Goal: Task Accomplishment & Management: Use online tool/utility

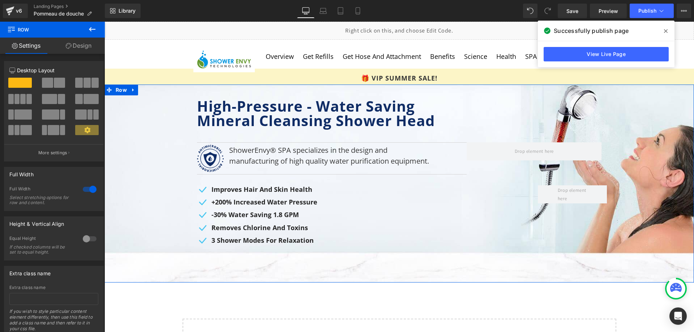
click at [72, 46] on link "Design" at bounding box center [78, 46] width 52 height 16
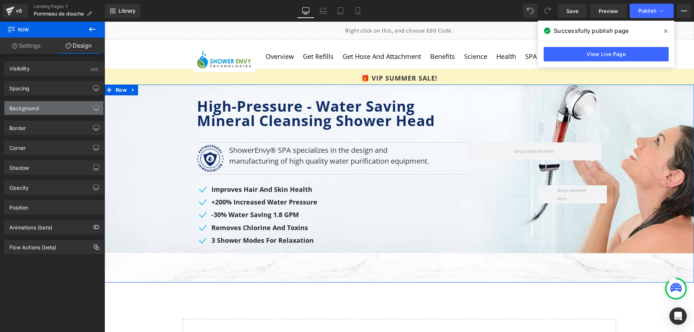
type input "[URL][DOMAIN_NAME]"
click at [49, 110] on div "Background" at bounding box center [53, 108] width 99 height 14
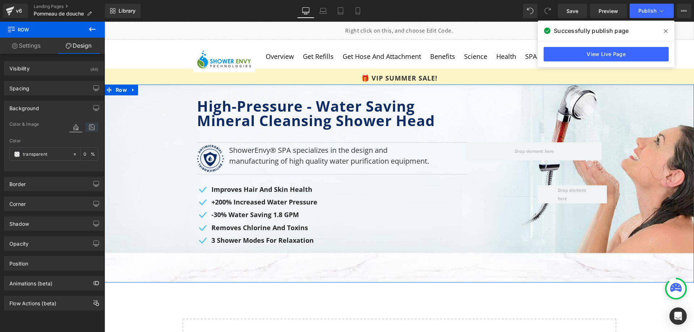
click at [86, 127] on icon at bounding box center [91, 127] width 13 height 9
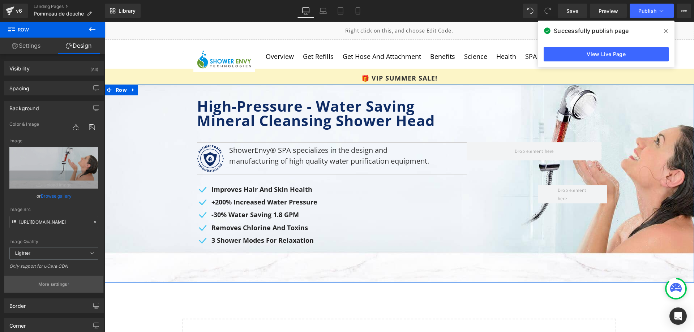
click at [54, 282] on p "More settings" at bounding box center [52, 284] width 29 height 7
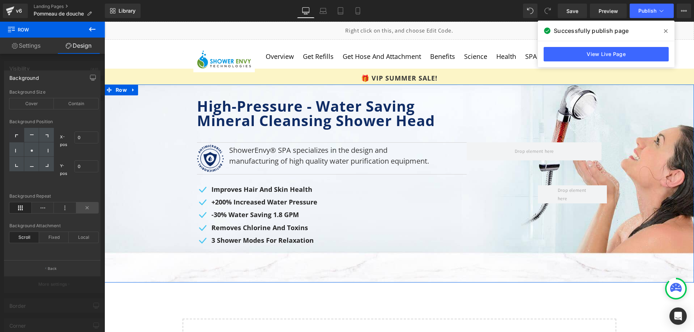
click at [89, 207] on icon at bounding box center [87, 207] width 22 height 11
click at [40, 105] on div "Cover" at bounding box center [31, 103] width 44 height 11
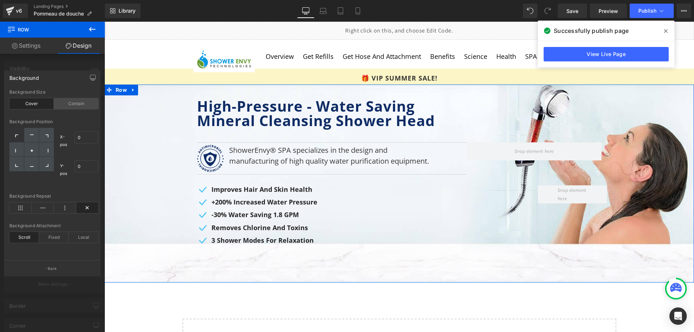
click at [68, 107] on div "Contain" at bounding box center [76, 103] width 44 height 11
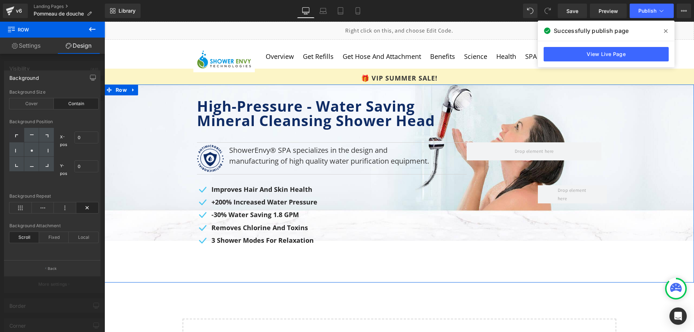
click at [68, 102] on div "Contain" at bounding box center [76, 103] width 44 height 11
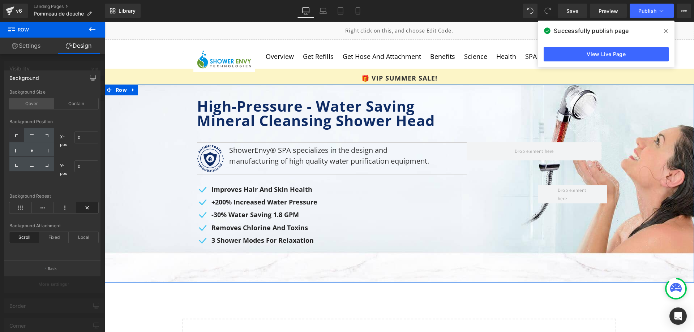
click at [46, 103] on div "Cover" at bounding box center [31, 103] width 44 height 11
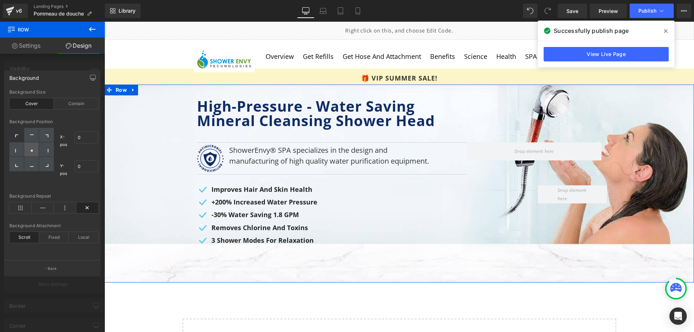
click at [29, 153] on div at bounding box center [31, 149] width 15 height 14
type input "50"
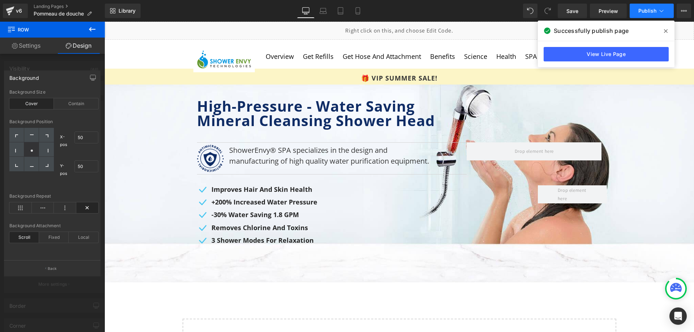
click at [639, 8] on span "Publish" at bounding box center [647, 11] width 18 height 6
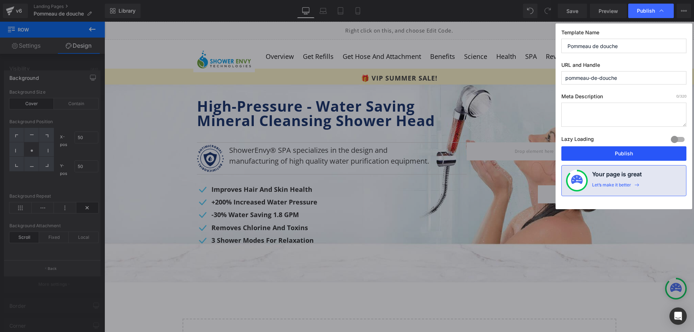
drag, startPoint x: 611, startPoint y: 153, endPoint x: 501, endPoint y: 132, distance: 112.1
click at [611, 153] on button "Publish" at bounding box center [623, 153] width 125 height 14
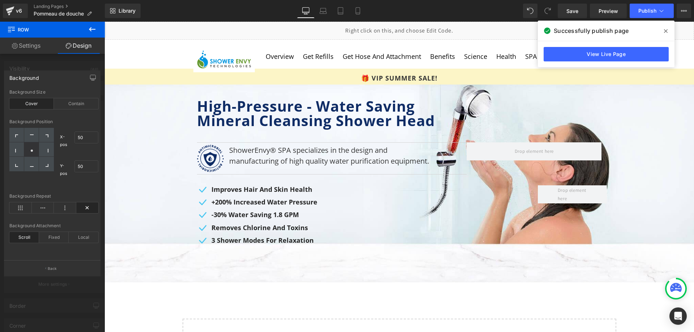
click at [95, 27] on icon at bounding box center [92, 29] width 9 height 9
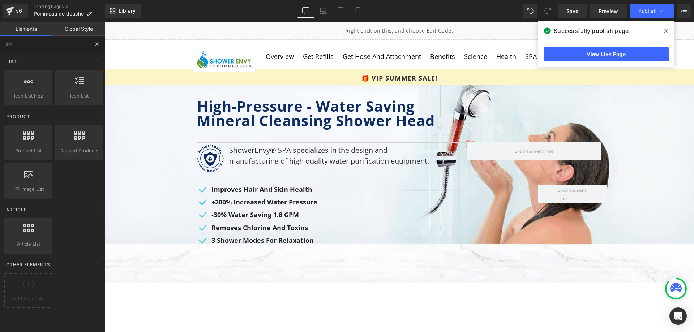
click at [93, 46] on button at bounding box center [97, 44] width 16 height 16
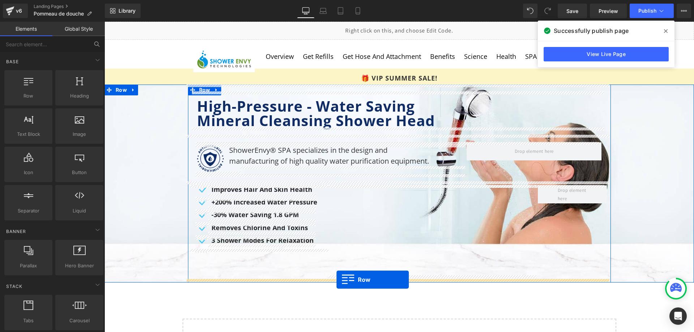
drag, startPoint x: 137, startPoint y: 114, endPoint x: 337, endPoint y: 280, distance: 259.8
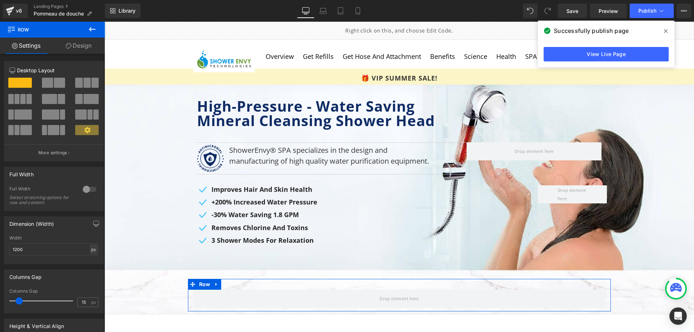
click at [90, 247] on div "px" at bounding box center [93, 250] width 7 height 10
click at [92, 260] on li "%" at bounding box center [93, 261] width 9 height 10
type input "100"
click at [86, 303] on input "15" at bounding box center [84, 302] width 13 height 9
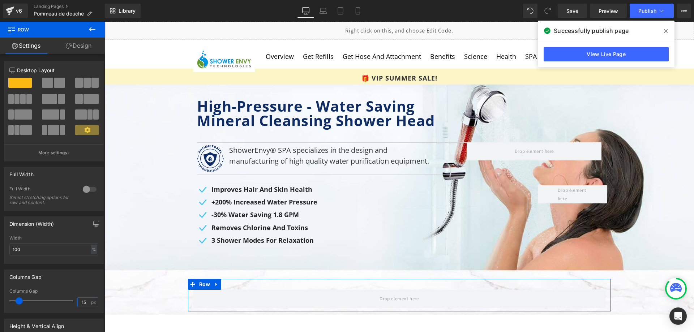
click at [82, 303] on input "15" at bounding box center [84, 302] width 13 height 9
click at [80, 304] on input "15" at bounding box center [84, 302] width 13 height 9
type input "0"
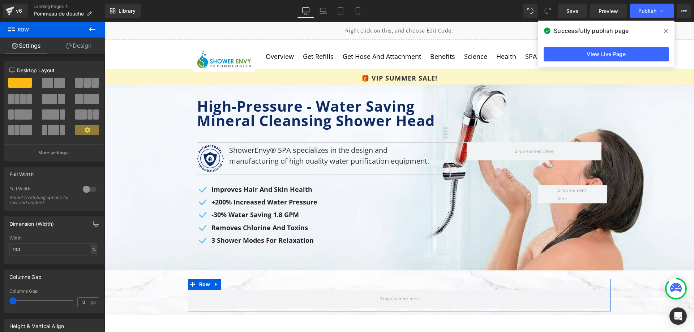
click at [83, 47] on link "Design" at bounding box center [78, 46] width 52 height 16
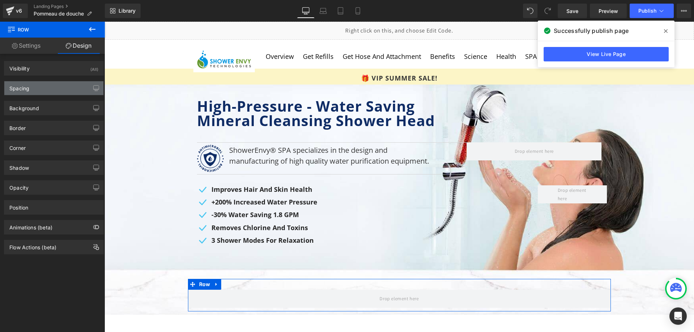
click at [40, 87] on div "Spacing" at bounding box center [53, 88] width 99 height 14
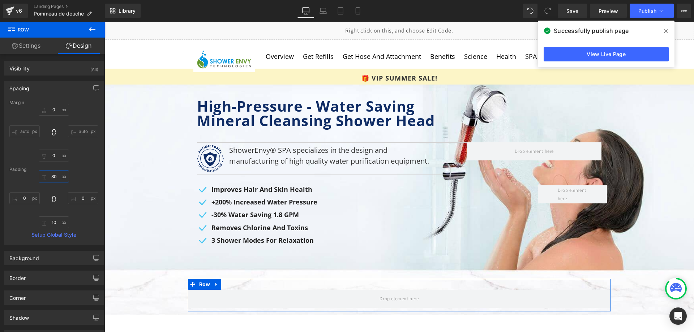
click at [54, 178] on input "30" at bounding box center [54, 177] width 30 height 12
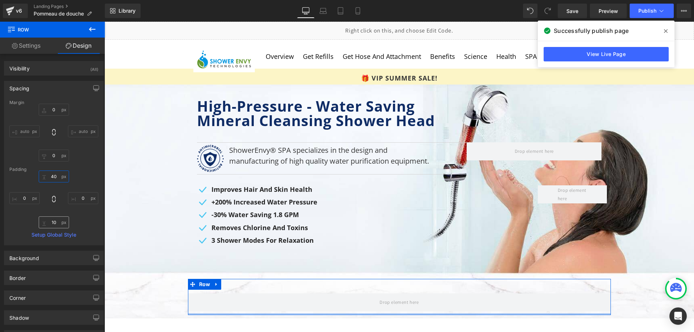
type input "40"
click at [46, 223] on input "10" at bounding box center [54, 223] width 30 height 12
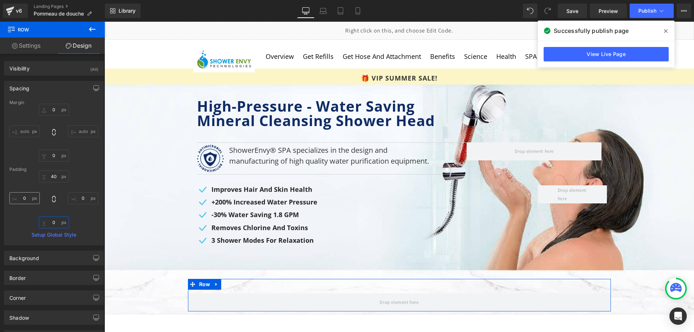
type input "0"
click at [22, 197] on input "0" at bounding box center [24, 198] width 30 height 12
type input "10"
click at [83, 197] on input "0" at bounding box center [83, 198] width 30 height 12
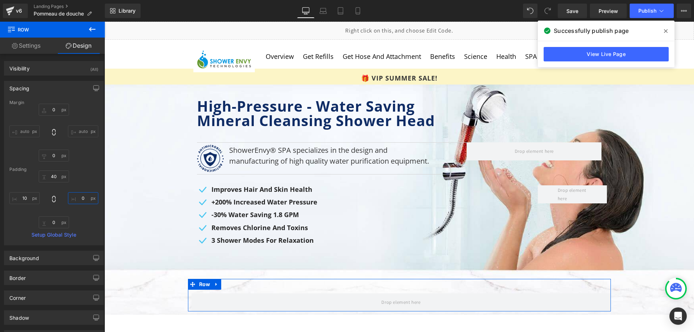
click at [83, 197] on input "0" at bounding box center [83, 198] width 30 height 12
type input "10"
click at [31, 42] on link "Settings" at bounding box center [26, 46] width 52 height 16
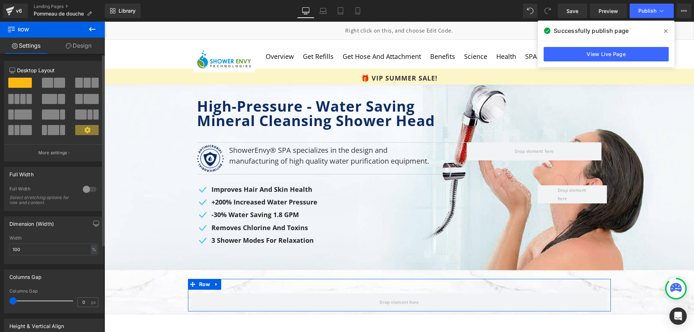
click at [97, 81] on div at bounding box center [87, 86] width 34 height 16
click at [91, 82] on span at bounding box center [94, 83] width 7 height 10
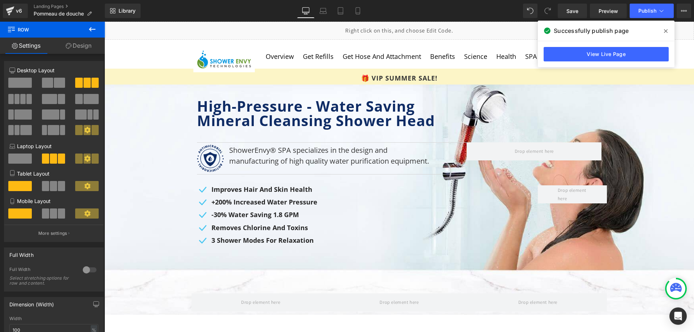
click at [95, 30] on icon at bounding box center [92, 29] width 9 height 9
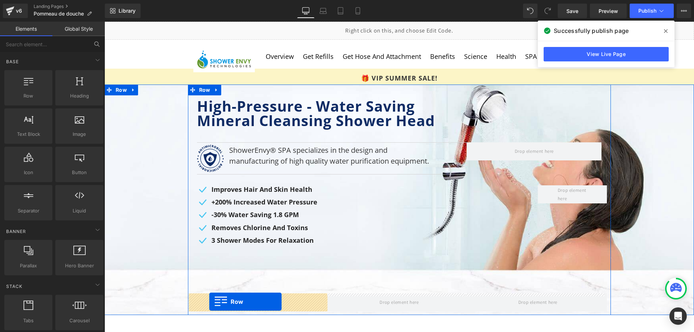
scroll to position [14, 0]
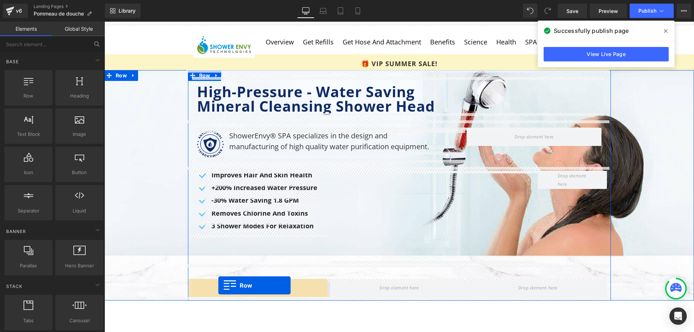
drag, startPoint x: 133, startPoint y: 113, endPoint x: 218, endPoint y: 286, distance: 192.4
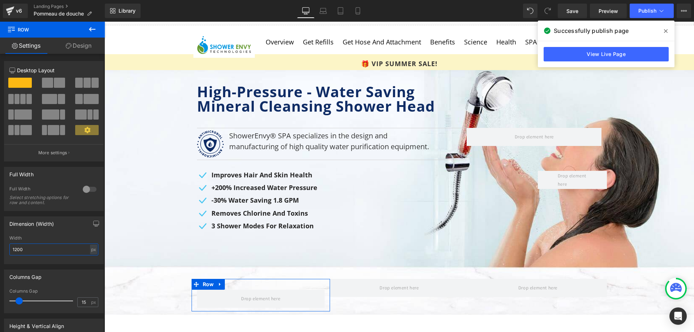
click at [94, 255] on input "1200" at bounding box center [53, 250] width 89 height 12
click at [91, 251] on div "px" at bounding box center [93, 250] width 7 height 10
click at [92, 260] on li "%" at bounding box center [93, 261] width 9 height 10
type input "100"
click at [82, 302] on input "15" at bounding box center [84, 302] width 13 height 9
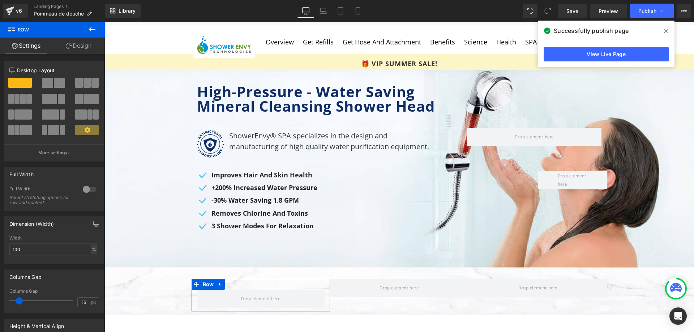
click at [82, 302] on input "15" at bounding box center [84, 302] width 13 height 9
click at [78, 305] on input "15" at bounding box center [84, 302] width 13 height 9
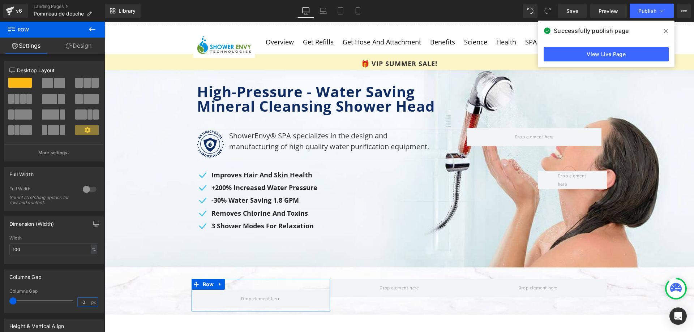
type input "0"
click at [77, 42] on link "Design" at bounding box center [78, 46] width 52 height 16
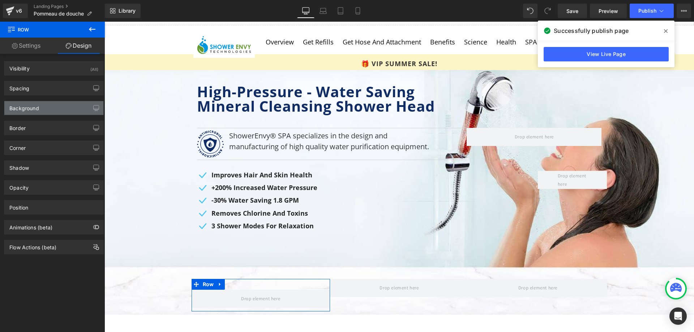
type input "0"
type input "30"
type input "0"
type input "10"
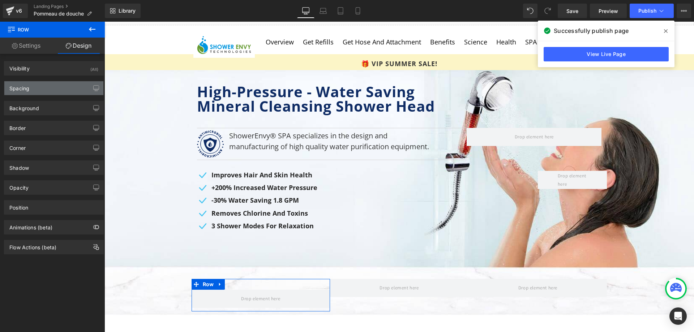
click at [55, 88] on div "Spacing" at bounding box center [53, 88] width 99 height 14
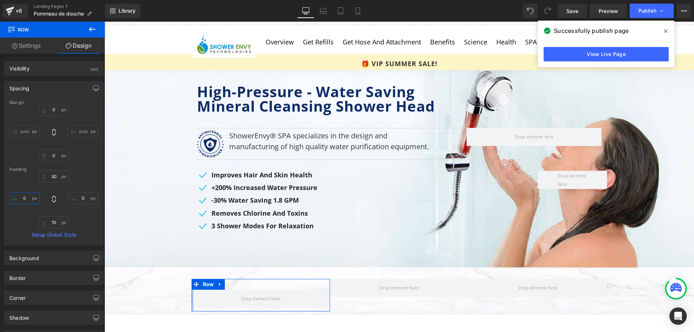
click at [29, 197] on input "0" at bounding box center [24, 198] width 30 height 12
type input "15"
click at [72, 200] on input "0" at bounding box center [83, 198] width 30 height 12
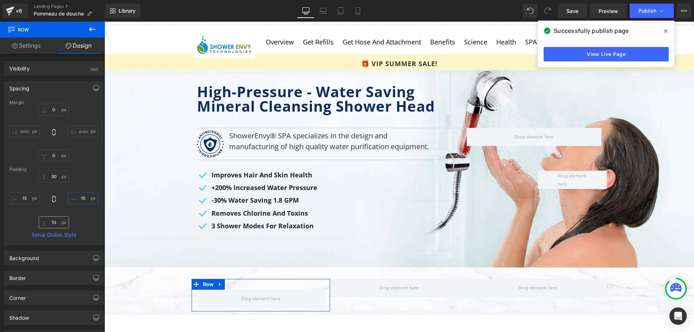
type input "15"
click at [51, 226] on input "10" at bounding box center [54, 223] width 30 height 12
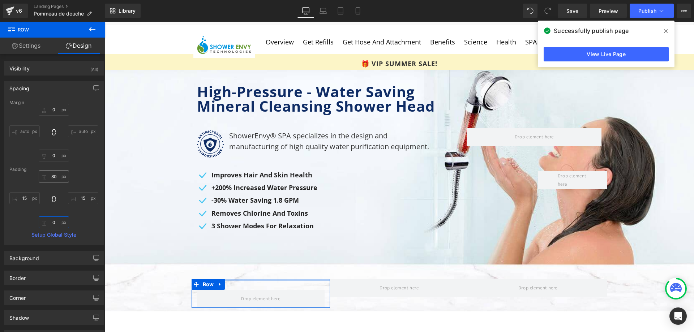
type input "0"
click at [49, 179] on input "30" at bounding box center [54, 177] width 30 height 12
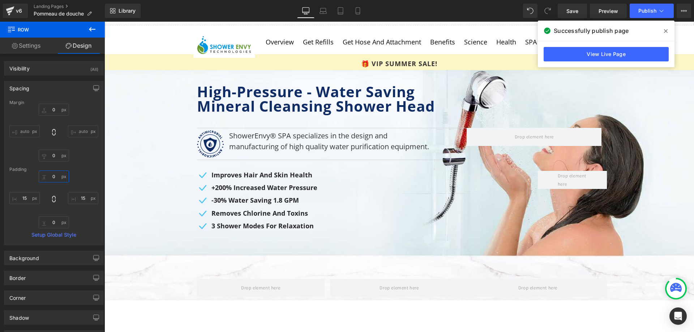
type input "0"
click at [90, 32] on icon at bounding box center [92, 29] width 9 height 9
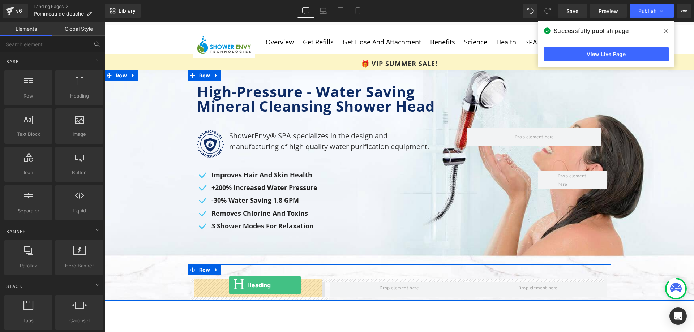
drag, startPoint x: 174, startPoint y: 119, endPoint x: 229, endPoint y: 285, distance: 175.4
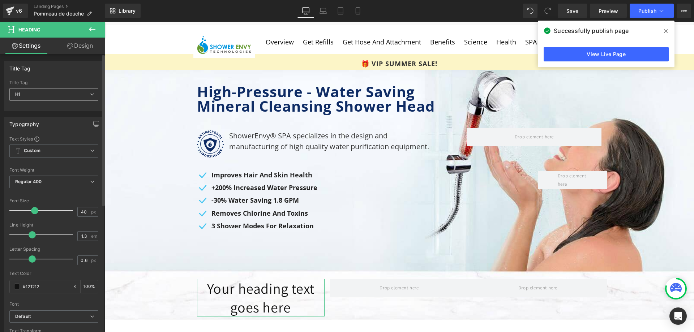
click at [85, 89] on span "H1" at bounding box center [53, 94] width 89 height 13
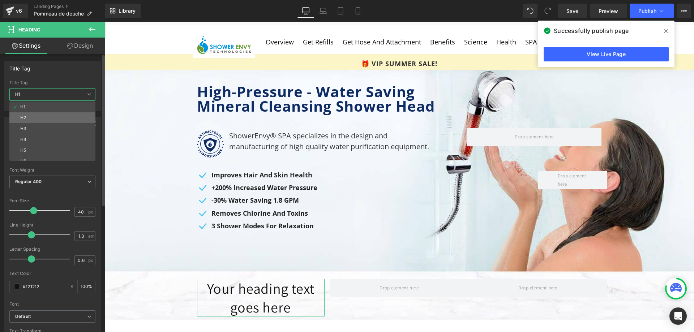
click at [41, 121] on li "H2" at bounding box center [53, 117] width 89 height 11
type input "24"
type input "100"
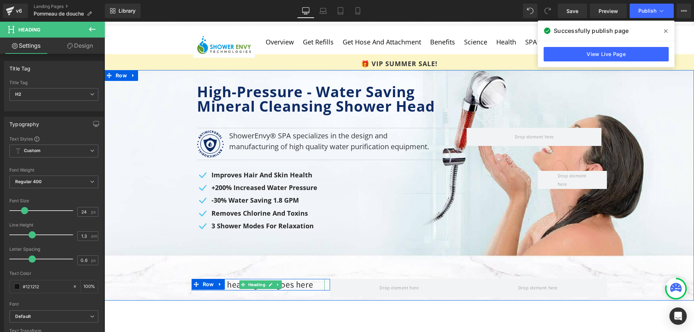
click at [233, 286] on h2 "Your heading text goes here" at bounding box center [261, 284] width 128 height 11
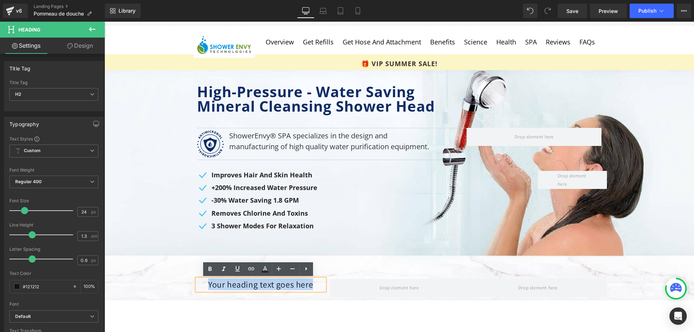
paste div
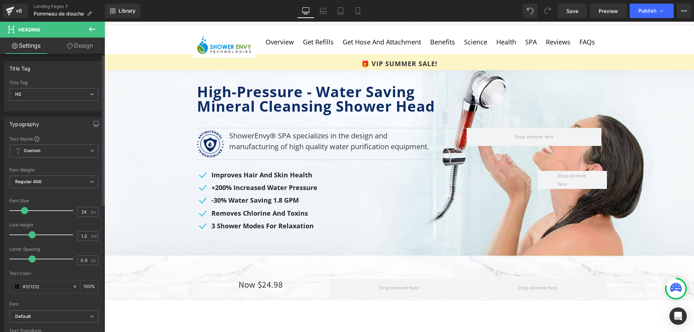
drag, startPoint x: 49, startPoint y: 289, endPoint x: 0, endPoint y: 282, distance: 49.7
click at [0, 282] on div "Typography Text Styles Custom Custom Setup Global Style Custom Setup Global Sty…" at bounding box center [54, 235] width 108 height 248
type input "#f4a001"
type input "0"
drag, startPoint x: 31, startPoint y: 258, endPoint x: 25, endPoint y: 260, distance: 7.1
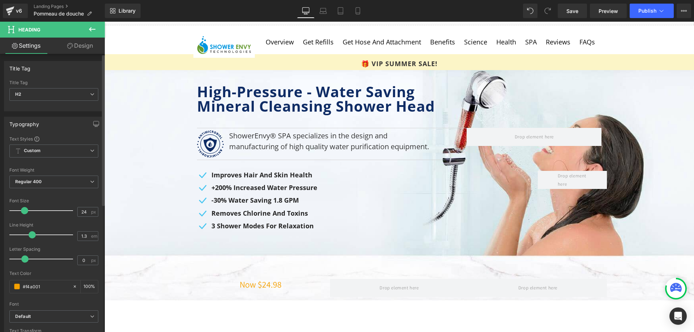
click at [25, 260] on span at bounding box center [24, 259] width 7 height 7
click at [77, 186] on span "Regular 400" at bounding box center [53, 182] width 89 height 13
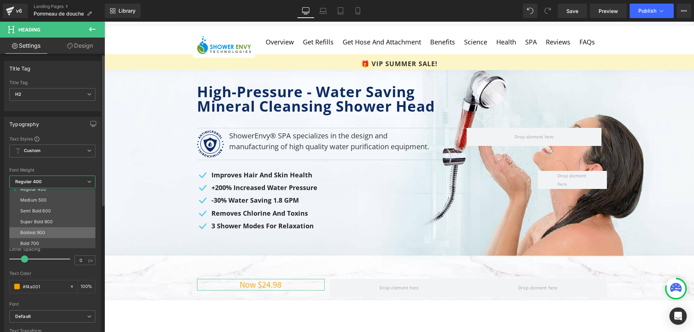
scroll to position [60, 0]
click at [44, 217] on li "Bold 700" at bounding box center [53, 221] width 89 height 11
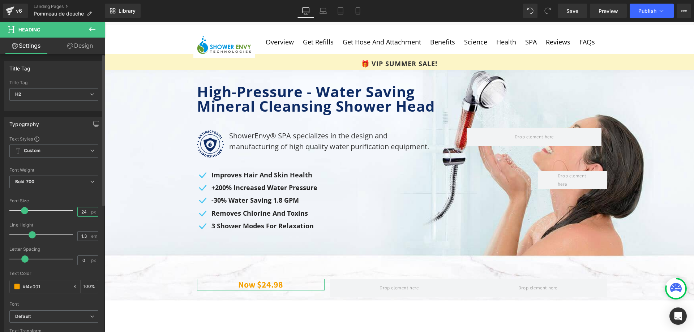
click at [81, 210] on input "24" at bounding box center [84, 212] width 13 height 9
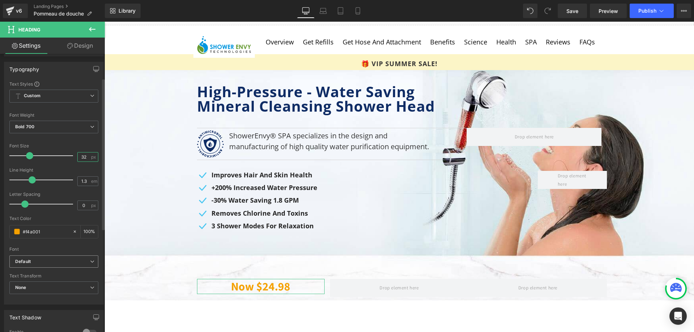
scroll to position [72, 0]
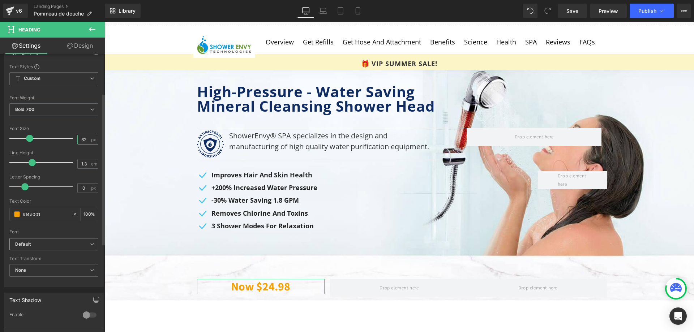
type input "32"
click at [61, 246] on b "Default" at bounding box center [52, 244] width 75 height 6
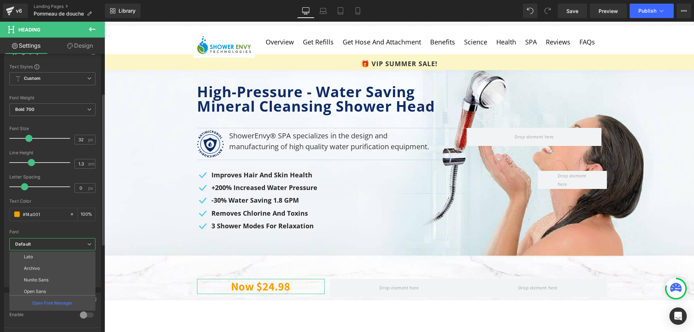
scroll to position [145, 0]
click at [47, 272] on li "Open Sans" at bounding box center [53, 275] width 89 height 12
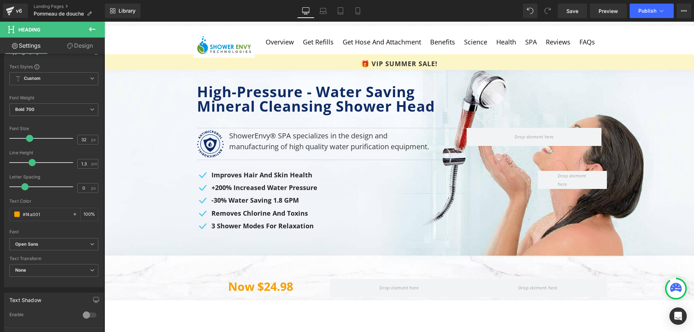
click at [93, 30] on icon at bounding box center [92, 29] width 9 height 9
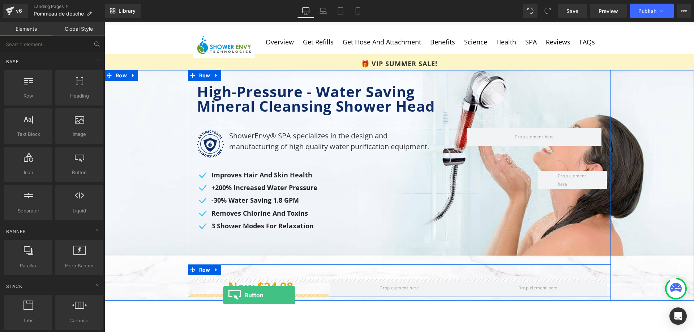
drag, startPoint x: 183, startPoint y: 186, endPoint x: 223, endPoint y: 295, distance: 116.4
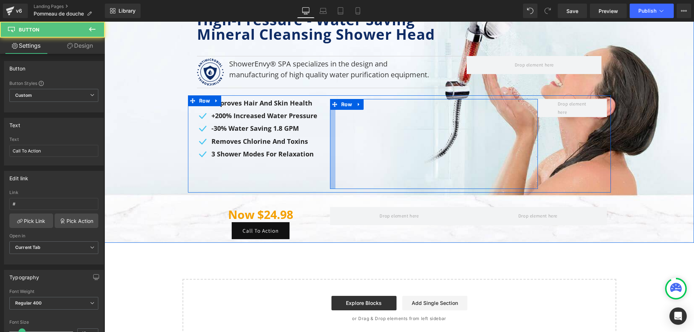
scroll to position [87, 0]
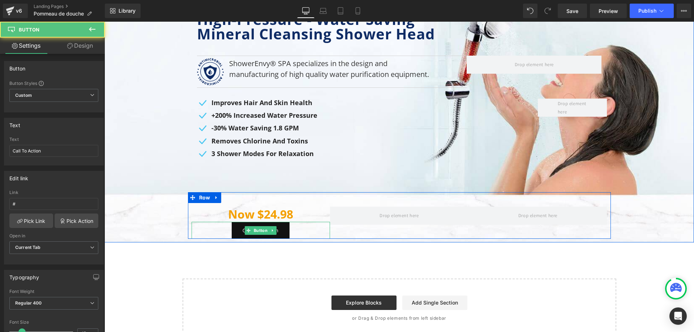
click at [236, 230] on link "Call To Action" at bounding box center [261, 230] width 58 height 17
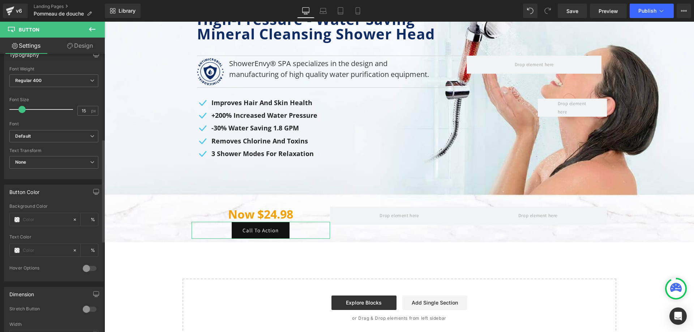
scroll to position [289, 0]
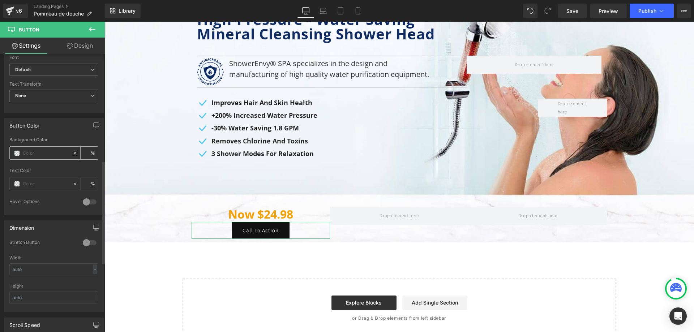
click at [45, 151] on input "text" at bounding box center [46, 153] width 46 height 8
type input "#09b458"
type input "100"
type input "#09b458"
click at [40, 183] on input "text" at bounding box center [46, 184] width 46 height 8
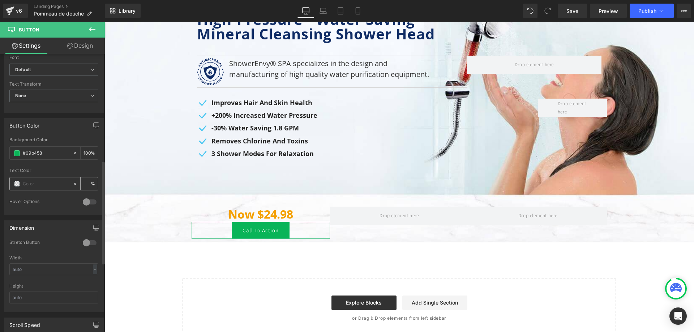
type input "#"
type input "0"
type input "#fff"
type input "100"
type input "#fffff"
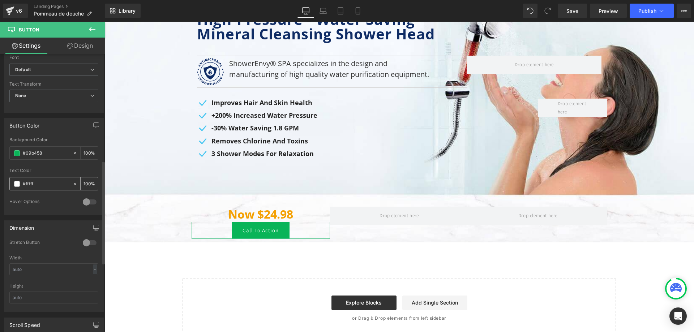
type input "0"
type input "#ffffff"
type input "100"
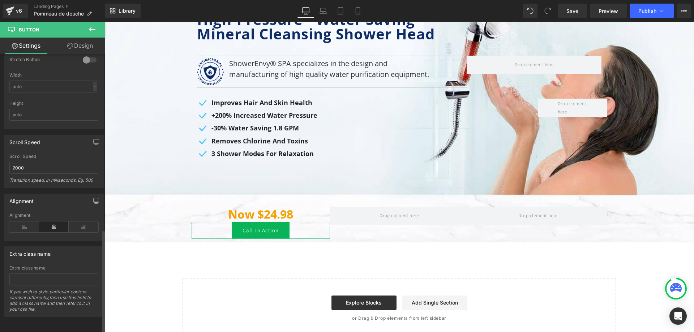
scroll to position [333, 0]
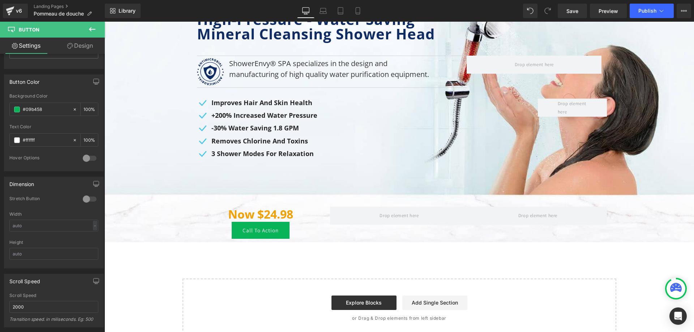
type input "#ffffff"
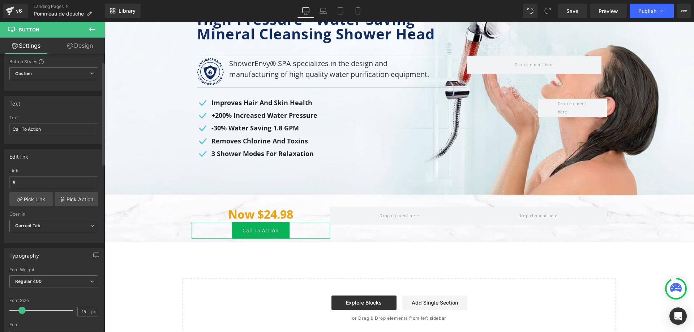
scroll to position [0, 0]
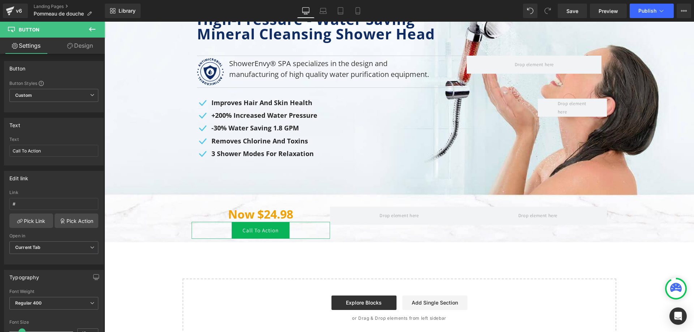
click at [82, 39] on link "Design" at bounding box center [80, 46] width 52 height 16
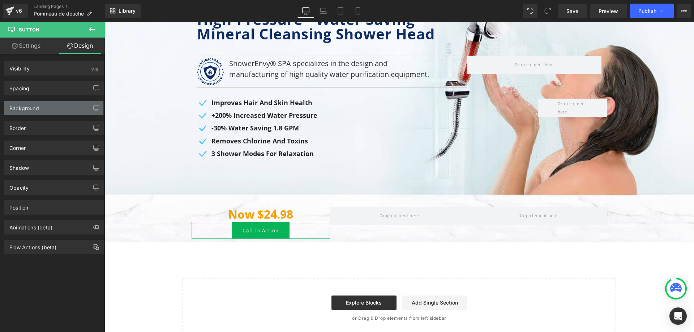
type input "0"
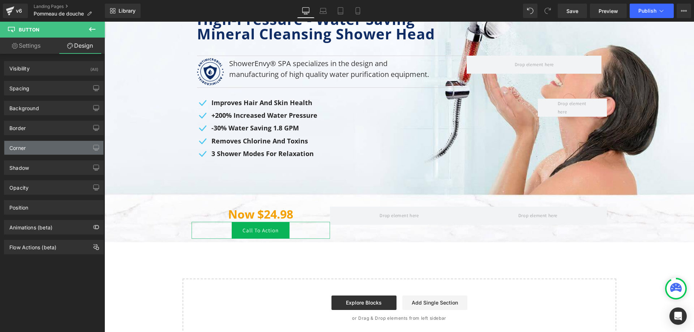
click at [48, 146] on div "Corner" at bounding box center [53, 148] width 99 height 14
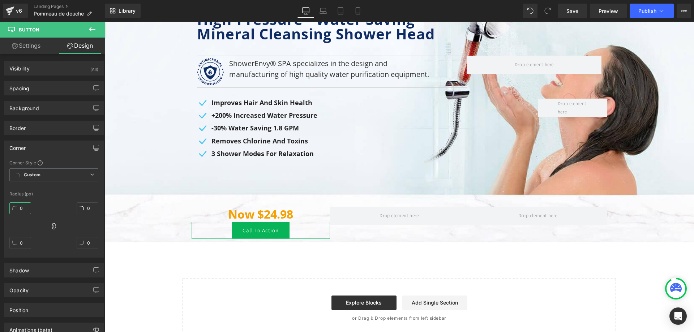
click at [23, 209] on input "0" at bounding box center [20, 208] width 22 height 12
type input "3"
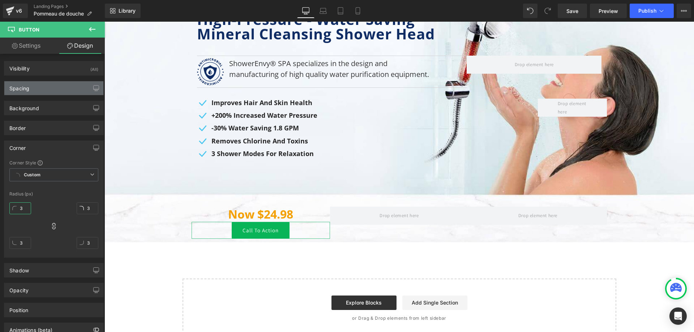
type input "3"
click at [54, 88] on div "Spacing" at bounding box center [53, 88] width 99 height 14
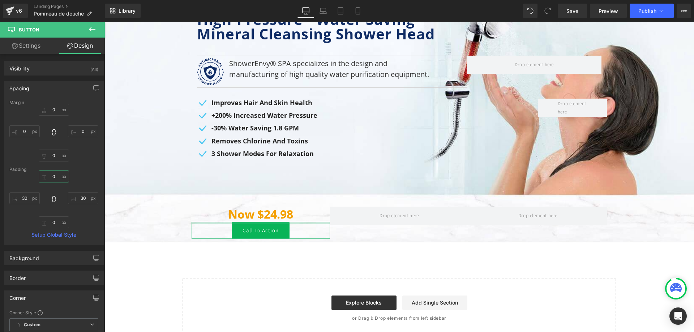
click at [55, 179] on input "0" at bounding box center [54, 177] width 30 height 12
type input "10"
click at [55, 223] on input "0" at bounding box center [54, 223] width 30 height 12
type input "10"
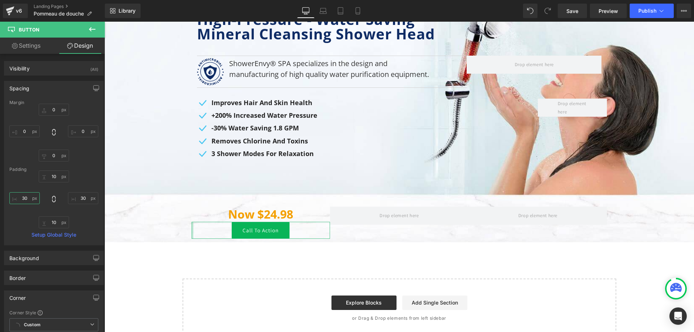
click at [26, 199] on input "30" at bounding box center [24, 198] width 30 height 12
type input "25"
click at [79, 200] on input "30" at bounding box center [83, 198] width 30 height 12
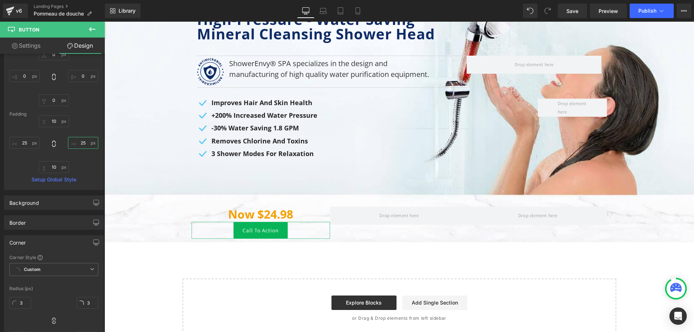
scroll to position [72, 0]
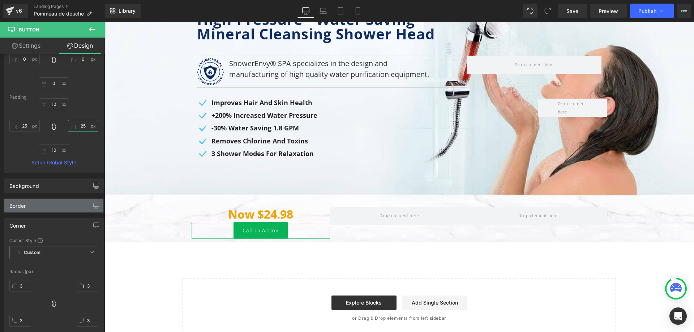
type input "25"
click at [32, 205] on div "Border" at bounding box center [53, 206] width 99 height 14
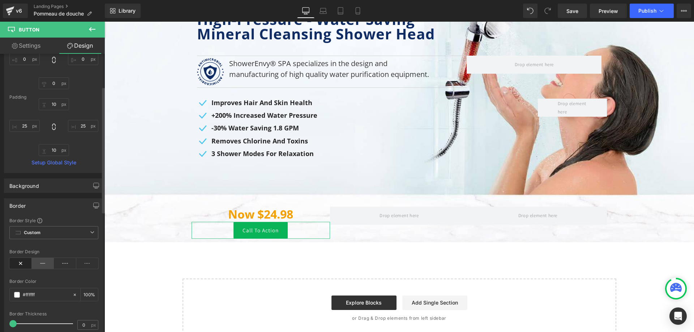
click at [40, 264] on icon at bounding box center [43, 263] width 22 height 11
click at [29, 295] on input "#ffffff" at bounding box center [46, 295] width 46 height 8
type input "#"
type input "0"
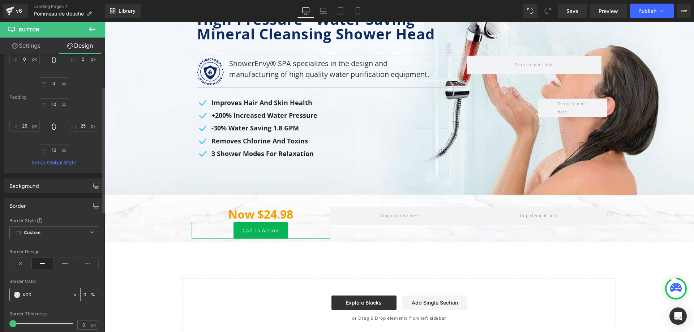
type input "#000"
type input "100"
type input "#00000"
type input "0"
type input "#000000"
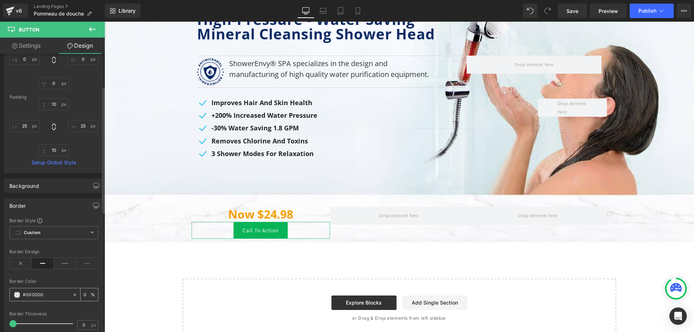
type input "100"
type input "#000000"
click at [86, 295] on input "100" at bounding box center [87, 295] width 7 height 8
type input "20"
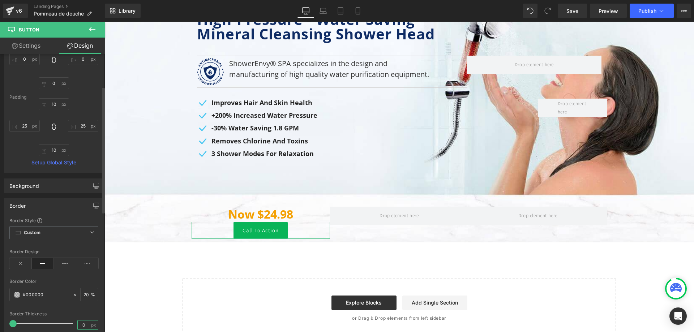
click at [81, 324] on input "0" at bounding box center [84, 325] width 13 height 9
type input "1"
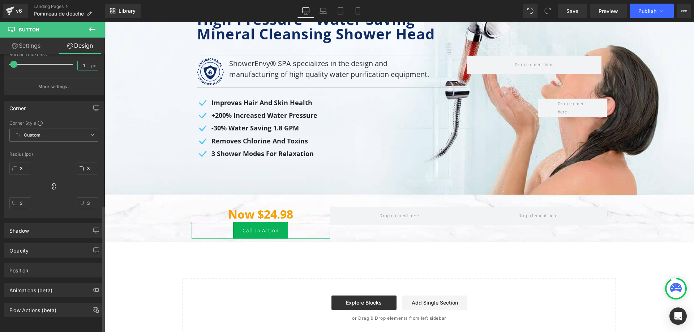
scroll to position [337, 0]
click at [45, 228] on div "Shadow" at bounding box center [53, 231] width 99 height 14
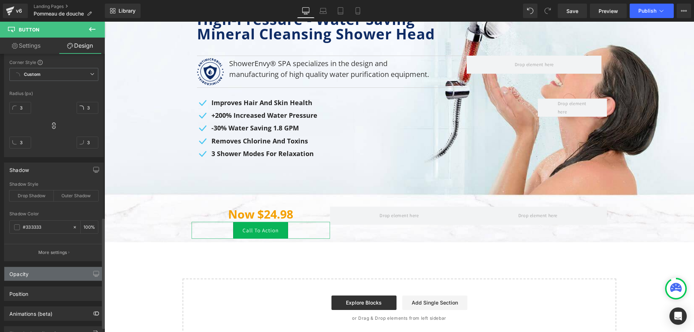
scroll to position [410, 0]
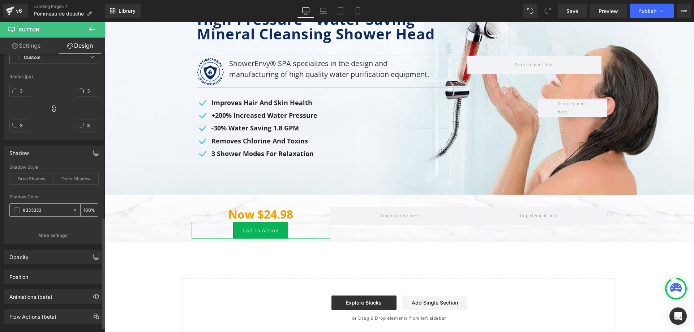
click at [38, 206] on input "#333333" at bounding box center [46, 210] width 46 height 8
type input "#3"
type input "0"
type input "#ff3"
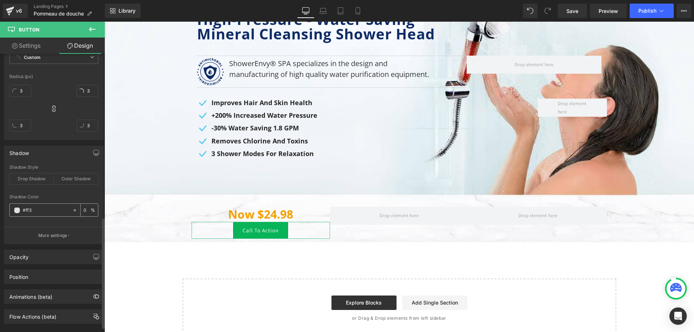
type input "100"
type input "#fff3"
type input "20"
type input "#ffff3"
type input "0"
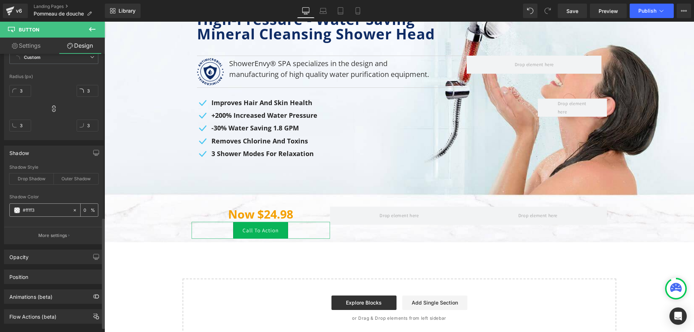
type input "#fffff3"
type input "100"
type input "#ffffff3"
type input "0"
type input "#ffffff"
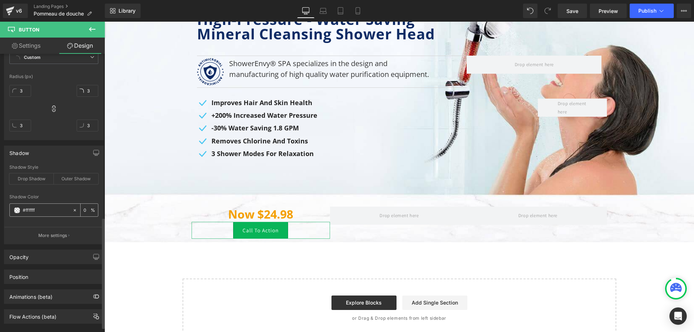
type input "100"
type input "#ffffff"
click at [85, 213] on input "100" at bounding box center [87, 210] width 7 height 8
type input "20"
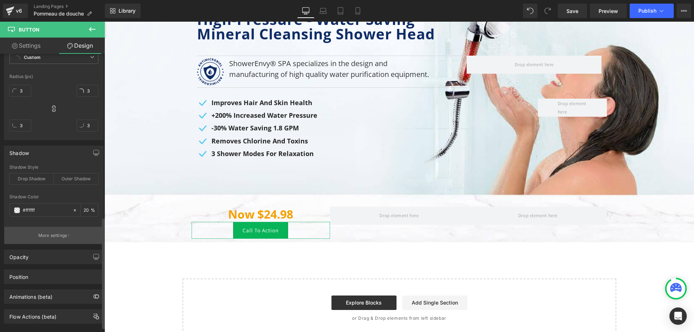
click at [62, 237] on p "More settings" at bounding box center [52, 235] width 29 height 7
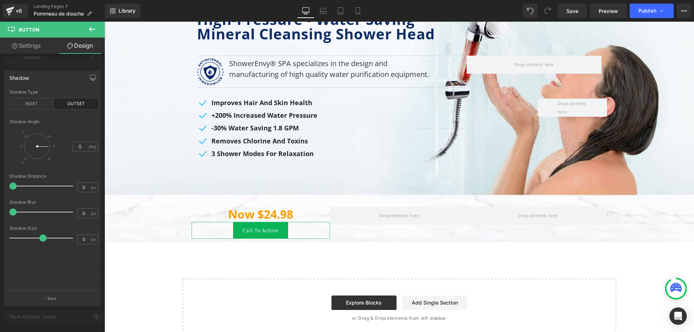
type input "1"
click at [14, 211] on span at bounding box center [13, 212] width 7 height 7
click at [253, 232] on body "Liquid Image Overview Get Refills Get Hose And Attachment Benefits Science Heal…" at bounding box center [399, 142] width 590 height 414
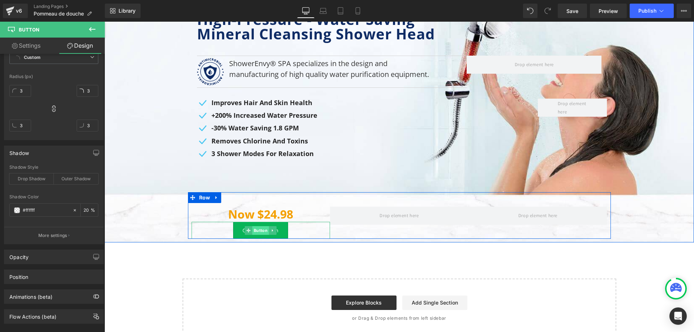
click at [253, 230] on span "Button" at bounding box center [260, 230] width 17 height 9
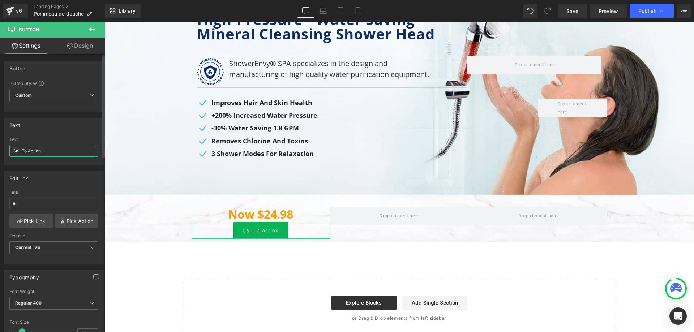
drag, startPoint x: 63, startPoint y: 153, endPoint x: 2, endPoint y: 146, distance: 60.8
click at [2, 146] on div "Text Call To Action Text Call To Action" at bounding box center [54, 138] width 108 height 53
paste input "SHOP NOW AT 69% OFF"
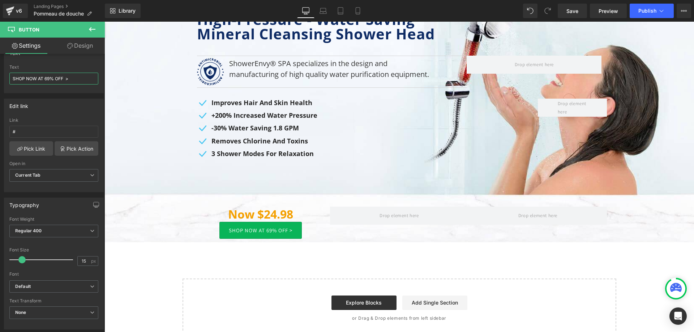
type input "SHOP NOW AT 69% OFF >"
click at [79, 260] on input "15" at bounding box center [84, 261] width 13 height 9
type input "18"
click at [69, 227] on span "Regular 400" at bounding box center [53, 231] width 89 height 13
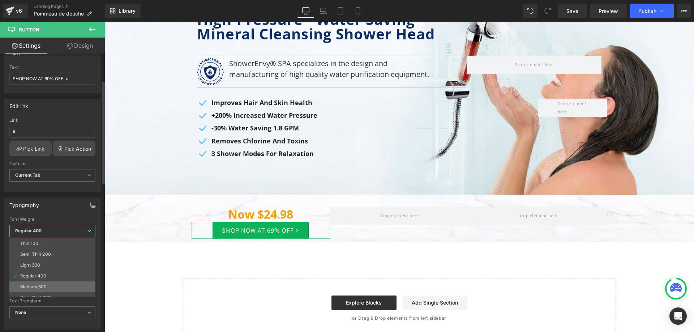
scroll to position [60, 0]
click at [59, 241] on li "Semi Bold 600" at bounding box center [53, 237] width 89 height 11
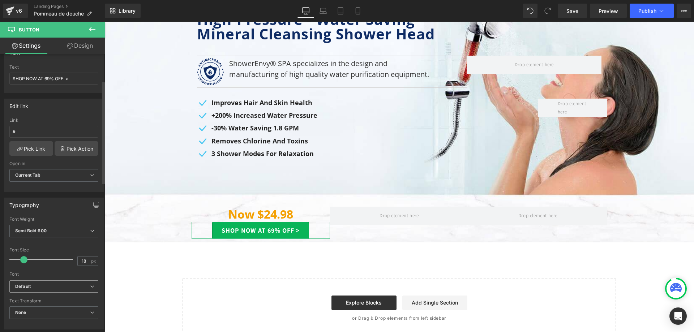
click at [77, 286] on b "Default" at bounding box center [52, 287] width 75 height 6
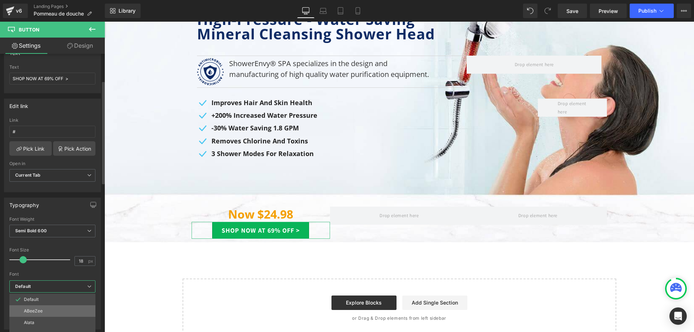
scroll to position [72, 0]
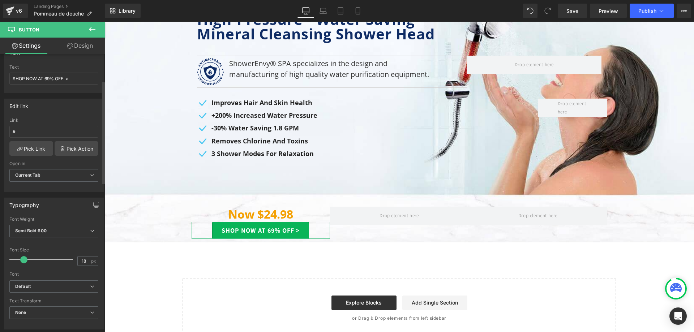
click at [59, 251] on div "Font Size" at bounding box center [53, 250] width 89 height 5
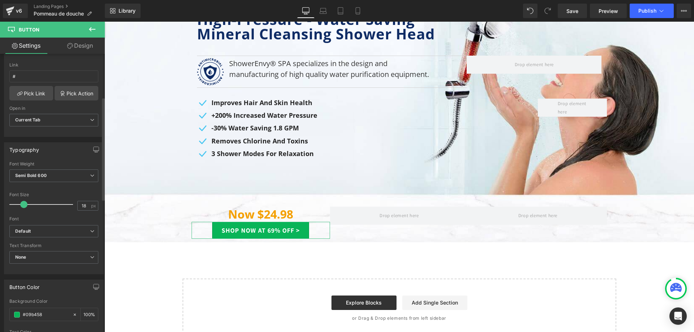
scroll to position [145, 0]
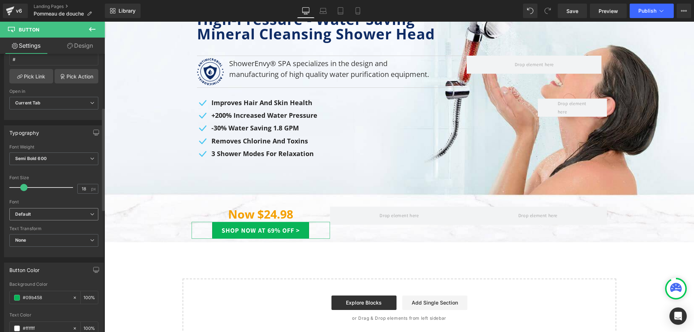
click at [67, 215] on b "Default" at bounding box center [52, 214] width 75 height 6
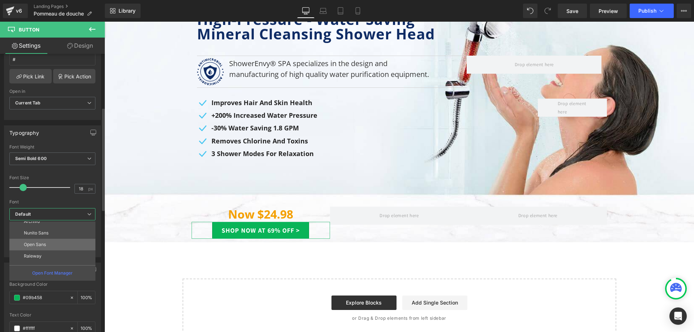
click at [55, 247] on li "Open Sans" at bounding box center [53, 245] width 89 height 12
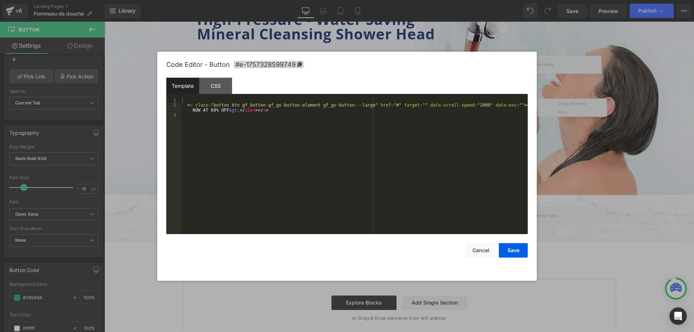
click at [240, 0] on div "Button You are previewing how the will restyle your page. You can not edit Elem…" at bounding box center [347, 0] width 694 height 0
click at [256, 111] on div "< a class = "button btn gf_button gf_gs-button-element gf_gs-button---large" hr…" at bounding box center [354, 171] width 347 height 147
click at [213, 83] on div "CSS" at bounding box center [215, 86] width 33 height 16
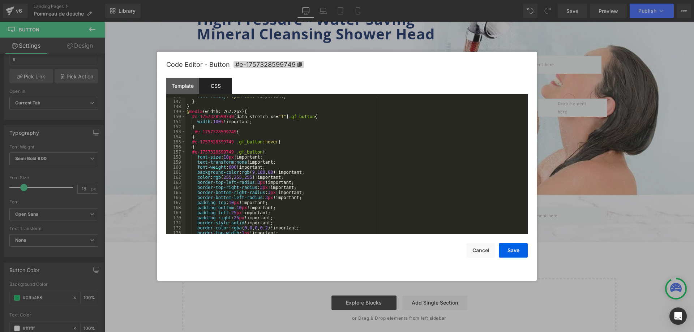
scroll to position [779, 0]
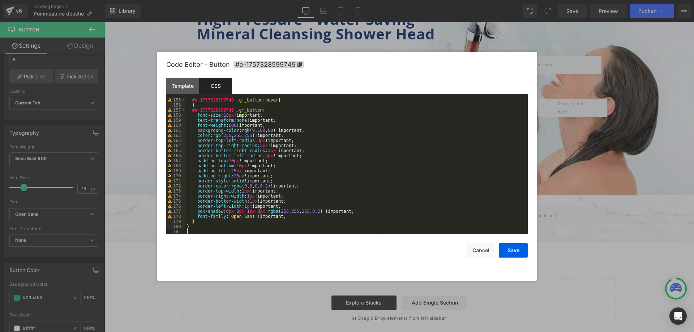
click at [198, 230] on div "#e-1757328599749 .gf_button :hover { } #e-1757328599749 .gf_button { font-size …" at bounding box center [354, 171] width 339 height 147
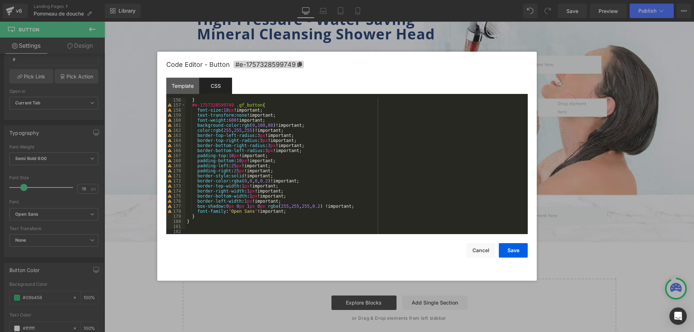
scroll to position [820, 0]
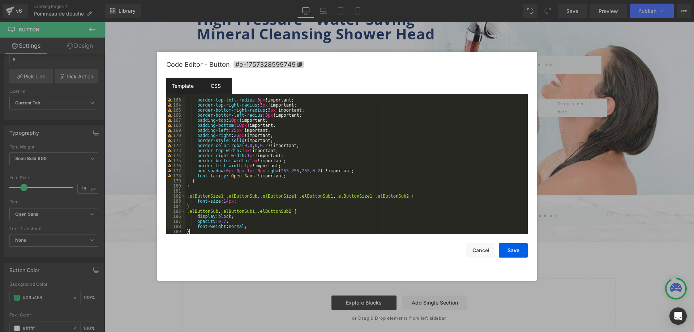
click at [187, 84] on div "Template" at bounding box center [182, 86] width 33 height 16
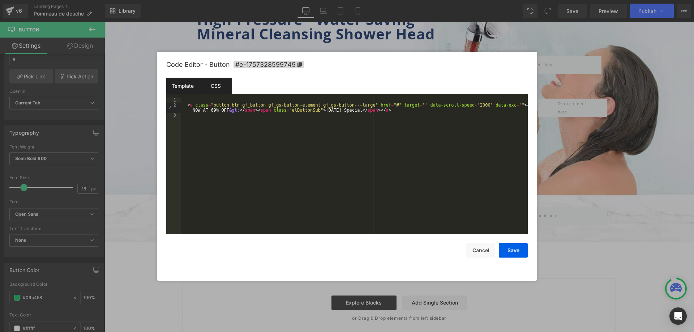
click at [212, 87] on div "CSS" at bounding box center [215, 86] width 33 height 16
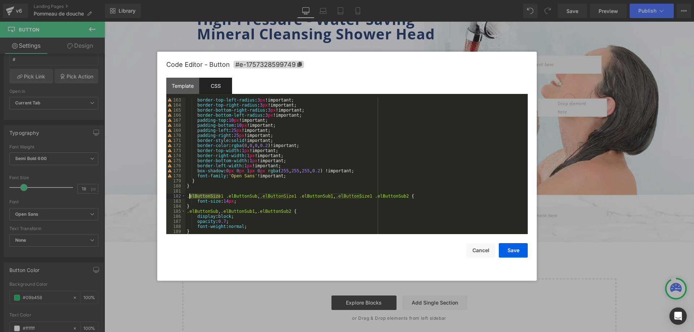
drag, startPoint x: 220, startPoint y: 194, endPoint x: 189, endPoint y: 197, distance: 30.5
click at [189, 197] on div "border-top-left-radius : 3 px !important; border-top-right-radius : 3 px !impor…" at bounding box center [354, 171] width 339 height 147
click at [181, 90] on div "Template" at bounding box center [182, 86] width 33 height 16
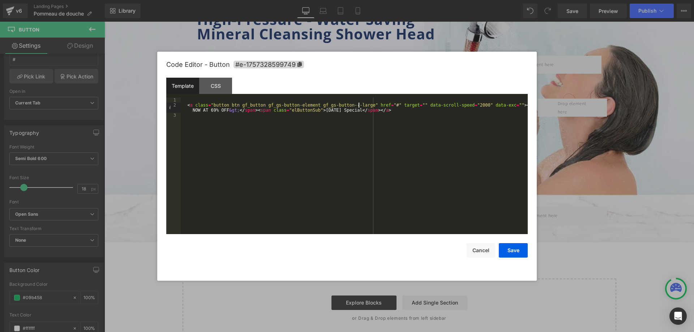
drag, startPoint x: 359, startPoint y: 104, endPoint x: 360, endPoint y: 111, distance: 6.9
click at [358, 105] on div "< a class = "button btn gf_button gf_gs-button-element gf_gs-button---large" hr…" at bounding box center [354, 171] width 347 height 147
click at [513, 252] on button "Save" at bounding box center [513, 250] width 29 height 14
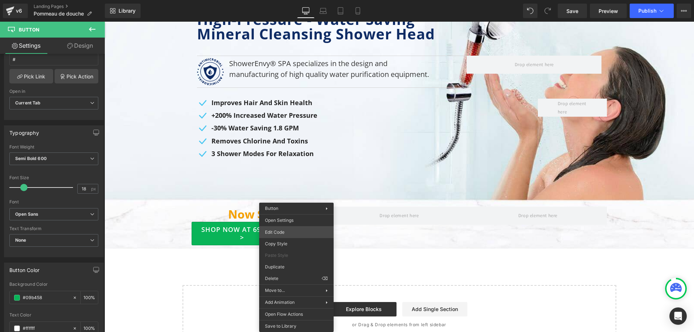
click at [285, 0] on div "Button You are previewing how the will restyle your page. You can not edit Elem…" at bounding box center [347, 0] width 694 height 0
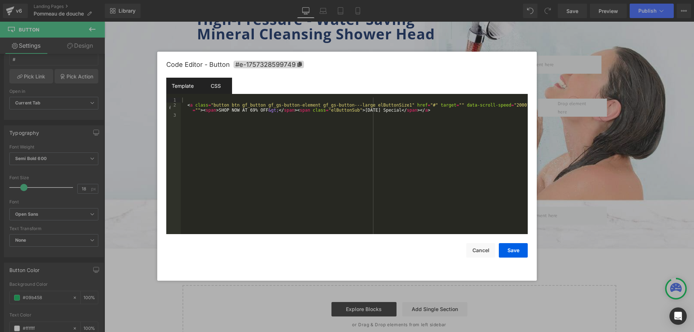
click at [213, 88] on div "CSS" at bounding box center [215, 86] width 33 height 16
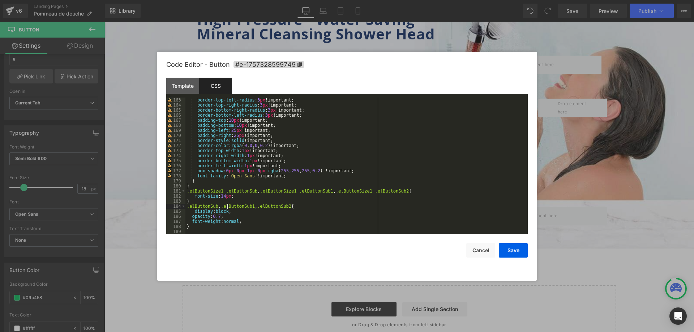
click at [227, 209] on div "border-top-left-radius : 3 px !important; border-top-right-radius : 3 px !impor…" at bounding box center [354, 171] width 339 height 147
click at [227, 212] on div "border-top-left-radius : 3 px !important; border-top-right-radius : 3 px !impor…" at bounding box center [354, 166] width 339 height 137
click at [509, 251] on button "Save" at bounding box center [513, 250] width 29 height 14
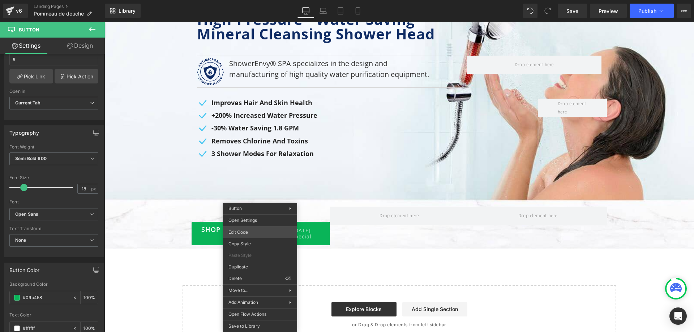
click at [270, 0] on div "Button You are previewing how the will restyle your page. You can not edit Elem…" at bounding box center [347, 0] width 694 height 0
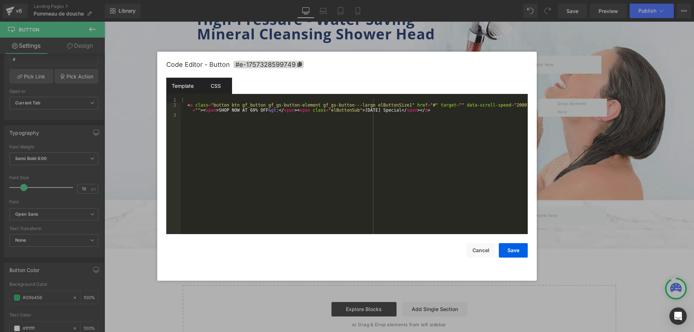
click at [214, 86] on div "CSS" at bounding box center [215, 86] width 33 height 16
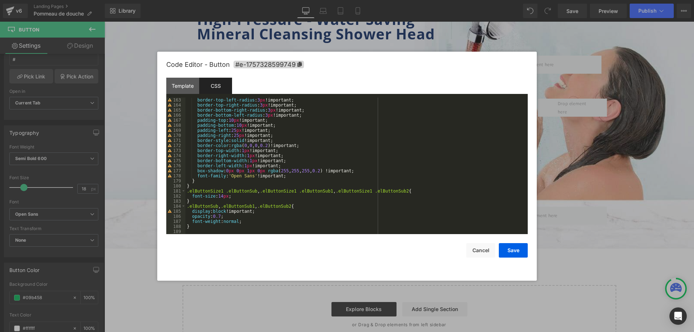
click at [206, 209] on div "border-top-left-radius : 3 px !important; border-top-right-radius : 3 px !impor…" at bounding box center [354, 171] width 339 height 147
click at [179, 85] on div "Template" at bounding box center [182, 86] width 33 height 16
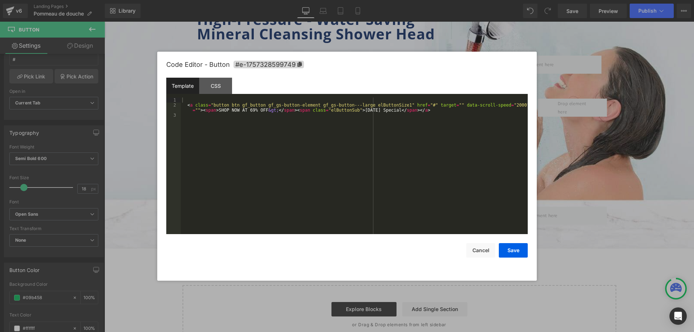
click at [301, 110] on div "< a class = "button btn gf_button gf_gs-button-element gf_gs-button---large elB…" at bounding box center [354, 171] width 347 height 147
click at [402, 108] on div "< a class = "button btn gf_button gf_gs-button-element gf_gs-button---large elB…" at bounding box center [354, 171] width 347 height 147
click at [398, 112] on div "< a class = "button btn gf_button gf_gs-button-element gf_gs-button---large elB…" at bounding box center [354, 171] width 347 height 147
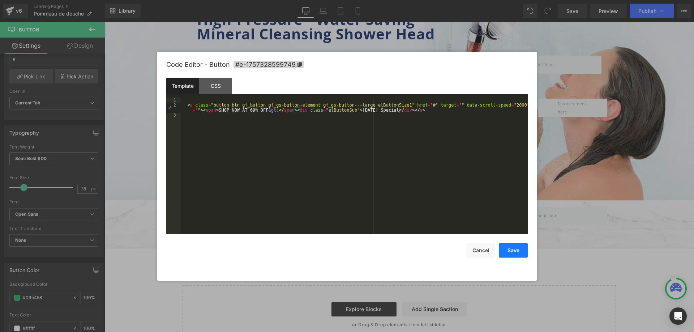
click at [509, 248] on button "Save" at bounding box center [513, 250] width 29 height 14
click at [286, 0] on div "Button You are previewing how the will restyle your page. You can not edit Elem…" at bounding box center [347, 0] width 694 height 0
click at [221, 90] on div "CSS" at bounding box center [215, 86] width 33 height 16
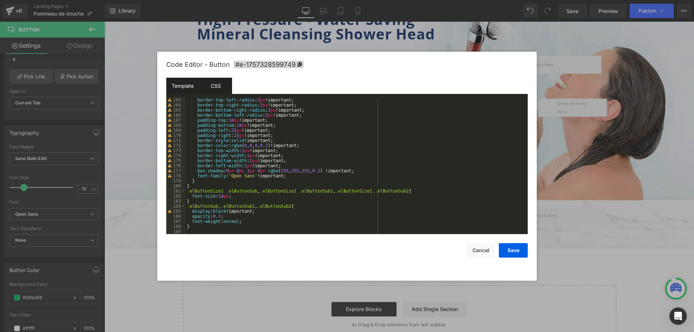
click at [177, 86] on div "Template" at bounding box center [182, 86] width 33 height 16
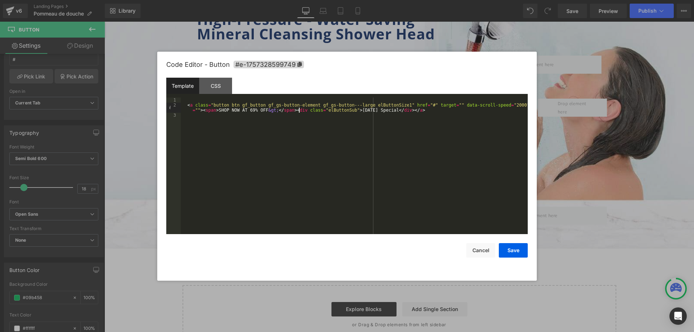
click at [300, 108] on div "< a class = "button btn gf_button gf_gs-button-element gf_gs-button---large elB…" at bounding box center [354, 171] width 347 height 147
click at [398, 110] on div "< a class = "button btn gf_button gf_gs-button-element gf_gs-button---large elB…" at bounding box center [354, 171] width 347 height 147
click at [210, 91] on div "CSS" at bounding box center [215, 86] width 33 height 16
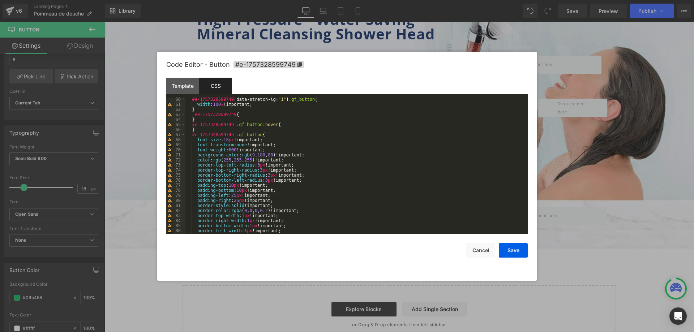
scroll to position [0, 0]
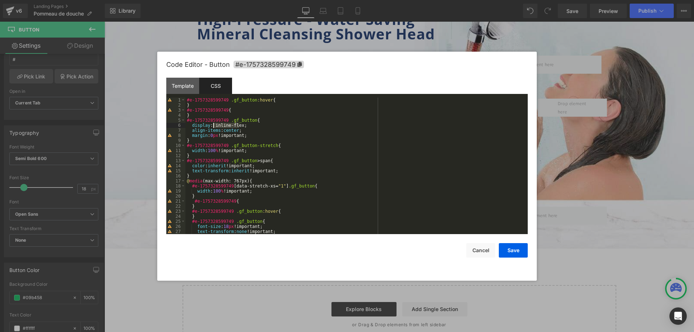
drag, startPoint x: 239, startPoint y: 126, endPoint x: 213, endPoint y: 125, distance: 26.4
click at [213, 125] on div "#e-1757328599749 .gf_button :hover { } #e-1757328599749 { } #e-1757328599749 .g…" at bounding box center [354, 171] width 339 height 147
click at [517, 250] on button "Save" at bounding box center [513, 250] width 29 height 14
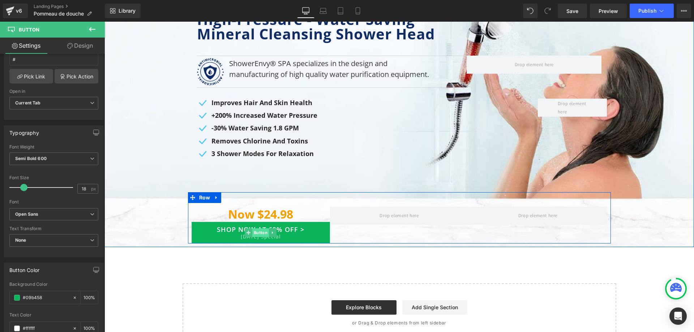
click at [256, 235] on span "Button" at bounding box center [260, 232] width 17 height 9
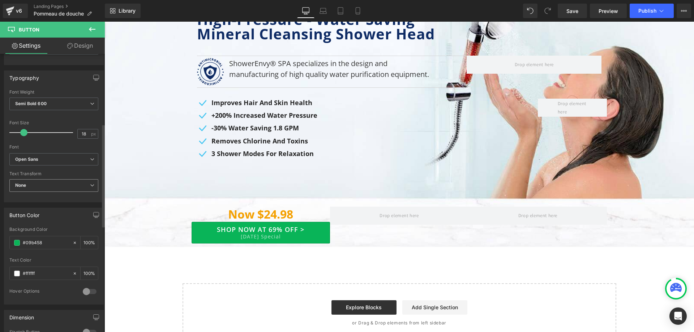
scroll to position [217, 0]
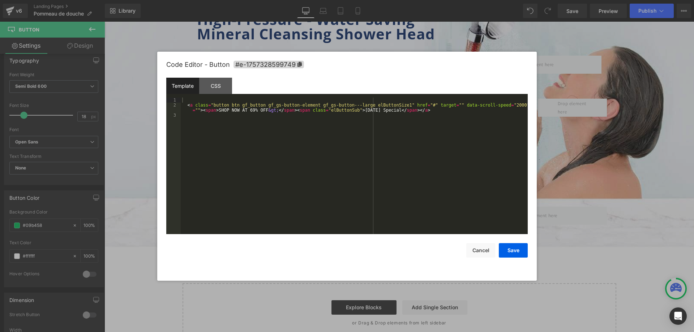
click at [255, 0] on div "Button You are previewing how the will restyle your page. You can not edit Elem…" at bounding box center [347, 0] width 694 height 0
drag, startPoint x: 215, startPoint y: 86, endPoint x: 217, endPoint y: 96, distance: 9.9
click at [215, 87] on div "CSS" at bounding box center [215, 86] width 33 height 16
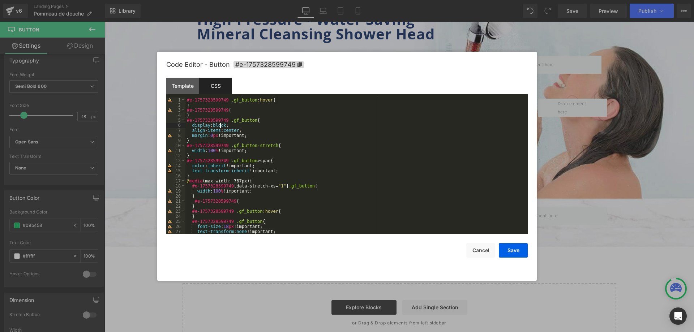
click at [221, 124] on div "#e-1757328599749 .gf_button :hover { } #e-1757328599749 { } #e-1757328599749 .g…" at bounding box center [354, 171] width 339 height 147
click at [516, 249] on button "Save" at bounding box center [513, 250] width 29 height 14
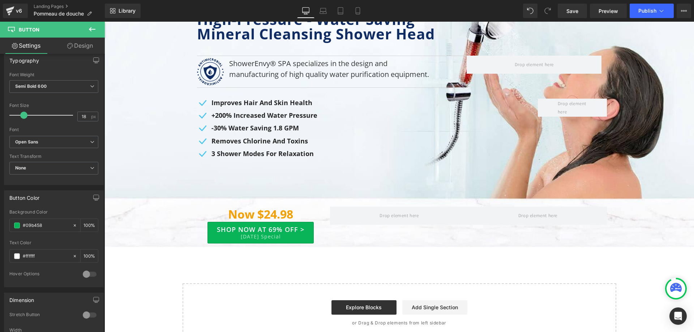
click at [82, 48] on link "Design" at bounding box center [80, 46] width 52 height 16
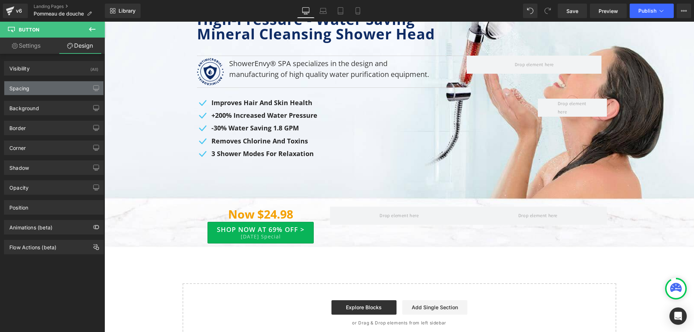
click at [49, 88] on div "Spacing" at bounding box center [53, 88] width 99 height 14
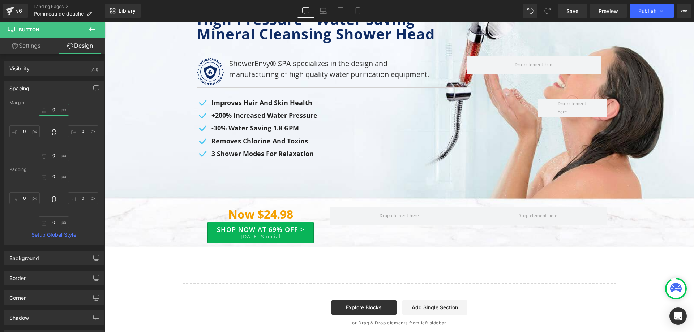
click at [57, 109] on input "text" at bounding box center [54, 110] width 30 height 12
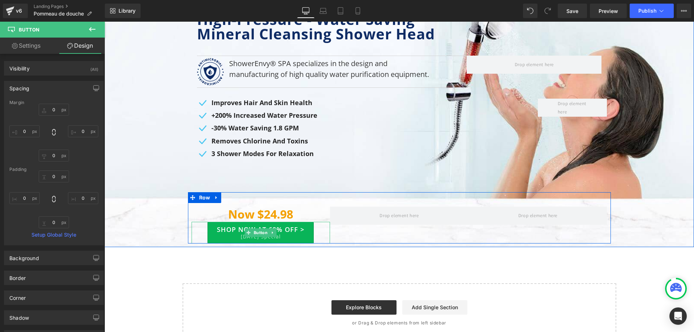
click at [237, 233] on link "SHOP NOW AT 69% OFF > [DATE] Special" at bounding box center [261, 233] width 106 height 22
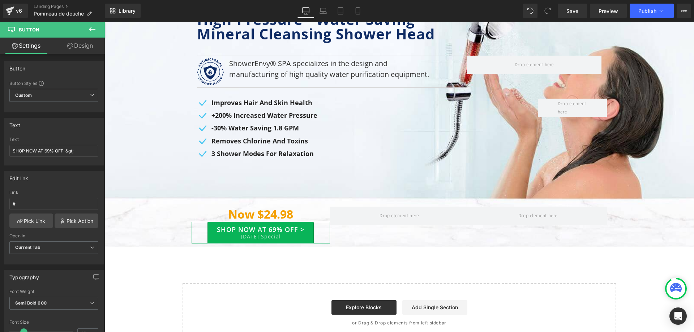
click at [84, 44] on link "Design" at bounding box center [80, 46] width 52 height 16
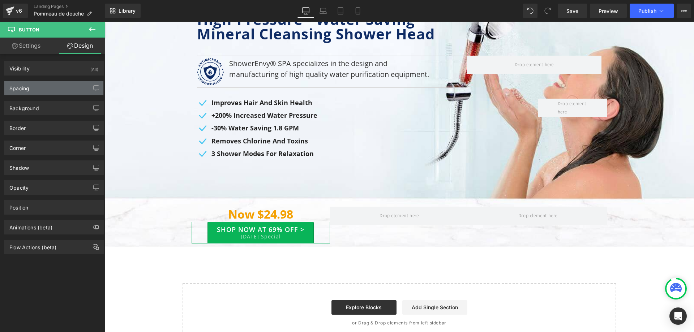
click at [61, 82] on div "Spacing" at bounding box center [53, 88] width 99 height 14
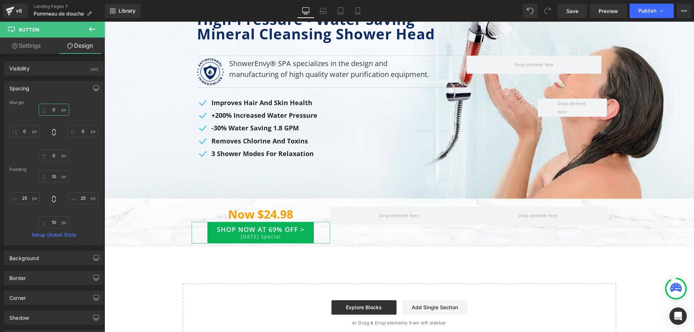
click at [56, 113] on input "0" at bounding box center [54, 110] width 30 height 12
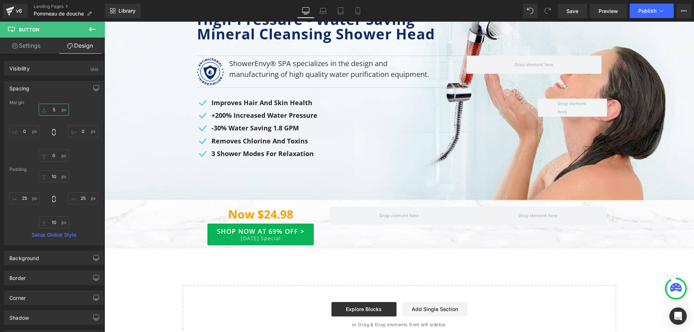
type input "5"
click at [648, 8] on span "Publish" at bounding box center [647, 11] width 18 height 6
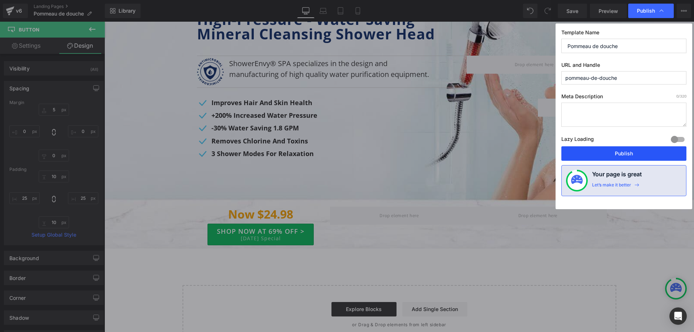
click at [640, 153] on button "Publish" at bounding box center [623, 153] width 125 height 14
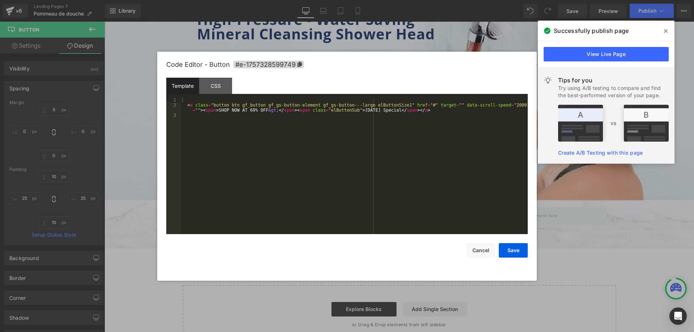
click at [254, 0] on div "Button You are previewing how the will restyle your page. You can not edit Elem…" at bounding box center [347, 0] width 694 height 0
click at [218, 90] on div "CSS" at bounding box center [215, 86] width 33 height 16
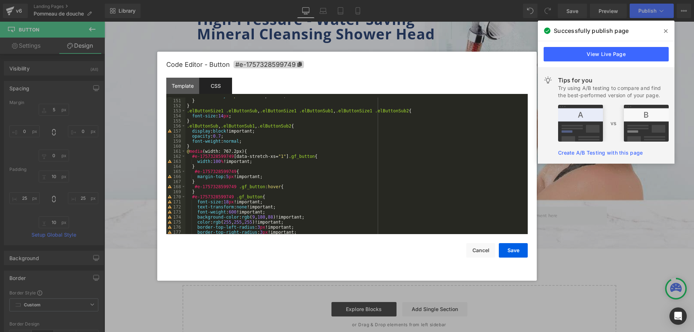
scroll to position [715, 0]
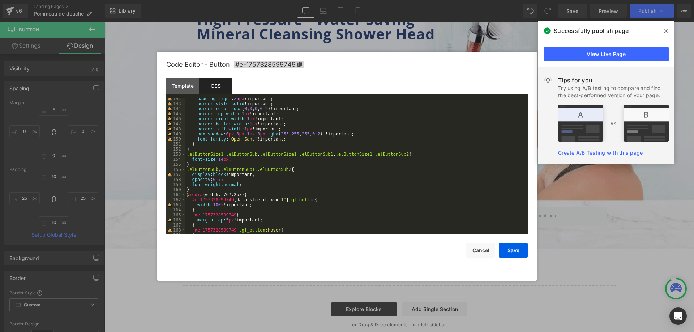
click at [235, 159] on div "padding-right : 25 px !important; border-style : solid !important; border-color…" at bounding box center [354, 169] width 339 height 147
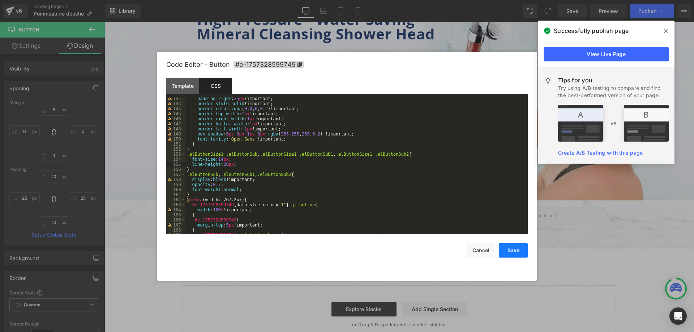
click at [512, 248] on button "Save" at bounding box center [513, 250] width 29 height 14
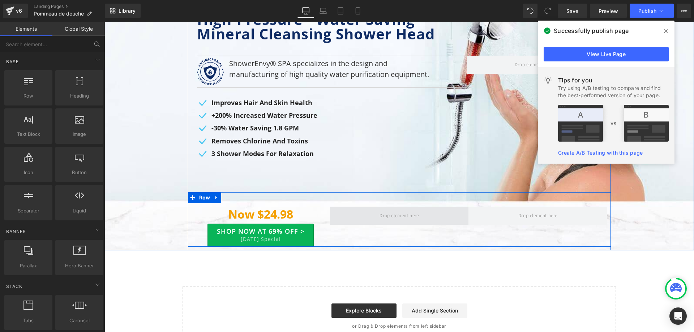
click at [379, 218] on span at bounding box center [399, 216] width 44 height 12
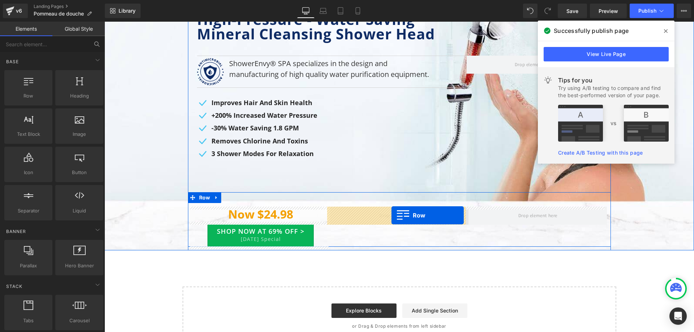
drag, startPoint x: 146, startPoint y: 115, endPoint x: 392, endPoint y: 215, distance: 264.9
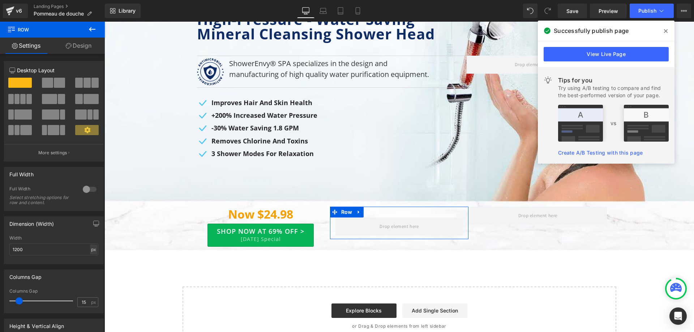
click at [92, 253] on div "px" at bounding box center [93, 250] width 7 height 10
click at [90, 264] on li "%" at bounding box center [93, 261] width 9 height 10
type input "100"
click at [81, 300] on input "15" at bounding box center [84, 302] width 13 height 9
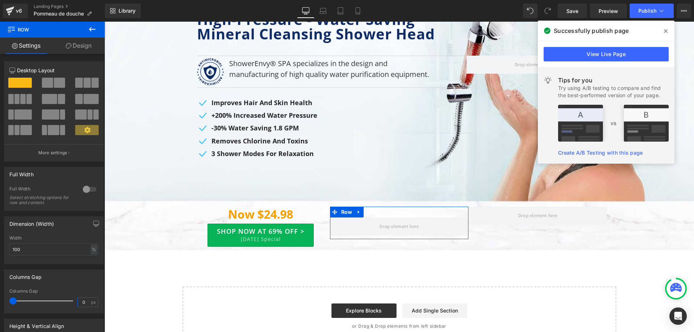
type input "0"
click at [82, 40] on link "Design" at bounding box center [78, 46] width 52 height 16
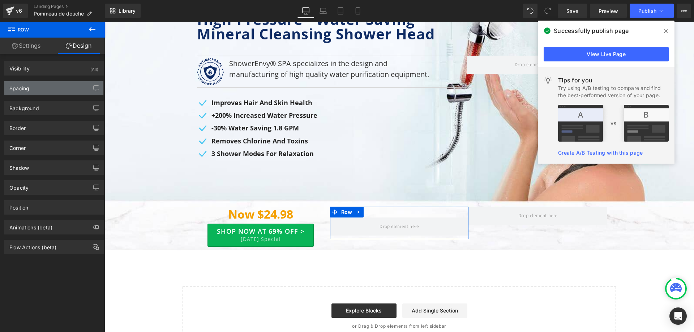
click at [47, 86] on div "Spacing" at bounding box center [53, 88] width 99 height 14
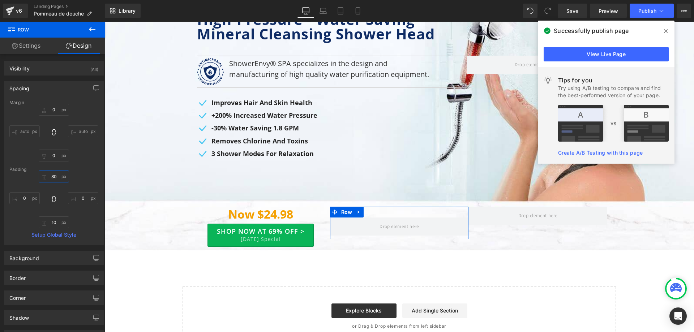
click at [55, 174] on input "30" at bounding box center [54, 177] width 30 height 12
type input "0"
click at [52, 223] on input "10" at bounding box center [54, 223] width 30 height 12
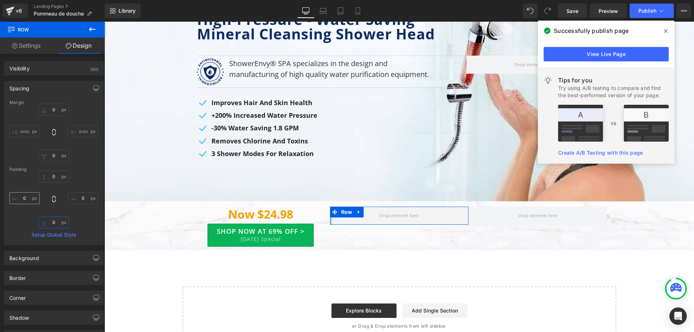
type input "0"
click at [26, 197] on input "0" at bounding box center [24, 198] width 30 height 12
type input "15"
click at [81, 199] on input "0" at bounding box center [83, 198] width 30 height 12
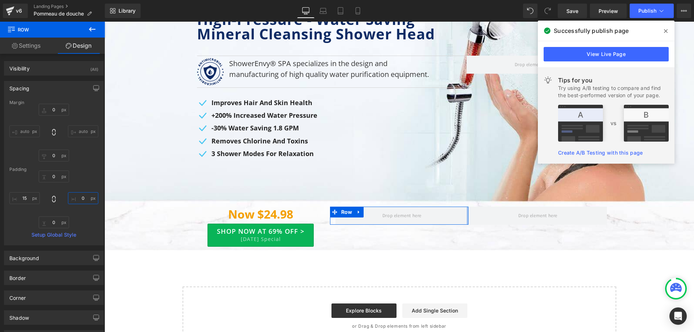
click at [81, 199] on input "0" at bounding box center [83, 198] width 30 height 12
type input "15"
click at [38, 47] on link "Settings" at bounding box center [26, 46] width 52 height 16
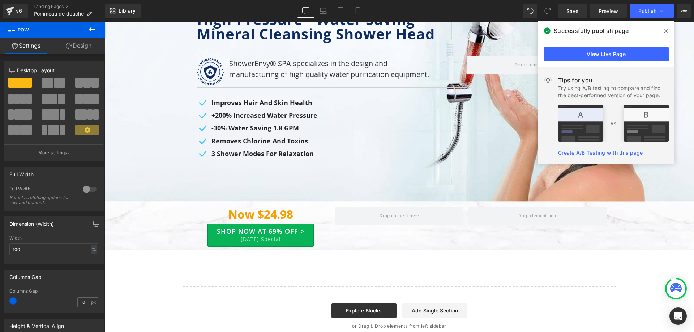
click at [92, 29] on icon at bounding box center [92, 29] width 7 height 4
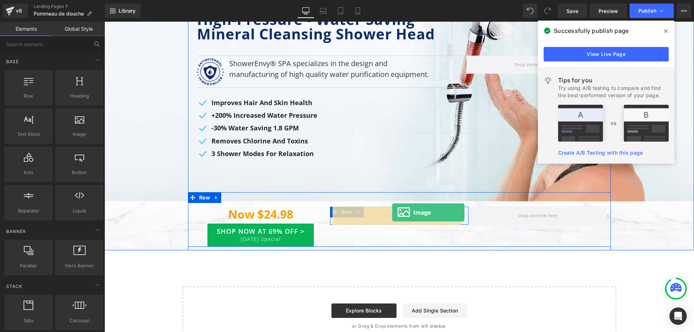
drag, startPoint x: 189, startPoint y: 154, endPoint x: 392, endPoint y: 213, distance: 211.5
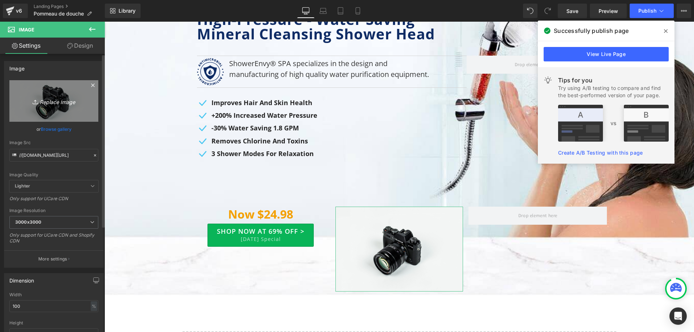
click at [61, 95] on link "Replace Image" at bounding box center [53, 101] width 89 height 42
type input "C:\fakepath\bnr-star.png"
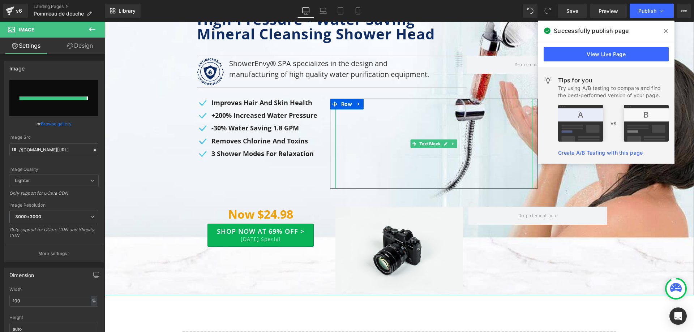
type input "[URL][DOMAIN_NAME]"
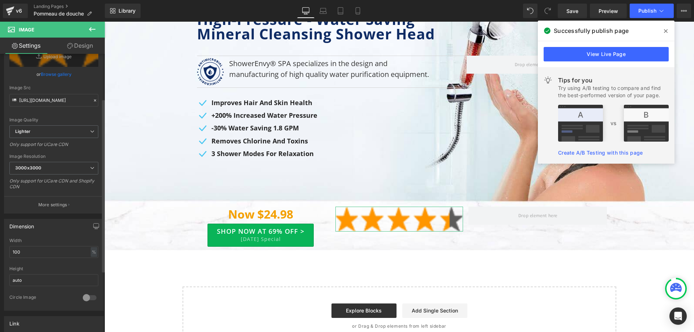
scroll to position [72, 0]
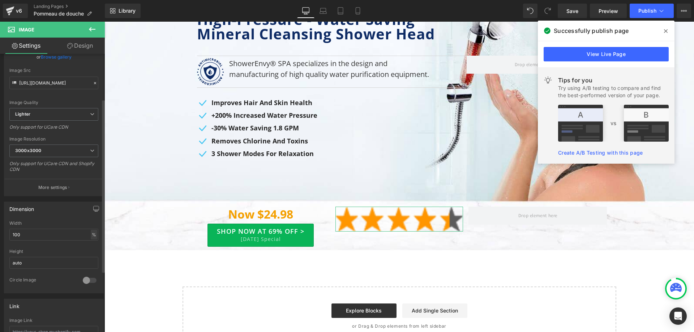
click at [91, 234] on div "%" at bounding box center [94, 235] width 7 height 10
click at [90, 256] on li "px" at bounding box center [93, 256] width 9 height 10
click at [33, 230] on input "353.33" at bounding box center [53, 235] width 89 height 12
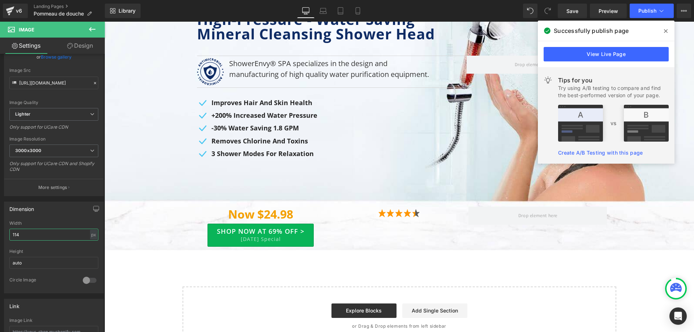
type input "114"
click at [93, 26] on icon at bounding box center [92, 29] width 9 height 9
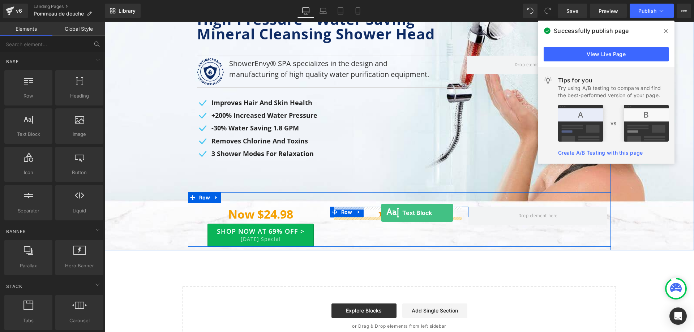
drag, startPoint x: 140, startPoint y: 145, endPoint x: 381, endPoint y: 213, distance: 250.6
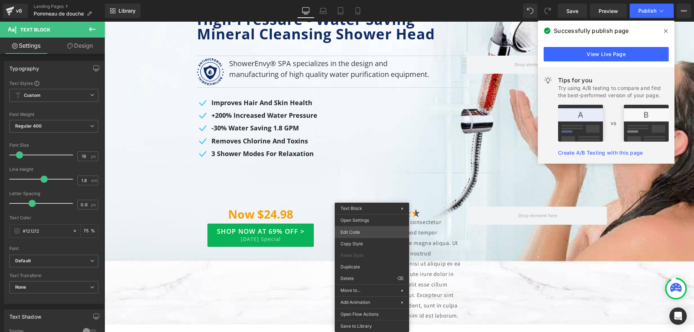
click at [367, 0] on div "Text Block You are previewing how the will restyle your page. You can not edit …" at bounding box center [347, 0] width 694 height 0
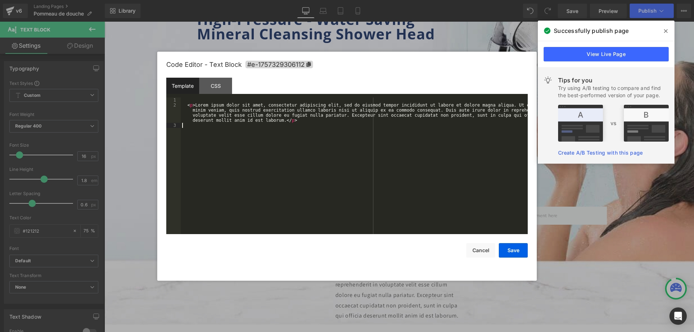
click at [316, 127] on div "< p > Lorem ipsum dolor sit amet, consectetur adipiscing elit, sed do eiusmod t…" at bounding box center [354, 171] width 347 height 147
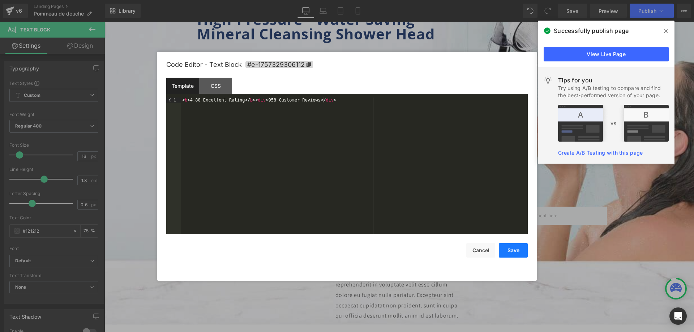
drag, startPoint x: 508, startPoint y: 251, endPoint x: 393, endPoint y: 229, distance: 117.0
click at [508, 251] on button "Save" at bounding box center [513, 250] width 29 height 14
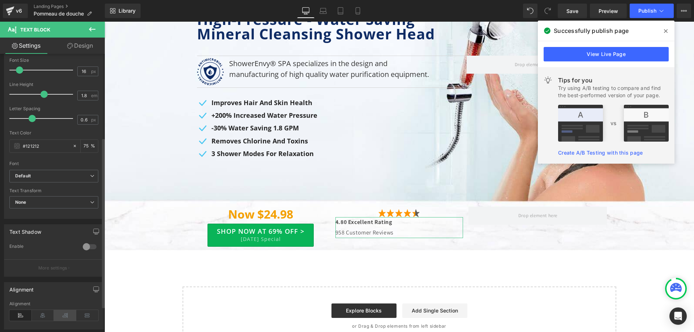
scroll to position [145, 0]
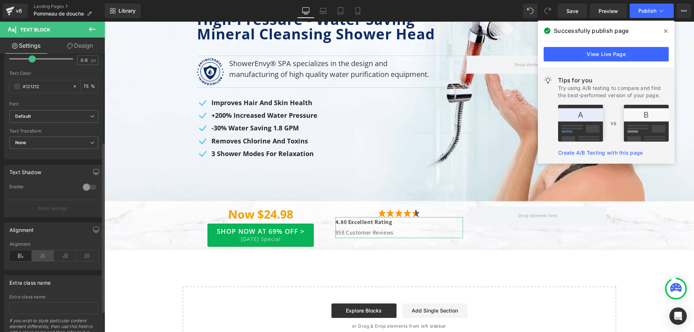
click at [46, 255] on icon at bounding box center [43, 256] width 22 height 11
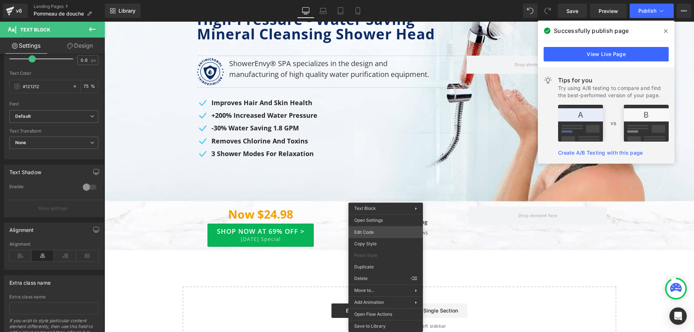
click at [379, 0] on div "Text Block You are previewing how the will restyle your page. You can not edit …" at bounding box center [347, 0] width 694 height 0
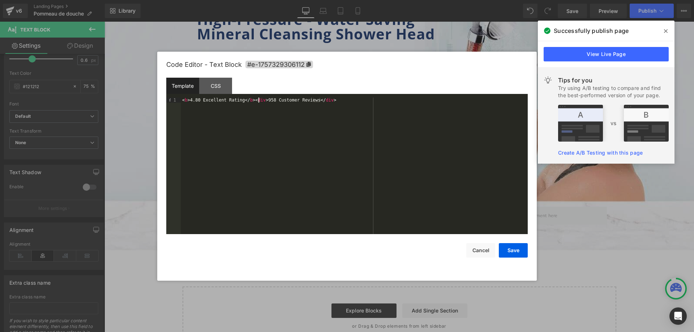
click at [258, 99] on div "< b > 4.80 Excellent Rating </ b > < div > 958 Customer Reviews </ div >" at bounding box center [354, 171] width 347 height 147
click at [188, 101] on div "< b > 4.80 Excellent Rating </ b > < div > 958 Customer Reviews </ div >" at bounding box center [354, 171] width 347 height 147
click at [507, 248] on button "Save" at bounding box center [513, 250] width 29 height 14
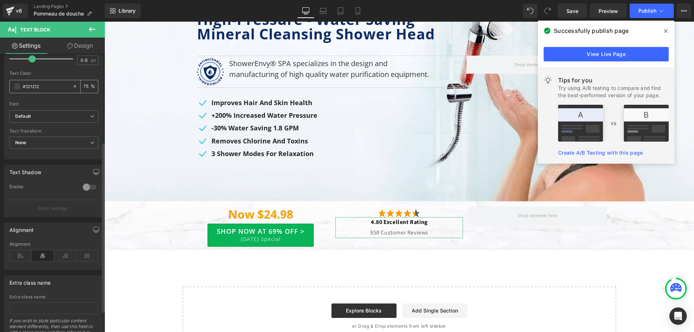
click at [47, 90] on input "#121212" at bounding box center [46, 86] width 46 height 8
drag, startPoint x: 50, startPoint y: 87, endPoint x: 9, endPoint y: 86, distance: 40.1
click at [9, 86] on div "#121212 75 %" at bounding box center [53, 86] width 89 height 13
paste input "f4a001"
type input "#f4a001"
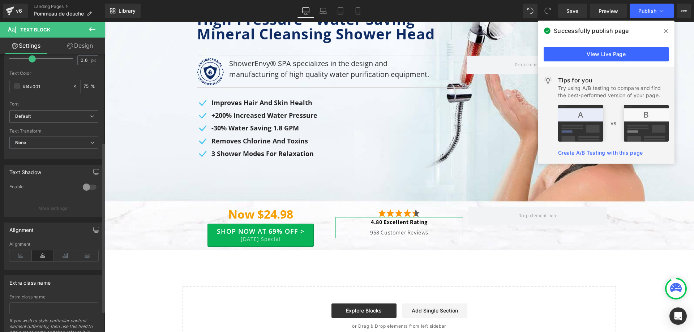
type input "100"
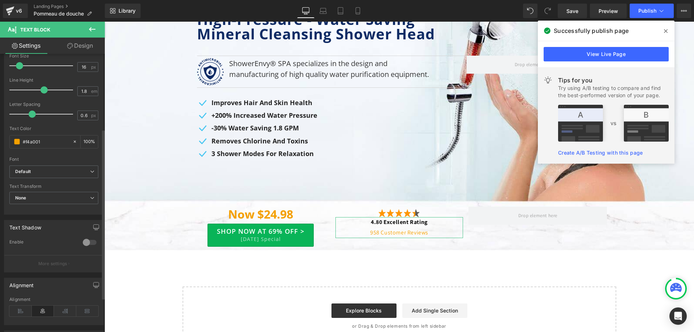
scroll to position [72, 0]
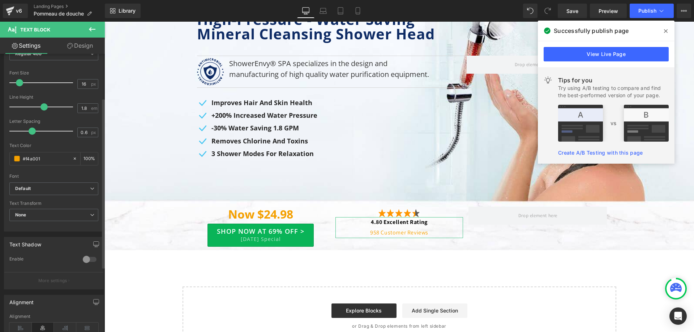
type input "#f4a001"
type input "0"
drag, startPoint x: 30, startPoint y: 133, endPoint x: 23, endPoint y: 132, distance: 7.3
click at [23, 132] on span at bounding box center [24, 131] width 7 height 7
type input "1.5"
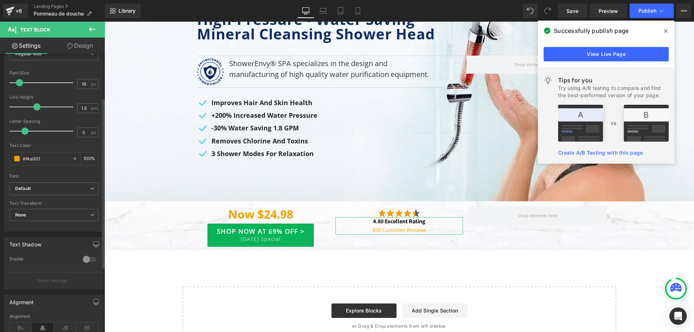
drag, startPoint x: 42, startPoint y: 105, endPoint x: 36, endPoint y: 105, distance: 5.8
click at [36, 105] on span at bounding box center [36, 106] width 7 height 7
click at [72, 191] on b "Default" at bounding box center [52, 189] width 75 height 6
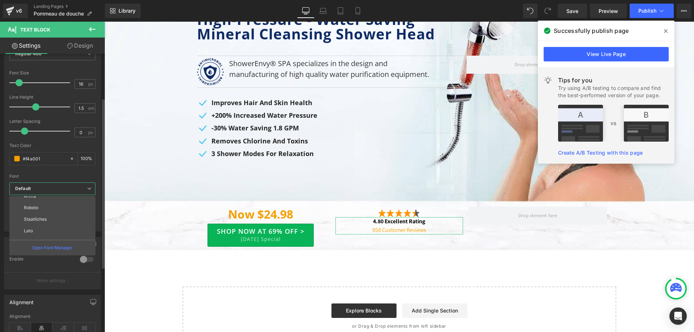
scroll to position [145, 0]
click at [55, 221] on li "Open Sans" at bounding box center [53, 220] width 89 height 12
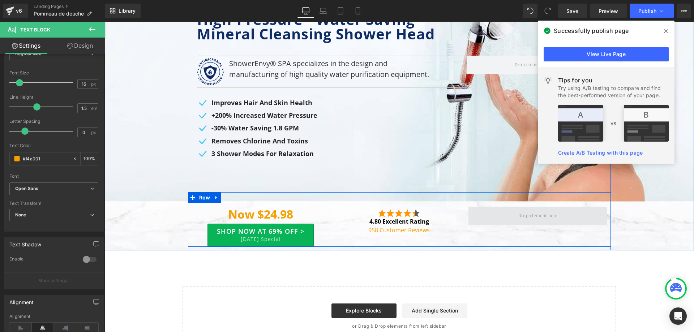
click at [536, 215] on span at bounding box center [538, 216] width 44 height 12
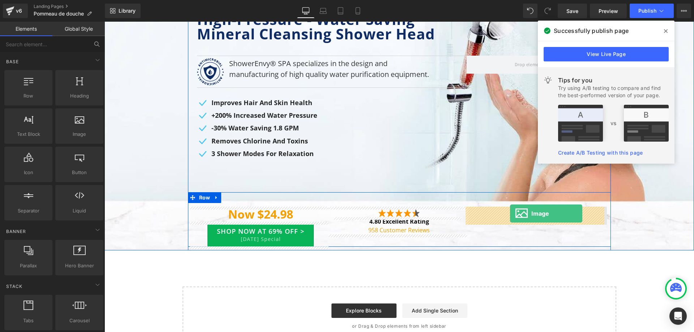
drag, startPoint x: 192, startPoint y: 148, endPoint x: 510, endPoint y: 214, distance: 325.2
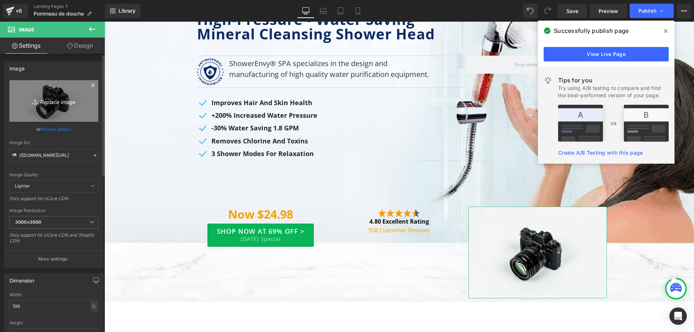
click at [73, 103] on icon "Replace Image" at bounding box center [54, 101] width 58 height 9
type input "C:\fakepath\Mockup-2-1-.png"
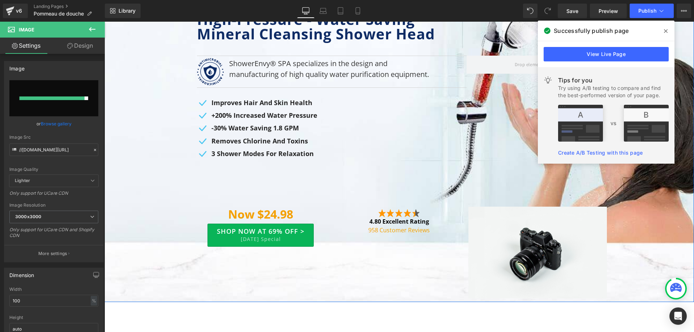
type input "[URL][DOMAIN_NAME]"
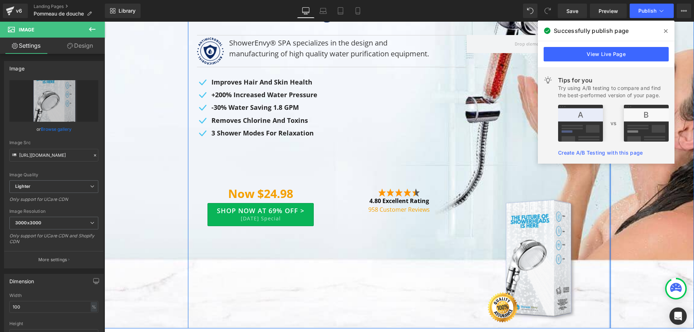
scroll to position [159, 0]
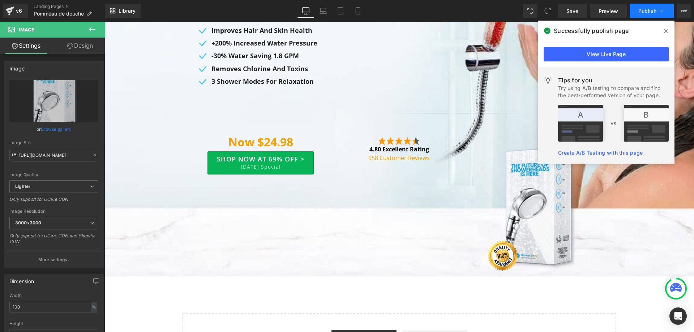
click at [640, 10] on span "Publish" at bounding box center [647, 11] width 18 height 6
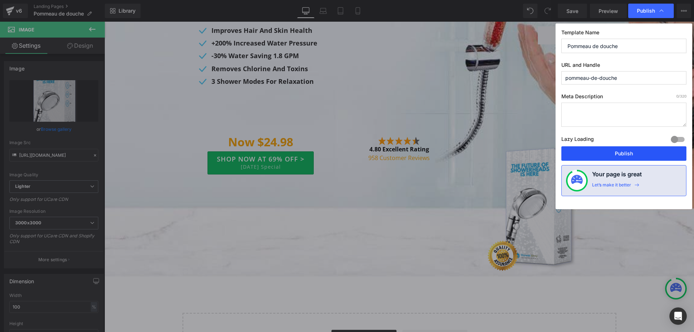
click at [605, 153] on button "Publish" at bounding box center [623, 153] width 125 height 14
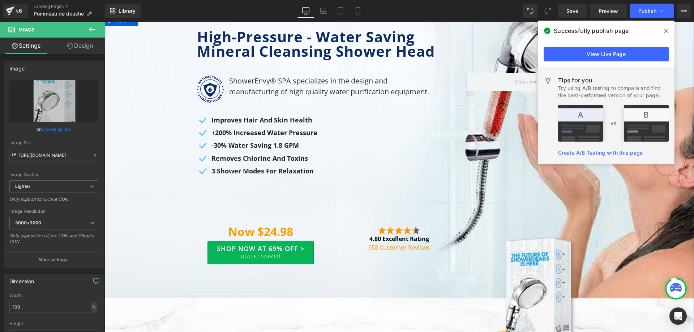
scroll to position [87, 0]
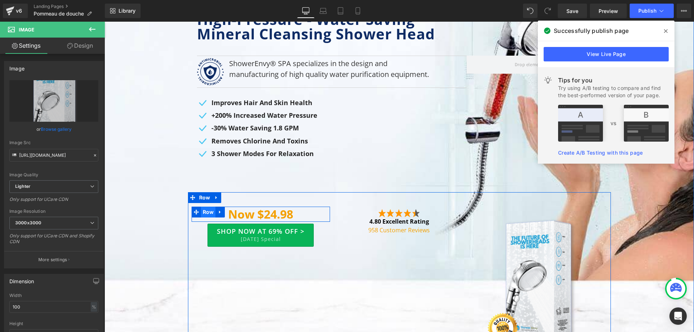
click at [207, 214] on span "Row" at bounding box center [208, 212] width 15 height 11
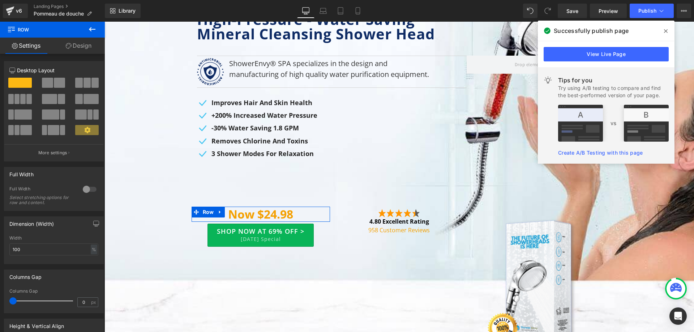
click at [82, 44] on link "Design" at bounding box center [78, 46] width 52 height 16
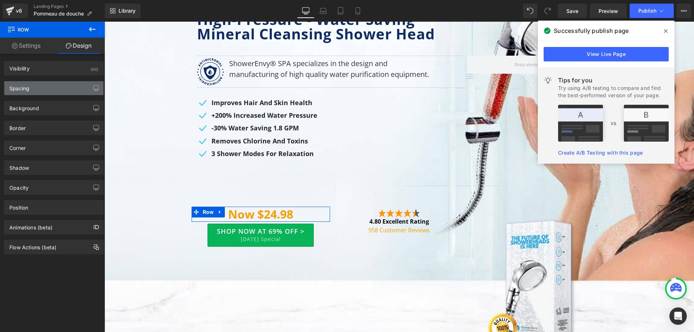
click at [54, 90] on div "Spacing" at bounding box center [53, 88] width 99 height 14
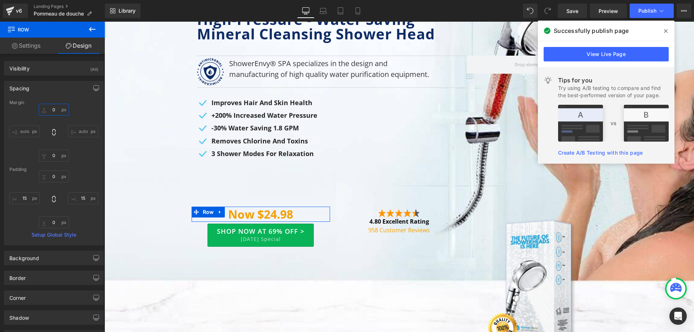
click at [51, 108] on input "0" at bounding box center [54, 110] width 30 height 12
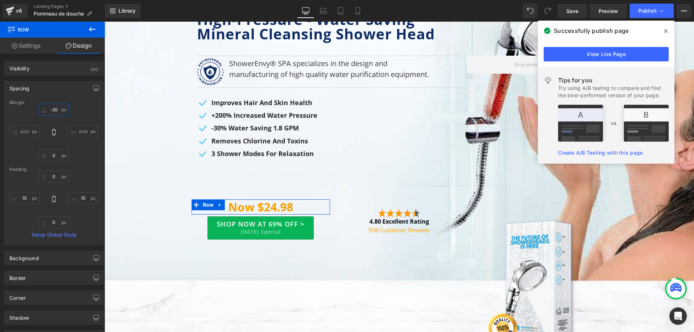
type input "-30"
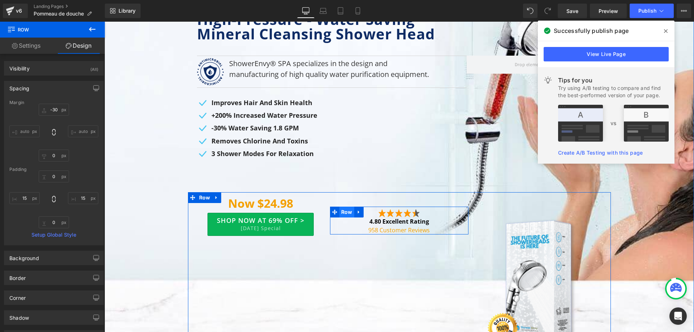
click at [347, 211] on span "Row" at bounding box center [346, 212] width 15 height 11
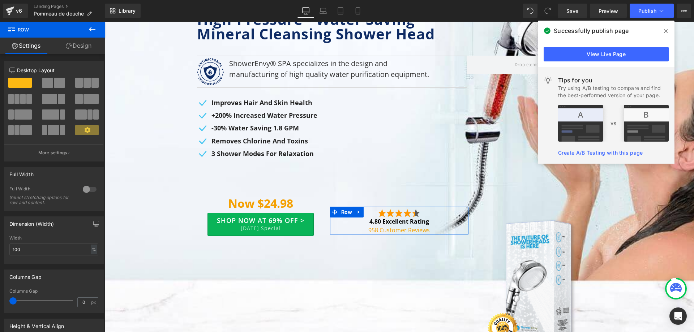
click at [82, 46] on link "Design" at bounding box center [78, 46] width 52 height 16
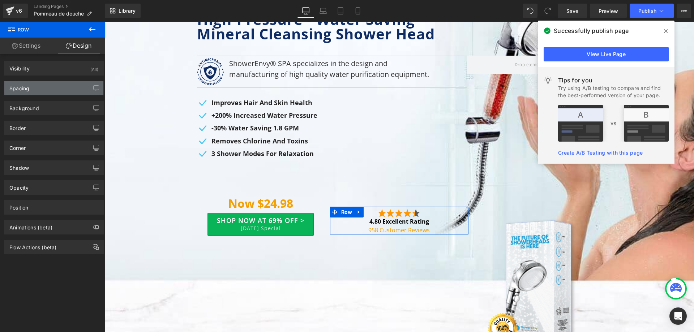
click at [57, 84] on div "Spacing" at bounding box center [53, 88] width 99 height 14
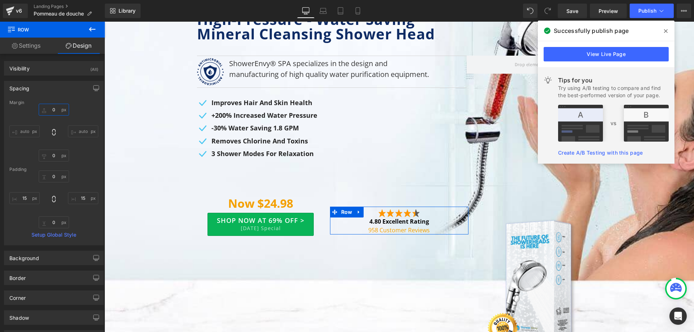
click at [56, 110] on input "0" at bounding box center [54, 110] width 30 height 12
type input "-20"
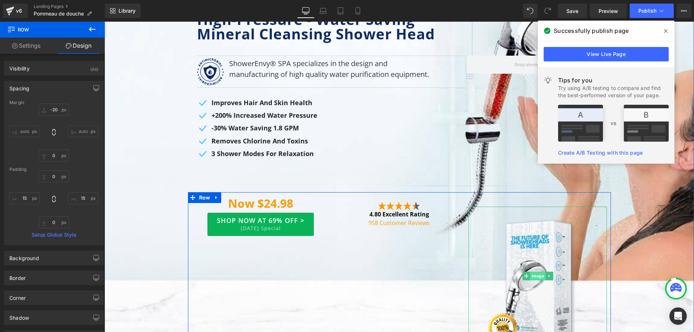
click at [531, 274] on span "Image" at bounding box center [538, 276] width 16 height 9
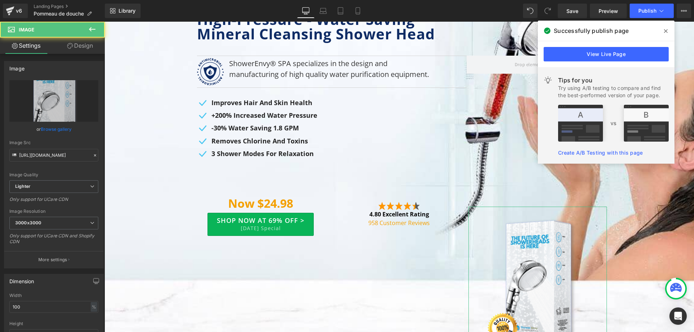
click at [92, 44] on link "Design" at bounding box center [80, 46] width 52 height 16
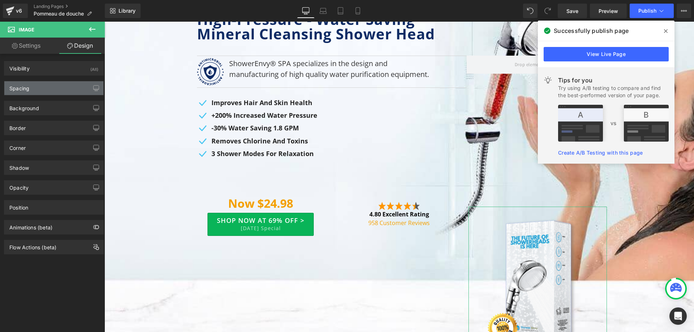
click at [63, 87] on div "Spacing" at bounding box center [53, 88] width 99 height 14
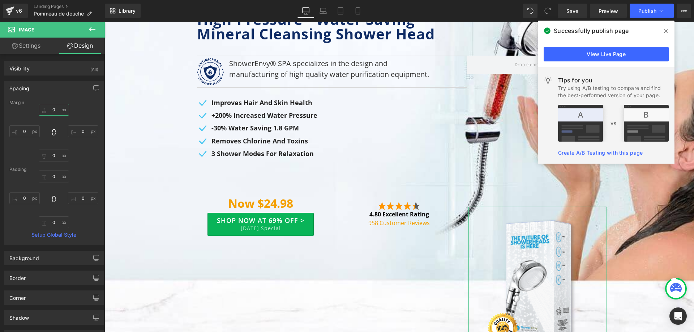
click at [57, 108] on input "0" at bounding box center [54, 110] width 30 height 12
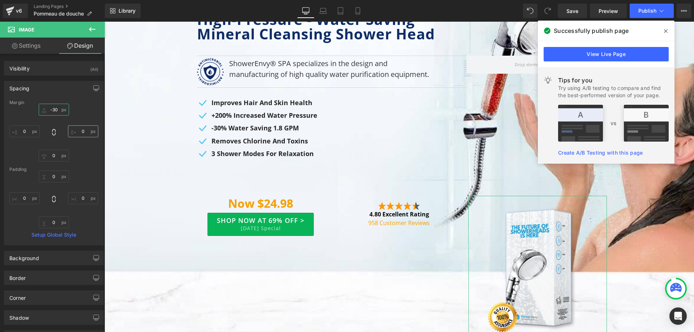
type input "-40"
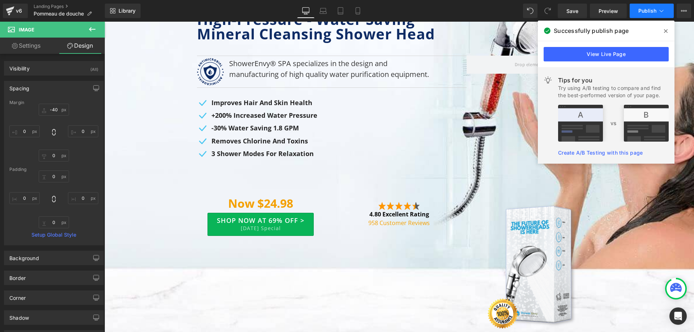
click at [639, 10] on span "Publish" at bounding box center [647, 11] width 18 height 6
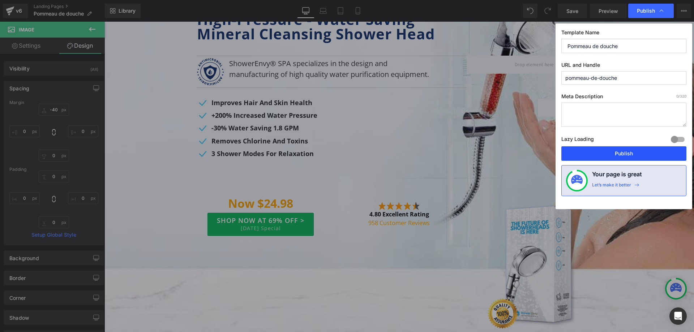
click at [615, 151] on button "Publish" at bounding box center [623, 153] width 125 height 14
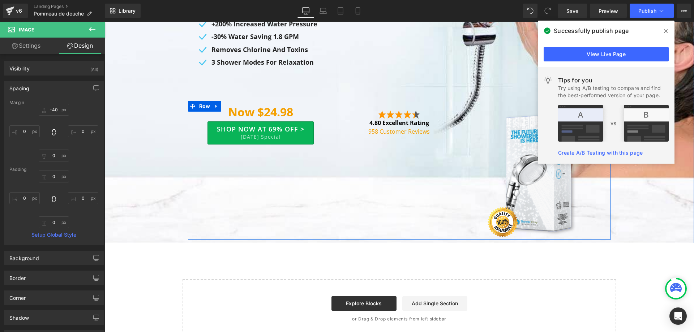
scroll to position [196, 0]
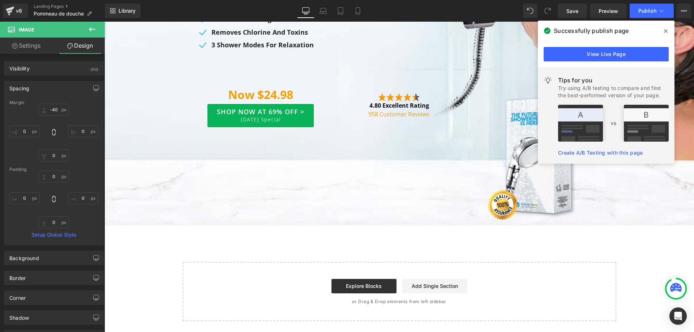
click at [93, 30] on icon at bounding box center [92, 29] width 9 height 9
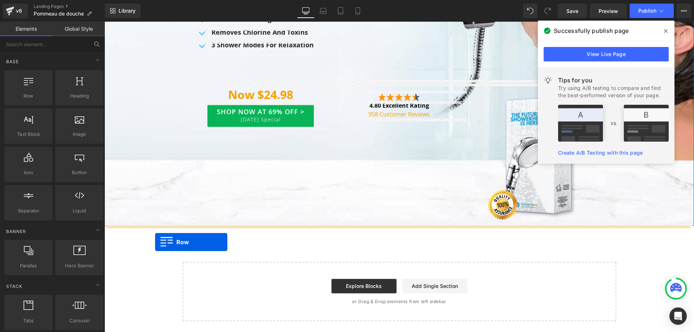
drag, startPoint x: 127, startPoint y: 106, endPoint x: 155, endPoint y: 242, distance: 139.3
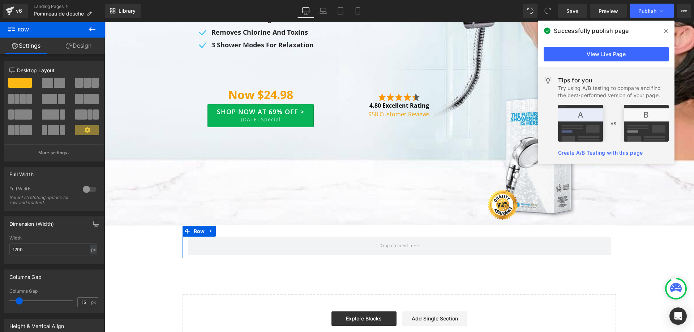
click at [91, 188] on div at bounding box center [89, 190] width 17 height 12
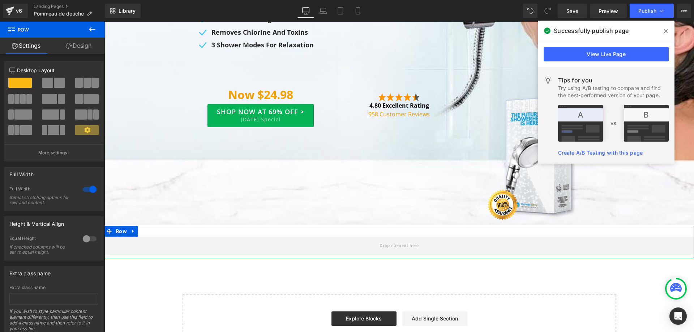
click at [84, 46] on link "Design" at bounding box center [78, 46] width 52 height 16
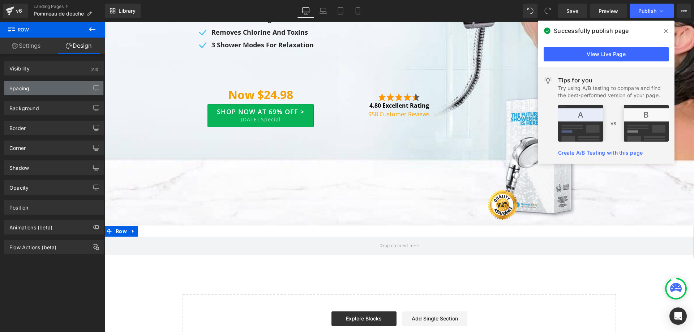
click at [45, 93] on div "Spacing" at bounding box center [53, 88] width 99 height 14
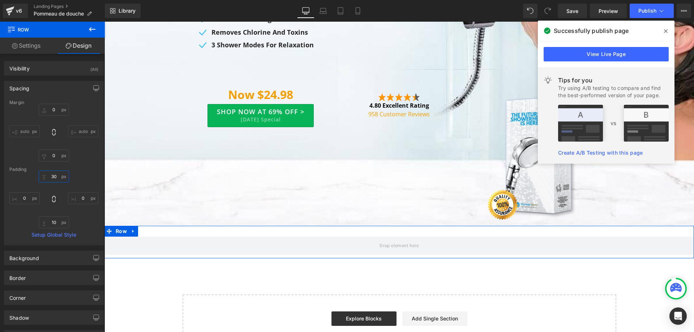
click at [57, 174] on input "30" at bounding box center [54, 177] width 30 height 12
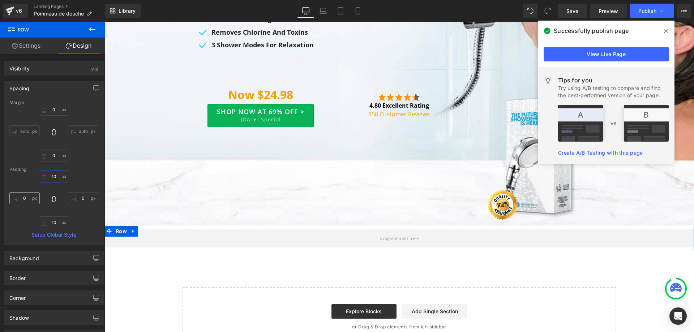
type input "10"
click at [23, 196] on input "0" at bounding box center [24, 198] width 30 height 12
type input "15"
click at [78, 198] on input "0" at bounding box center [83, 198] width 30 height 12
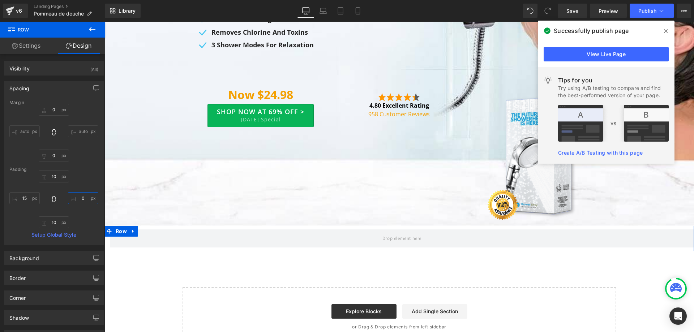
click at [78, 198] on input "0" at bounding box center [83, 198] width 30 height 12
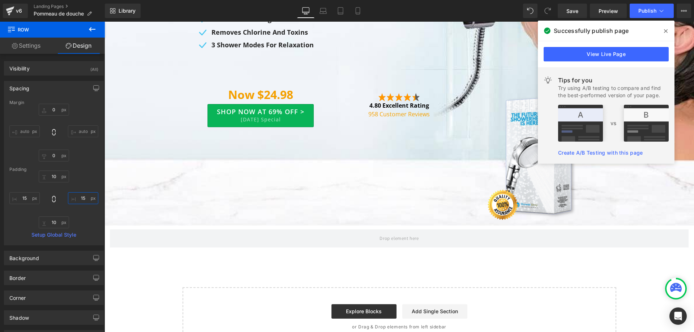
type input "15"
click at [91, 30] on icon at bounding box center [92, 29] width 9 height 9
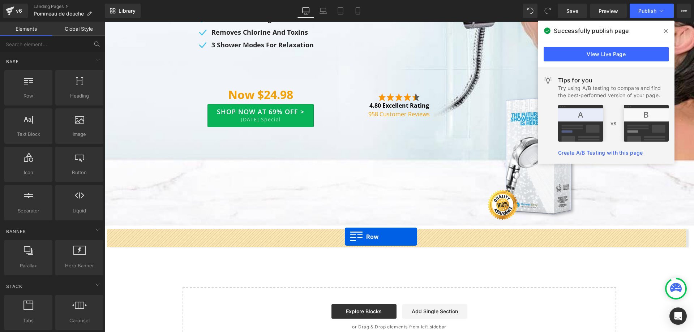
drag, startPoint x: 141, startPoint y: 117, endPoint x: 345, endPoint y: 237, distance: 235.9
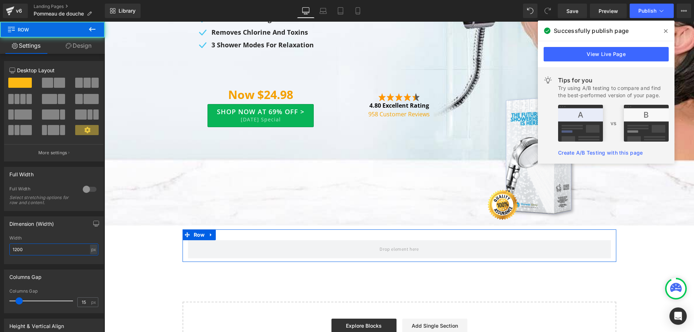
click at [48, 247] on input "1200" at bounding box center [53, 250] width 89 height 12
type input "1170"
click at [78, 302] on input "15" at bounding box center [84, 302] width 13 height 9
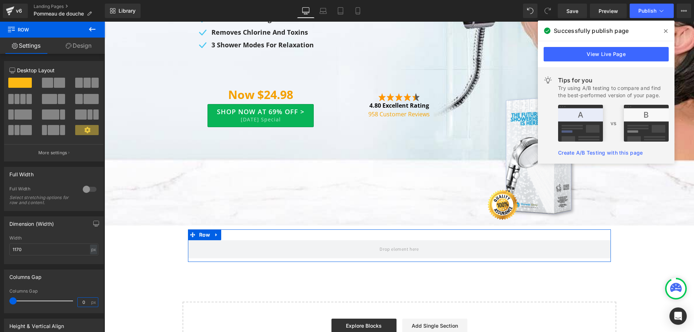
type input "0"
click at [84, 40] on link "Design" at bounding box center [78, 46] width 52 height 16
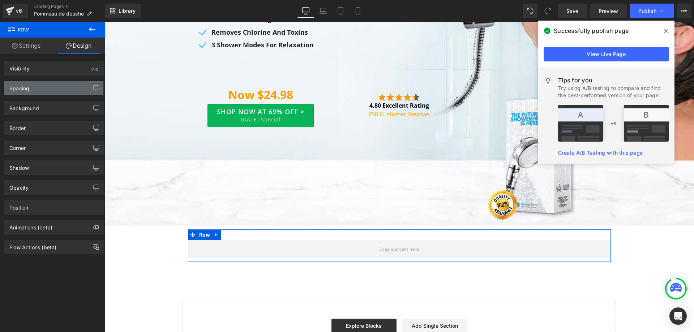
click at [58, 87] on div "Spacing" at bounding box center [53, 88] width 99 height 14
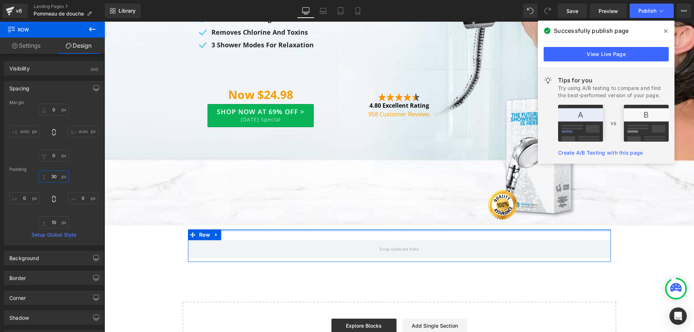
click at [57, 175] on input "30" at bounding box center [54, 177] width 30 height 12
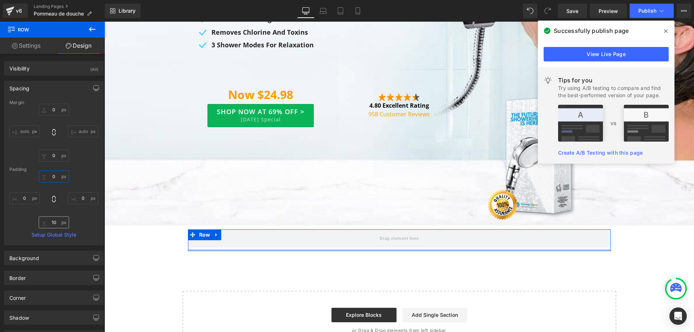
type input "0"
click at [55, 227] on input "10" at bounding box center [54, 223] width 30 height 12
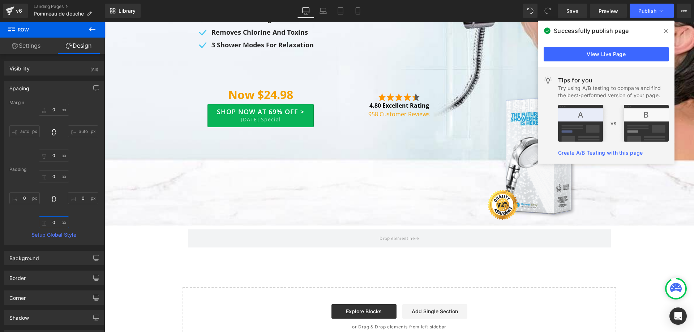
type input "0"
click at [93, 29] on icon at bounding box center [92, 29] width 7 height 4
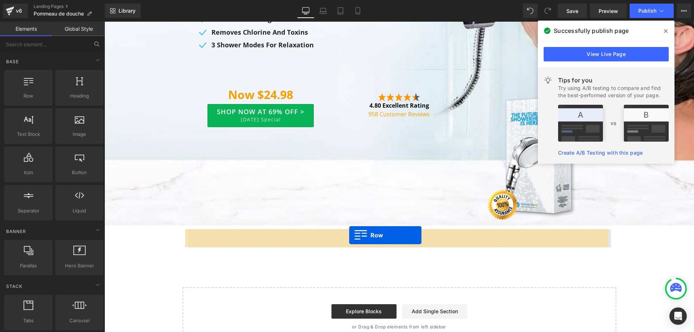
drag, startPoint x: 140, startPoint y: 116, endPoint x: 349, endPoint y: 235, distance: 241.2
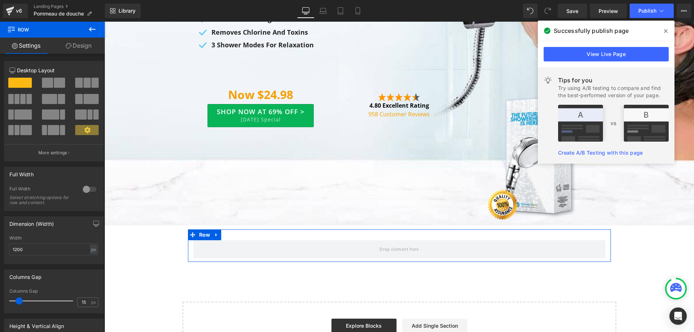
click at [81, 39] on link "Design" at bounding box center [78, 46] width 52 height 16
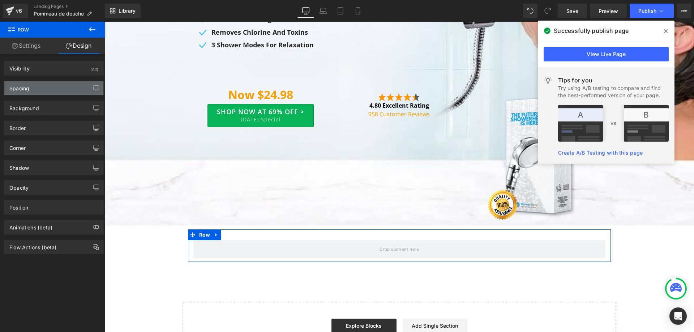
click at [61, 86] on div "Spacing" at bounding box center [53, 88] width 99 height 14
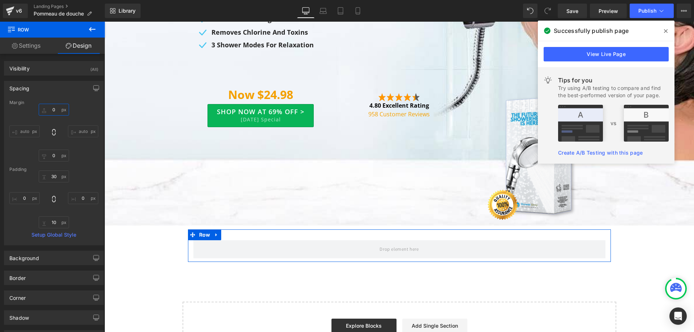
click at [48, 112] on input "0" at bounding box center [54, 110] width 30 height 12
type input "60"
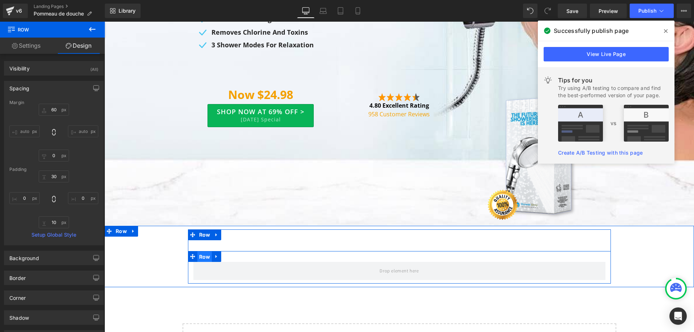
click at [201, 253] on span "Row" at bounding box center [204, 257] width 15 height 11
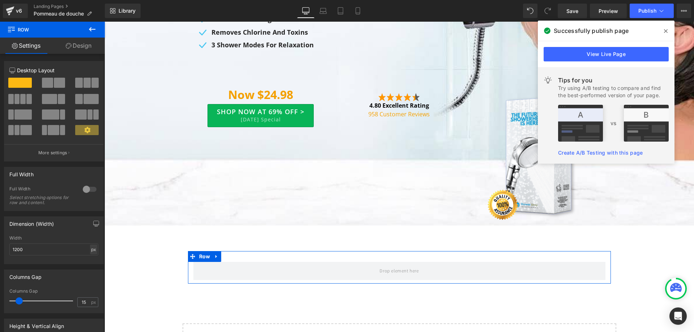
click at [90, 252] on div "px" at bounding box center [93, 250] width 7 height 10
click at [94, 263] on li "%" at bounding box center [93, 261] width 9 height 10
type input "100"
click at [80, 302] on input "15" at bounding box center [84, 302] width 13 height 9
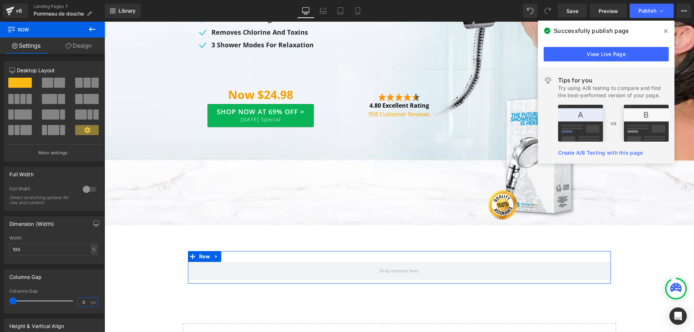
type input "0"
click at [79, 50] on link "Design" at bounding box center [78, 46] width 52 height 16
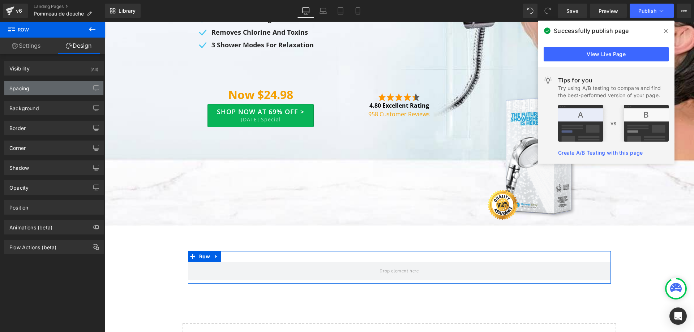
click at [61, 89] on div "Spacing" at bounding box center [53, 88] width 99 height 14
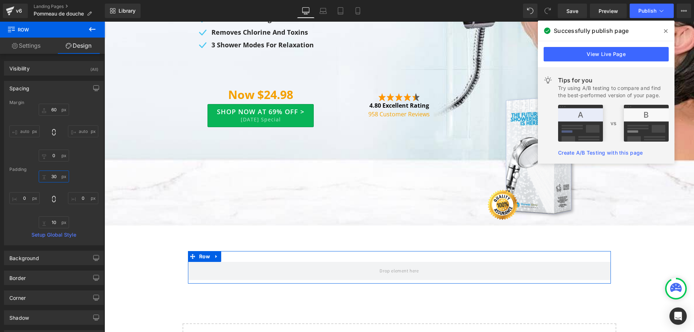
click at [55, 179] on input "30" at bounding box center [54, 177] width 30 height 12
type input "20"
click at [52, 223] on input "10" at bounding box center [54, 223] width 30 height 12
type input "20"
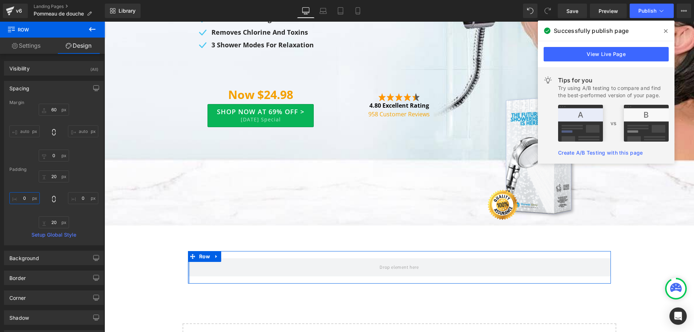
click at [28, 196] on input "0" at bounding box center [24, 198] width 30 height 12
type input "10"
click at [76, 200] on input "0" at bounding box center [83, 198] width 30 height 12
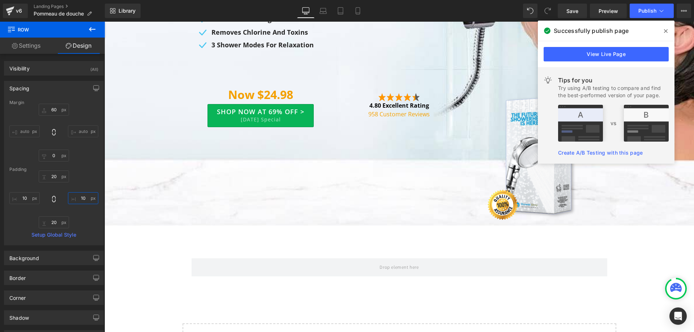
type input "10"
click at [95, 33] on icon at bounding box center [92, 29] width 9 height 9
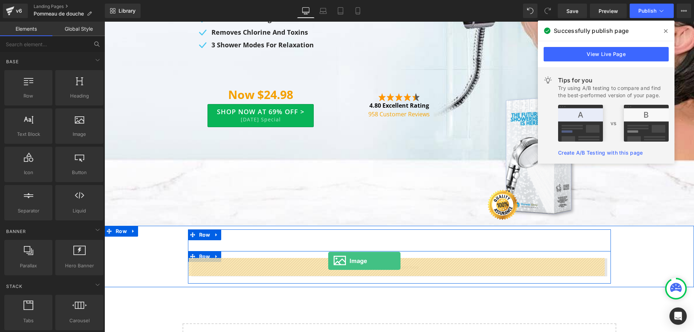
drag, startPoint x: 180, startPoint y: 144, endPoint x: 328, endPoint y: 261, distance: 189.0
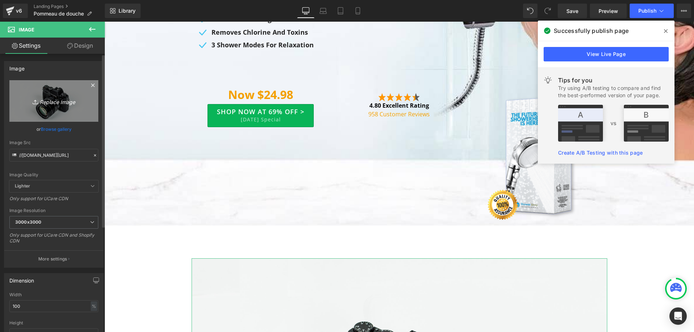
click at [64, 108] on link "Replace Image" at bounding box center [53, 101] width 89 height 42
type input "C:\fakepath\As-Featured-in.png"
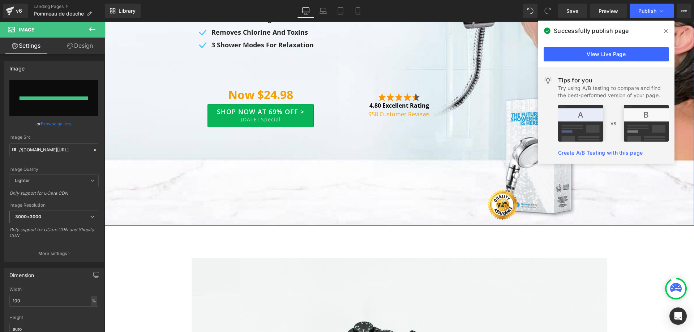
type input "[URL][DOMAIN_NAME]"
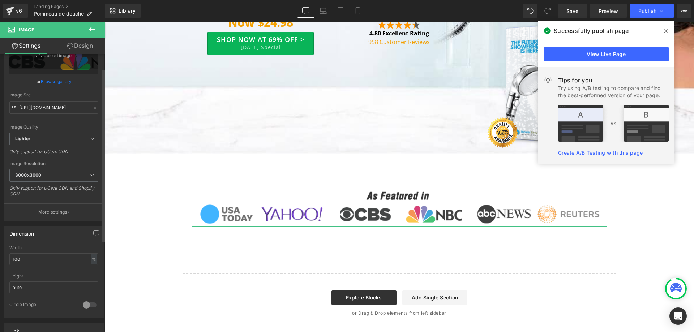
scroll to position [72, 0]
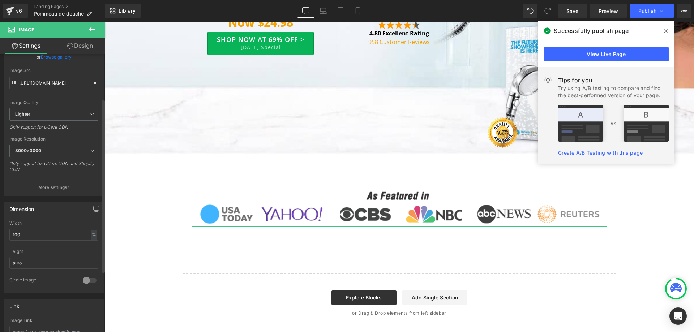
click at [88, 241] on div "Width 100 % % px" at bounding box center [53, 235] width 89 height 28
click at [91, 236] on div "%" at bounding box center [94, 235] width 7 height 10
click at [91, 258] on li "px" at bounding box center [93, 256] width 9 height 10
drag, startPoint x: 40, startPoint y: 235, endPoint x: 0, endPoint y: 232, distance: 39.8
click at [0, 232] on div "Dimension 1150px Width 1150 px % px auto Height auto 0 Circle Image" at bounding box center [54, 244] width 108 height 97
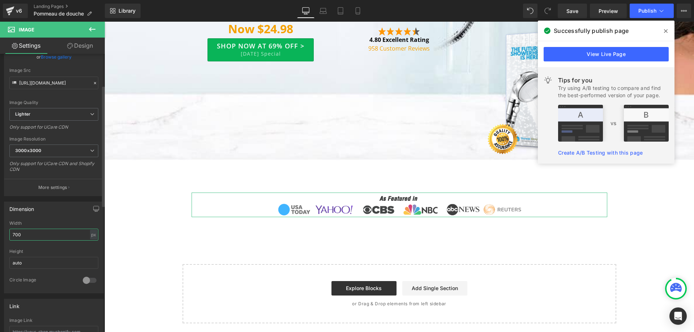
scroll to position [264, 0]
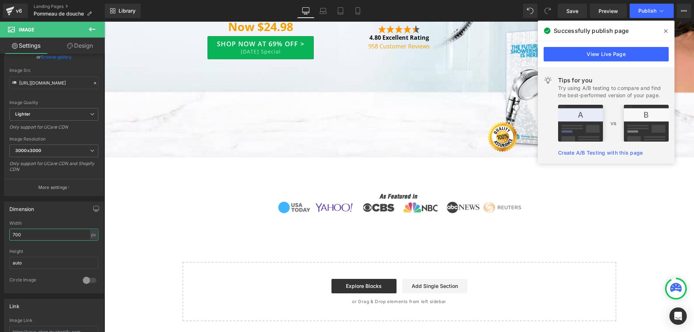
type input "700"
click at [92, 29] on icon at bounding box center [92, 29] width 7 height 4
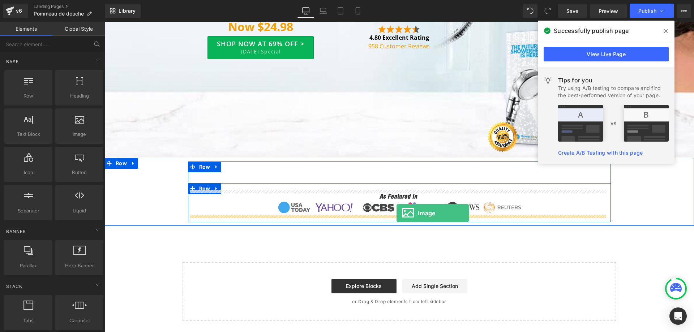
drag, startPoint x: 186, startPoint y: 153, endPoint x: 397, endPoint y: 213, distance: 219.3
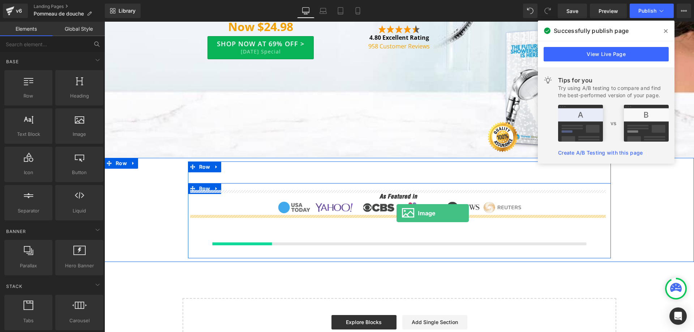
scroll to position [268, 0]
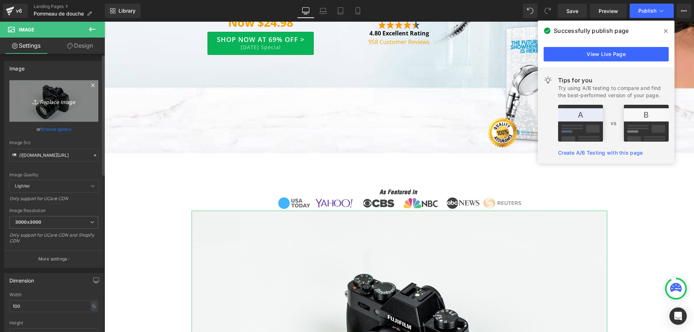
click at [75, 101] on icon "Replace Image" at bounding box center [54, 101] width 58 height 9
type input "C:\fakepath\heading-img.png"
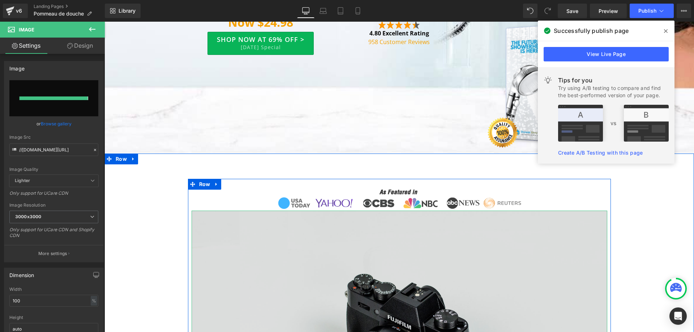
type input "[URL][DOMAIN_NAME]"
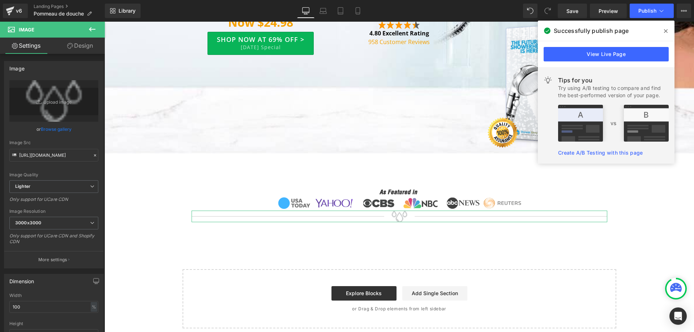
click at [88, 45] on link "Design" at bounding box center [80, 46] width 52 height 16
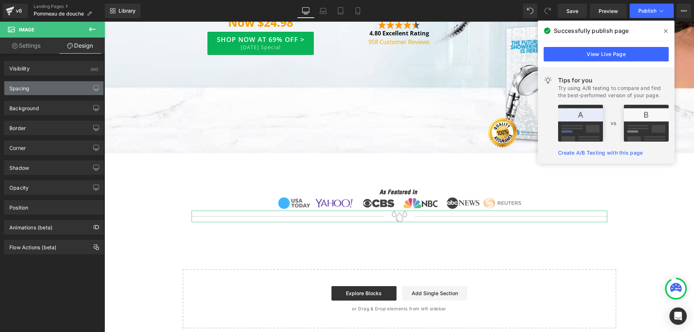
type input "0"
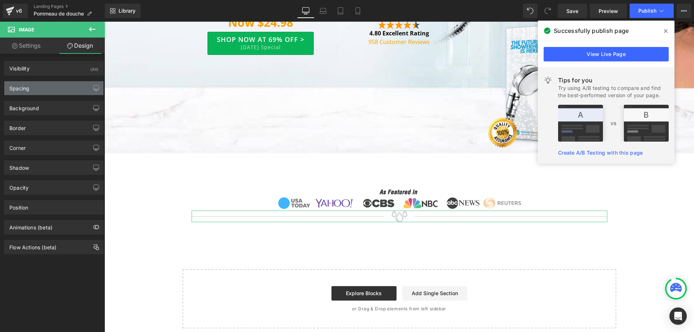
type input "0"
click at [55, 87] on div "Spacing" at bounding box center [53, 88] width 99 height 14
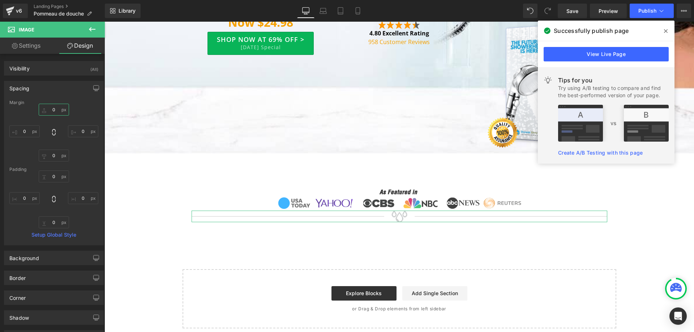
click at [56, 113] on input "0" at bounding box center [54, 110] width 30 height 12
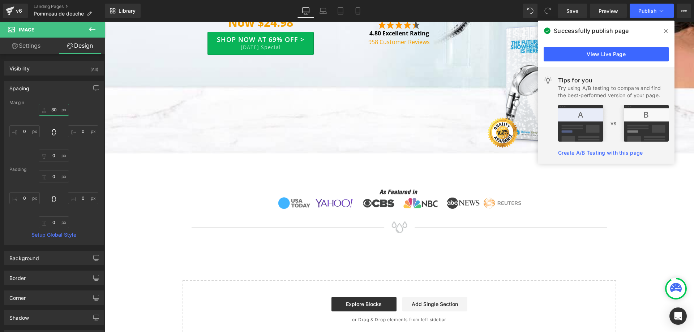
type input "30"
click at [38, 49] on link "Settings" at bounding box center [26, 46] width 52 height 16
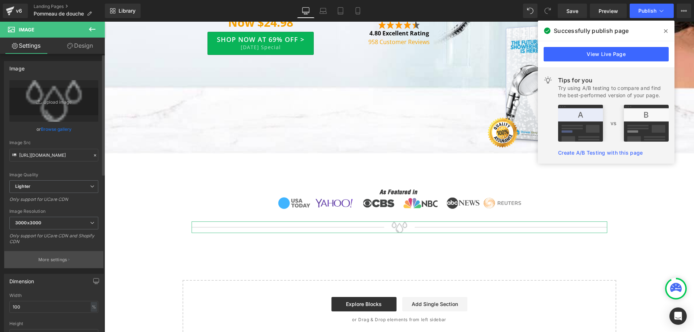
scroll to position [72, 0]
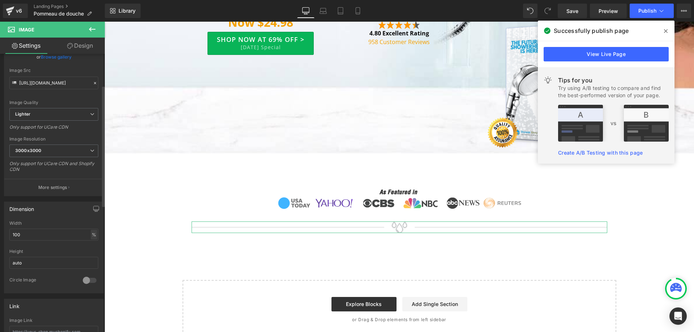
click at [91, 235] on div "%" at bounding box center [94, 235] width 7 height 10
click at [90, 255] on li "px" at bounding box center [93, 256] width 9 height 10
drag, startPoint x: 43, startPoint y: 238, endPoint x: 3, endPoint y: 234, distance: 39.9
click at [3, 234] on div "Dimension 1150px Width 1150 px % px auto Height auto 0 Circle Image" at bounding box center [54, 244] width 108 height 97
type input "764"
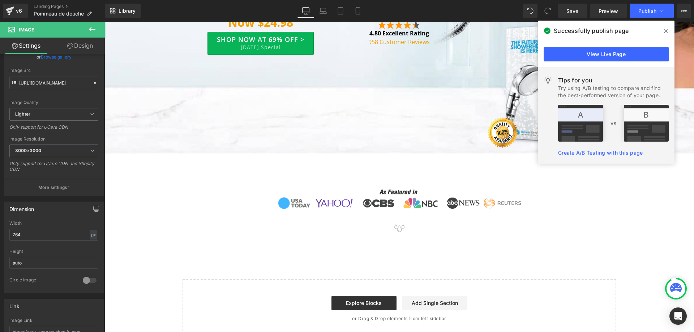
click at [89, 27] on icon at bounding box center [92, 29] width 9 height 9
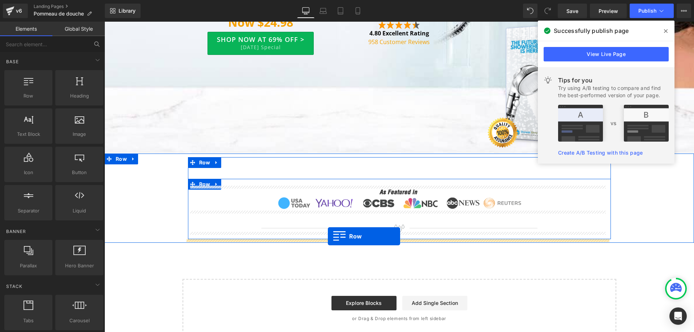
drag, startPoint x: 145, startPoint y: 114, endPoint x: 328, endPoint y: 236, distance: 219.9
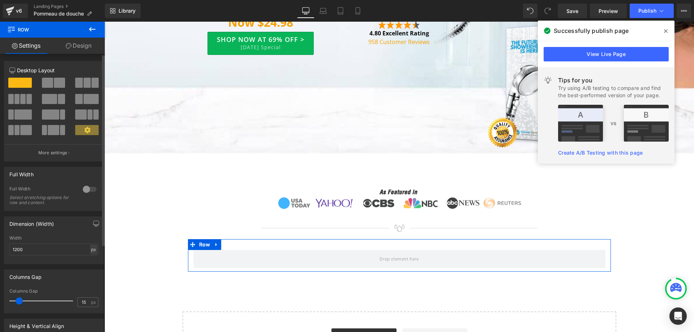
click at [92, 251] on div "px" at bounding box center [93, 250] width 7 height 10
click at [89, 261] on li "%" at bounding box center [93, 261] width 9 height 10
type input "100"
click at [24, 100] on span at bounding box center [22, 99] width 5 height 10
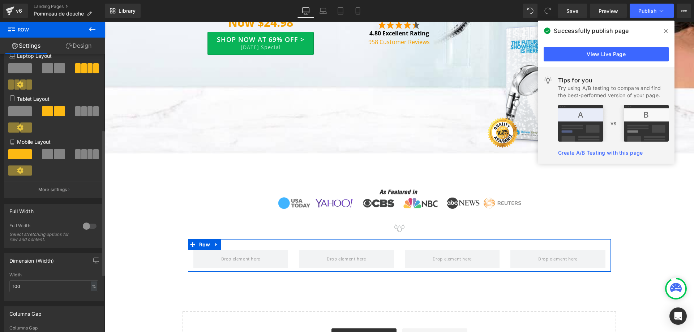
scroll to position [145, 0]
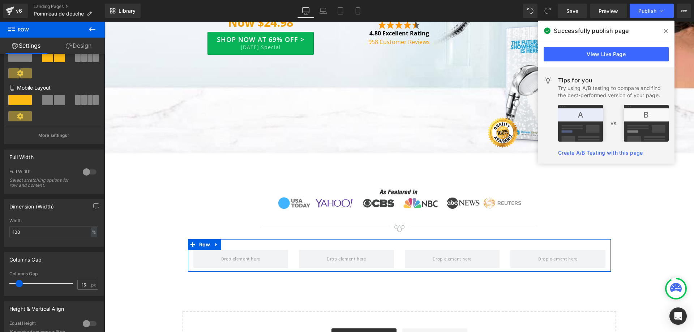
click at [85, 43] on link "Design" at bounding box center [78, 46] width 52 height 16
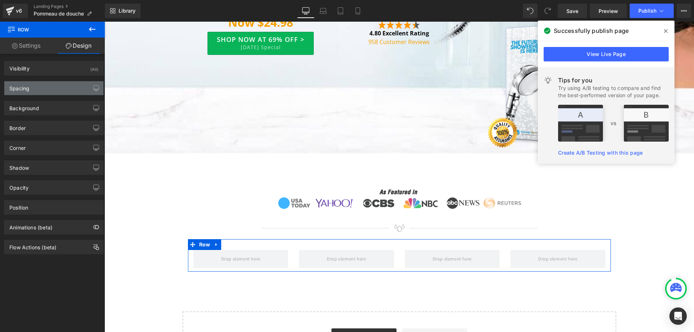
click at [48, 91] on div "Spacing" at bounding box center [53, 88] width 99 height 14
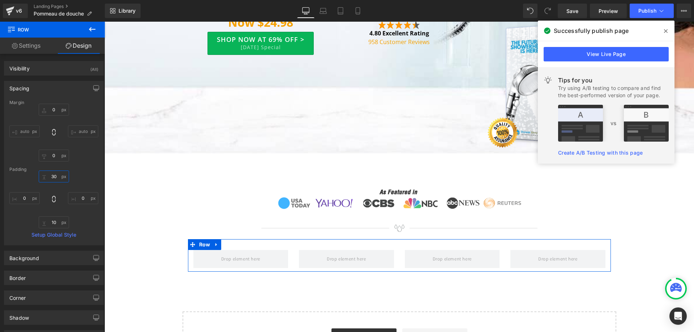
click at [58, 175] on input "30" at bounding box center [54, 177] width 30 height 12
type input "20"
click at [50, 223] on input "10" at bounding box center [54, 223] width 30 height 12
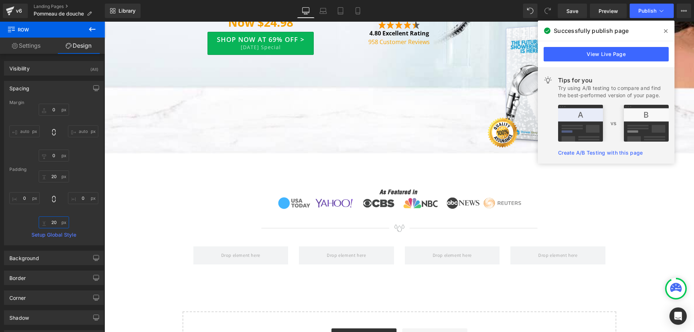
type input "20"
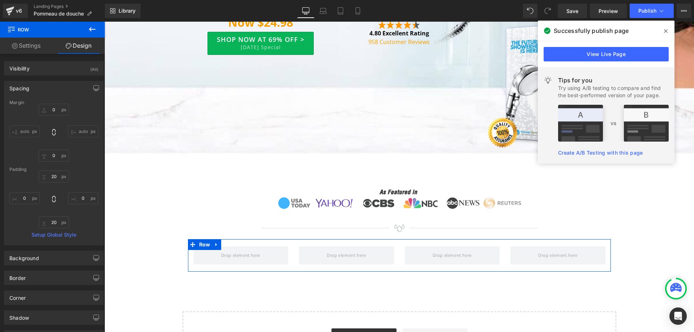
click at [34, 43] on link "Settings" at bounding box center [26, 46] width 52 height 16
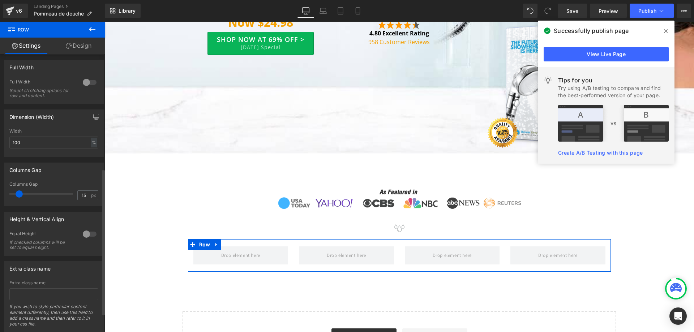
scroll to position [255, 0]
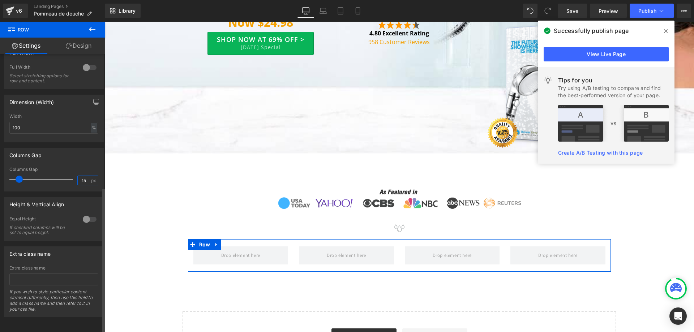
click at [82, 176] on input "15" at bounding box center [84, 180] width 13 height 9
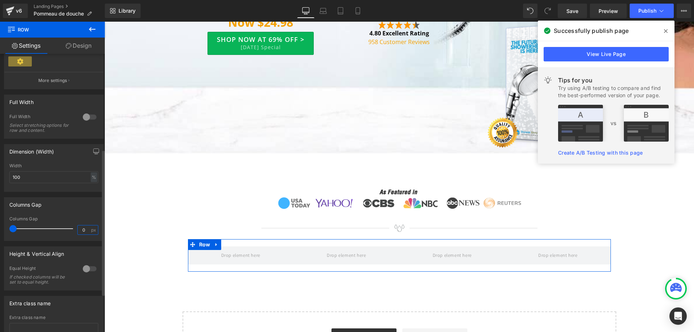
scroll to position [182, 0]
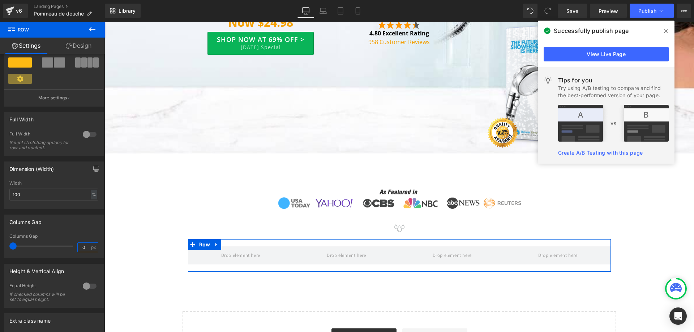
type input "0"
click at [81, 45] on link "Design" at bounding box center [78, 46] width 52 height 16
type input "0"
type input "20"
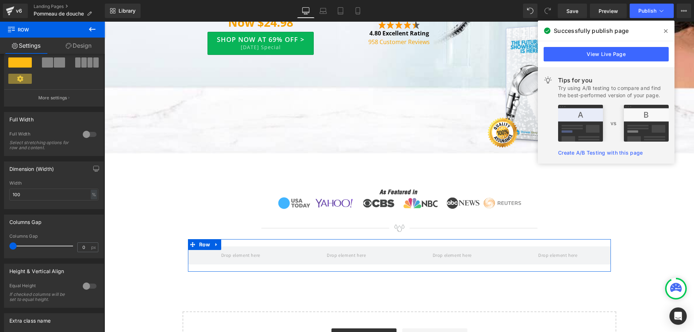
type input "0"
type input "20"
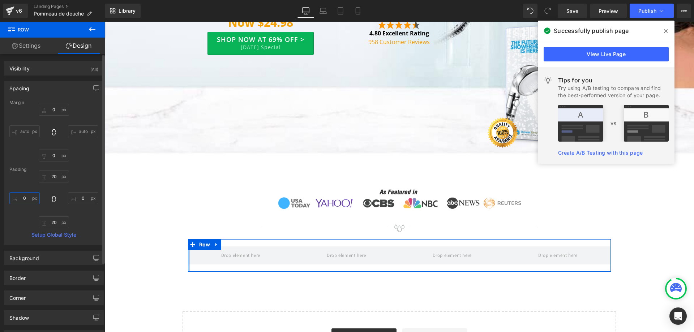
click at [24, 203] on input "0" at bounding box center [24, 198] width 30 height 12
type input "10"
click at [78, 194] on input "0" at bounding box center [83, 198] width 30 height 12
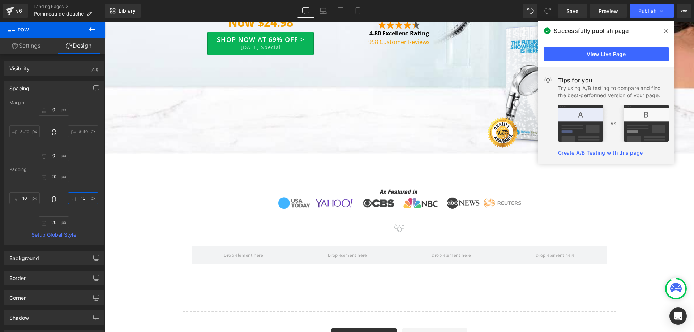
type input "10"
click at [98, 29] on button at bounding box center [92, 30] width 25 height 16
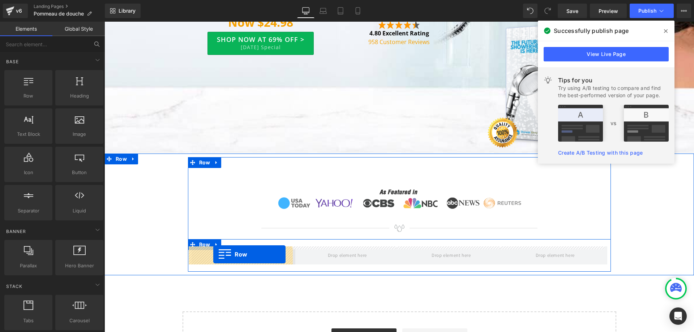
drag, startPoint x: 139, startPoint y: 107, endPoint x: 213, endPoint y: 255, distance: 165.2
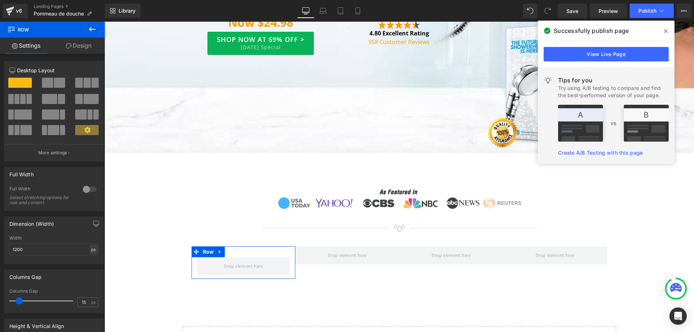
click at [93, 248] on div "px" at bounding box center [93, 250] width 7 height 10
drag, startPoint x: 90, startPoint y: 261, endPoint x: 88, endPoint y: 265, distance: 4.1
click at [90, 261] on li "%" at bounding box center [93, 261] width 9 height 10
type input "100"
click at [87, 304] on input "15" at bounding box center [84, 302] width 13 height 9
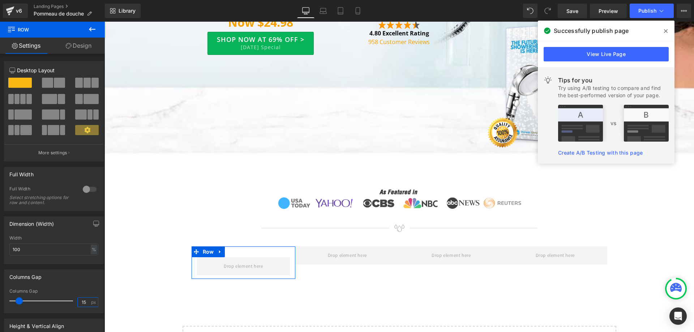
click at [87, 304] on input "15" at bounding box center [84, 302] width 13 height 9
click at [81, 301] on input "15" at bounding box center [84, 302] width 13 height 9
type input "0"
click at [81, 44] on link "Design" at bounding box center [78, 46] width 52 height 16
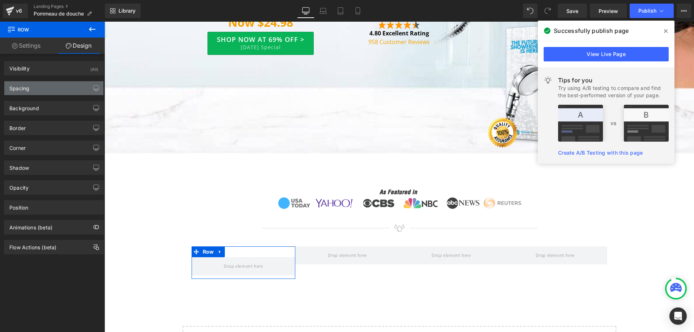
type input "0"
type input "30"
type input "0"
type input "10"
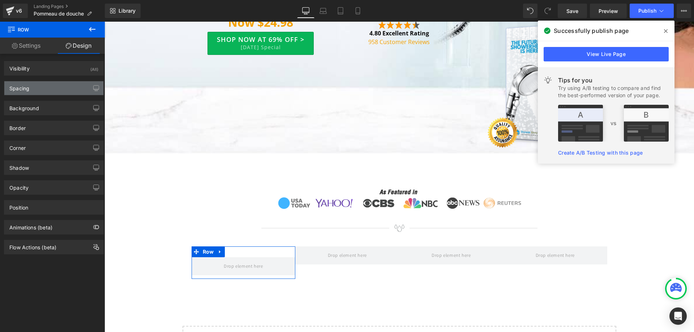
click at [49, 91] on div "Spacing" at bounding box center [53, 88] width 99 height 14
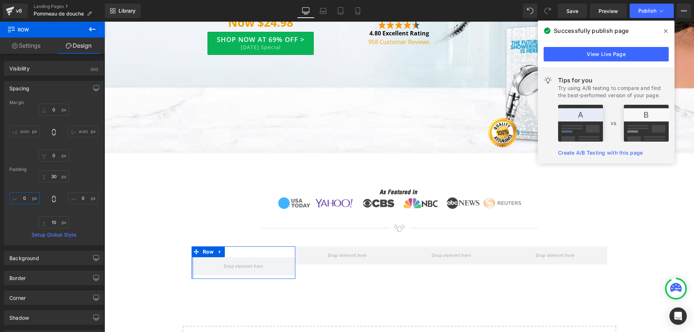
click at [25, 198] on input "0" at bounding box center [24, 198] width 30 height 12
type input "15"
click at [73, 203] on input "0" at bounding box center [83, 198] width 30 height 12
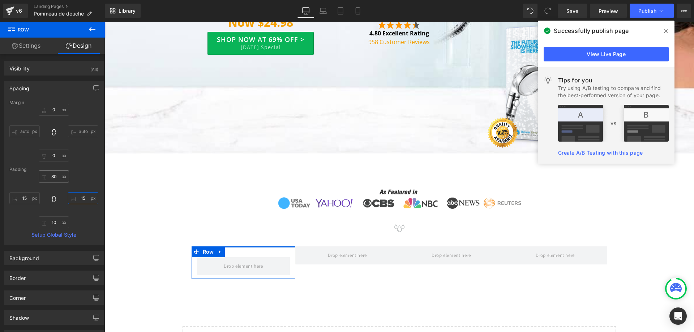
type input "15"
click at [54, 177] on input "30" at bounding box center [54, 177] width 30 height 12
type input "0"
click at [50, 224] on input "10" at bounding box center [54, 223] width 30 height 12
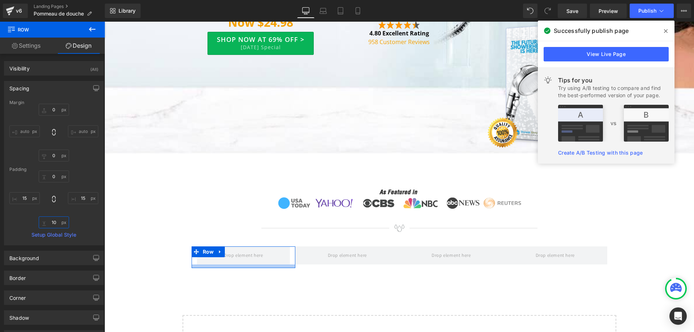
click at [50, 224] on input "10" at bounding box center [54, 223] width 30 height 12
type input "0"
click at [92, 30] on icon at bounding box center [92, 29] width 7 height 4
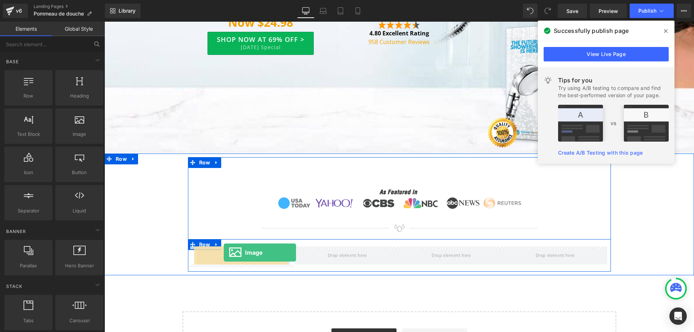
drag, startPoint x: 182, startPoint y: 156, endPoint x: 224, endPoint y: 253, distance: 105.1
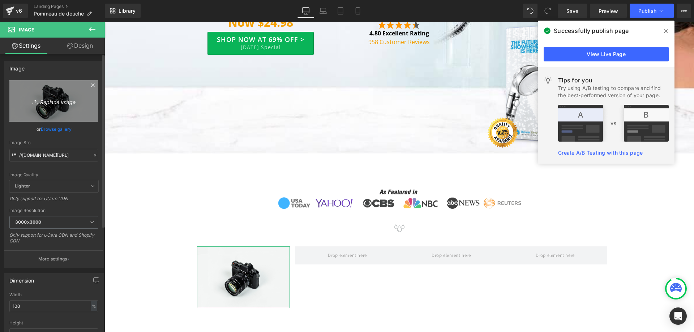
click at [56, 98] on icon "Replace Image" at bounding box center [54, 101] width 58 height 9
type input "C:\fakepath\s1-img-1.jpg"
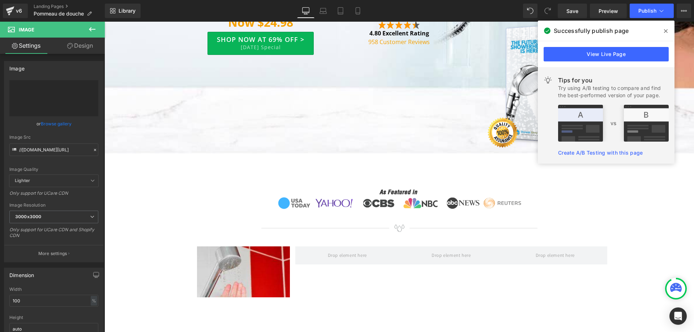
type input "[URL][DOMAIN_NAME]"
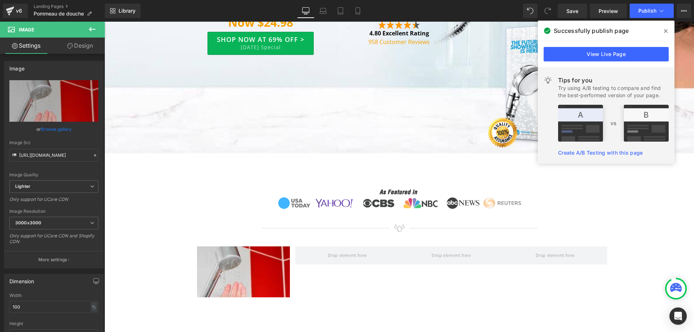
click at [95, 31] on icon at bounding box center [92, 29] width 9 height 9
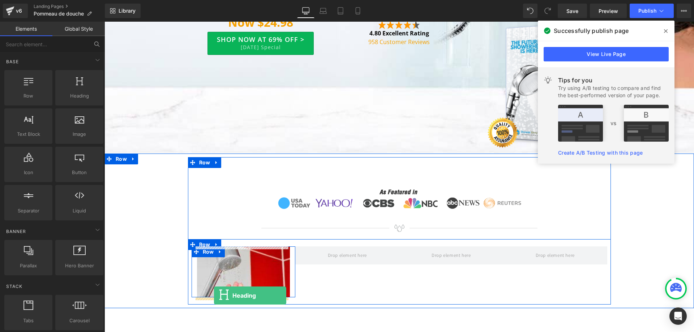
drag, startPoint x: 184, startPoint y: 111, endPoint x: 214, endPoint y: 296, distance: 187.2
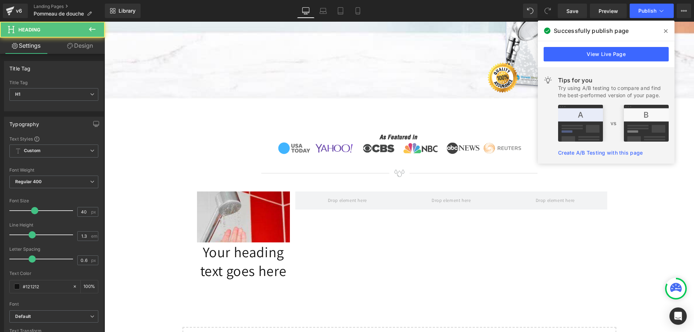
scroll to position [340, 0]
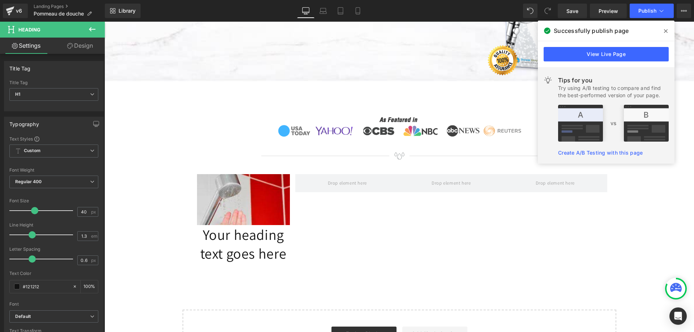
click at [241, 256] on div "Your heading text goes here Heading" at bounding box center [243, 244] width 93 height 38
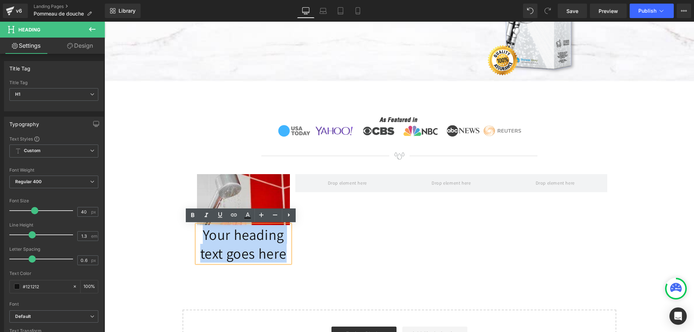
paste div
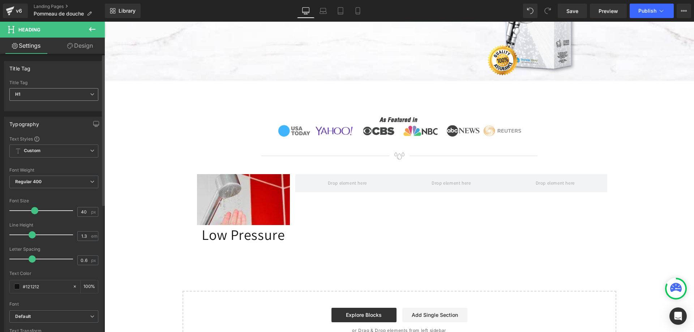
click at [86, 89] on span "H1" at bounding box center [53, 94] width 89 height 13
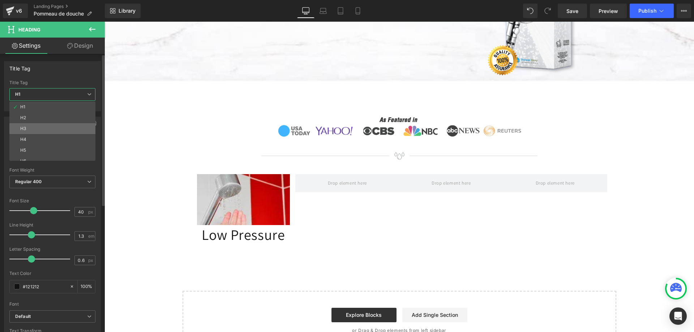
click at [65, 125] on li "H3" at bounding box center [53, 128] width 89 height 11
type input "18"
type input "100"
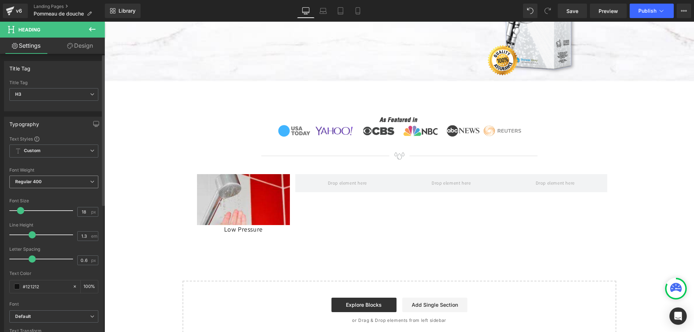
click at [82, 183] on span "Regular 400" at bounding box center [53, 182] width 89 height 13
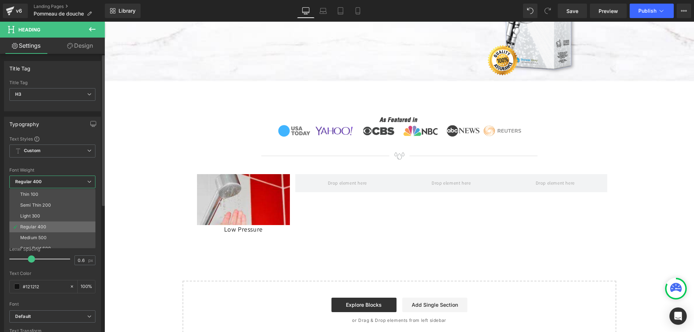
scroll to position [60, 0]
click at [44, 224] on li "Bold 700" at bounding box center [53, 221] width 89 height 11
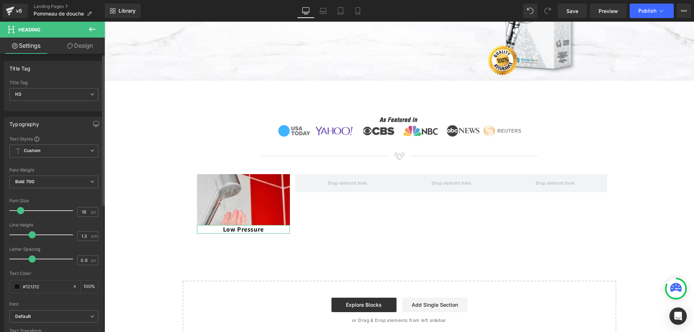
drag, startPoint x: 55, startPoint y: 290, endPoint x: 7, endPoint y: 289, distance: 48.1
click at [7, 289] on div "Text Styles Custom Custom Setup Global Style Custom Setup Global Style Thin 100…" at bounding box center [53, 247] width 99 height 223
paste input "f91c1c"
type input "#f91c1c"
type input "0"
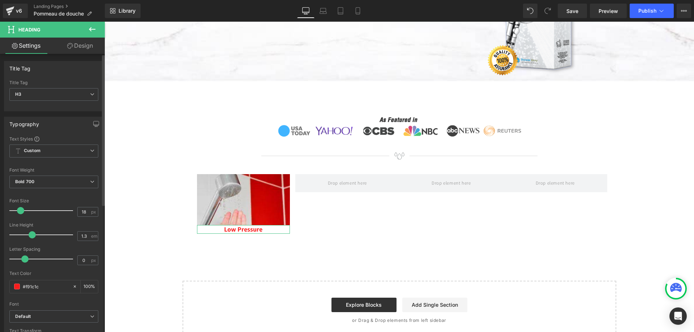
drag, startPoint x: 31, startPoint y: 258, endPoint x: 24, endPoint y: 258, distance: 7.2
click at [24, 258] on span at bounding box center [24, 259] width 7 height 7
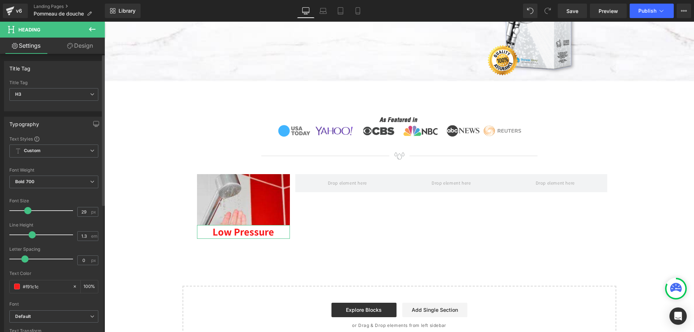
type input "28"
drag, startPoint x: 17, startPoint y: 210, endPoint x: 23, endPoint y: 212, distance: 6.5
click at [23, 212] on span at bounding box center [26, 210] width 7 height 7
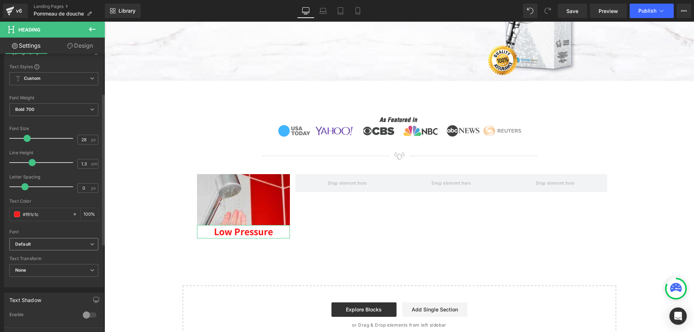
click at [66, 248] on span "Default" at bounding box center [53, 244] width 89 height 13
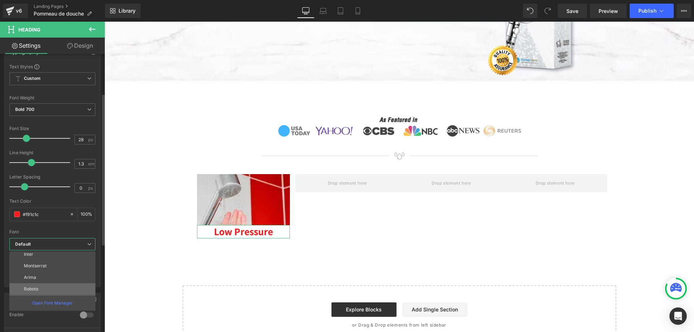
scroll to position [145, 0]
click at [52, 277] on li "Open Sans" at bounding box center [53, 275] width 89 height 12
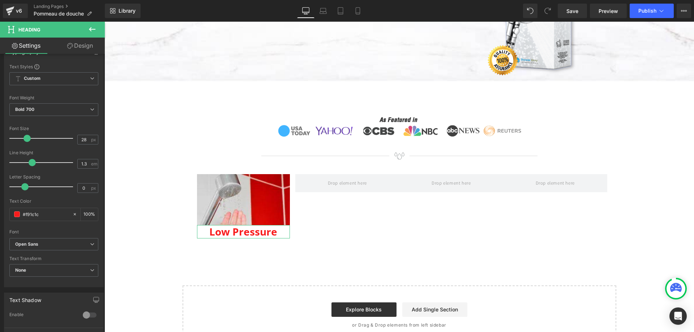
click at [89, 45] on link "Design" at bounding box center [80, 46] width 52 height 16
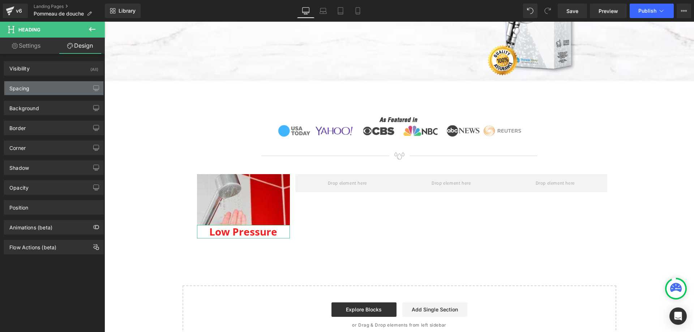
click at [52, 89] on div "Spacing" at bounding box center [53, 88] width 99 height 14
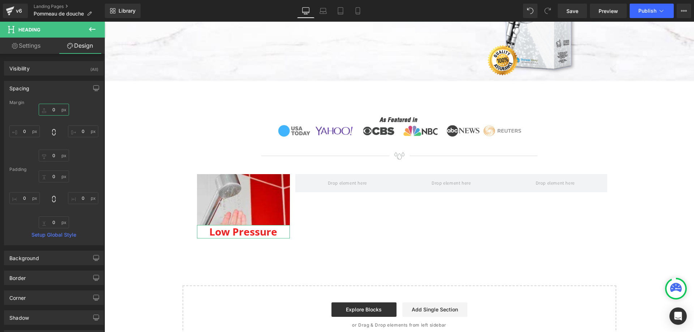
click at [55, 112] on input "0" at bounding box center [54, 110] width 30 height 12
type input "5"
click at [94, 30] on icon at bounding box center [92, 29] width 9 height 9
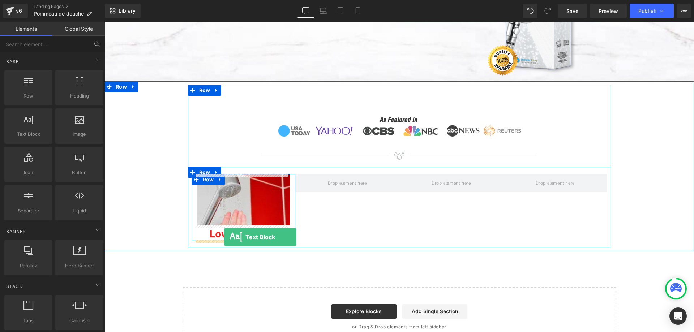
drag, startPoint x: 141, startPoint y: 149, endPoint x: 224, endPoint y: 237, distance: 121.5
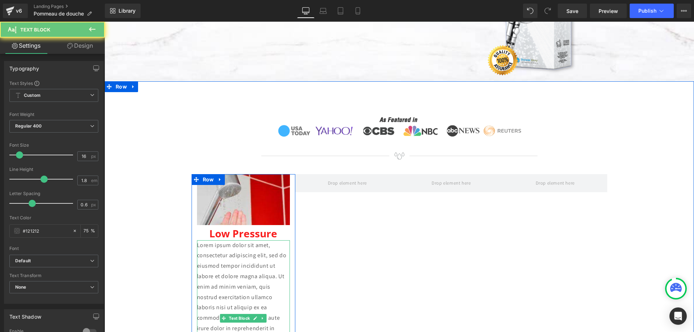
click at [237, 261] on p "Lorem ipsum dolor sit amet, consectetur adipiscing elit, sed do eiusmod tempor …" at bounding box center [243, 318] width 93 height 156
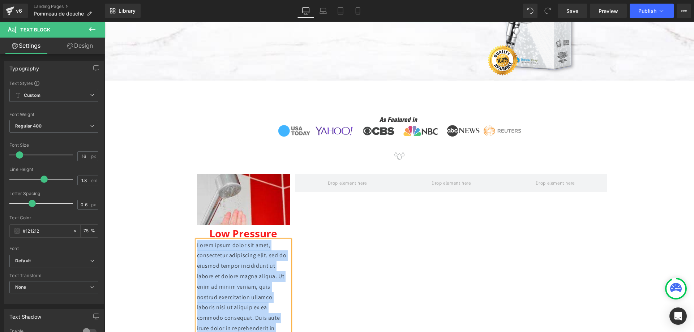
paste div
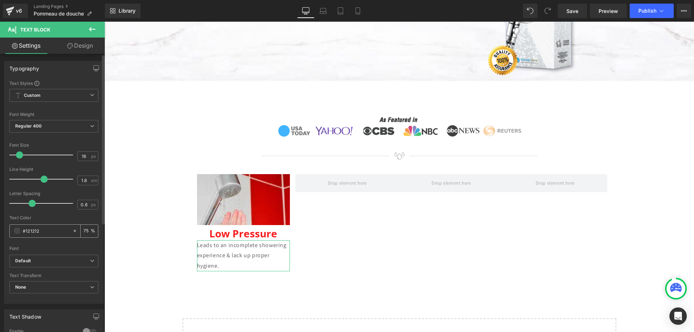
drag, startPoint x: 42, startPoint y: 232, endPoint x: 19, endPoint y: 230, distance: 22.5
click at [19, 230] on div "#121212" at bounding box center [41, 231] width 63 height 13
type input "#565656"
type input "100"
type input "#565656"
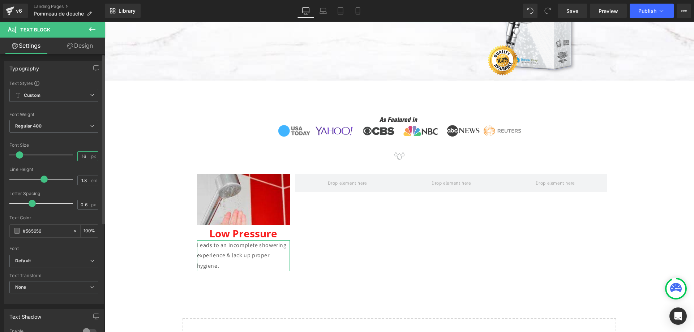
click at [82, 153] on input "16" at bounding box center [84, 156] width 13 height 9
type input "20"
type input "1.3"
drag, startPoint x: 43, startPoint y: 178, endPoint x: 32, endPoint y: 178, distance: 10.9
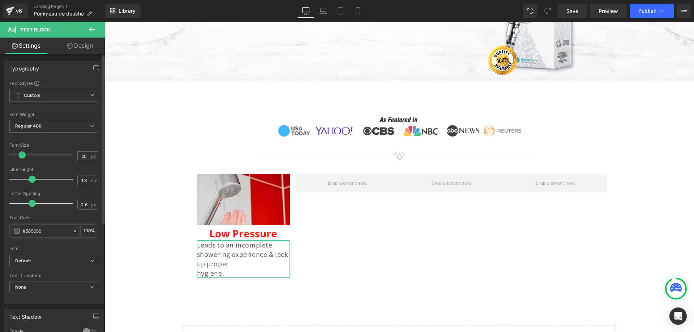
click at [32, 178] on span at bounding box center [32, 179] width 7 height 7
type input "0"
drag, startPoint x: 30, startPoint y: 203, endPoint x: 23, endPoint y: 204, distance: 6.6
click at [23, 204] on span at bounding box center [24, 203] width 7 height 7
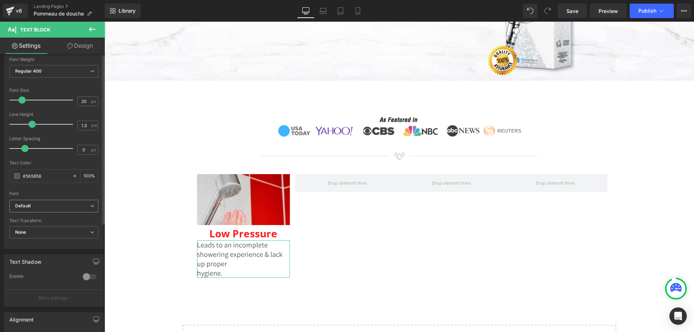
scroll to position [72, 0]
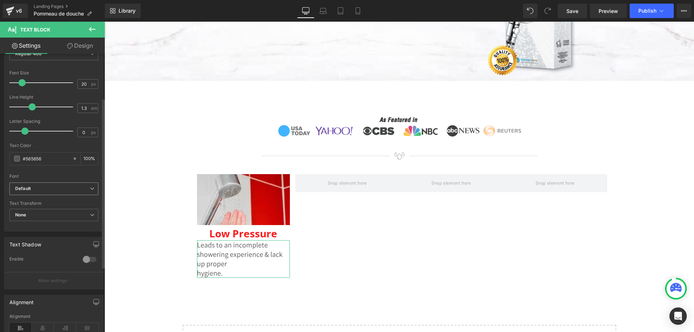
click at [69, 191] on b "Default" at bounding box center [52, 189] width 75 height 6
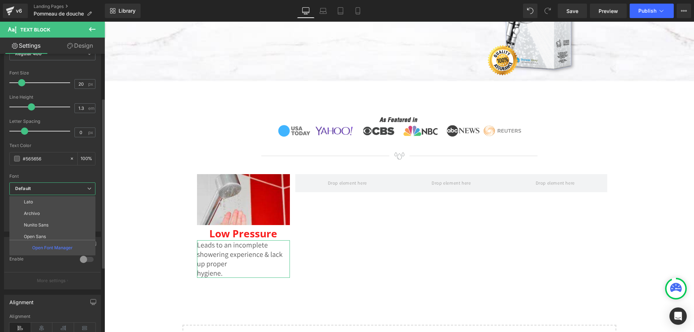
scroll to position [145, 0]
click at [50, 221] on li "Open Sans" at bounding box center [53, 220] width 89 height 12
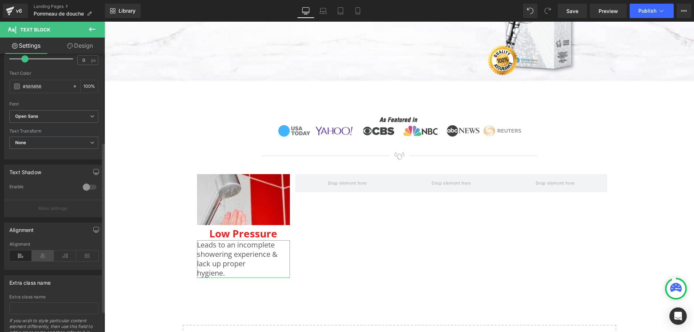
click at [44, 256] on icon at bounding box center [43, 256] width 22 height 11
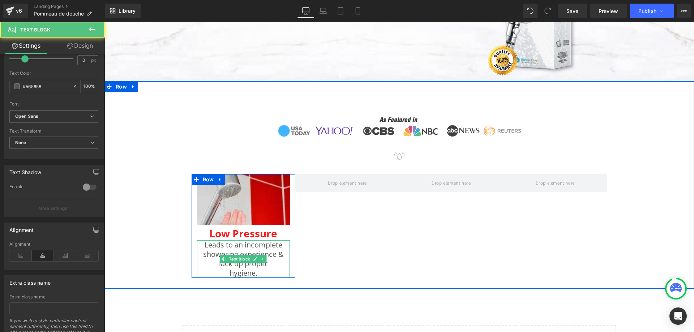
click at [240, 269] on p "hygiene." at bounding box center [243, 273] width 93 height 9
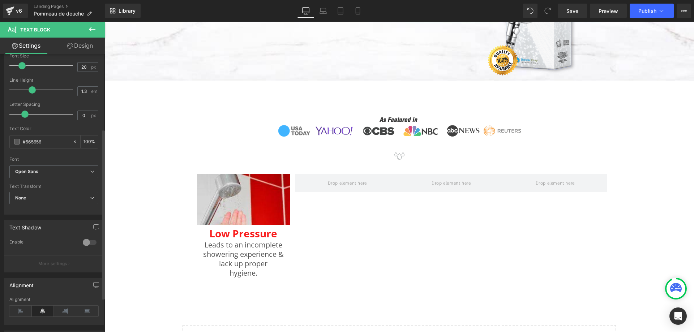
scroll to position [72, 0]
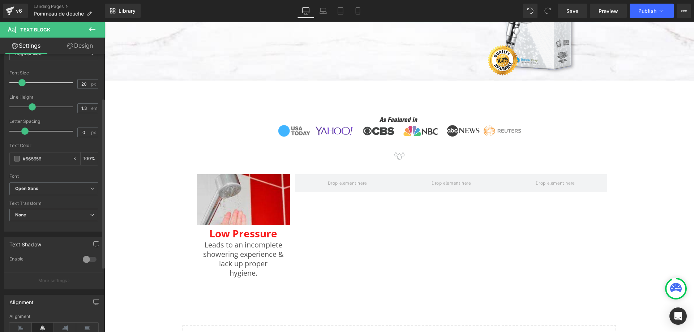
type input "1.4"
click at [36, 106] on span at bounding box center [34, 106] width 7 height 7
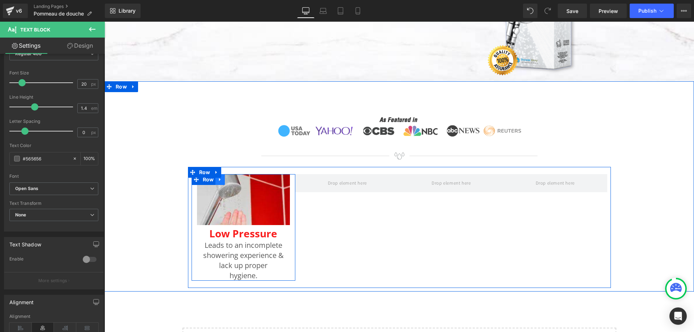
click at [218, 182] on icon at bounding box center [220, 179] width 5 height 5
click at [228, 182] on icon at bounding box center [229, 179] width 5 height 5
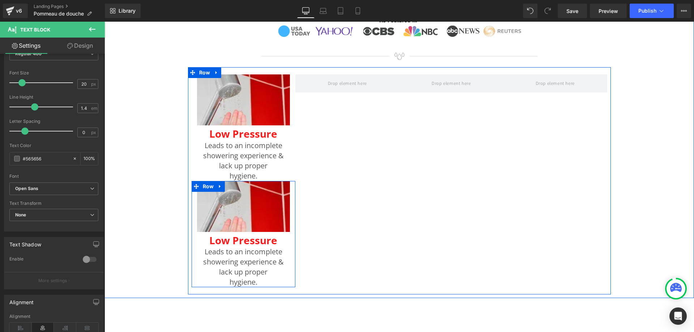
scroll to position [424, 0]
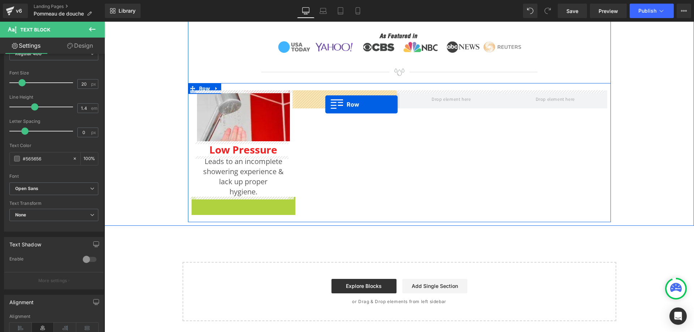
drag, startPoint x: 193, startPoint y: 185, endPoint x: 325, endPoint y: 104, distance: 154.6
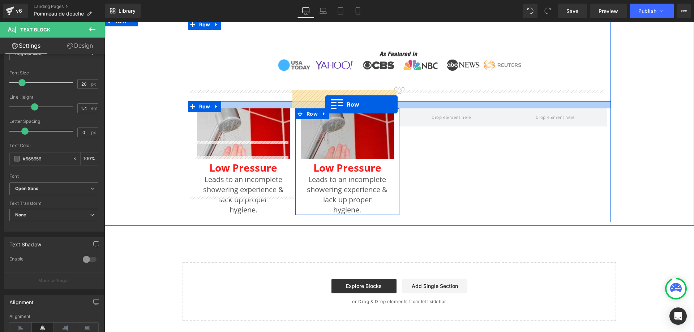
scroll to position [406, 0]
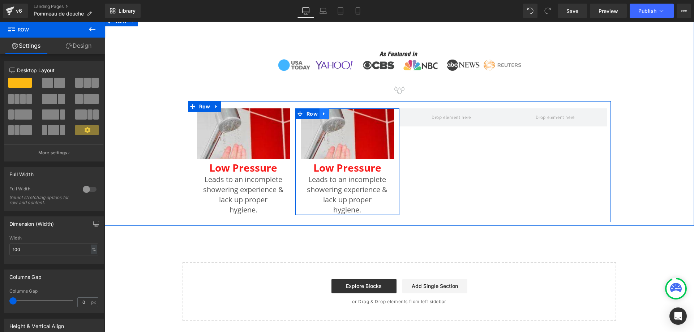
click at [323, 114] on icon at bounding box center [324, 113] width 5 height 5
click at [331, 116] on icon at bounding box center [333, 113] width 5 height 5
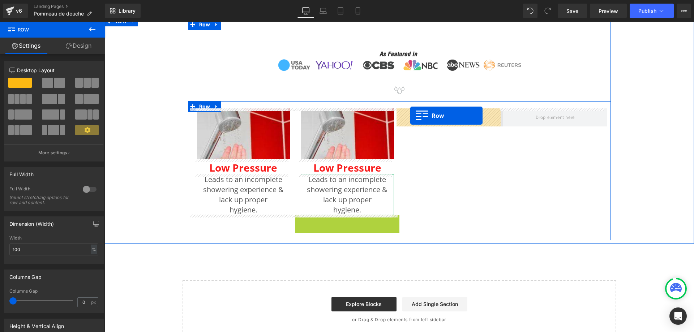
drag, startPoint x: 296, startPoint y: 219, endPoint x: 410, endPoint y: 116, distance: 154.1
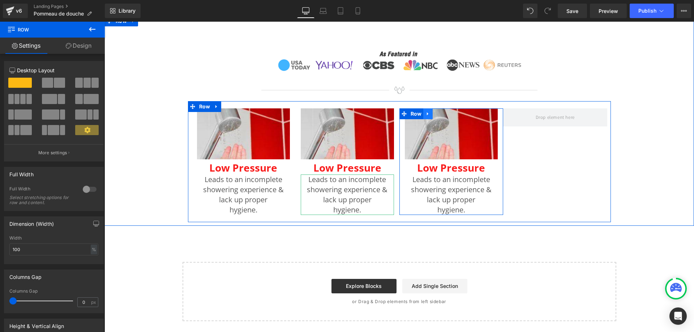
click at [428, 115] on link at bounding box center [427, 113] width 9 height 11
click at [435, 112] on icon at bounding box center [437, 113] width 5 height 5
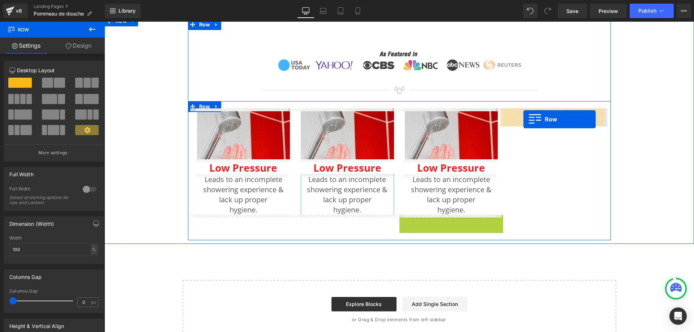
drag, startPoint x: 399, startPoint y: 219, endPoint x: 523, endPoint y: 119, distance: 159.9
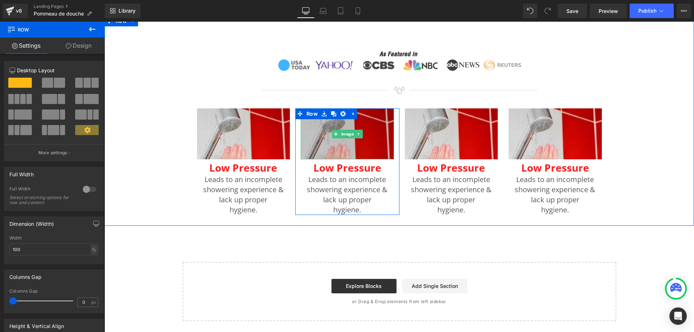
click at [328, 143] on img at bounding box center [347, 133] width 93 height 51
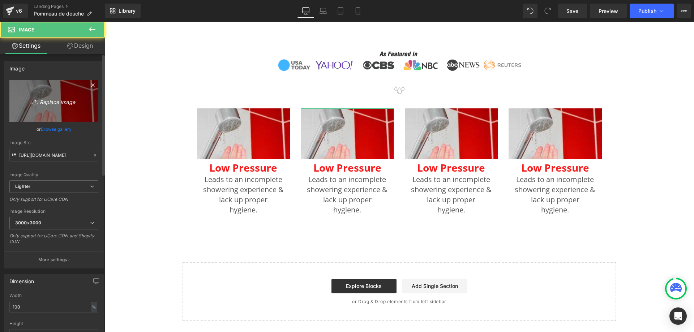
click at [50, 101] on icon "Replace Image" at bounding box center [54, 101] width 58 height 9
type input "C:\fakepath\s1-img-2.jpg"
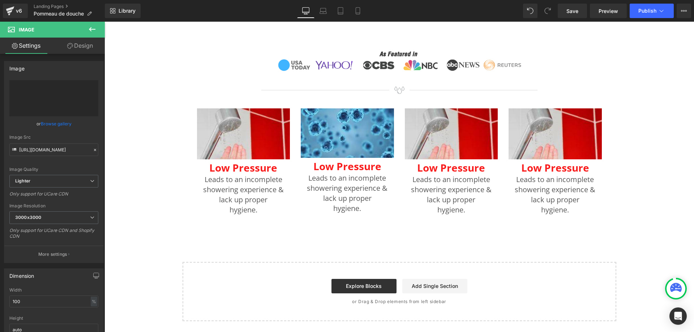
type input "[URL][DOMAIN_NAME]"
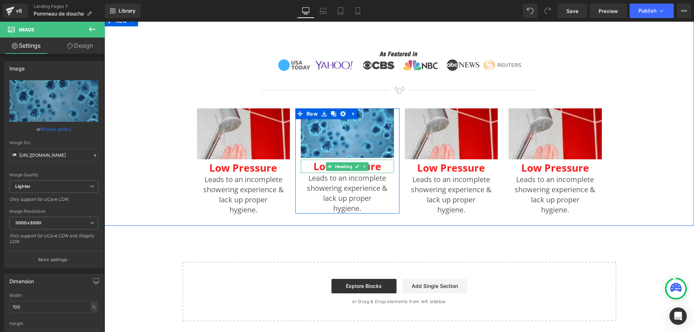
click at [316, 167] on h3 "Low Pressure" at bounding box center [347, 166] width 93 height 13
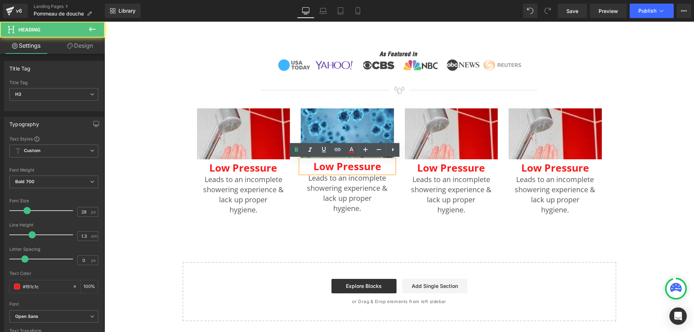
click at [317, 167] on h3 "Low Pressure" at bounding box center [347, 166] width 93 height 13
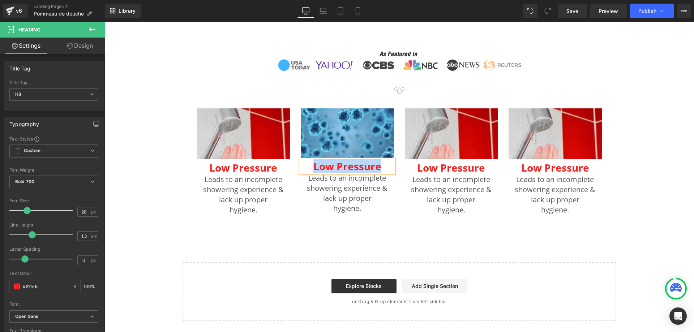
paste div
click at [341, 193] on span "Text Block" at bounding box center [344, 193] width 24 height 9
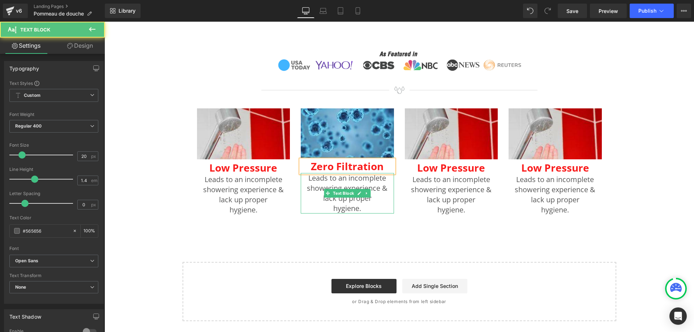
click at [320, 183] on p "Leads to an incomplete showering experience & lack up proper" at bounding box center [347, 188] width 93 height 30
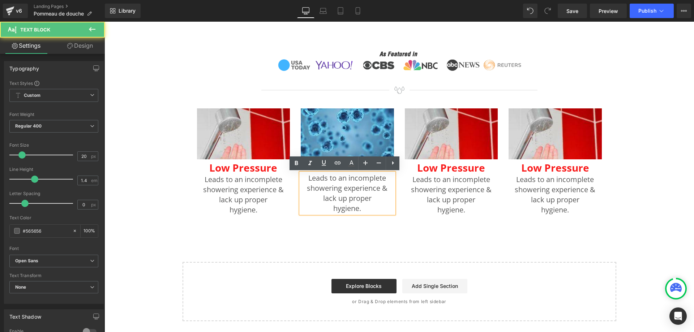
click at [327, 185] on p "Leads to an incomplete showering experience & lack up proper" at bounding box center [347, 188] width 93 height 30
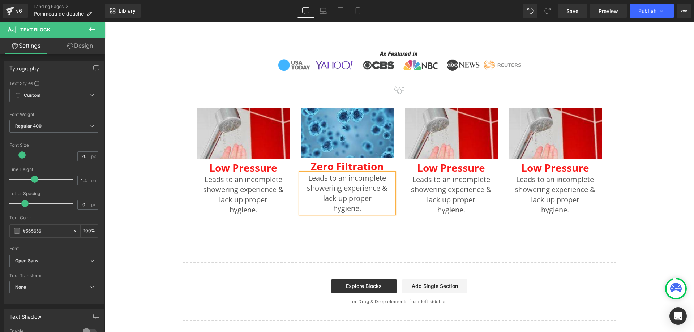
paste div
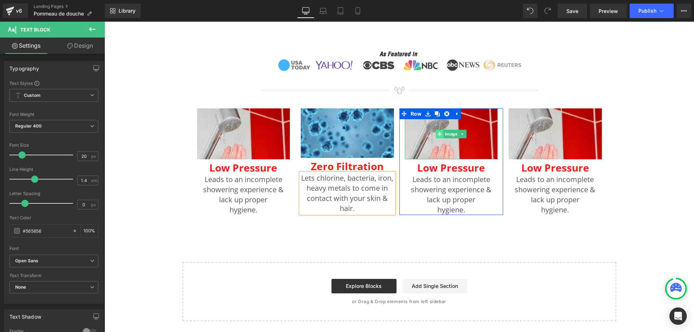
click at [439, 131] on span at bounding box center [440, 134] width 8 height 9
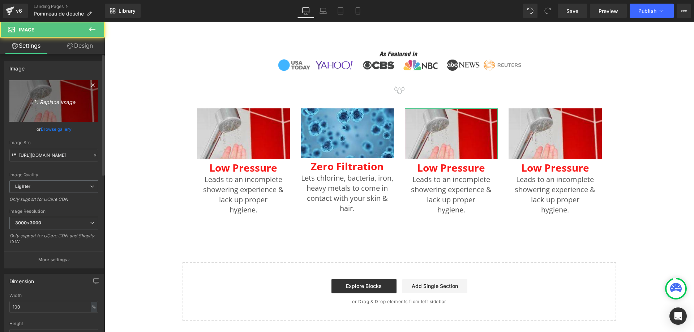
click at [68, 100] on icon "Replace Image" at bounding box center [54, 101] width 58 height 9
type input "C:\fakepath\s1-img-3.jpg"
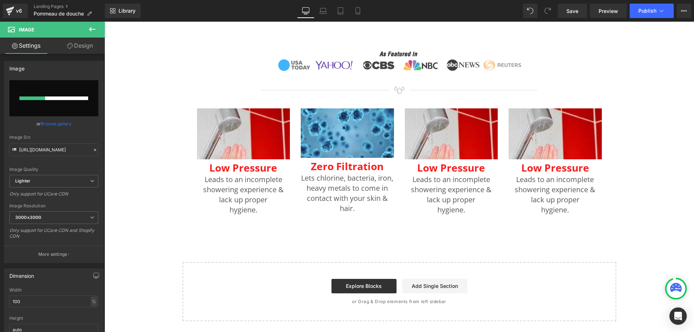
type input "[URL][DOMAIN_NAME]"
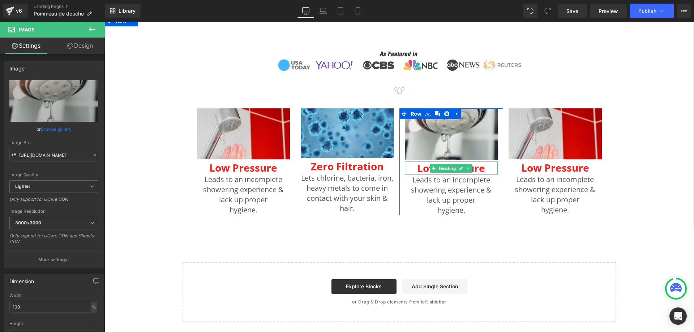
click at [421, 171] on h3 "Low Pressure" at bounding box center [451, 168] width 93 height 13
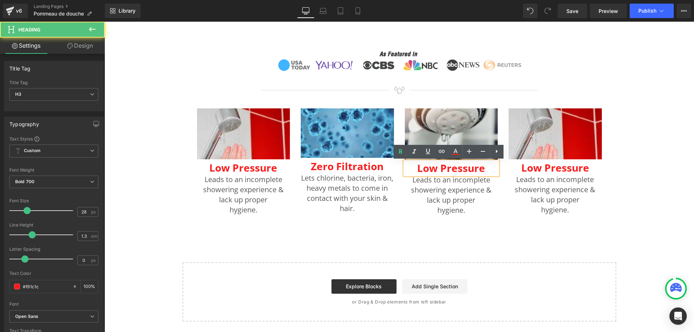
click at [421, 171] on h3 "Low Pressure" at bounding box center [451, 168] width 93 height 13
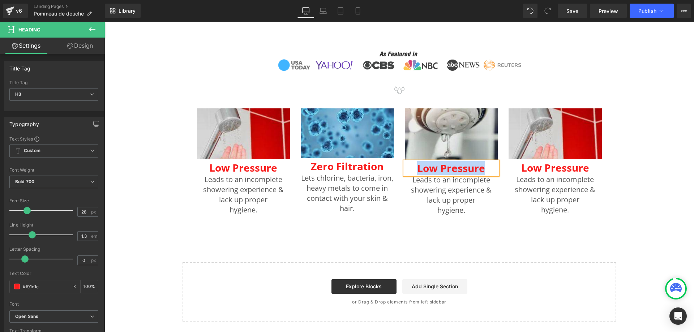
paste div
click at [440, 200] on p "Leads to an incomplete showering experience & lack up proper" at bounding box center [451, 190] width 93 height 30
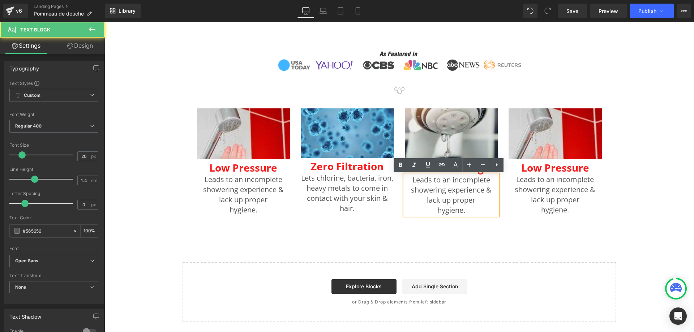
click at [413, 188] on p "Leads to an incomplete showering experience & lack up proper" at bounding box center [451, 190] width 93 height 30
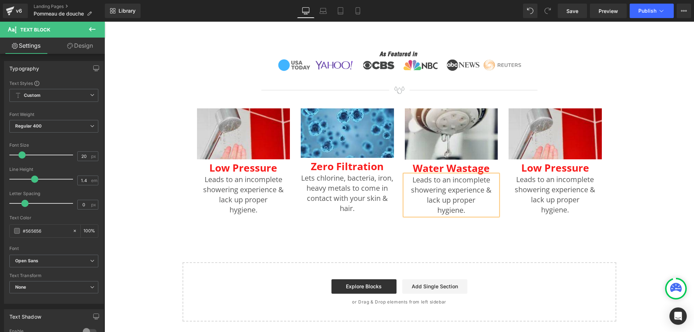
paste div
drag, startPoint x: 436, startPoint y: 192, endPoint x: 408, endPoint y: 189, distance: 28.7
click at [408, 189] on p "Leads to over 30% water wastage with every use, harming the" at bounding box center [451, 190] width 93 height 30
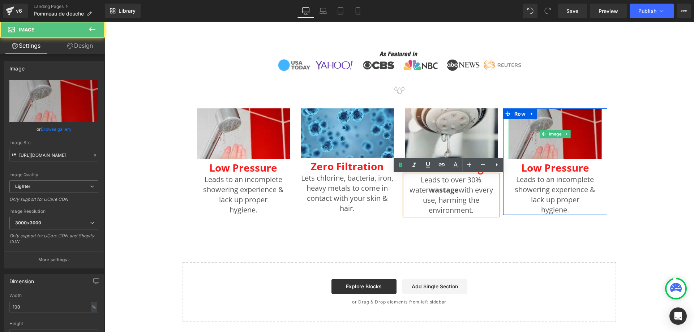
click at [535, 123] on img at bounding box center [555, 133] width 93 height 51
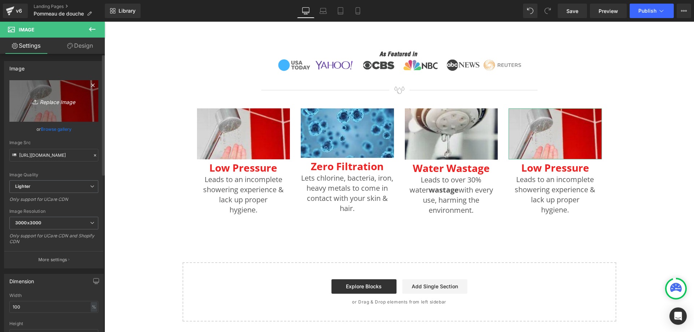
click at [71, 89] on link "Replace Image" at bounding box center [53, 101] width 89 height 42
type input "C:\fakepath\s1-img-4.jpg"
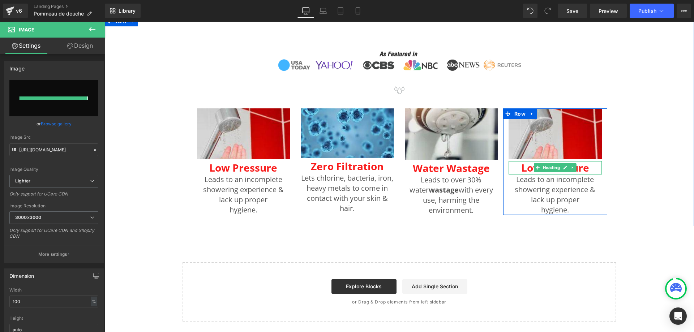
type input "[URL][DOMAIN_NAME]"
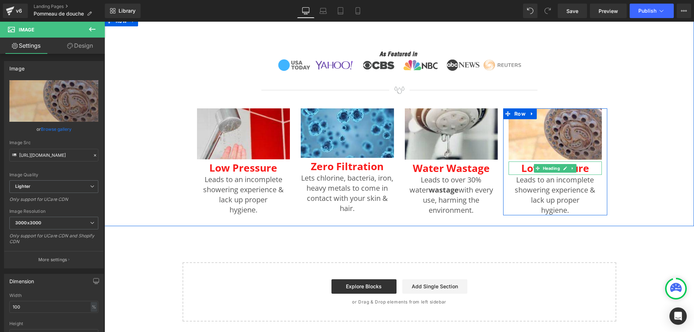
click at [522, 168] on h3 "Low Pressure" at bounding box center [555, 168] width 93 height 13
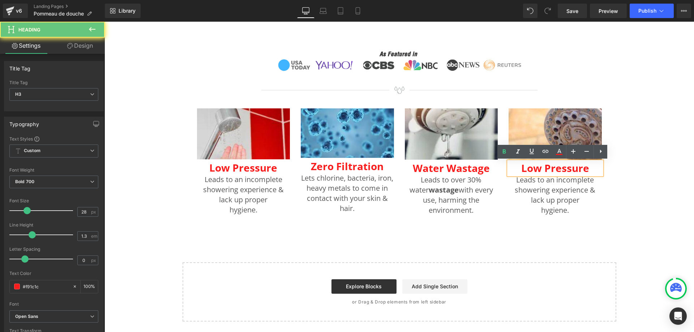
click at [522, 168] on h3 "Low Pressure" at bounding box center [555, 168] width 93 height 13
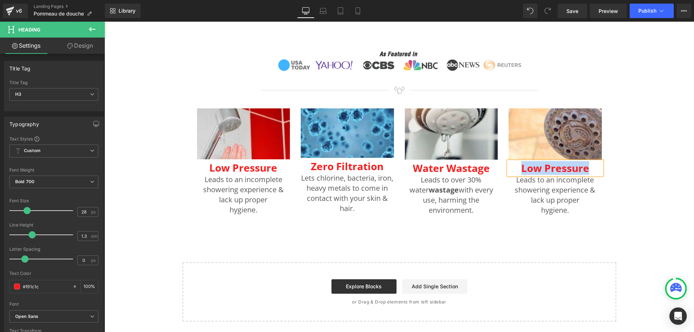
paste div
click at [526, 187] on p "Leads to an incomplete showering experience & lack up proper" at bounding box center [555, 190] width 93 height 30
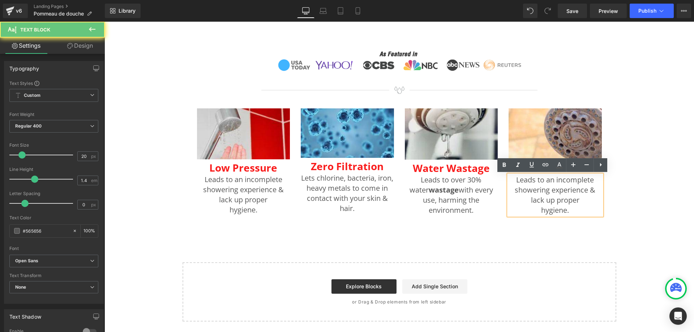
click at [522, 188] on p "Leads to an incomplete showering experience & lack up proper" at bounding box center [555, 190] width 93 height 30
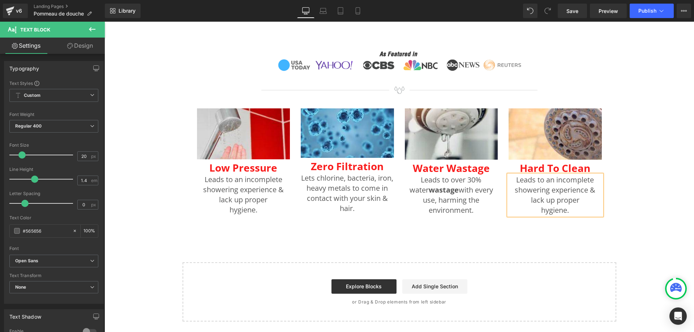
paste div
click at [642, 14] on button "Publish" at bounding box center [652, 11] width 44 height 14
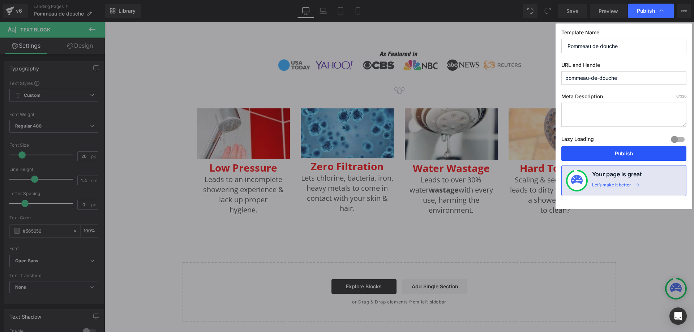
click at [624, 151] on button "Publish" at bounding box center [623, 153] width 125 height 14
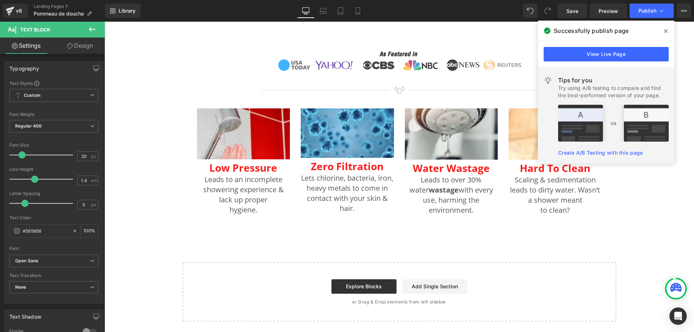
click at [94, 31] on icon at bounding box center [92, 29] width 9 height 9
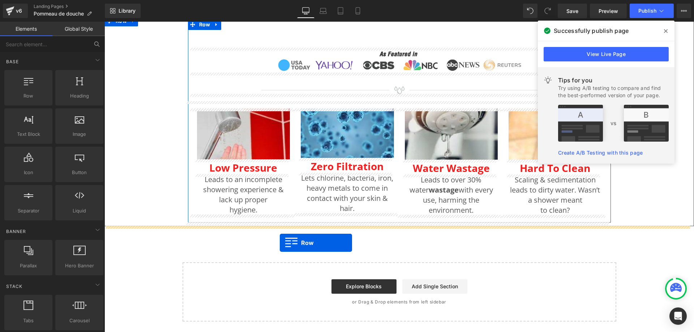
drag, startPoint x: 122, startPoint y: 100, endPoint x: 280, endPoint y: 243, distance: 212.9
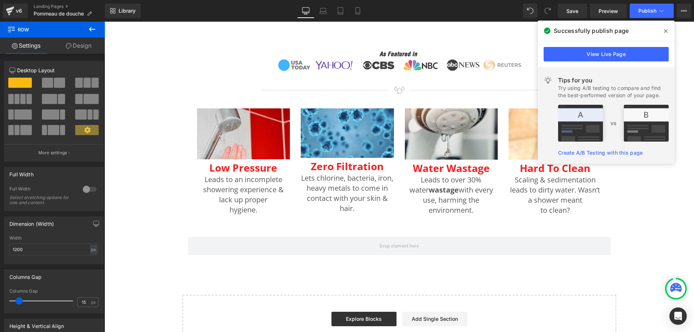
click at [90, 26] on icon at bounding box center [92, 29] width 9 height 9
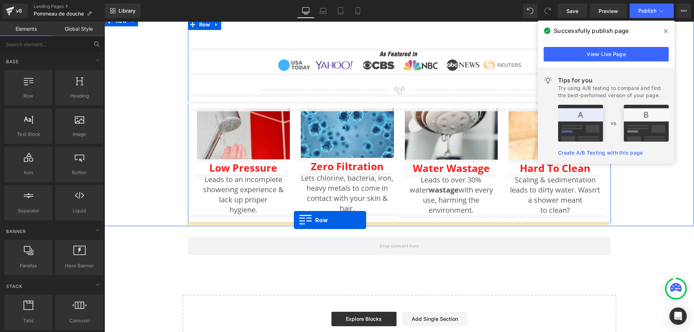
drag, startPoint x: 140, startPoint y: 121, endPoint x: 294, endPoint y: 220, distance: 183.0
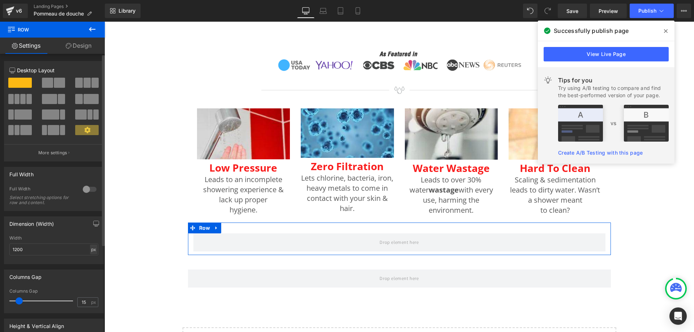
click at [90, 249] on div "px" at bounding box center [93, 250] width 7 height 10
click at [92, 260] on li "%" at bounding box center [93, 261] width 9 height 10
type input "100"
click at [81, 303] on input "15" at bounding box center [84, 302] width 13 height 9
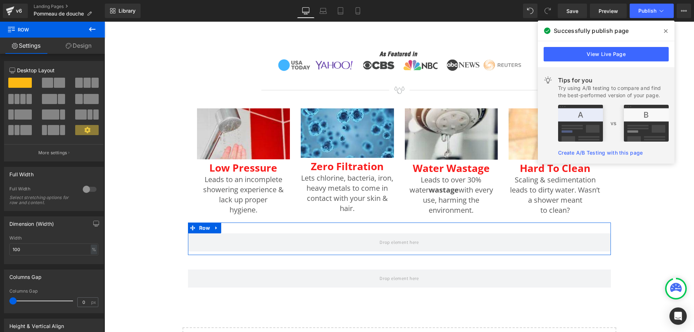
click at [69, 51] on link "Design" at bounding box center [78, 46] width 52 height 16
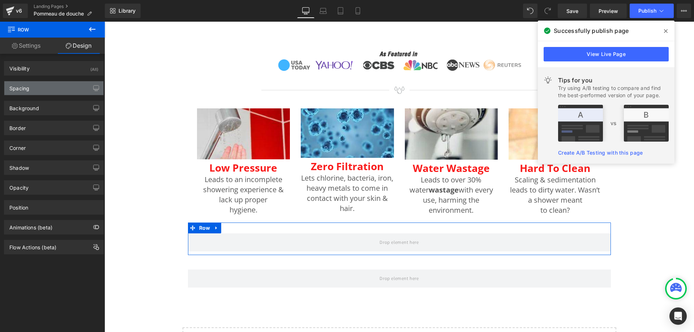
click at [53, 88] on div "Spacing" at bounding box center [53, 88] width 99 height 14
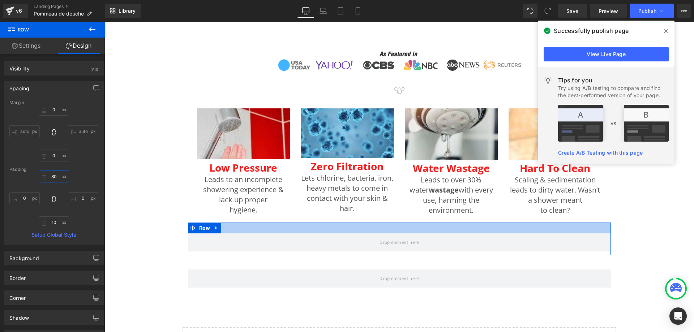
click at [56, 176] on input "30" at bounding box center [54, 177] width 30 height 12
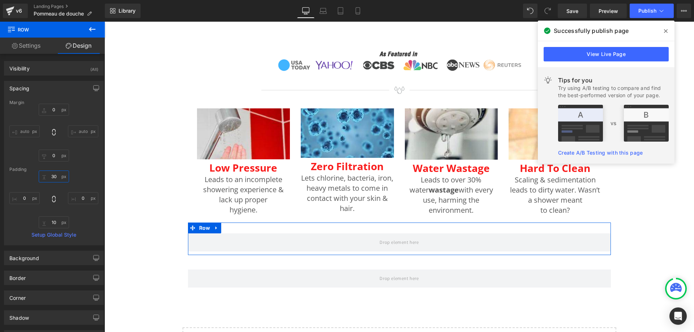
click at [56, 176] on input "30" at bounding box center [54, 177] width 30 height 12
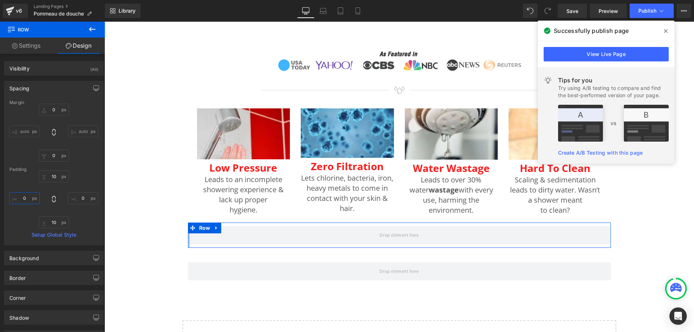
click at [22, 198] on input "0" at bounding box center [24, 198] width 30 height 12
click at [78, 199] on input "0" at bounding box center [83, 198] width 30 height 12
click at [51, 222] on input "10" at bounding box center [54, 223] width 30 height 12
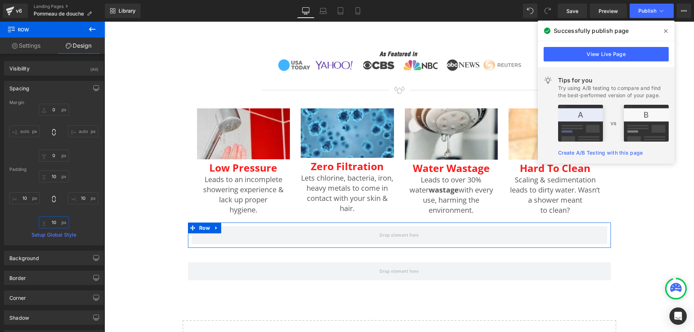
click at [51, 222] on input "10" at bounding box center [54, 223] width 30 height 12
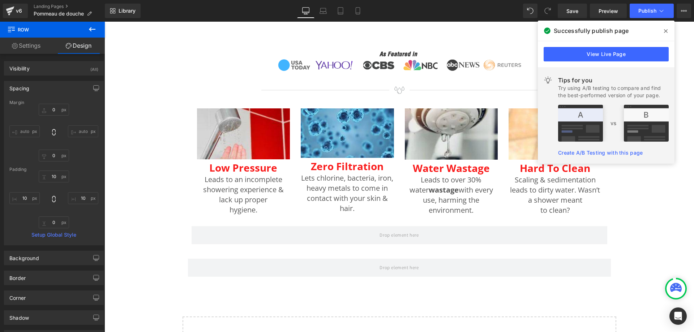
click at [94, 28] on icon at bounding box center [92, 29] width 9 height 9
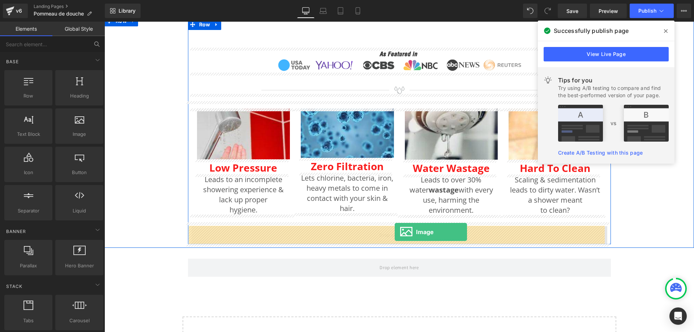
drag, startPoint x: 168, startPoint y: 146, endPoint x: 395, endPoint y: 232, distance: 242.3
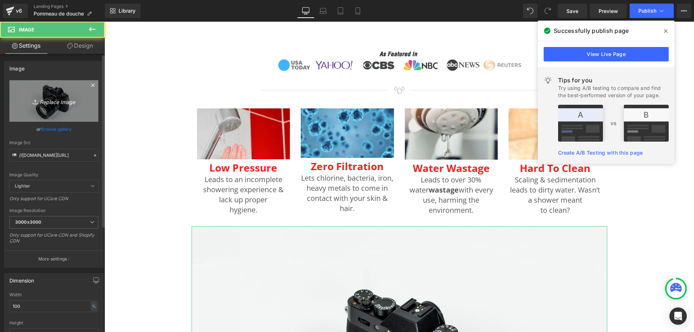
click at [68, 106] on link "Replace Image" at bounding box center [53, 101] width 89 height 42
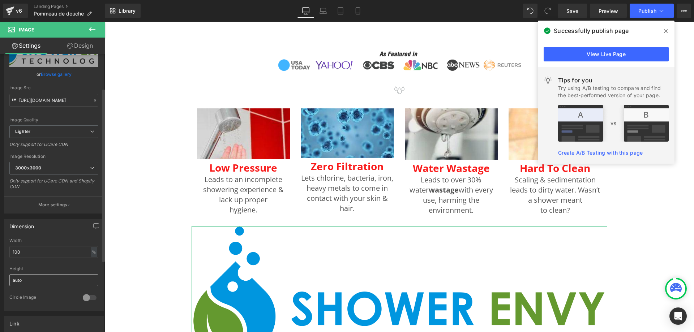
scroll to position [72, 0]
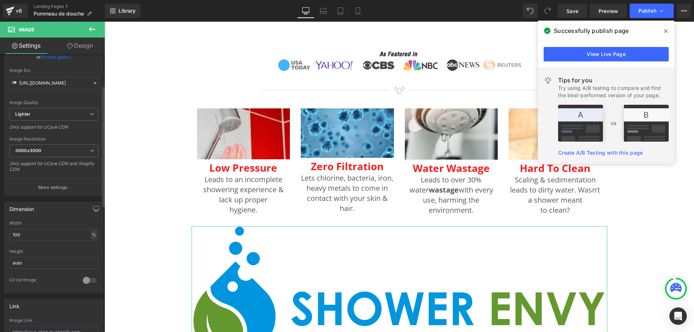
click at [91, 235] on div "%" at bounding box center [94, 235] width 7 height 10
drag, startPoint x: 51, startPoint y: 230, endPoint x: 0, endPoint y: 225, distance: 50.9
click at [0, 225] on div "Dimension 100% Width 100 % % px auto Height auto 0 Circle Image" at bounding box center [54, 244] width 108 height 97
click at [15, 264] on input "auto" at bounding box center [53, 263] width 89 height 12
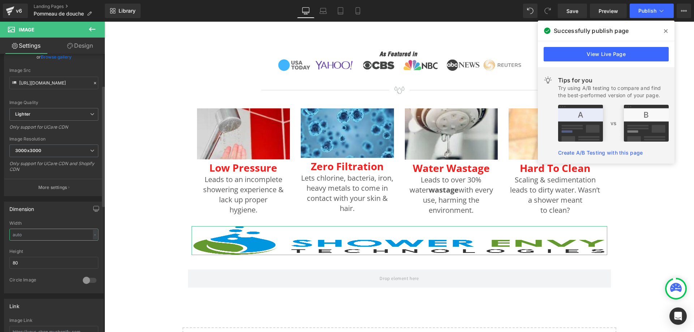
click at [33, 234] on input "text" at bounding box center [53, 235] width 89 height 12
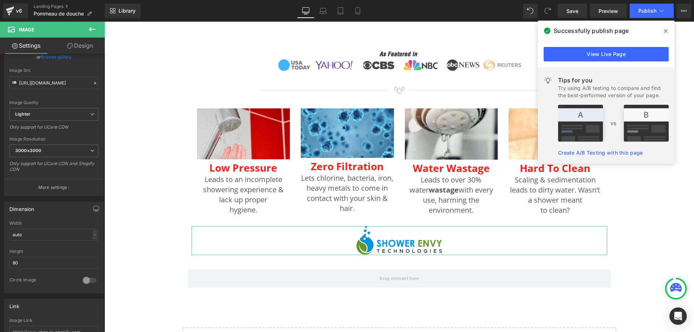
click at [84, 45] on link "Design" at bounding box center [80, 46] width 52 height 16
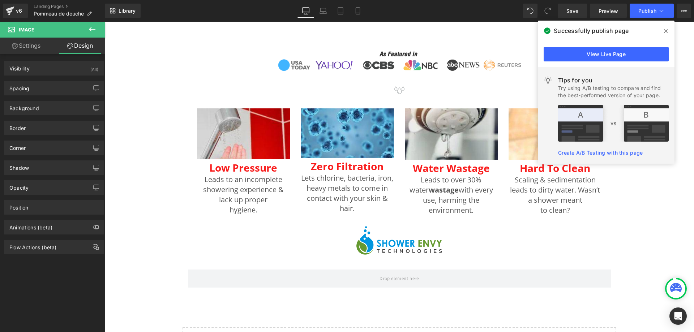
click at [87, 27] on button at bounding box center [92, 30] width 25 height 16
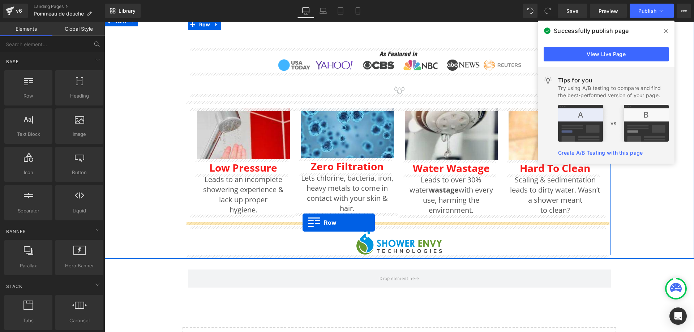
drag, startPoint x: 168, startPoint y: 136, endPoint x: 303, endPoint y: 223, distance: 160.2
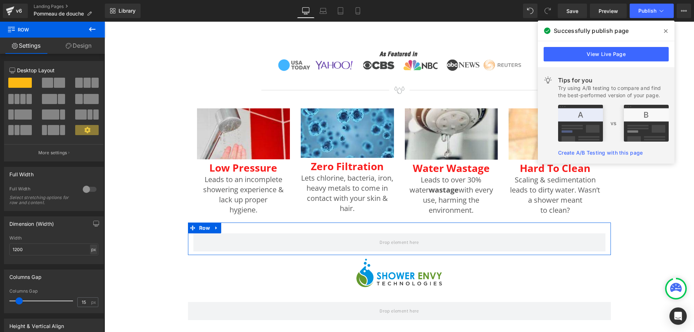
click at [93, 245] on div "px" at bounding box center [93, 250] width 7 height 10
click at [93, 259] on li "%" at bounding box center [93, 261] width 9 height 10
click at [80, 301] on input "15" at bounding box center [84, 302] width 13 height 9
click at [88, 48] on link "Design" at bounding box center [78, 46] width 52 height 16
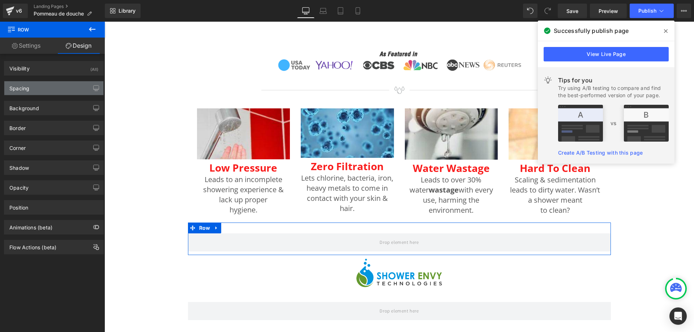
click at [61, 90] on div "Spacing" at bounding box center [53, 88] width 99 height 14
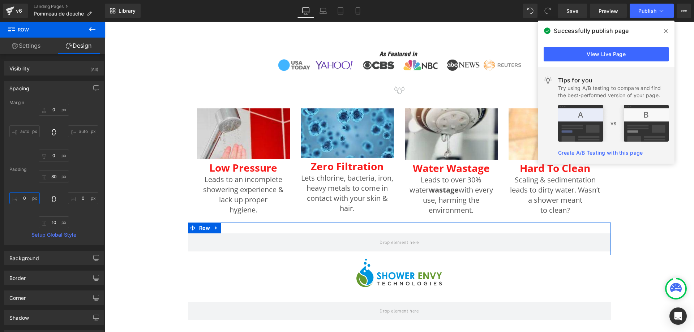
click at [29, 201] on input "0" at bounding box center [24, 198] width 30 height 12
click at [78, 198] on input "0" at bounding box center [83, 198] width 30 height 12
click at [48, 172] on input "30" at bounding box center [54, 177] width 30 height 12
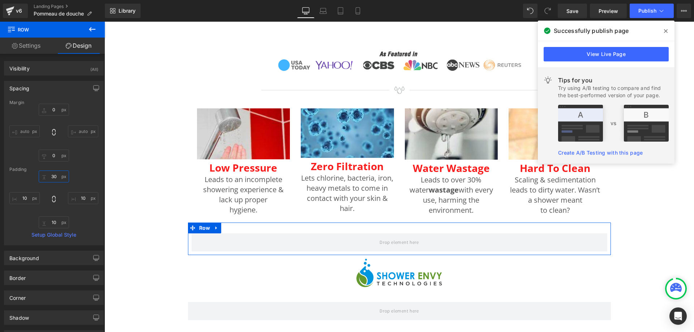
click at [48, 172] on input "30" at bounding box center [54, 177] width 30 height 12
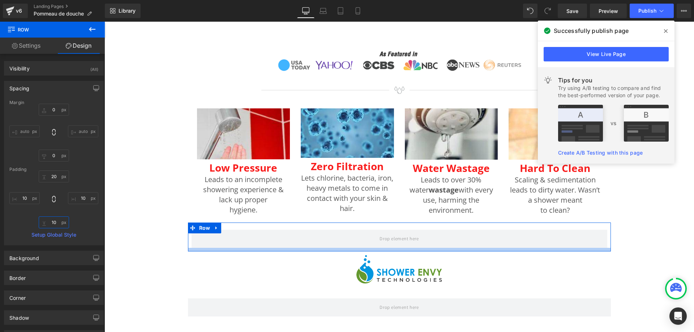
click at [48, 222] on input "10" at bounding box center [54, 223] width 30 height 12
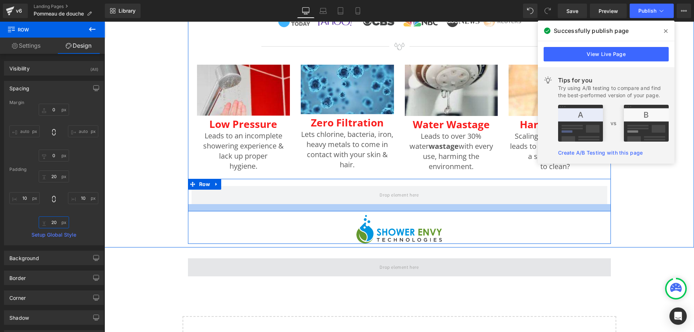
scroll to position [478, 0]
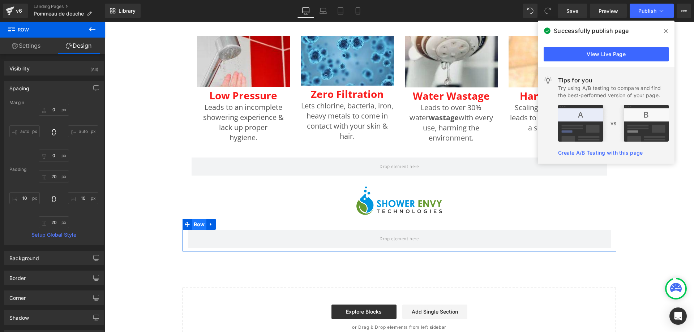
click at [195, 220] on span "Row" at bounding box center [199, 224] width 15 height 11
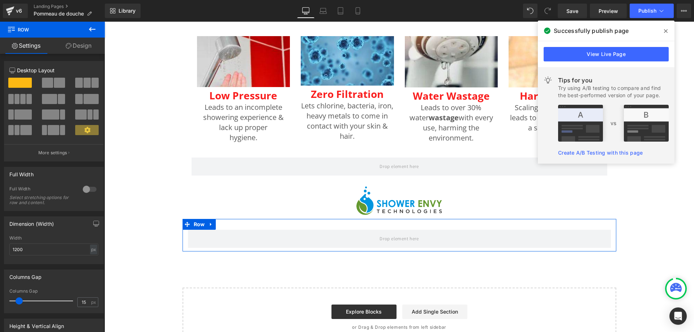
click at [90, 188] on div at bounding box center [89, 190] width 17 height 12
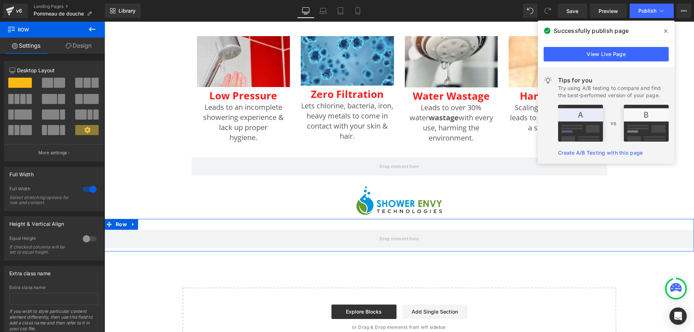
click at [90, 48] on link "Design" at bounding box center [78, 46] width 52 height 16
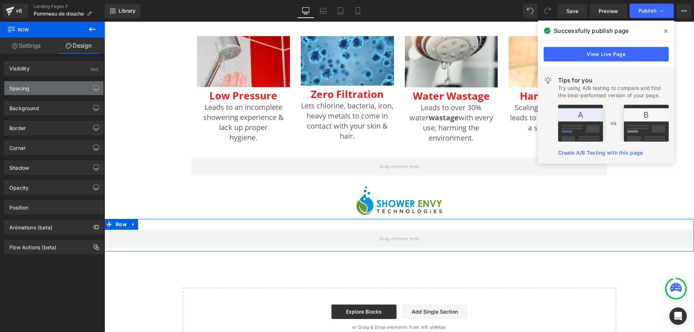
click at [64, 92] on div "Spacing" at bounding box center [53, 88] width 99 height 14
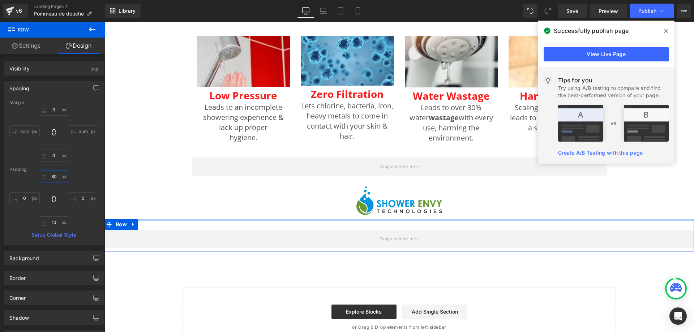
click at [54, 176] on input "30" at bounding box center [54, 177] width 30 height 12
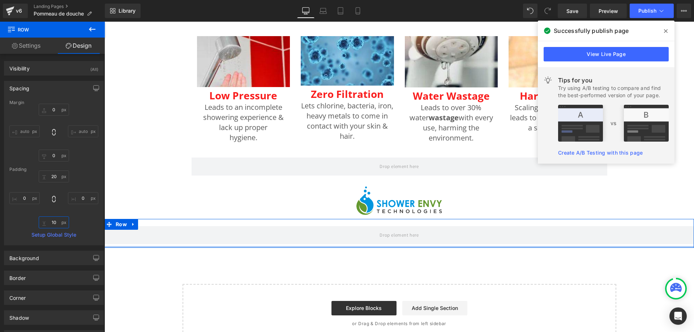
click at [48, 223] on input "10" at bounding box center [54, 223] width 30 height 12
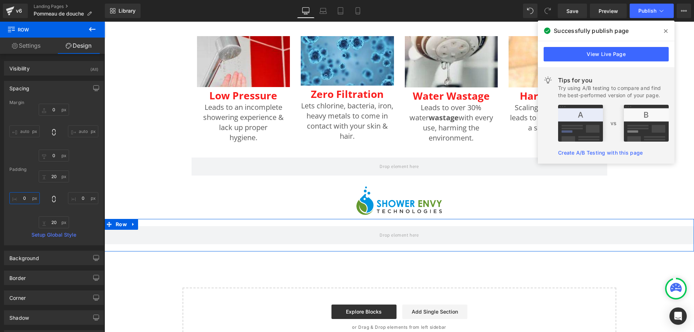
click at [27, 199] on input "0" at bounding box center [24, 198] width 30 height 12
click at [82, 201] on input "0" at bounding box center [83, 198] width 30 height 12
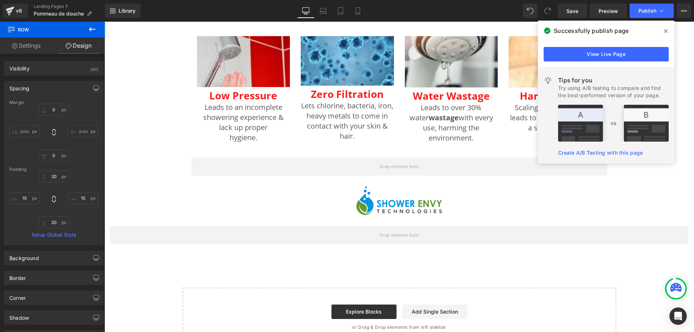
click at [94, 33] on icon at bounding box center [92, 29] width 9 height 9
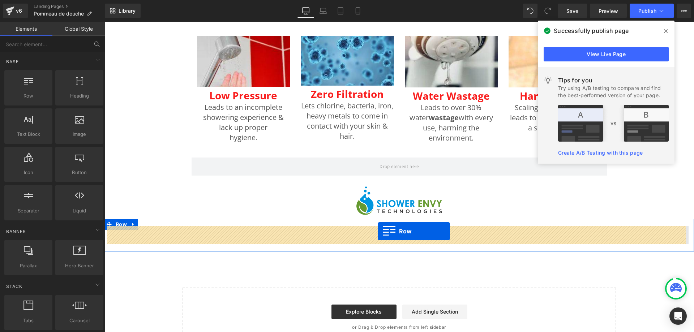
drag, startPoint x: 136, startPoint y: 103, endPoint x: 378, endPoint y: 231, distance: 273.5
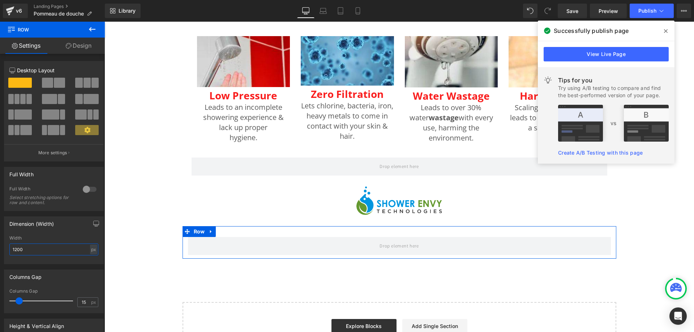
click at [67, 248] on input "1200" at bounding box center [53, 250] width 89 height 12
click at [81, 302] on input "15" at bounding box center [84, 302] width 13 height 9
click at [81, 45] on link "Design" at bounding box center [78, 46] width 52 height 16
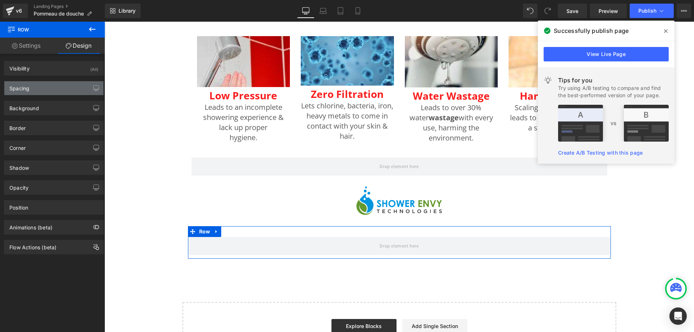
click at [57, 85] on div "Spacing" at bounding box center [53, 88] width 99 height 14
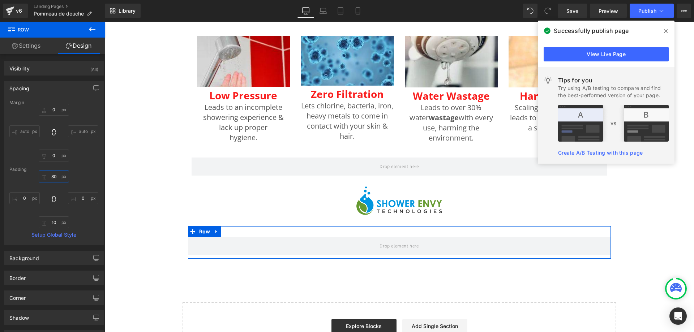
click at [48, 176] on input "30" at bounding box center [54, 177] width 30 height 12
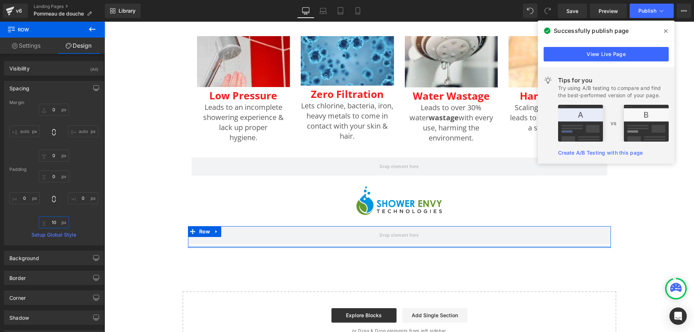
click at [56, 219] on input "10" at bounding box center [54, 223] width 30 height 12
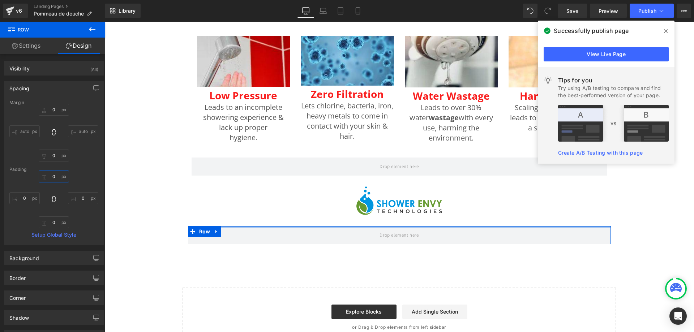
click at [51, 177] on input "0" at bounding box center [54, 177] width 30 height 12
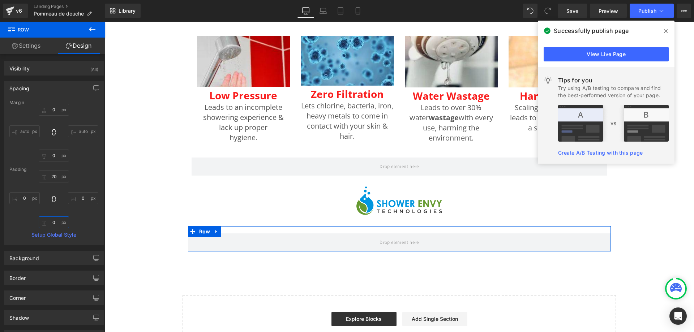
click at [54, 223] on input "0" at bounding box center [54, 223] width 30 height 12
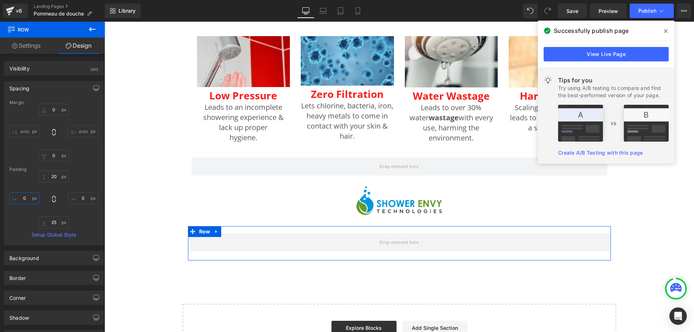
click at [28, 197] on input "0" at bounding box center [24, 198] width 30 height 12
click at [81, 199] on input "0" at bounding box center [83, 198] width 30 height 12
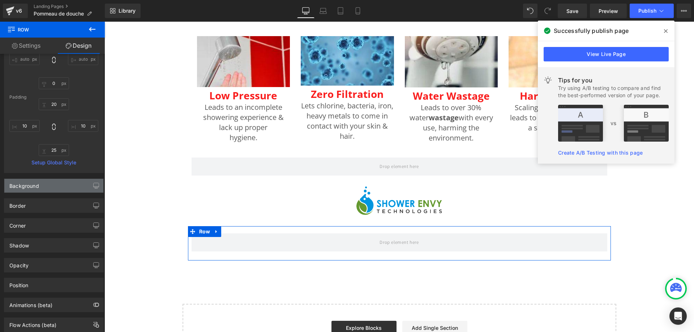
click at [51, 186] on div "Background" at bounding box center [53, 186] width 99 height 14
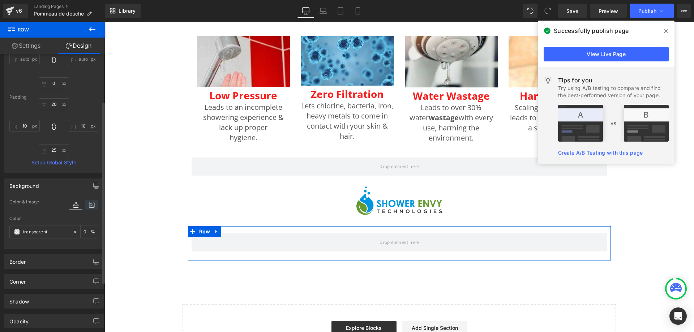
click at [86, 208] on icon at bounding box center [91, 204] width 13 height 9
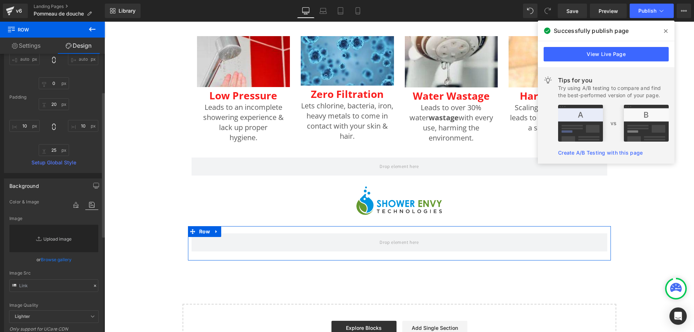
click at [46, 233] on link "Replace Image" at bounding box center [53, 238] width 89 height 27
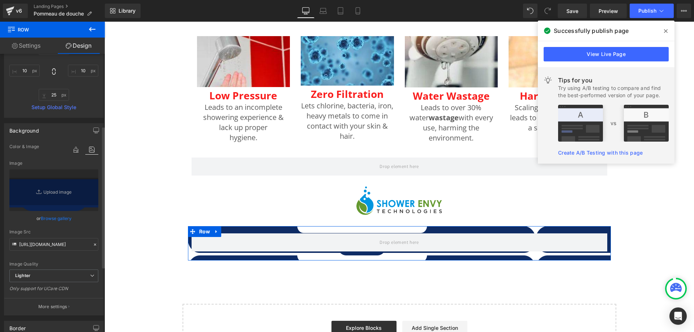
scroll to position [145, 0]
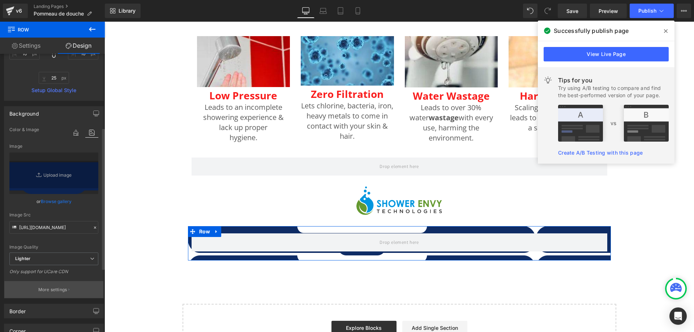
click at [45, 289] on p "More settings" at bounding box center [52, 290] width 29 height 7
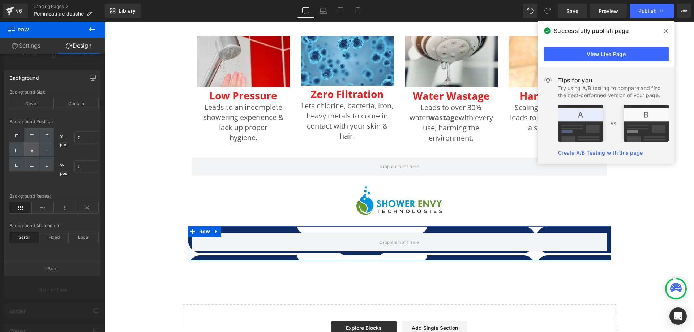
click at [33, 150] on icon at bounding box center [32, 151] width 4 height 4
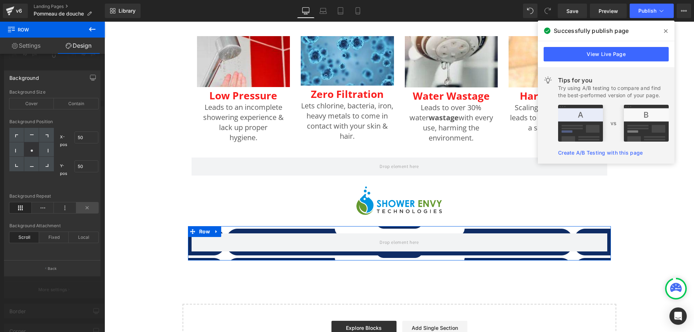
click at [91, 205] on icon at bounding box center [87, 207] width 22 height 11
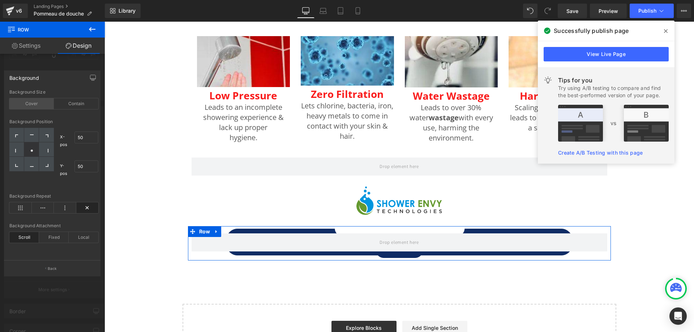
click at [39, 103] on div "Cover" at bounding box center [31, 103] width 44 height 11
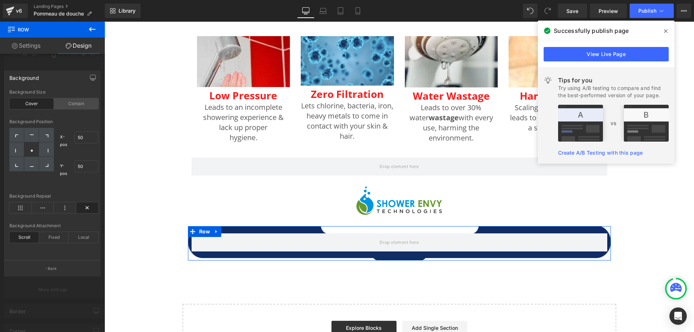
click at [72, 104] on div "Contain" at bounding box center [76, 103] width 44 height 11
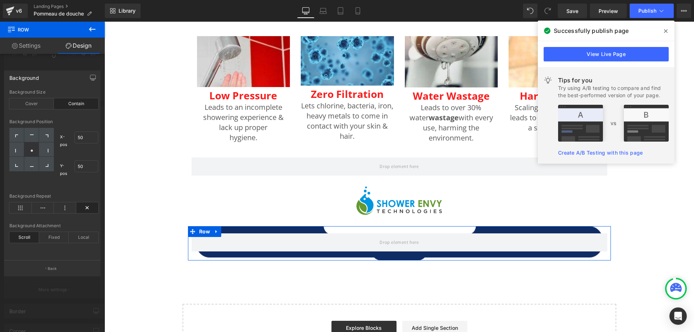
click at [37, 96] on div "Background Size Cover Contain" at bounding box center [53, 104] width 89 height 28
click at [29, 104] on div "Cover" at bounding box center [31, 103] width 44 height 11
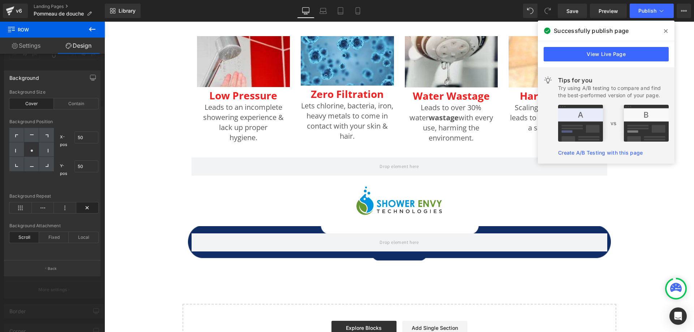
click at [89, 28] on icon at bounding box center [92, 29] width 9 height 9
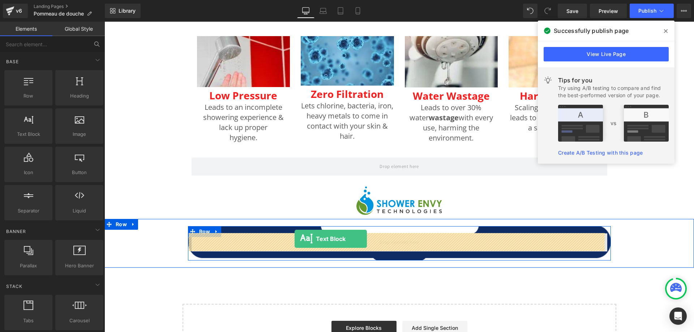
drag, startPoint x: 141, startPoint y: 145, endPoint x: 295, endPoint y: 239, distance: 180.2
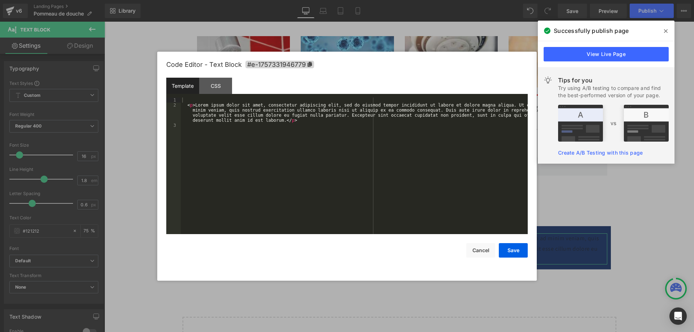
click at [264, 0] on div "Text Block You are previewing how the will restyle your page. You can not edit …" at bounding box center [347, 0] width 694 height 0
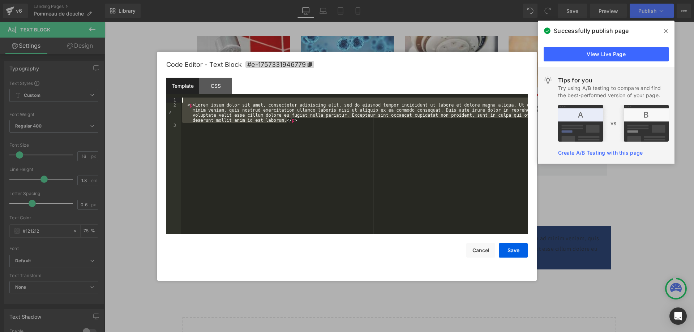
drag, startPoint x: 296, startPoint y: 121, endPoint x: 167, endPoint y: 88, distance: 133.8
click at [167, 88] on div "Template CSS 1 2 3 < p > Lorem ipsum dolor sit amet, consectetur adipiscing eli…" at bounding box center [347, 156] width 362 height 157
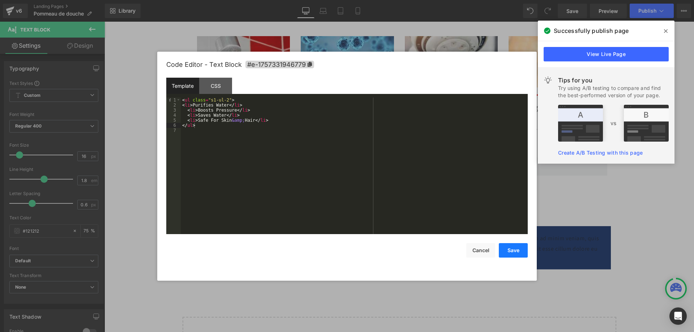
click at [509, 250] on button "Save" at bounding box center [513, 250] width 29 height 14
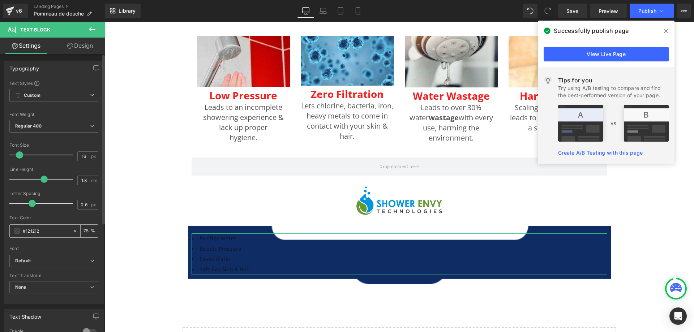
click at [30, 230] on input "#121212" at bounding box center [46, 231] width 46 height 8
drag, startPoint x: 29, startPoint y: 205, endPoint x: 22, endPoint y: 203, distance: 7.5
click at [22, 203] on span at bounding box center [24, 203] width 7 height 7
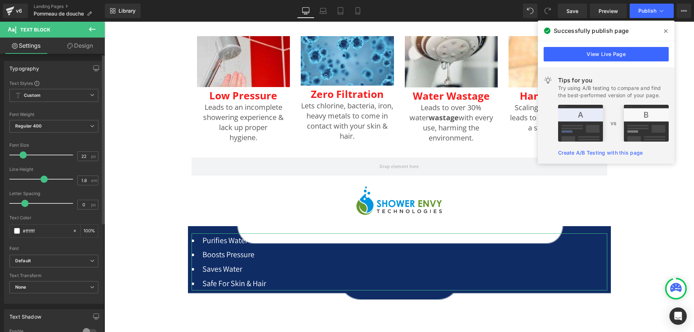
drag, startPoint x: 20, startPoint y: 154, endPoint x: 23, endPoint y: 156, distance: 3.9
click at [23, 156] on span at bounding box center [23, 154] width 7 height 7
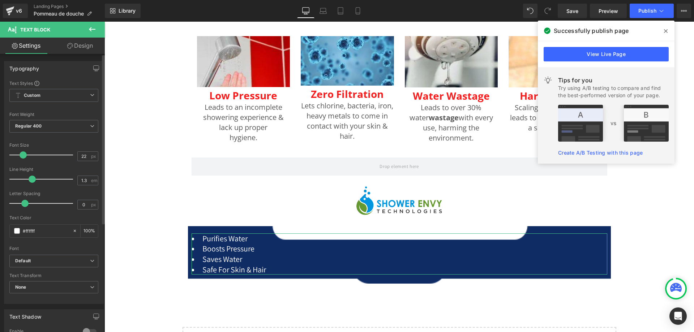
drag, startPoint x: 42, startPoint y: 179, endPoint x: 31, endPoint y: 177, distance: 11.1
click at [31, 177] on span at bounding box center [32, 179] width 7 height 7
click at [59, 124] on span "Regular 400" at bounding box center [53, 126] width 89 height 13
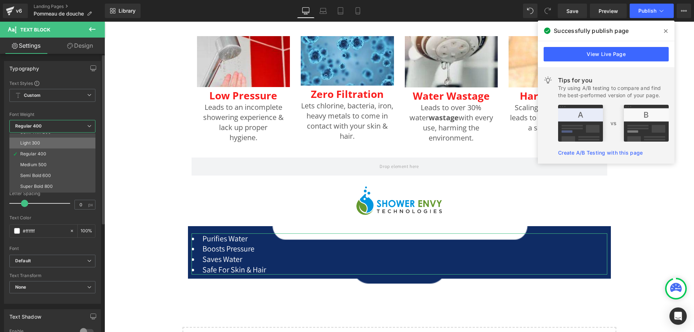
scroll to position [0, 0]
click at [49, 191] on div "Semi Bold 600" at bounding box center [35, 193] width 31 height 5
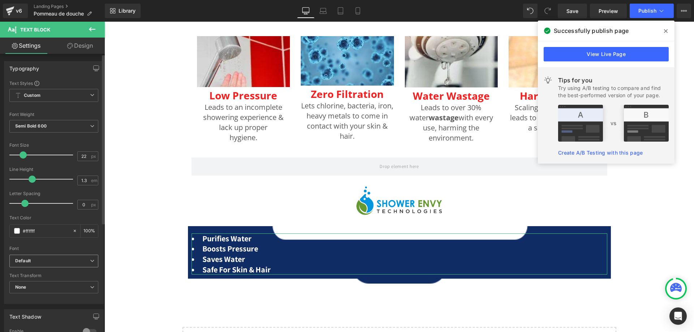
click at [69, 260] on b "Default" at bounding box center [52, 261] width 75 height 6
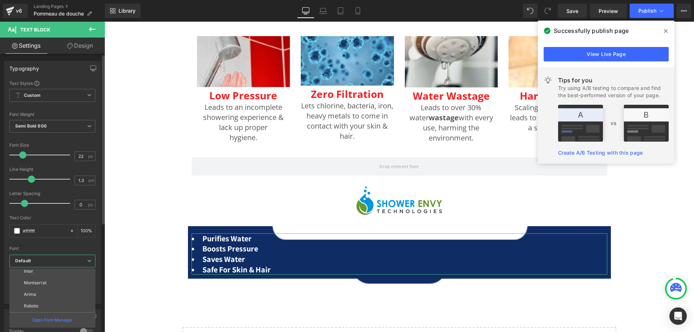
scroll to position [145, 0]
click at [44, 290] on p "Open Sans" at bounding box center [35, 291] width 22 height 5
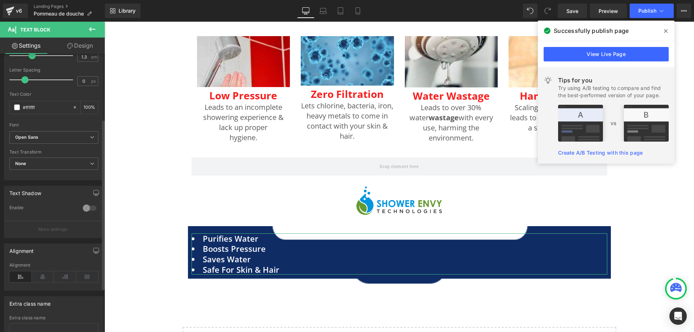
scroll to position [107, 0]
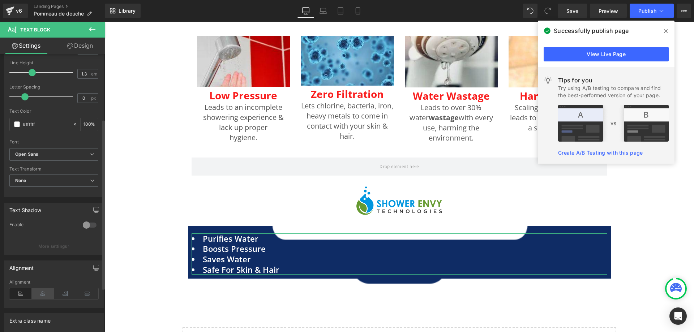
click at [39, 291] on icon at bounding box center [43, 293] width 22 height 11
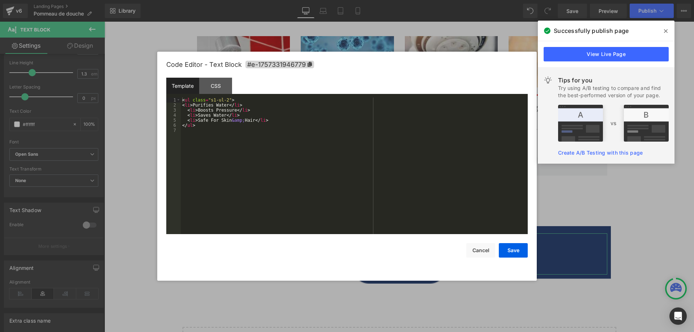
click at [385, 0] on div "Text Block You are previewing how the will restyle your page. You can not edit …" at bounding box center [347, 0] width 694 height 0
click at [207, 85] on div "CSS" at bounding box center [215, 86] width 33 height 16
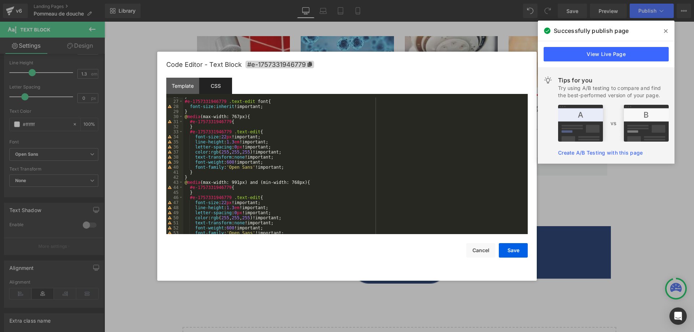
scroll to position [344, 0]
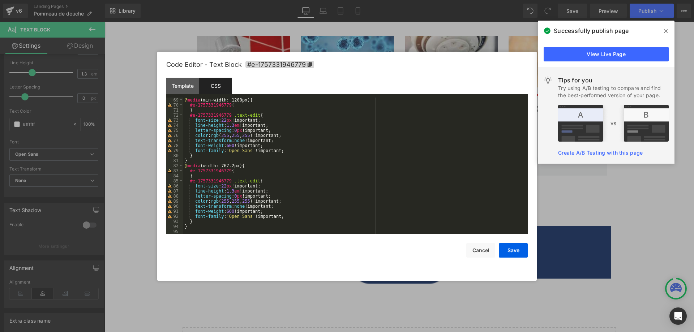
click at [203, 231] on div "@ media (min-width: 1200px) { #e-1757331946779 { } #e-1757331946779 .text-edit …" at bounding box center [354, 171] width 342 height 147
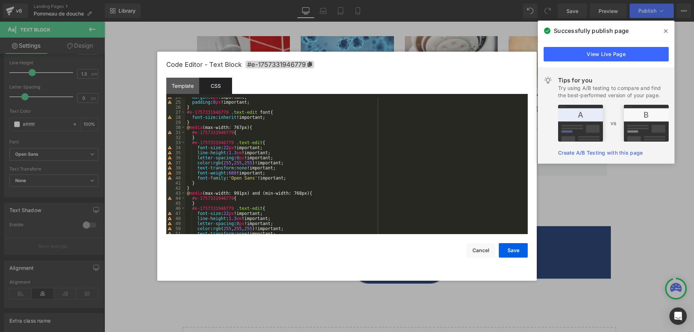
scroll to position [0, 0]
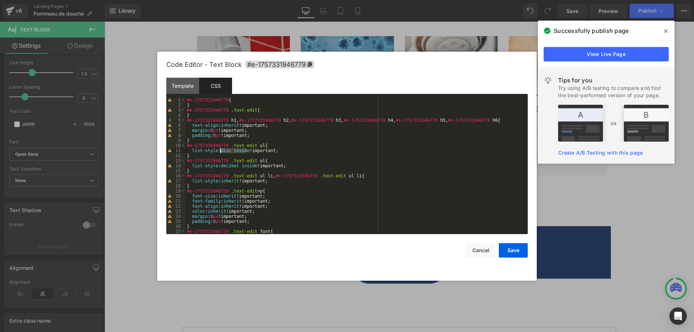
drag, startPoint x: 246, startPoint y: 150, endPoint x: 220, endPoint y: 153, distance: 26.2
click at [220, 153] on div "#e-1757331946779 { } #e-1757331946779 .text-edit { } #e-1757331946779 h1 , #e-1…" at bounding box center [354, 171] width 339 height 147
click at [518, 249] on button "Save" at bounding box center [513, 250] width 29 height 14
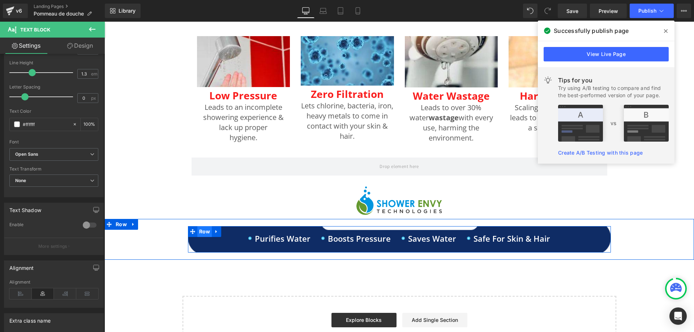
click at [198, 230] on span "Row" at bounding box center [204, 231] width 15 height 11
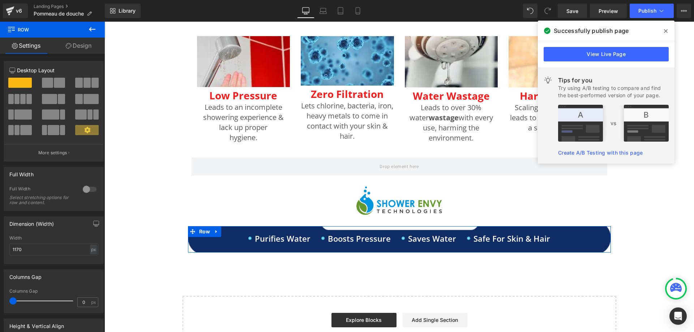
click at [82, 48] on link "Design" at bounding box center [78, 46] width 52 height 16
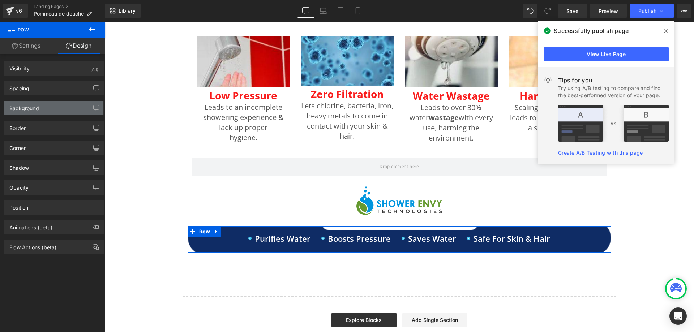
click at [53, 105] on div "Background" at bounding box center [53, 108] width 99 height 14
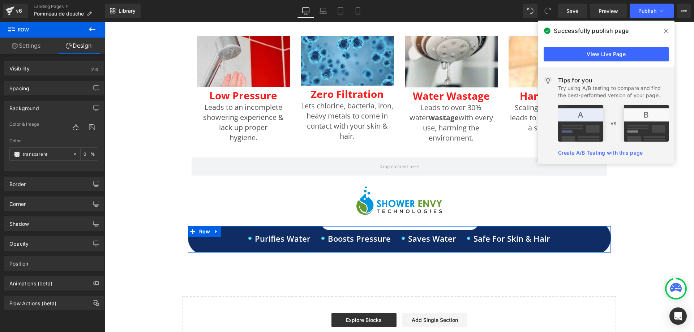
click at [89, 120] on div at bounding box center [83, 127] width 29 height 20
click at [87, 127] on icon at bounding box center [91, 127] width 13 height 9
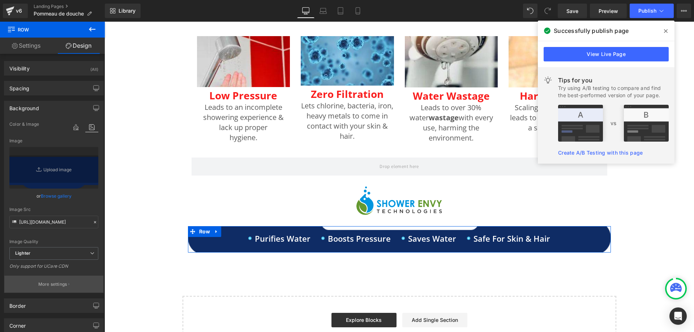
click at [57, 287] on p "More settings" at bounding box center [52, 284] width 29 height 7
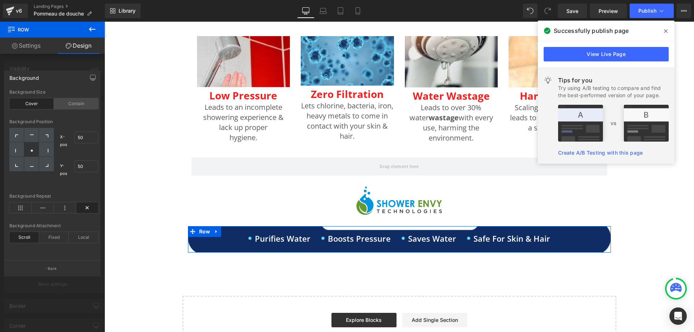
click at [68, 105] on div "Contain" at bounding box center [76, 103] width 44 height 11
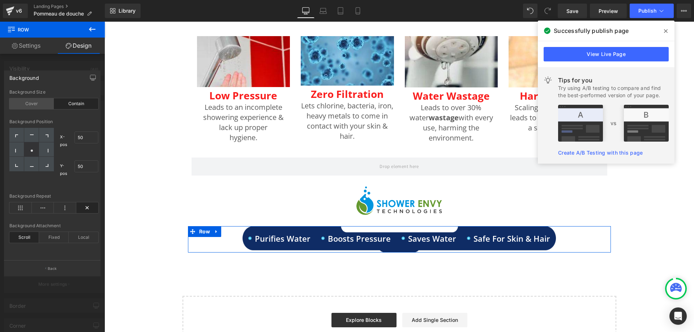
click at [36, 105] on div "Cover" at bounding box center [31, 103] width 44 height 11
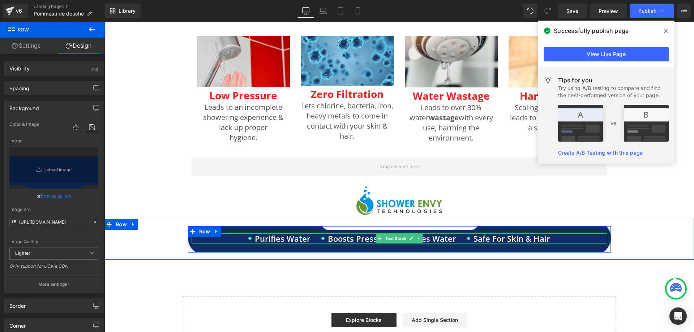
click at [266, 240] on li "Purifies Water" at bounding box center [279, 239] width 62 height 10
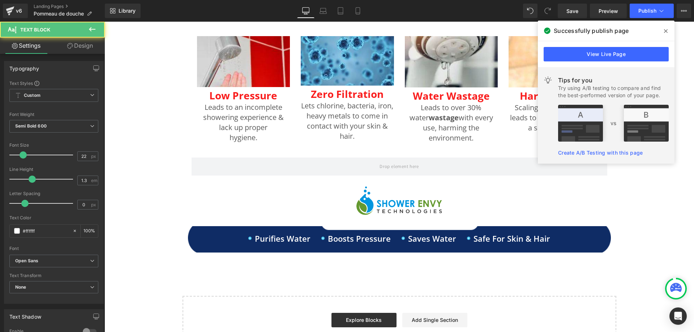
click at [84, 43] on link "Design" at bounding box center [80, 46] width 52 height 16
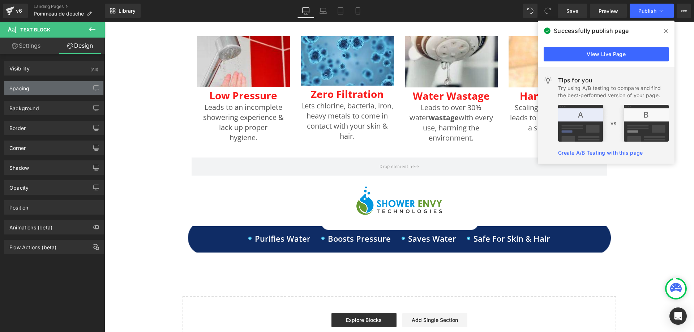
click at [52, 88] on div "Spacing" at bounding box center [53, 88] width 99 height 14
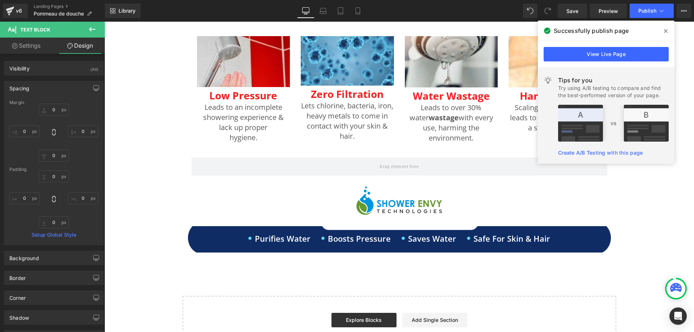
click at [54, 116] on div "0px 0 0px 0 0px 0 0px 0" at bounding box center [53, 133] width 89 height 58
click at [53, 111] on input "0" at bounding box center [54, 110] width 30 height 12
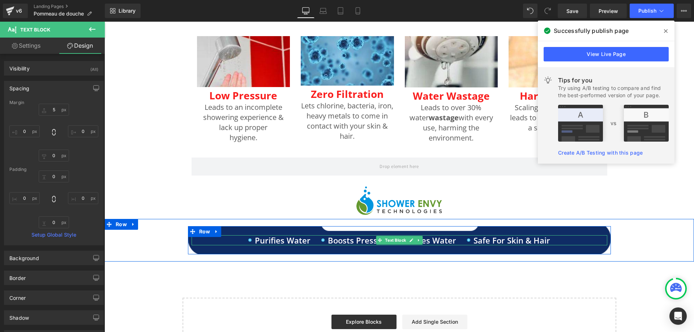
click at [261, 243] on li "Purifies Water" at bounding box center [279, 240] width 62 height 10
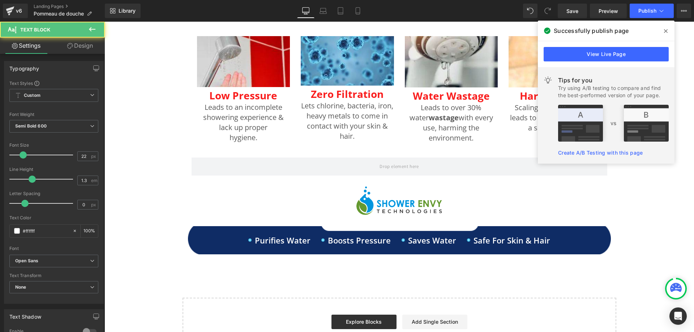
click at [77, 47] on link "Design" at bounding box center [80, 46] width 52 height 16
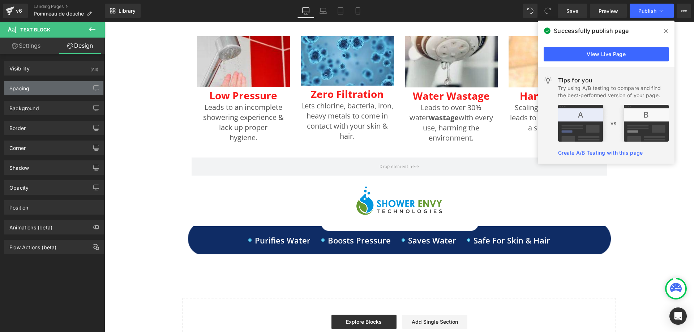
click at [48, 86] on div "Spacing" at bounding box center [53, 88] width 99 height 14
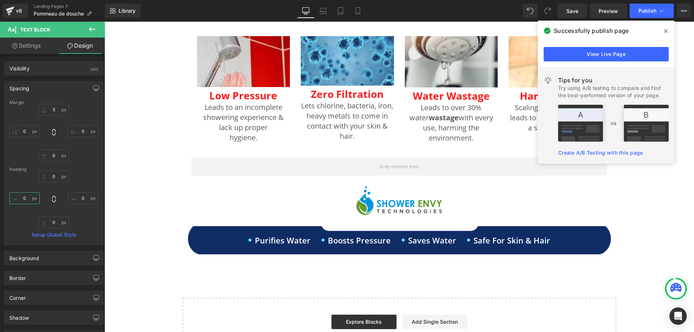
click at [29, 194] on input "0" at bounding box center [24, 198] width 30 height 12
click at [82, 198] on input "0" at bounding box center [83, 198] width 30 height 12
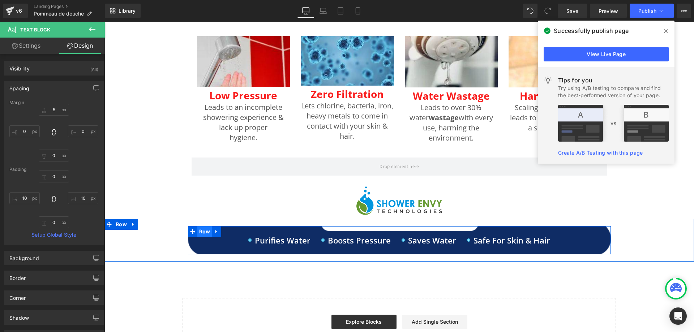
click at [203, 233] on span "Row" at bounding box center [204, 231] width 15 height 11
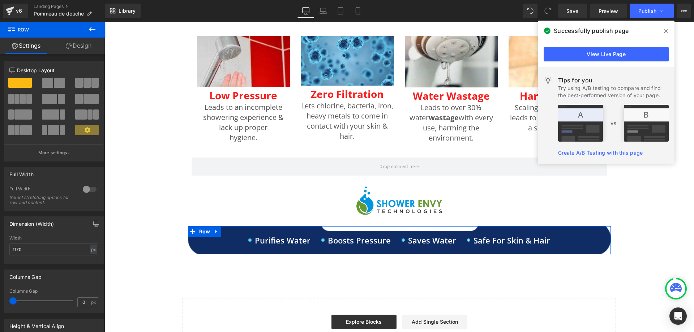
click at [82, 42] on link "Design" at bounding box center [78, 46] width 52 height 16
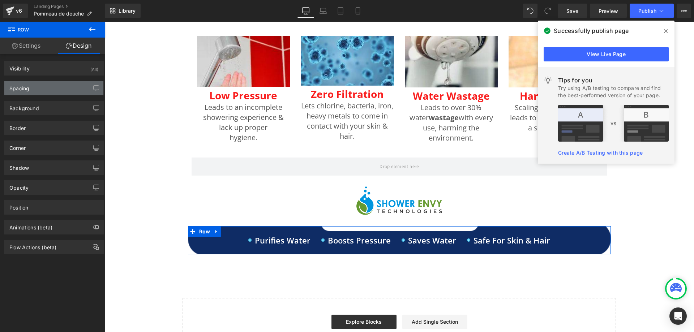
click at [62, 90] on div "Spacing" at bounding box center [53, 88] width 99 height 14
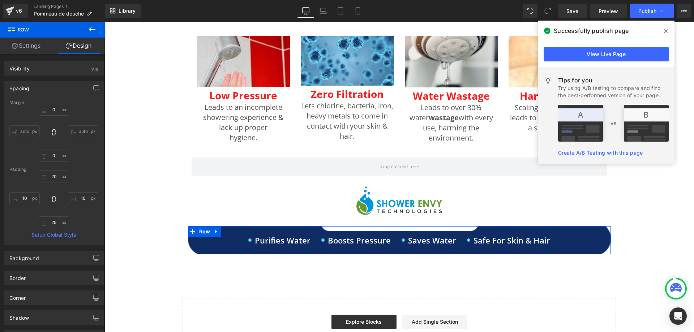
click at [29, 49] on link "Settings" at bounding box center [26, 46] width 52 height 16
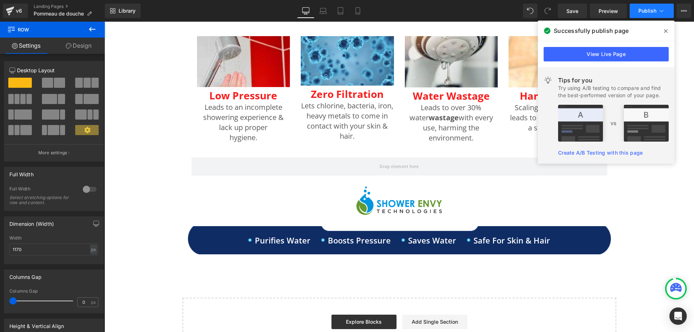
click at [642, 8] on span "Publish" at bounding box center [647, 11] width 18 height 6
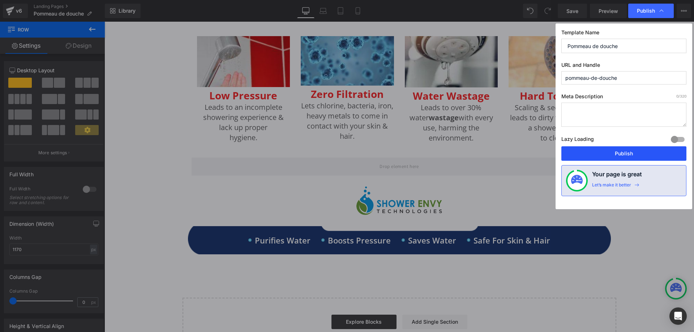
click at [613, 158] on button "Publish" at bounding box center [623, 153] width 125 height 14
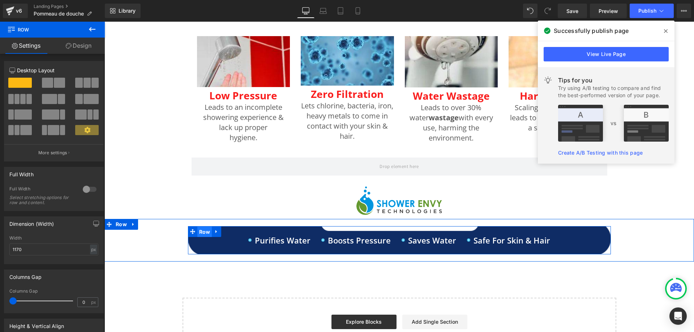
click at [202, 234] on span "Row" at bounding box center [204, 232] width 15 height 11
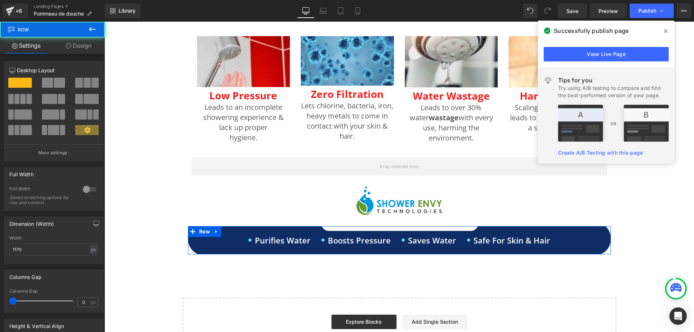
click at [84, 44] on link "Design" at bounding box center [78, 46] width 52 height 16
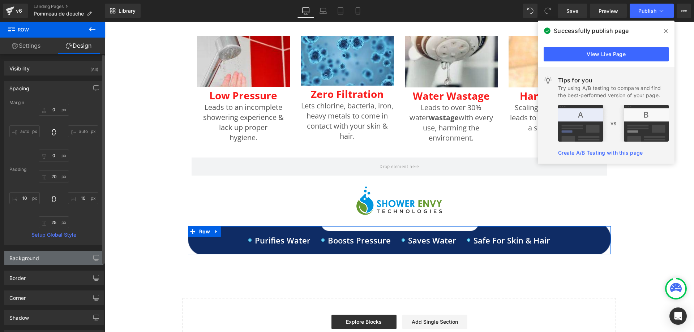
click at [57, 258] on div "Background" at bounding box center [53, 258] width 99 height 14
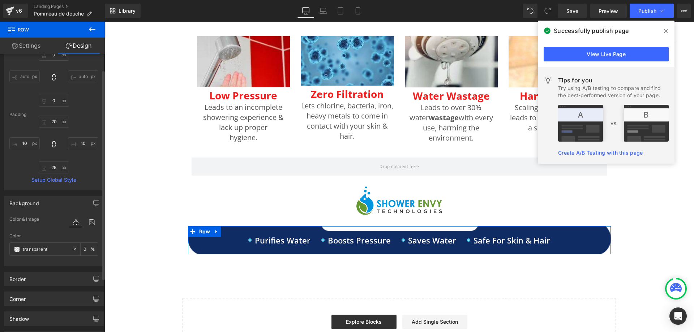
scroll to position [72, 0]
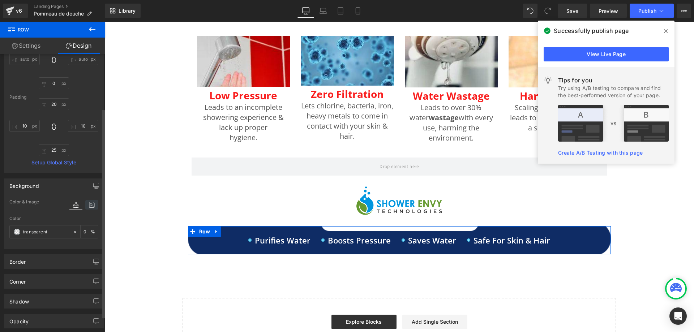
click at [88, 203] on icon at bounding box center [91, 204] width 13 height 9
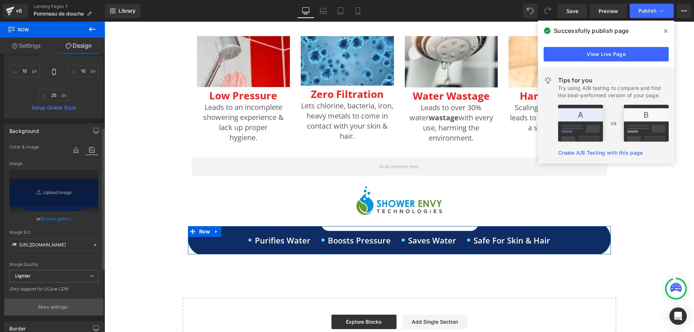
scroll to position [145, 0]
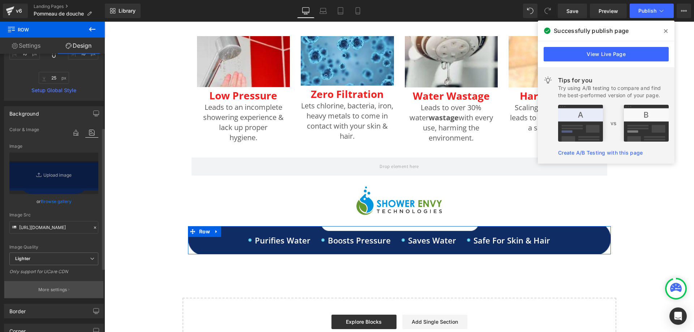
click at [51, 287] on p "More settings" at bounding box center [52, 290] width 29 height 7
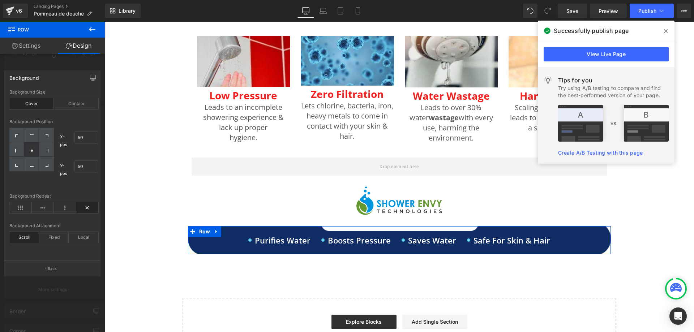
click at [31, 100] on div "Cover" at bounding box center [31, 103] width 44 height 11
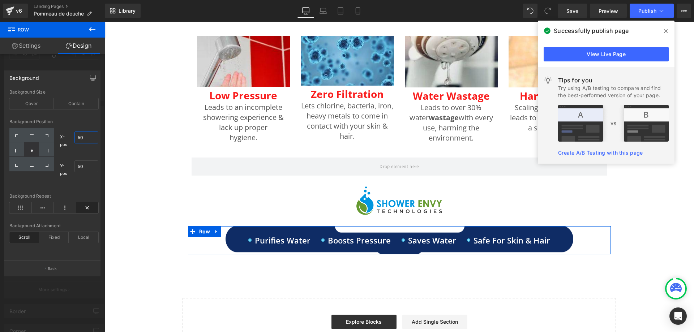
click at [80, 138] on input "50" at bounding box center [86, 138] width 24 height 12
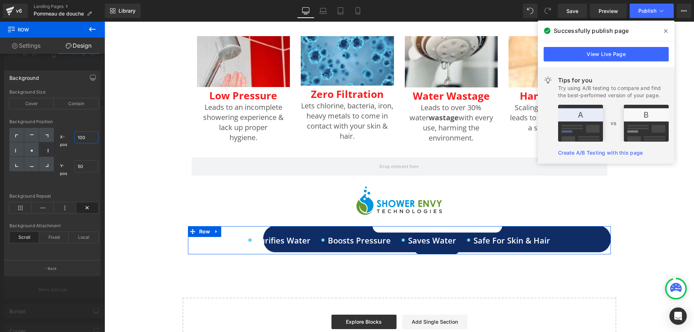
click at [80, 138] on input "100" at bounding box center [86, 138] width 24 height 12
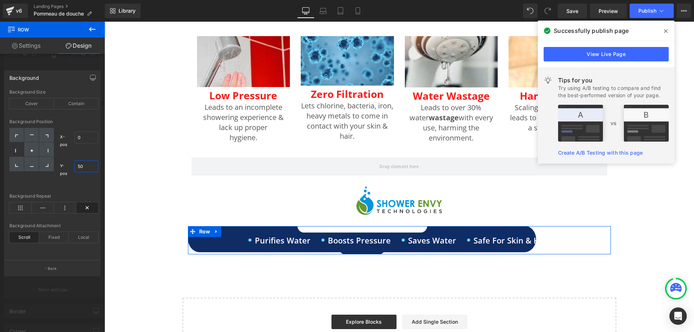
click at [81, 164] on input "50" at bounding box center [86, 167] width 24 height 12
click at [37, 147] on div at bounding box center [31, 149] width 15 height 14
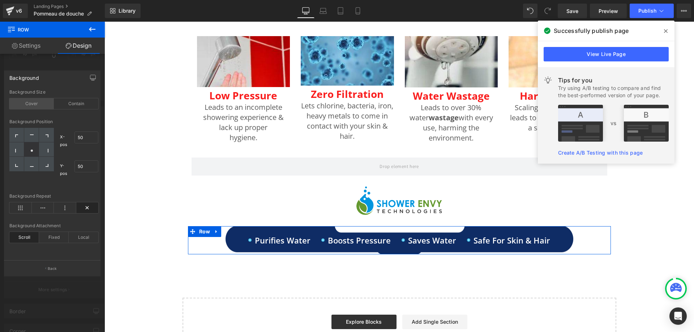
click at [35, 102] on div "Cover" at bounding box center [31, 103] width 44 height 11
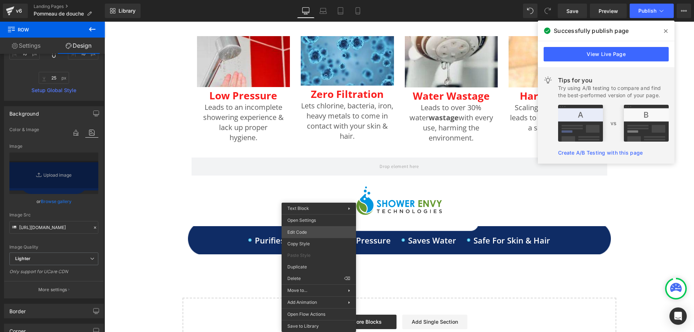
click at [312, 0] on div "Row You are previewing how the will restyle your page. You can not edit Element…" at bounding box center [347, 0] width 694 height 0
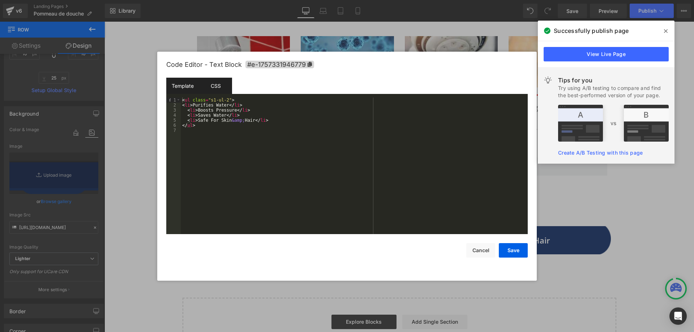
click at [208, 79] on div "CSS" at bounding box center [215, 86] width 33 height 16
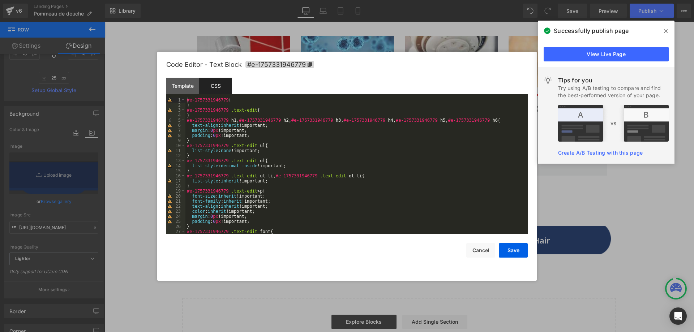
click at [261, 153] on div "#e-1757331946779 { } #e-1757331946779 .text-edit { } #e-1757331946779 h1 , #e-1…" at bounding box center [354, 171] width 339 height 147
click at [258, 150] on div "#e-1757331946779 { } #e-1757331946779 .text-edit { } #e-1757331946779 h1 , #e-1…" at bounding box center [354, 171] width 339 height 147
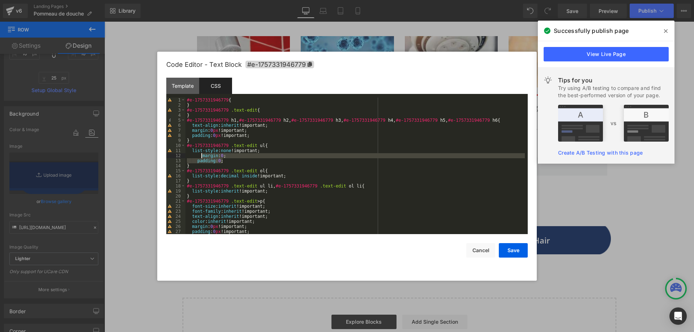
click at [201, 156] on div "#e-1757331946779 { } #e-1757331946779 .text-edit { } #e-1757331946779 h1 , #e-1…" at bounding box center [354, 171] width 339 height 147
drag, startPoint x: 196, startPoint y: 155, endPoint x: 201, endPoint y: 158, distance: 5.8
click at [196, 155] on div "#e-1757331946779 { } #e-1757331946779 .text-edit { } #e-1757331946779 h1 , #e-1…" at bounding box center [354, 166] width 339 height 137
drag, startPoint x: 515, startPoint y: 248, endPoint x: 514, endPoint y: 254, distance: 5.6
click at [516, 248] on button "Save" at bounding box center [513, 250] width 29 height 14
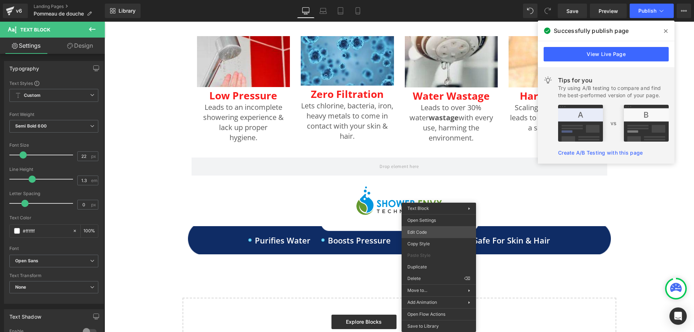
click at [425, 0] on div "Row You are previewing how the will restyle your page. You can not edit Element…" at bounding box center [347, 0] width 694 height 0
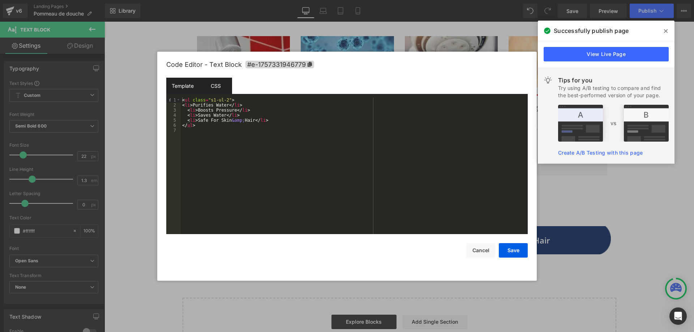
click at [213, 83] on div "CSS" at bounding box center [215, 86] width 33 height 16
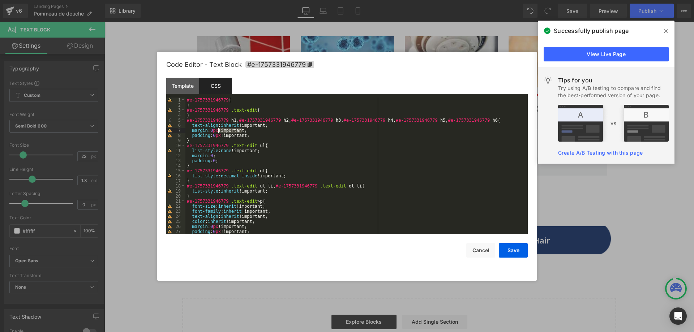
drag, startPoint x: 242, startPoint y: 130, endPoint x: 219, endPoint y: 130, distance: 23.1
click at [219, 130] on div "#e-1757331946779 { } #e-1757331946779 .text-edit { } #e-1757331946779 h1 , #e-1…" at bounding box center [354, 171] width 339 height 147
click at [212, 155] on div "#e-1757331946779 { } #e-1757331946779 .text-edit { } #e-1757331946779 h1 , #e-1…" at bounding box center [354, 171] width 339 height 147
click at [217, 161] on div "#e-1757331946779 { } #e-1757331946779 .text-edit { } #e-1757331946779 h1 , #e-1…" at bounding box center [354, 171] width 339 height 147
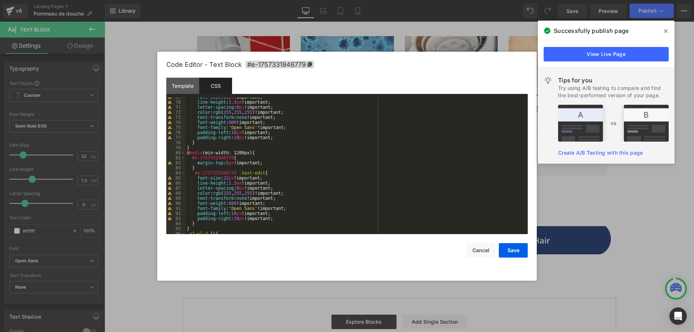
scroll to position [466, 0]
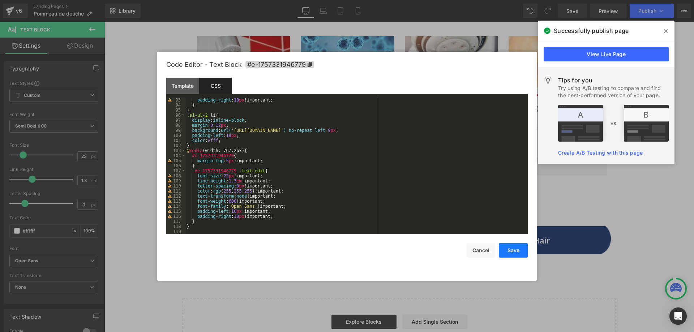
click at [515, 251] on button "Save" at bounding box center [513, 250] width 29 height 14
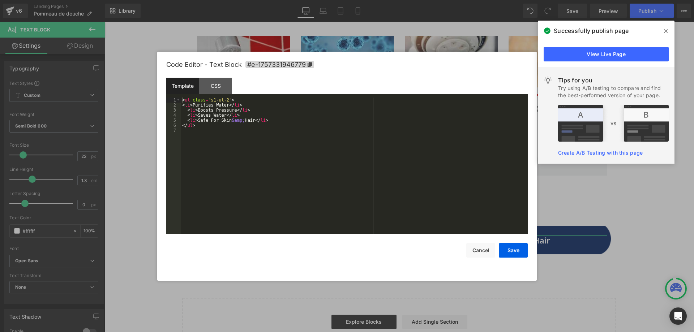
drag, startPoint x: 290, startPoint y: 234, endPoint x: 274, endPoint y: 214, distance: 25.2
click at [289, 0] on div "Row You are previewing how the will restyle your page. You can not edit Element…" at bounding box center [347, 0] width 694 height 0
click at [214, 74] on div "Code Editor - Text Block #e-1757331946779" at bounding box center [347, 65] width 362 height 26
click at [214, 82] on div "CSS" at bounding box center [215, 86] width 33 height 16
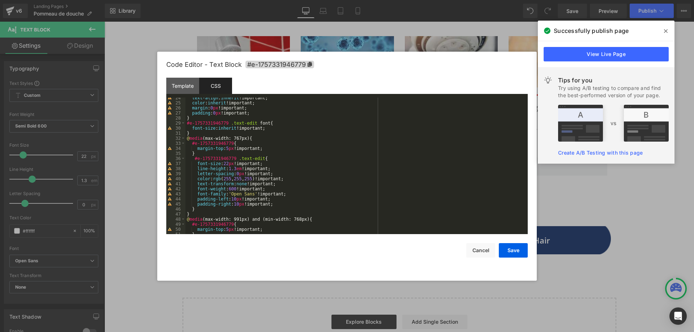
scroll to position [75, 0]
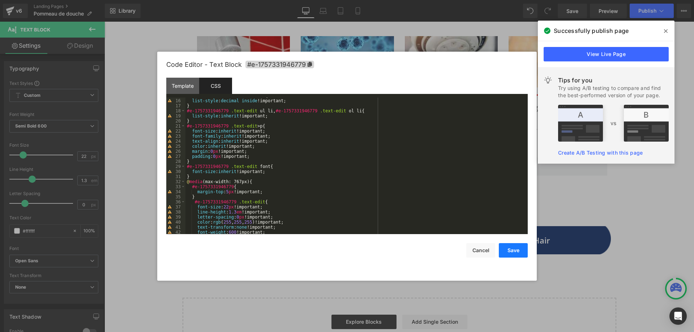
click at [516, 251] on button "Save" at bounding box center [513, 250] width 29 height 14
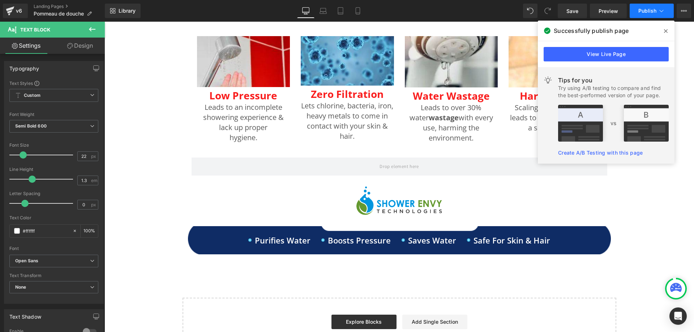
click at [647, 10] on span "Publish" at bounding box center [647, 11] width 18 height 6
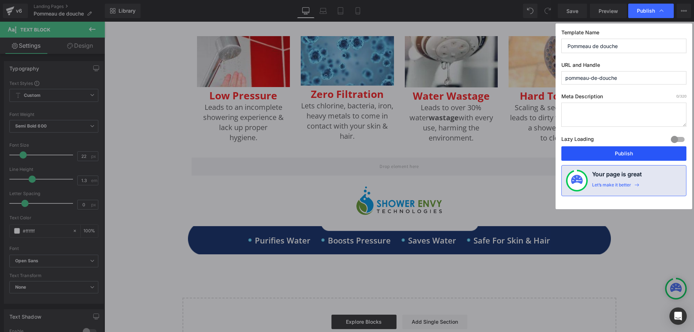
click at [609, 150] on button "Publish" at bounding box center [623, 153] width 125 height 14
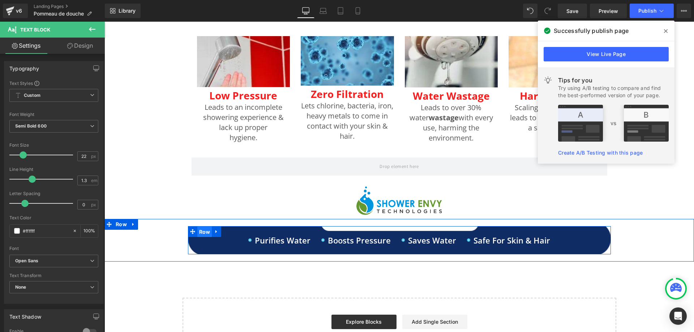
click at [205, 231] on span "Row" at bounding box center [204, 232] width 15 height 11
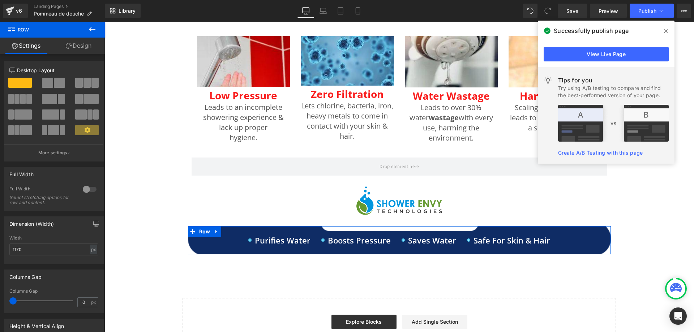
click at [83, 48] on link "Design" at bounding box center [78, 46] width 52 height 16
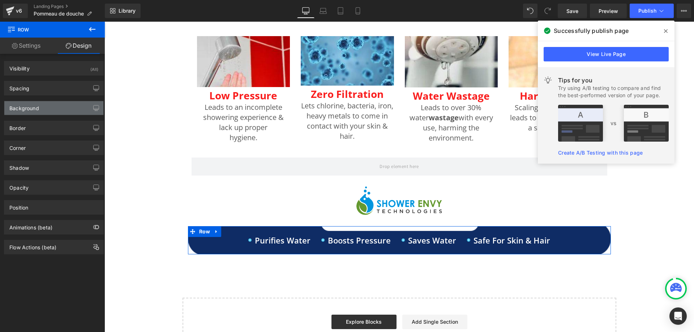
click at [39, 110] on div "Background" at bounding box center [53, 108] width 99 height 14
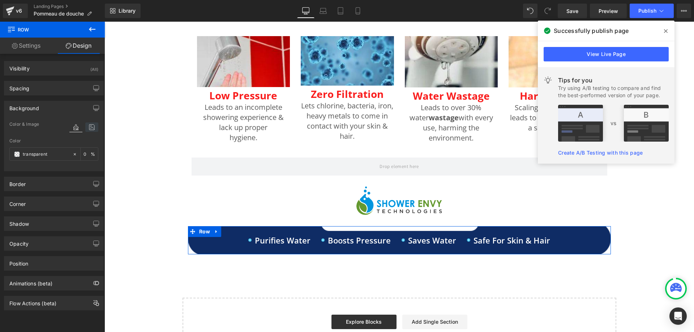
click at [92, 128] on icon at bounding box center [91, 127] width 13 height 9
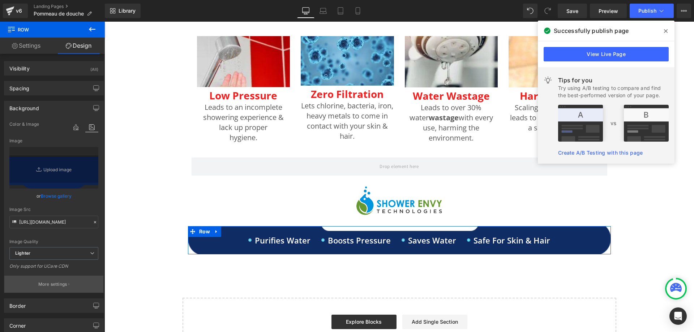
click at [57, 285] on p "More settings" at bounding box center [52, 284] width 29 height 7
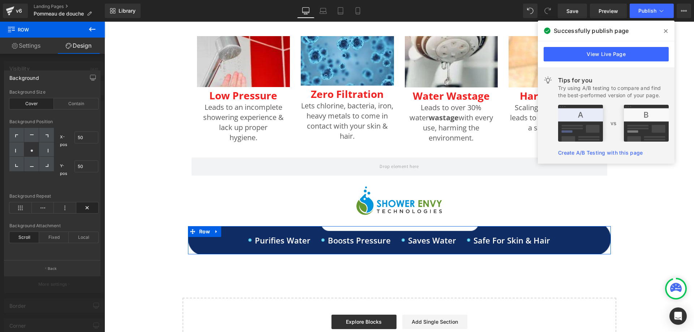
drag, startPoint x: 43, startPoint y: 101, endPoint x: 50, endPoint y: 119, distance: 18.5
click at [43, 101] on div "Cover" at bounding box center [31, 103] width 44 height 11
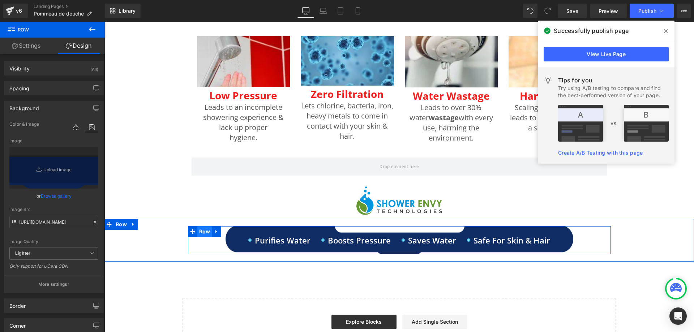
click at [202, 232] on span "Row" at bounding box center [204, 231] width 15 height 11
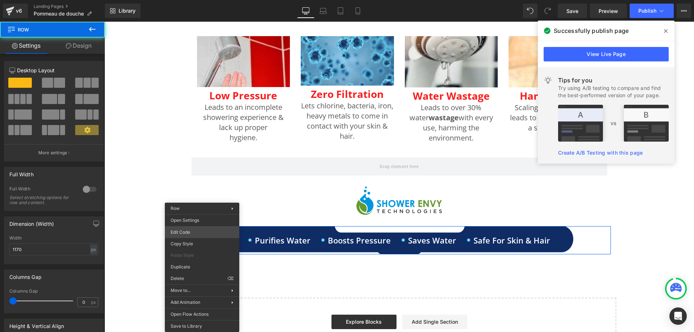
click at [203, 0] on div "Row You are previewing how the will restyle your page. You can not edit Element…" at bounding box center [347, 0] width 694 height 0
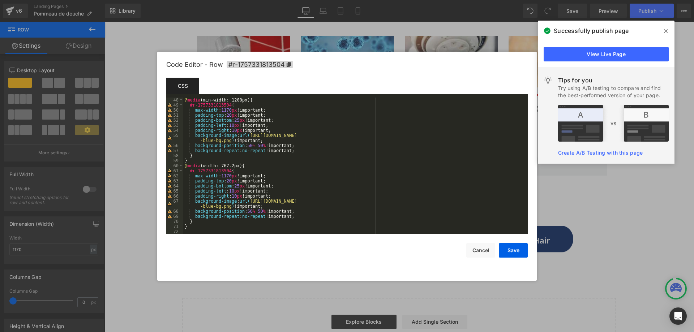
scroll to position [253, 0]
click at [288, 158] on div "@ media (min-width: 1200px) { #r-1757331813504 { max-width : 1170 px !important…" at bounding box center [354, 171] width 342 height 147
click at [292, 152] on div "@ media (min-width: 1200px) { #r-1757331813504 { max-width : 1170 px !important…" at bounding box center [354, 171] width 342 height 147
paste textarea
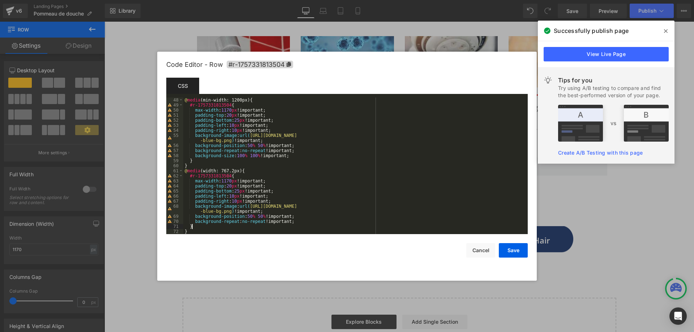
click at [296, 224] on div "@ media (min-width: 1200px) { #r-1757331813504 { max-width : 1170 px !important…" at bounding box center [354, 171] width 342 height 147
click at [293, 221] on div "@ media (min-width: 1200px) { #r-1757331813504 { max-width : 1170 px !important…" at bounding box center [354, 171] width 342 height 147
paste textarea
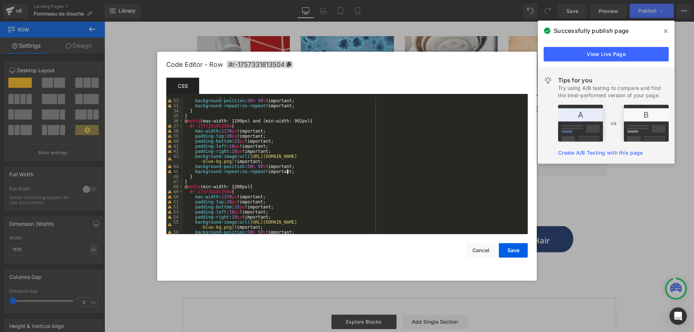
click at [294, 171] on div "background-image : url( [URL][DOMAIN_NAME] -blue-bg.png ) !important; backgroun…" at bounding box center [354, 164] width 342 height 152
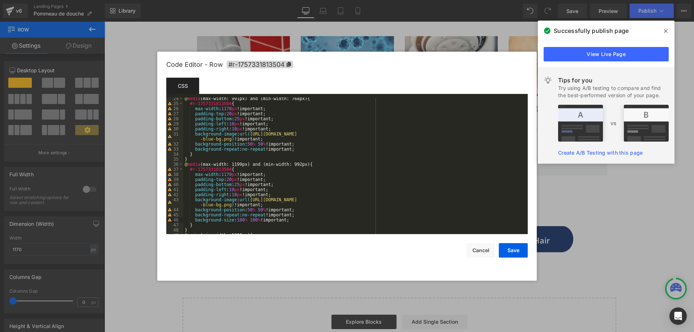
click at [295, 149] on div "@ media (max-width: 991px) and (min-width: 768px) { #r-1757331813504 { max-widt…" at bounding box center [354, 169] width 342 height 147
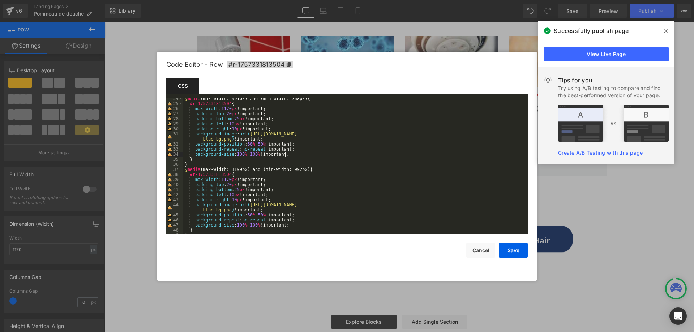
scroll to position [36, 0]
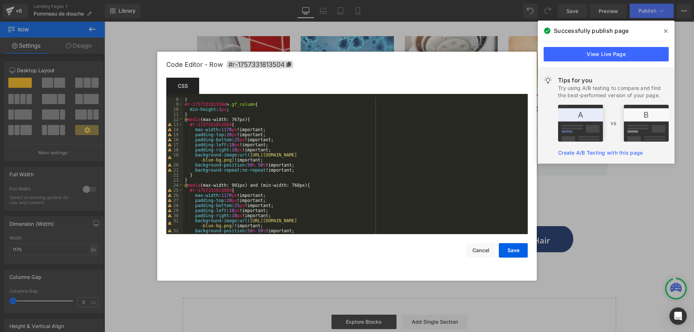
click at [297, 171] on div "} #r-1757331813504 > .gf_column { min-height : 1 px ; } @ media (max-width: 767…" at bounding box center [354, 170] width 342 height 147
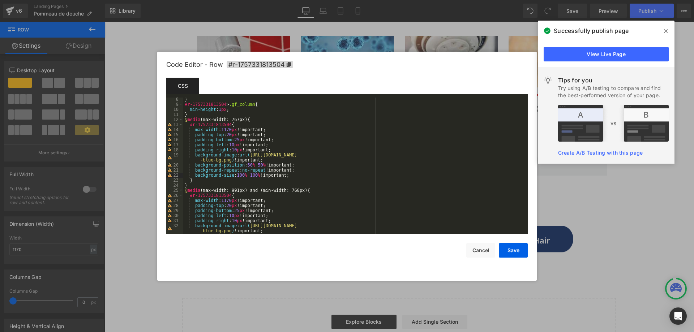
scroll to position [0, 0]
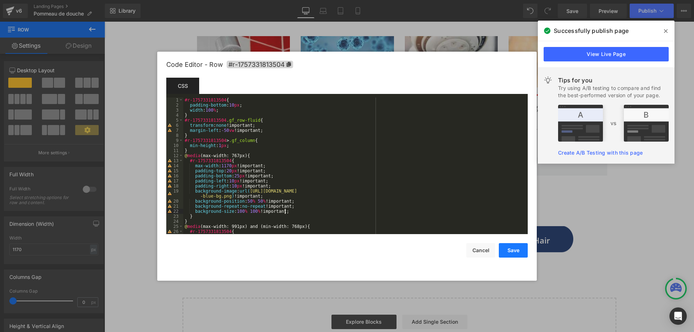
click at [518, 247] on button "Save" at bounding box center [513, 250] width 29 height 14
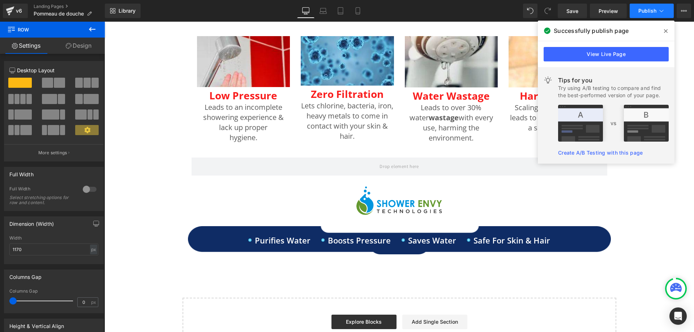
click at [644, 13] on span "Publish" at bounding box center [647, 11] width 18 height 6
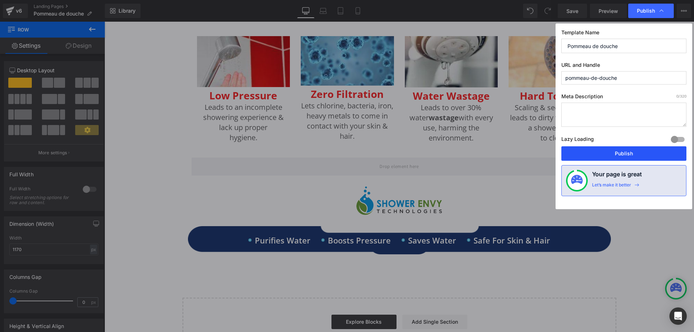
click at [619, 153] on button "Publish" at bounding box center [623, 153] width 125 height 14
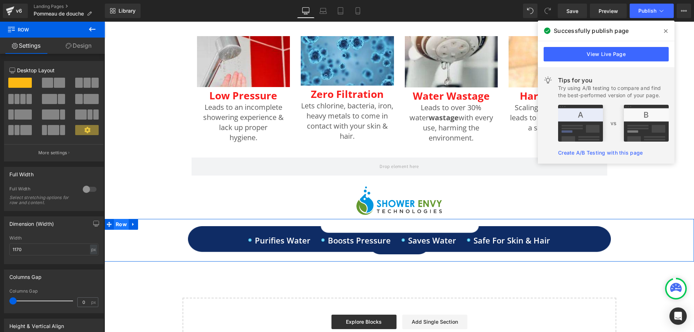
click at [124, 227] on span "Row" at bounding box center [121, 224] width 15 height 11
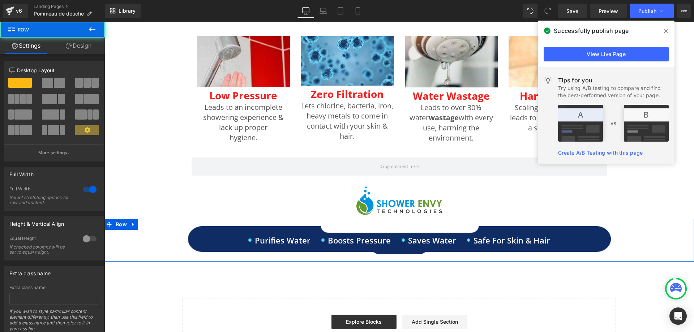
click at [79, 46] on link "Design" at bounding box center [78, 46] width 52 height 16
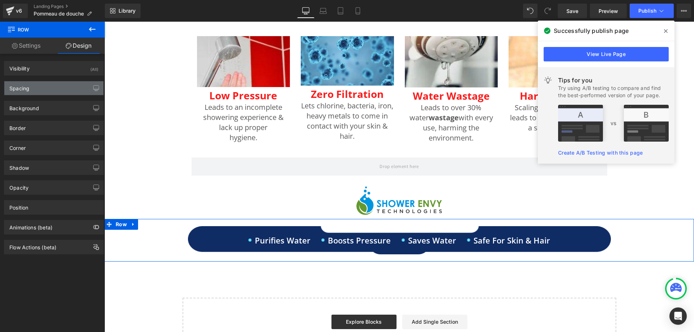
click at [52, 84] on div "Spacing" at bounding box center [53, 88] width 99 height 14
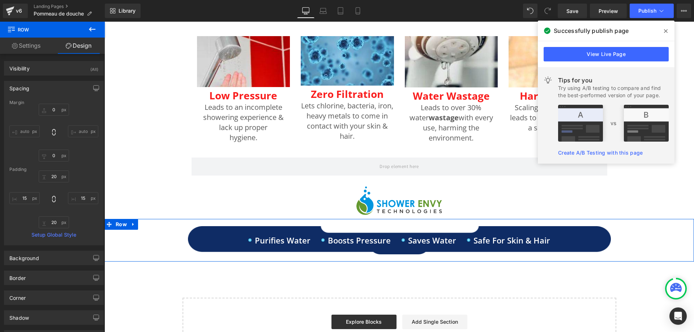
click at [39, 47] on link "Settings" at bounding box center [26, 46] width 52 height 16
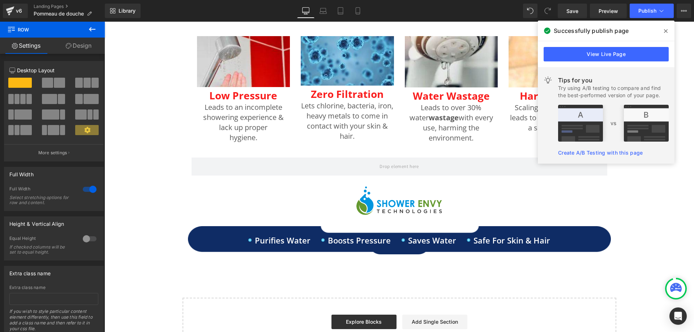
click at [88, 27] on icon at bounding box center [92, 29] width 9 height 9
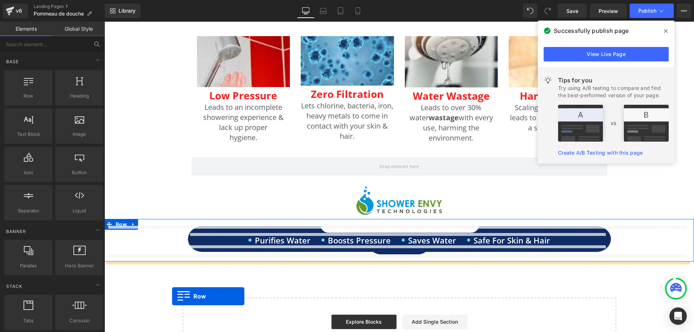
drag, startPoint x: 140, startPoint y: 114, endPoint x: 172, endPoint y: 296, distance: 185.1
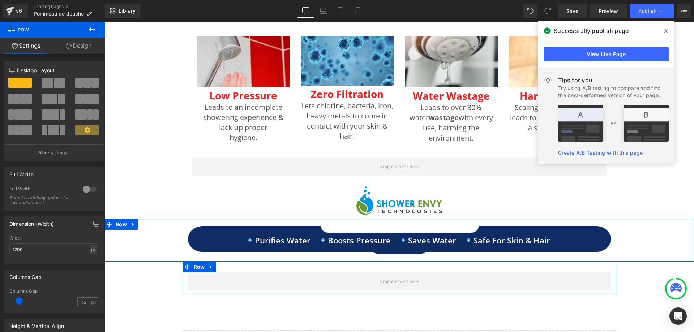
click at [87, 190] on div at bounding box center [89, 190] width 17 height 12
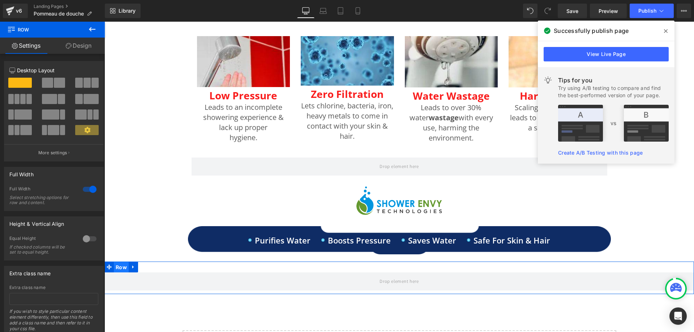
click at [118, 272] on span "Row" at bounding box center [121, 267] width 15 height 11
click at [85, 47] on link "Design" at bounding box center [78, 46] width 52 height 16
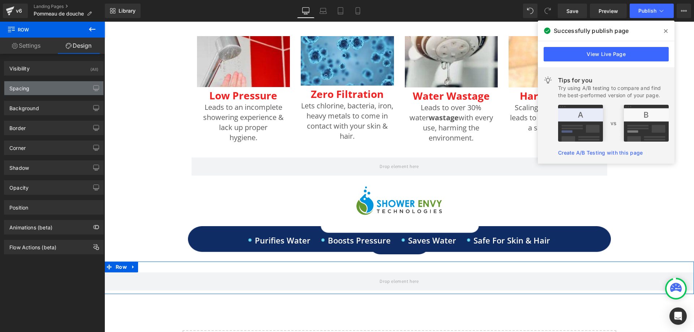
click at [65, 87] on div "Spacing" at bounding box center [53, 88] width 99 height 14
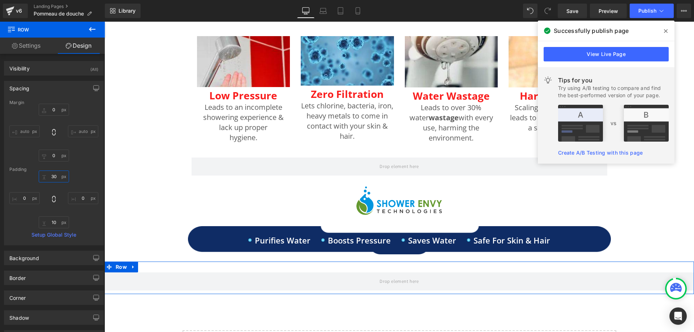
click at [57, 182] on input "30" at bounding box center [54, 177] width 30 height 12
click at [61, 222] on input "10" at bounding box center [54, 223] width 30 height 12
click at [27, 198] on input "0" at bounding box center [24, 198] width 30 height 12
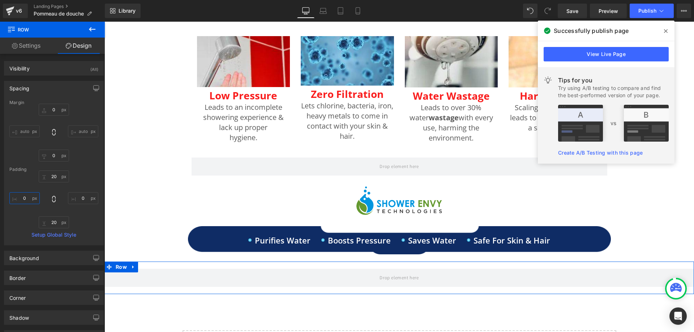
click at [27, 198] on input "0" at bounding box center [24, 198] width 30 height 12
click at [81, 202] on input "0" at bounding box center [83, 198] width 30 height 12
click at [42, 258] on div "Background" at bounding box center [53, 258] width 99 height 14
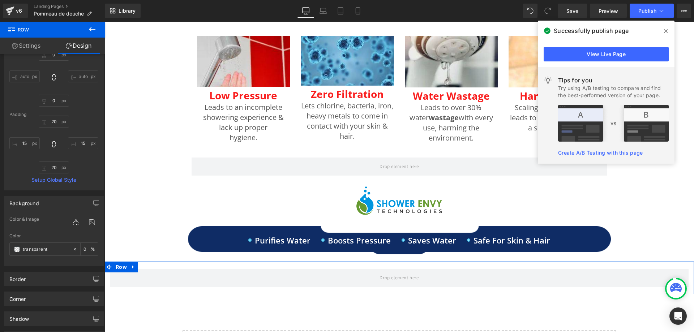
scroll to position [72, 0]
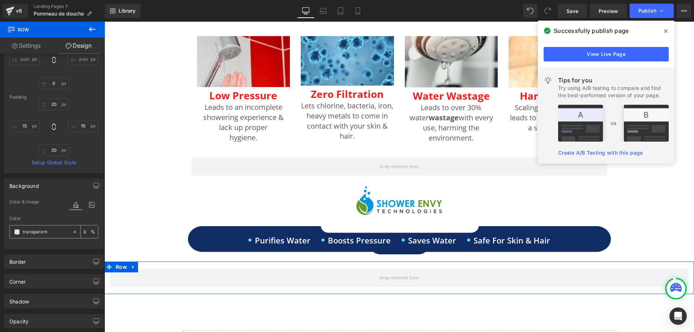
click at [39, 228] on input "transparent" at bounding box center [46, 232] width 46 height 8
paste input "#f5f9fa"
click at [93, 27] on icon at bounding box center [92, 29] width 9 height 9
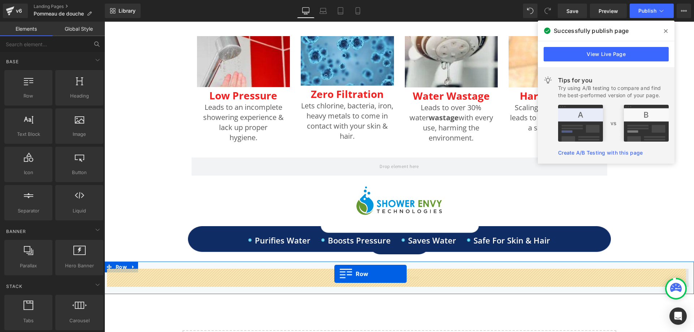
drag, startPoint x: 135, startPoint y: 121, endPoint x: 334, endPoint y: 274, distance: 251.6
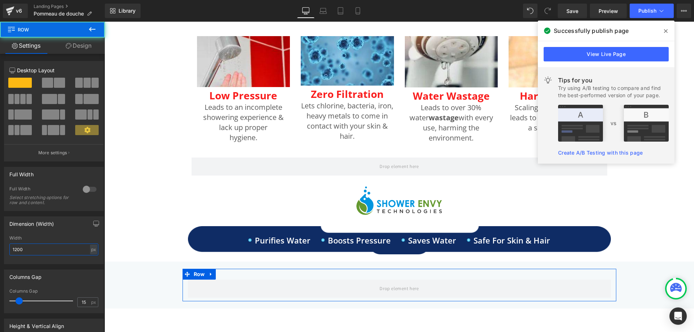
click at [43, 245] on input "1200" at bounding box center [53, 250] width 89 height 12
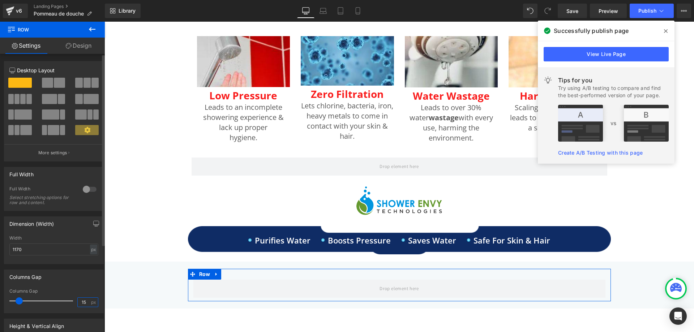
click at [83, 302] on input "15" at bounding box center [84, 302] width 13 height 9
click at [80, 303] on input "15" at bounding box center [84, 302] width 13 height 9
click at [84, 41] on link "Design" at bounding box center [78, 46] width 52 height 16
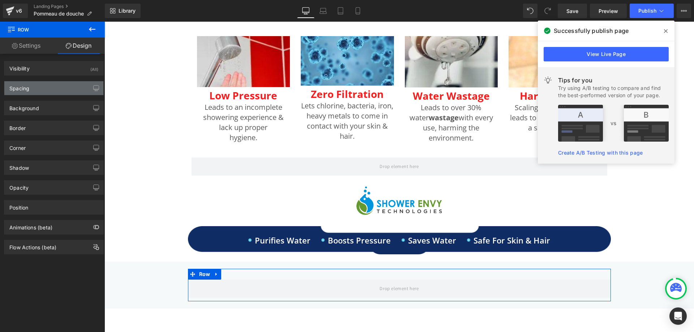
click at [42, 87] on div "Spacing" at bounding box center [53, 88] width 99 height 14
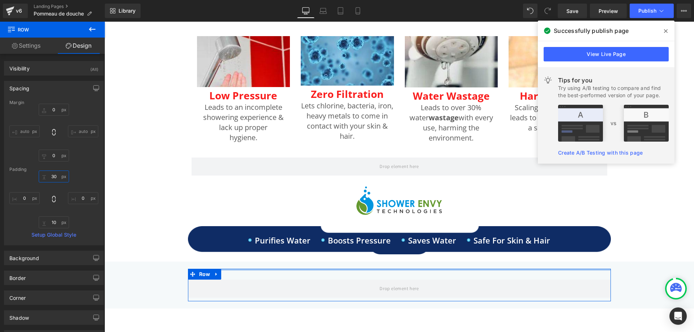
click at [57, 179] on input "30" at bounding box center [54, 177] width 30 height 12
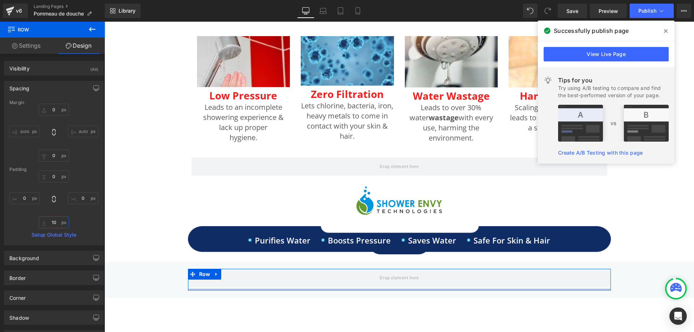
click at [53, 220] on input "10" at bounding box center [54, 223] width 30 height 12
click at [53, 220] on input "0" at bounding box center [54, 223] width 30 height 12
click at [52, 175] on input "0" at bounding box center [54, 177] width 30 height 12
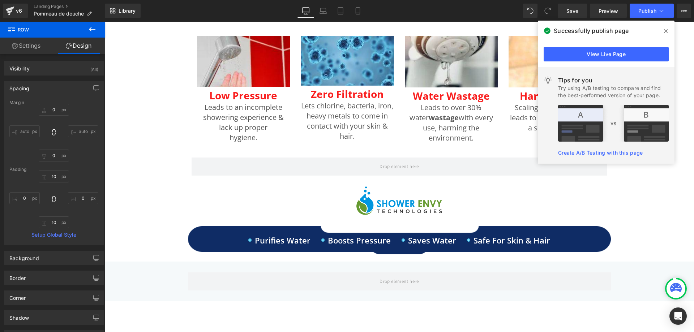
click at [89, 29] on icon at bounding box center [92, 29] width 9 height 9
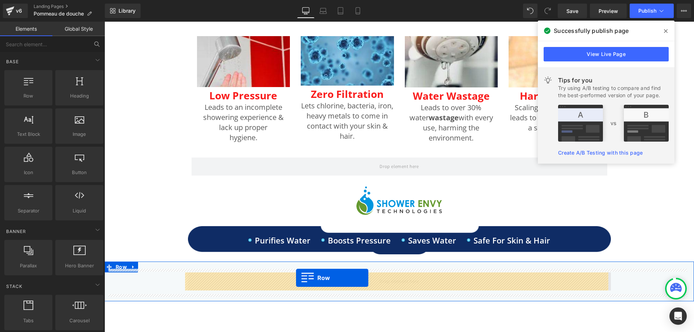
drag, startPoint x: 141, startPoint y: 115, endPoint x: 296, endPoint y: 278, distance: 225.3
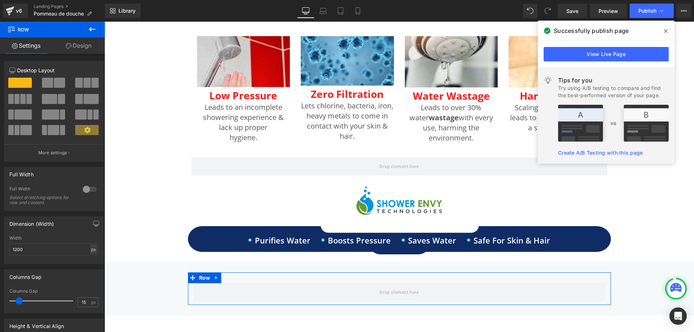
click at [90, 248] on div "px" at bounding box center [93, 250] width 7 height 10
click at [92, 258] on li "%" at bounding box center [93, 261] width 9 height 10
click at [81, 304] on input "15" at bounding box center [84, 302] width 13 height 9
click at [93, 46] on link "Design" at bounding box center [78, 46] width 52 height 16
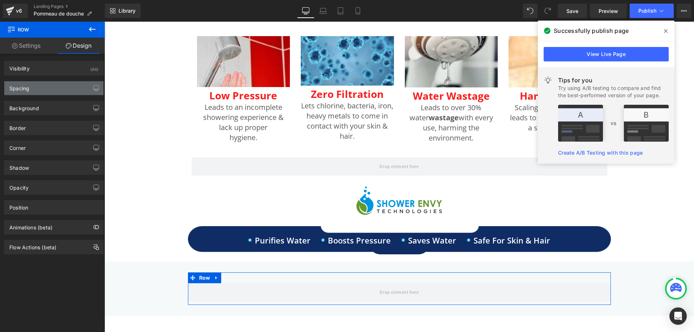
click at [55, 91] on div "Spacing" at bounding box center [53, 88] width 99 height 14
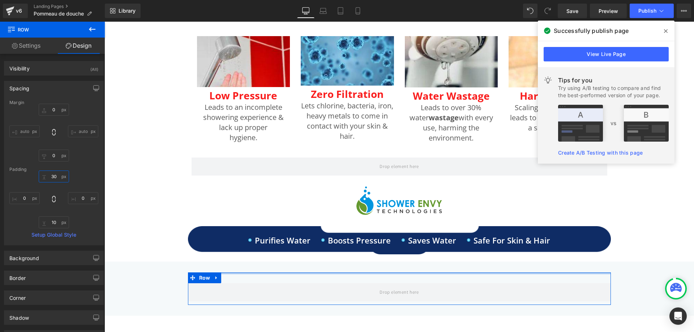
click at [55, 175] on input "30" at bounding box center [54, 177] width 30 height 12
click at [51, 222] on input "10" at bounding box center [54, 223] width 30 height 12
click at [52, 222] on input "10" at bounding box center [54, 223] width 30 height 12
click at [28, 198] on input "0" at bounding box center [24, 198] width 30 height 12
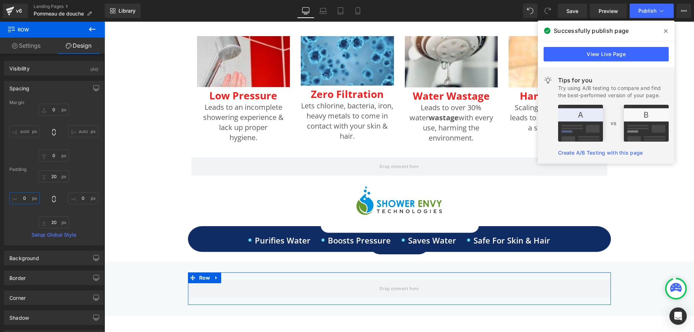
click at [28, 198] on input "0" at bounding box center [24, 198] width 30 height 12
click at [80, 202] on input "0" at bounding box center [83, 198] width 30 height 12
click at [43, 47] on link "Settings" at bounding box center [26, 46] width 52 height 16
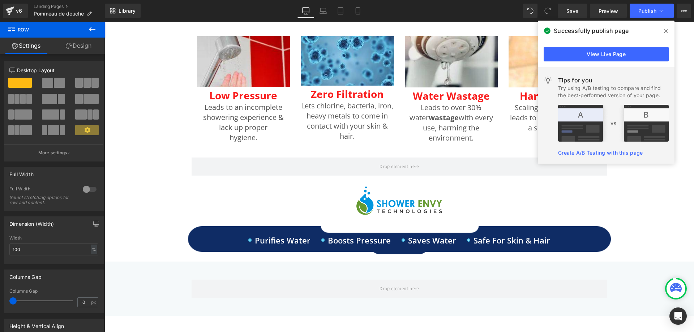
click at [93, 26] on icon at bounding box center [92, 29] width 9 height 9
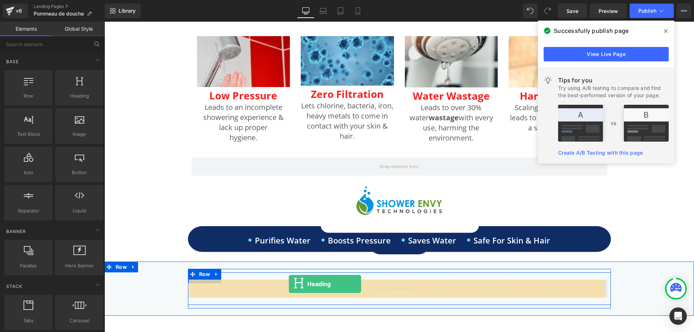
drag, startPoint x: 181, startPoint y: 112, endPoint x: 289, endPoint y: 284, distance: 203.5
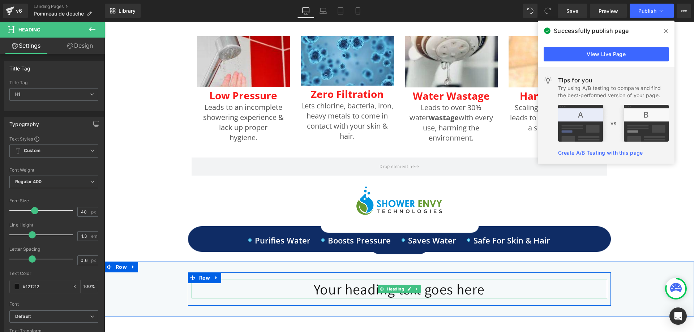
click at [326, 292] on h1 "Your heading text goes here" at bounding box center [400, 289] width 416 height 19
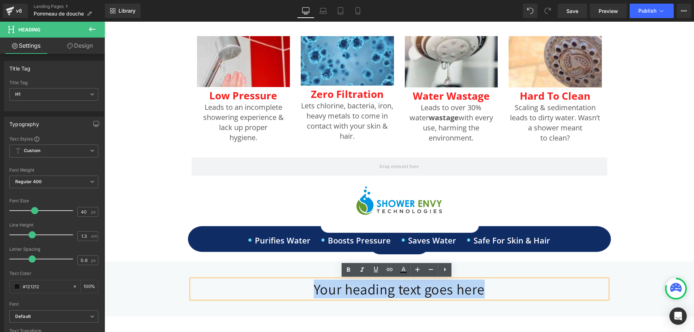
paste div
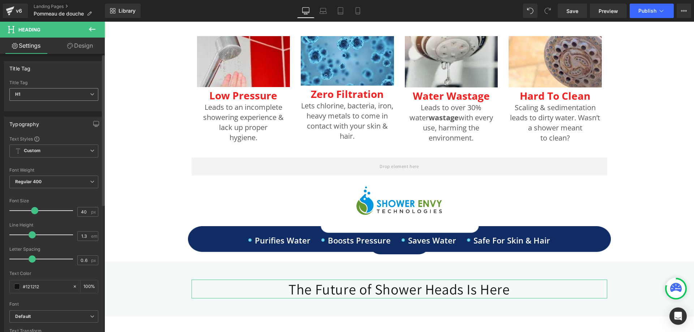
click at [85, 98] on span "H1" at bounding box center [53, 94] width 89 height 13
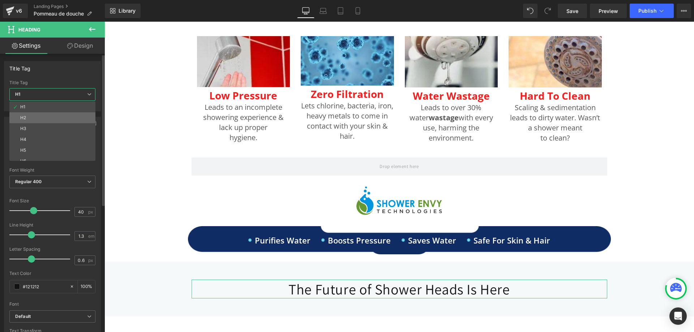
click at [52, 120] on li "H2" at bounding box center [53, 117] width 89 height 11
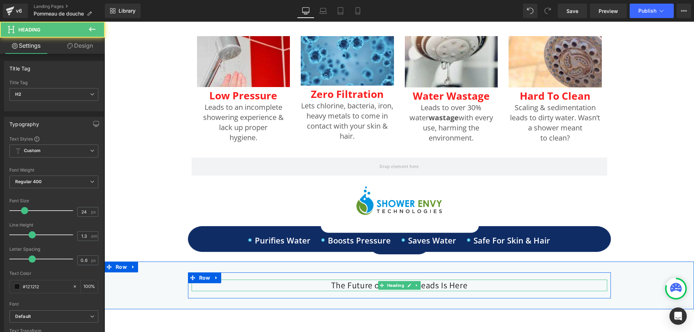
click at [358, 287] on h2 "The Future of Shower Heads Is Here" at bounding box center [400, 285] width 416 height 11
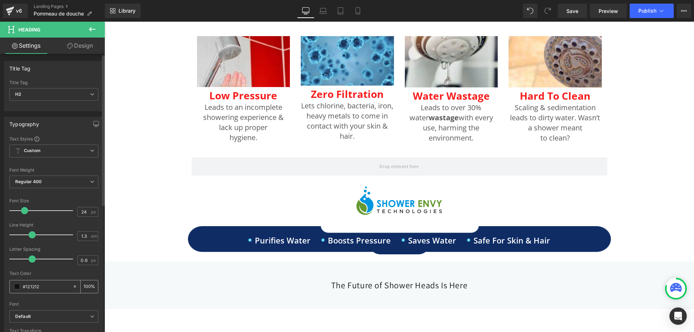
drag, startPoint x: 47, startPoint y: 283, endPoint x: 9, endPoint y: 290, distance: 38.2
click at [9, 290] on div "#121212 100 %" at bounding box center [53, 286] width 89 height 13
click at [70, 181] on span "Regular 400" at bounding box center [53, 182] width 89 height 13
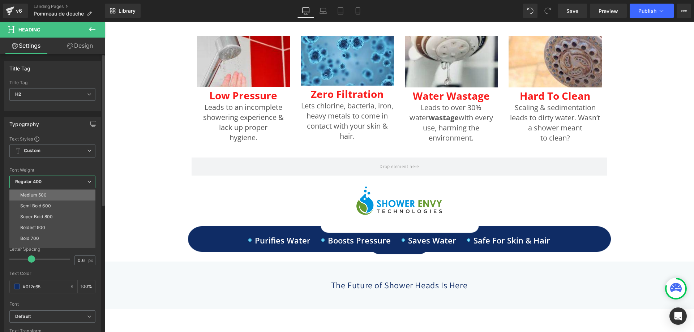
scroll to position [60, 0]
click at [47, 219] on li "Bold 700" at bounding box center [53, 221] width 89 height 11
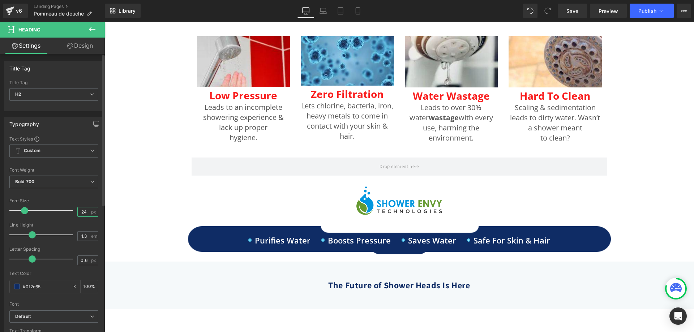
click at [81, 211] on input "24" at bounding box center [84, 212] width 13 height 9
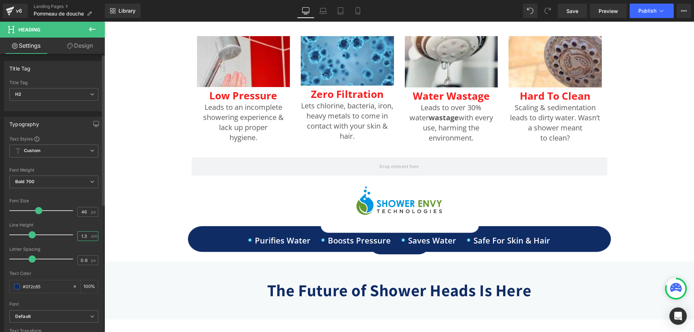
click at [81, 234] on input "1.3" at bounding box center [84, 236] width 13 height 9
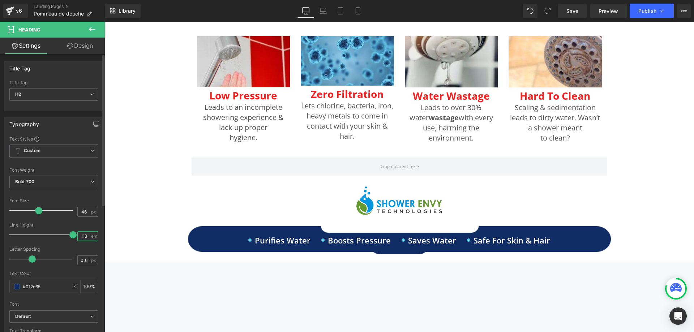
click at [78, 235] on input "113" at bounding box center [84, 236] width 13 height 9
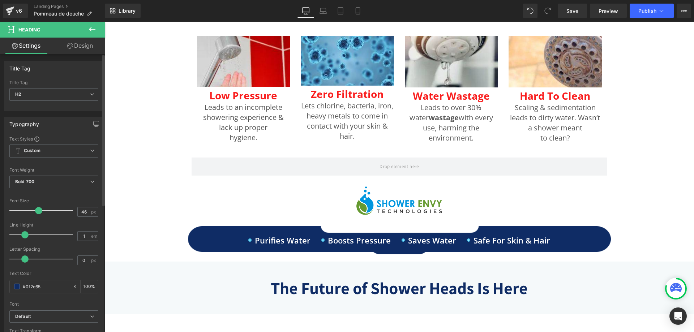
drag, startPoint x: 31, startPoint y: 258, endPoint x: 25, endPoint y: 258, distance: 6.9
click at [25, 258] on span at bounding box center [24, 259] width 7 height 7
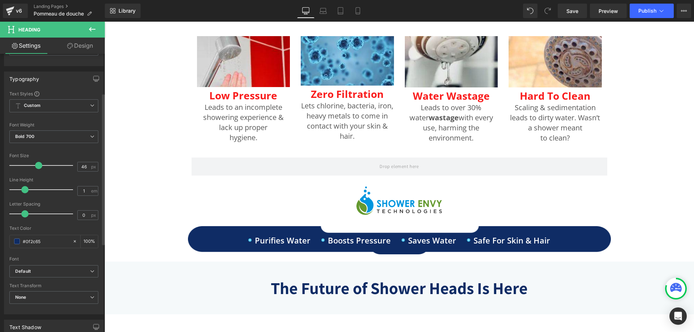
scroll to position [72, 0]
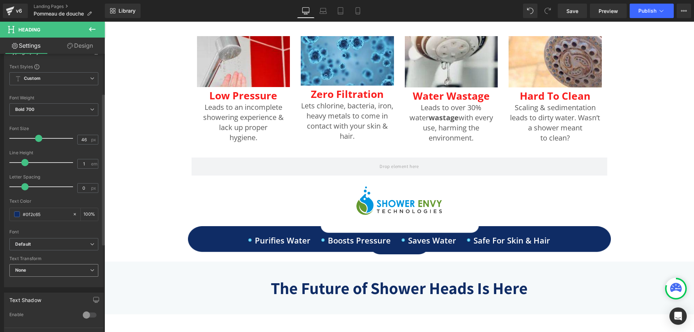
click at [70, 272] on span "None" at bounding box center [53, 270] width 89 height 13
click at [52, 261] on div "Text Transform" at bounding box center [53, 258] width 89 height 5
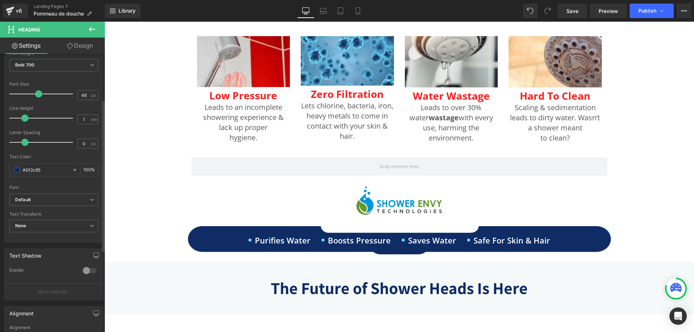
scroll to position [145, 0]
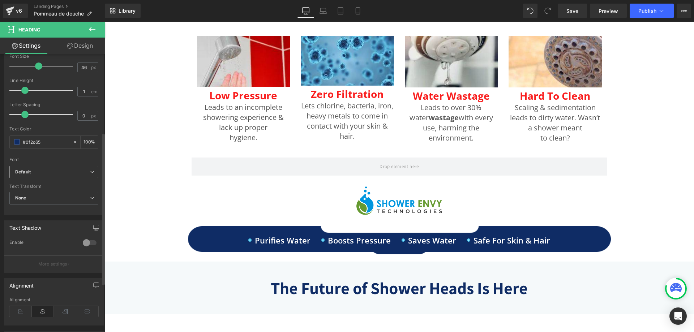
click at [67, 172] on b "Default" at bounding box center [52, 172] width 75 height 6
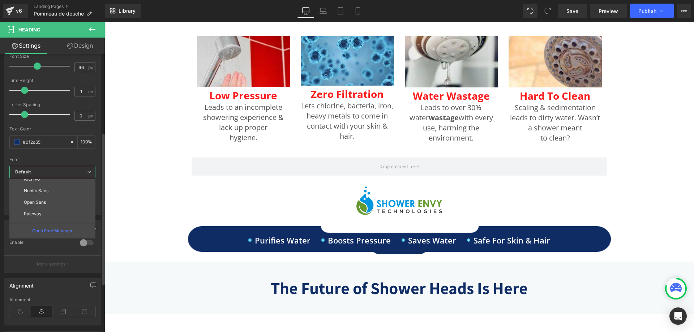
click at [50, 201] on li "Open Sans" at bounding box center [53, 203] width 89 height 12
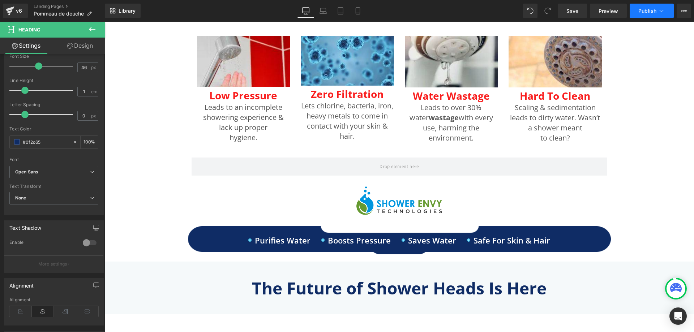
click at [648, 7] on button "Publish" at bounding box center [652, 11] width 44 height 14
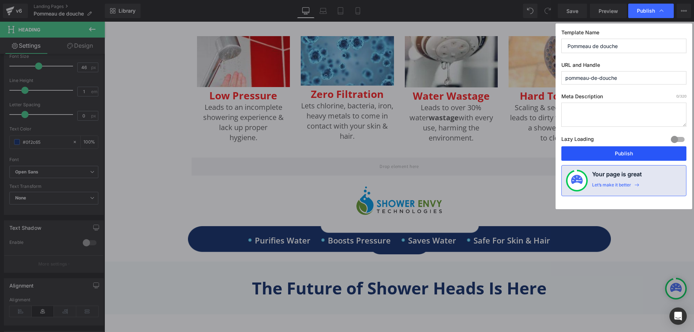
click at [622, 152] on button "Publish" at bounding box center [623, 153] width 125 height 14
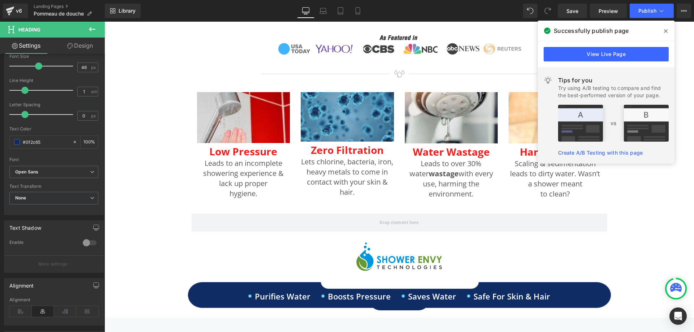
scroll to position [350, 0]
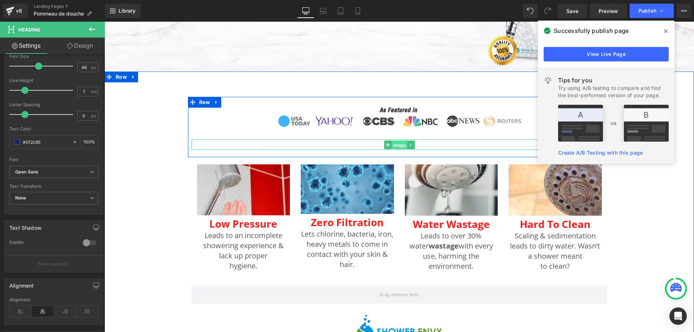
click at [393, 145] on span "Image" at bounding box center [400, 145] width 16 height 9
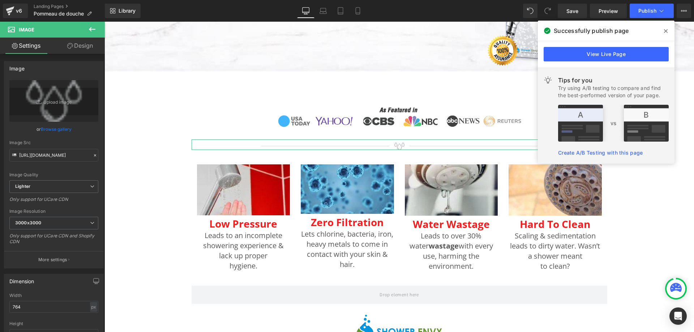
click at [76, 49] on link "Design" at bounding box center [80, 46] width 52 height 16
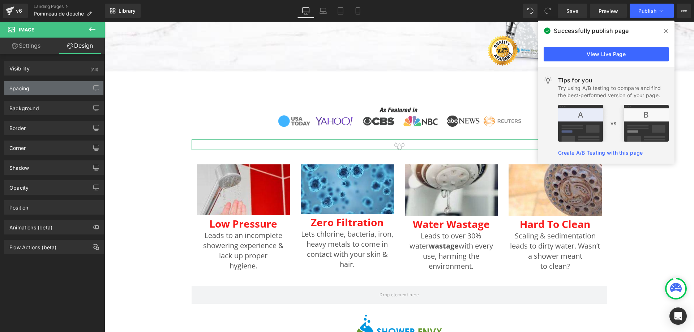
click at [61, 86] on div "Spacing" at bounding box center [53, 88] width 99 height 14
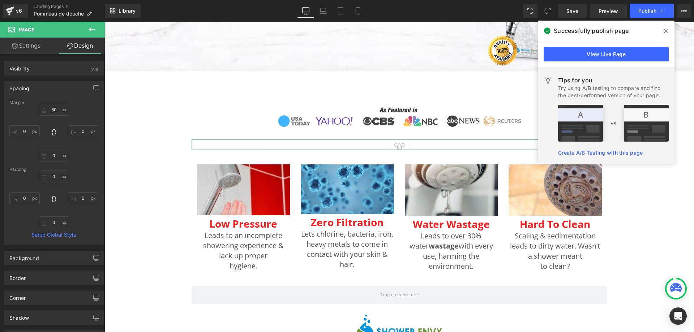
click at [32, 47] on link "Settings" at bounding box center [26, 46] width 52 height 16
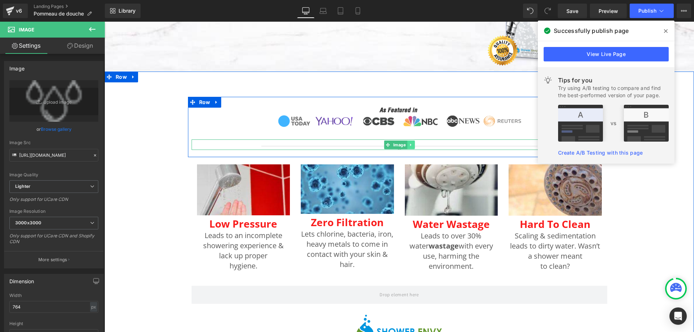
click at [411, 144] on link at bounding box center [411, 145] width 8 height 9
click at [405, 146] on icon at bounding box center [407, 145] width 4 height 4
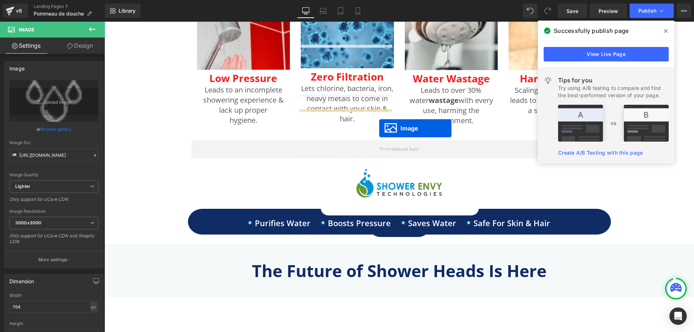
scroll to position [567, 0]
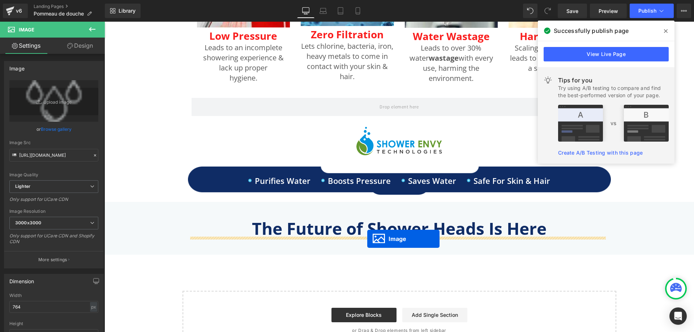
drag, startPoint x: 384, startPoint y: 166, endPoint x: 367, endPoint y: 239, distance: 74.6
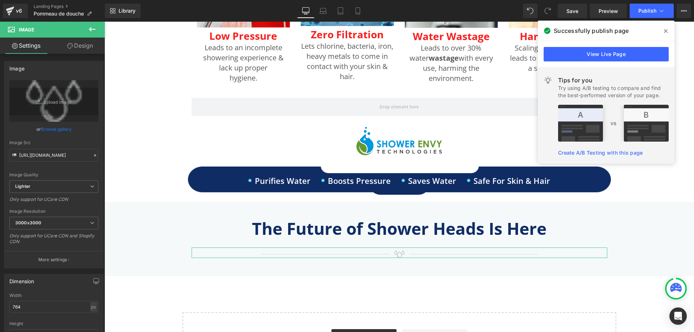
click at [87, 46] on link "Design" at bounding box center [80, 46] width 52 height 16
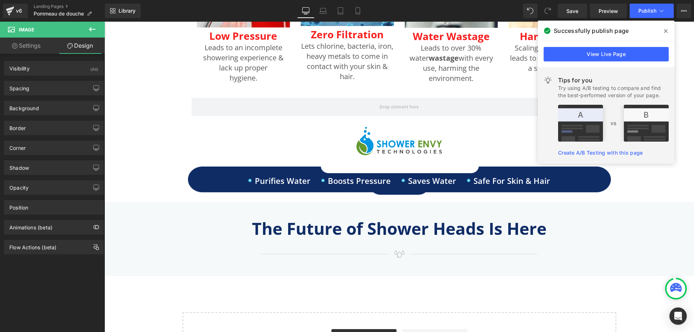
click at [93, 29] on icon at bounding box center [92, 29] width 9 height 9
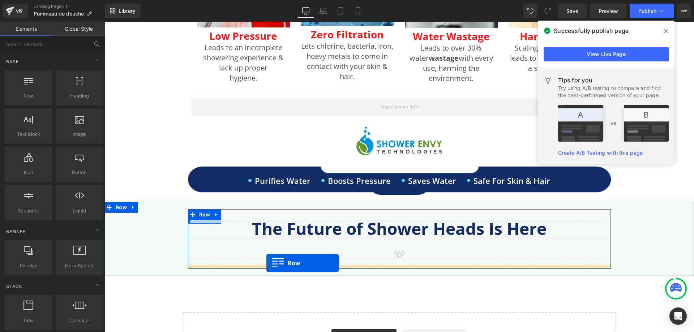
drag, startPoint x: 132, startPoint y: 113, endPoint x: 266, endPoint y: 263, distance: 201.7
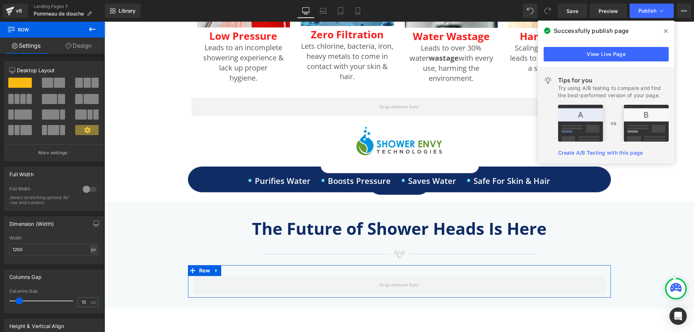
click at [91, 249] on div "px" at bounding box center [93, 250] width 7 height 10
click at [89, 261] on li "%" at bounding box center [93, 261] width 9 height 10
click at [78, 301] on input "15" at bounding box center [84, 302] width 13 height 9
click at [83, 39] on link "Design" at bounding box center [78, 46] width 52 height 16
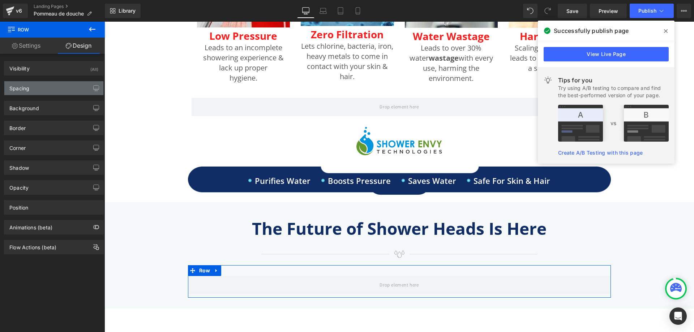
click at [64, 89] on div "Spacing" at bounding box center [53, 88] width 99 height 14
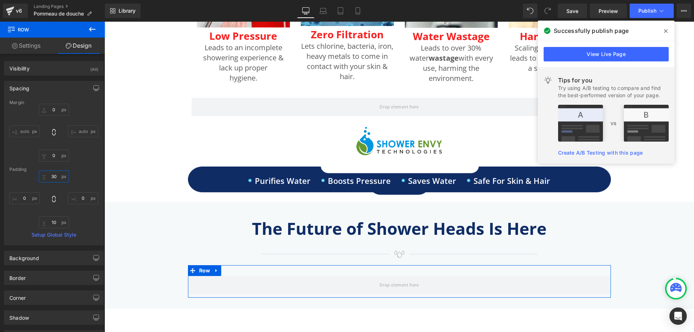
click at [54, 178] on input "30" at bounding box center [54, 177] width 30 height 12
click at [52, 225] on input "10" at bounding box center [54, 223] width 30 height 12
click at [23, 196] on input "0" at bounding box center [24, 198] width 30 height 12
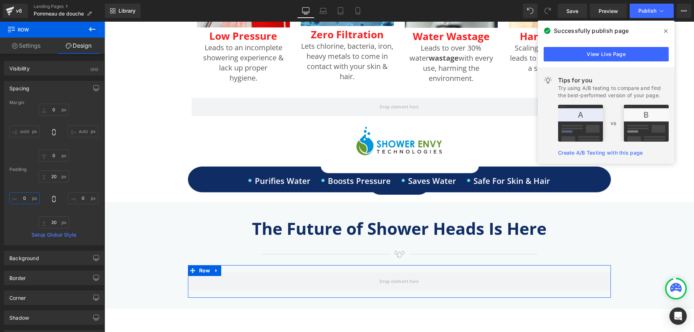
click at [23, 196] on input "0" at bounding box center [24, 198] width 30 height 12
click at [84, 195] on input "0" at bounding box center [83, 198] width 30 height 12
click at [51, 254] on div "Background" at bounding box center [53, 258] width 99 height 14
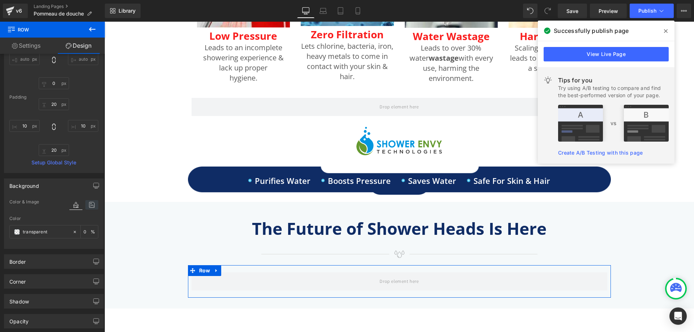
click at [87, 206] on icon at bounding box center [91, 204] width 13 height 9
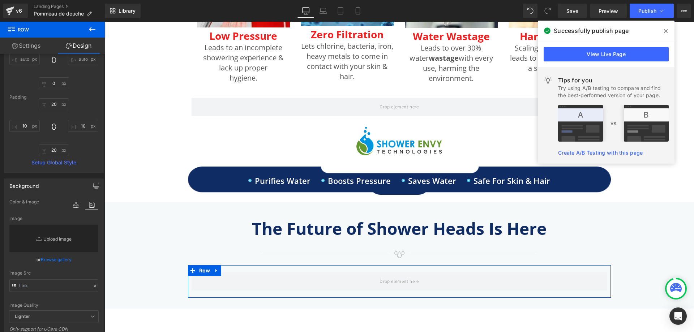
click at [58, 235] on link "Replace Image" at bounding box center [53, 238] width 89 height 27
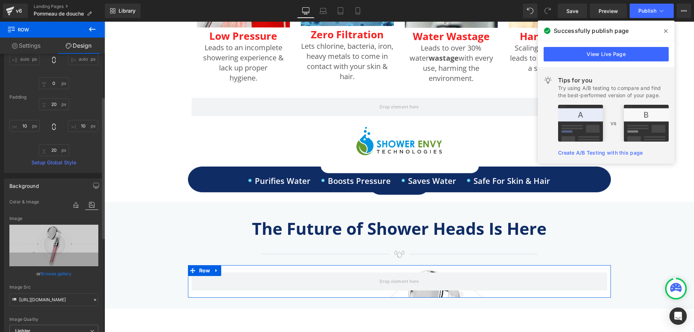
scroll to position [217, 0]
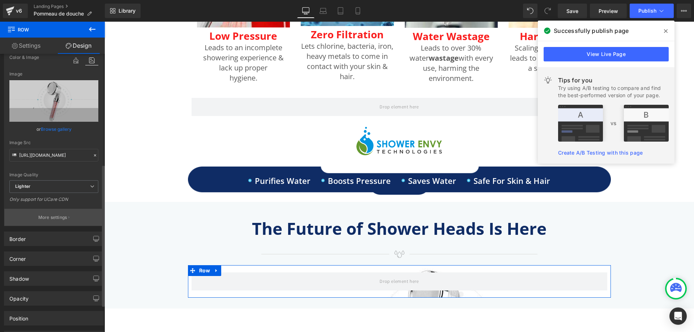
click at [56, 213] on button "More settings" at bounding box center [53, 217] width 99 height 17
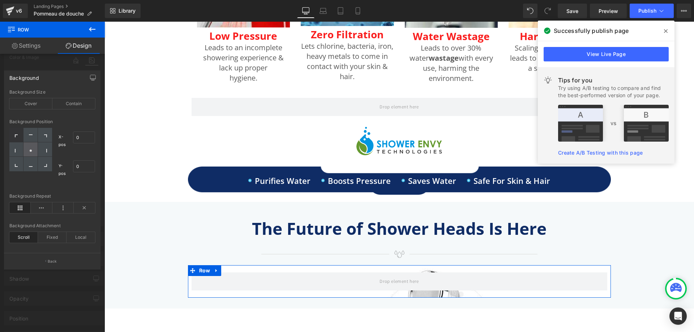
click at [34, 150] on div at bounding box center [30, 149] width 14 height 14
click at [91, 208] on icon at bounding box center [84, 207] width 21 height 11
click at [42, 264] on button "Back" at bounding box center [52, 261] width 97 height 16
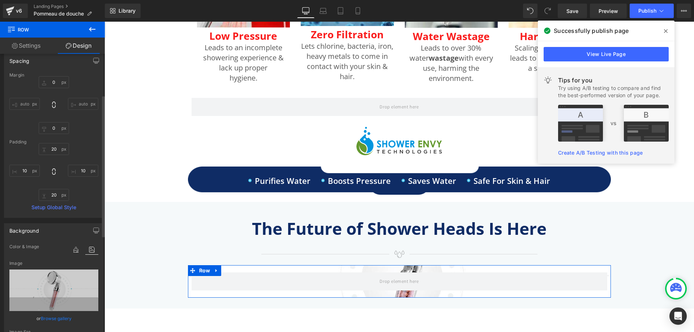
scroll to position [0, 0]
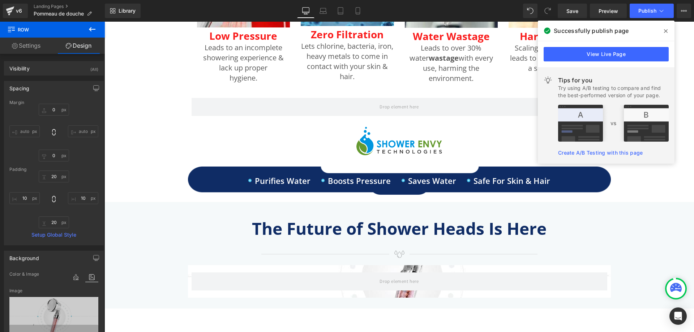
click at [94, 29] on icon at bounding box center [92, 29] width 7 height 4
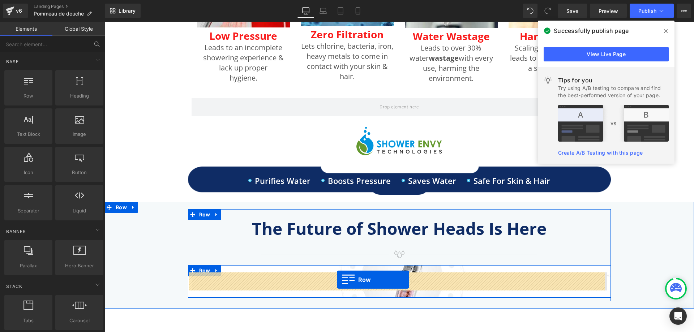
drag, startPoint x: 139, startPoint y: 119, endPoint x: 337, endPoint y: 280, distance: 255.4
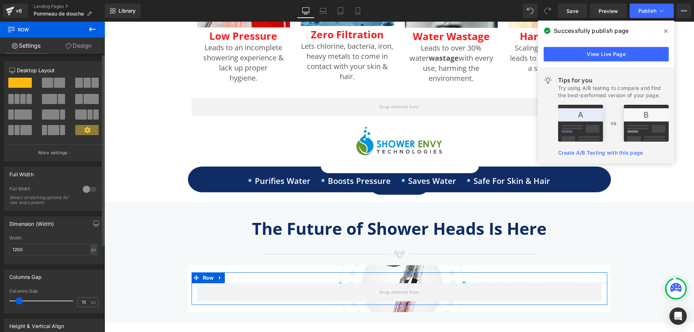
click at [56, 84] on span at bounding box center [59, 83] width 11 height 10
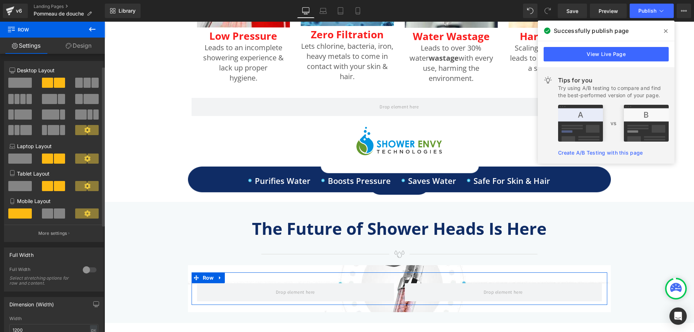
scroll to position [72, 0]
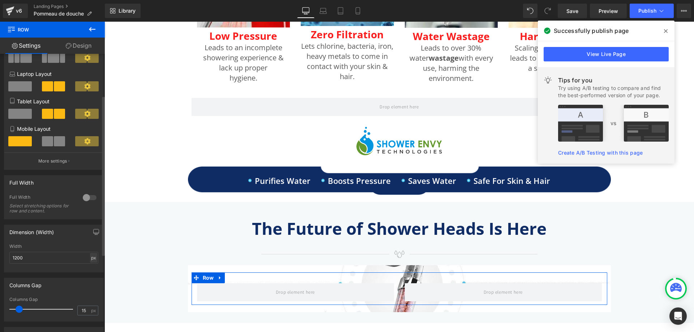
click at [92, 262] on div "px" at bounding box center [93, 258] width 7 height 10
click at [91, 270] on li "%" at bounding box center [93, 269] width 9 height 10
click at [80, 310] on input "15" at bounding box center [84, 310] width 13 height 9
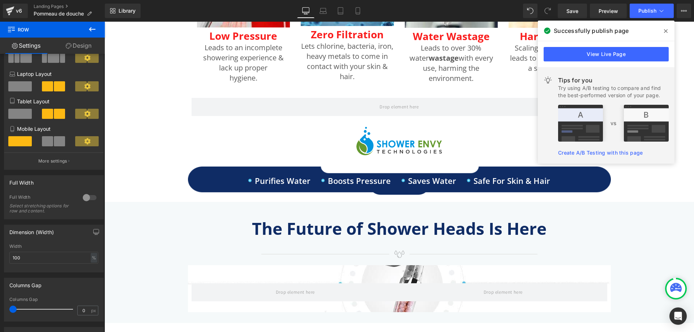
click at [95, 29] on icon at bounding box center [92, 29] width 9 height 9
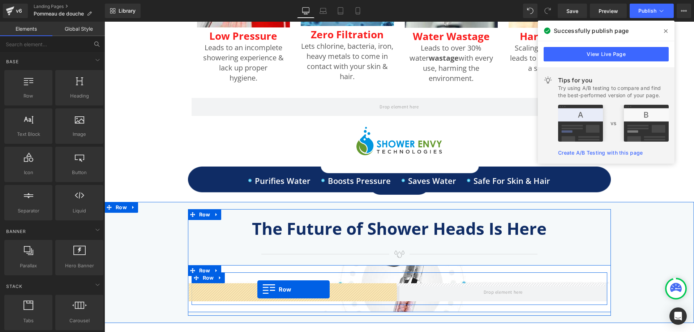
drag, startPoint x: 136, startPoint y: 110, endPoint x: 257, endPoint y: 290, distance: 217.2
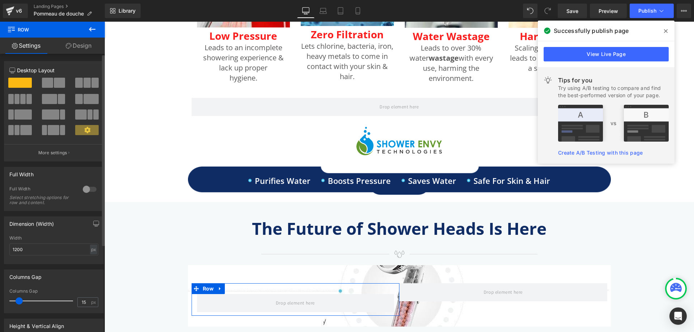
click at [87, 83] on span at bounding box center [87, 83] width 7 height 10
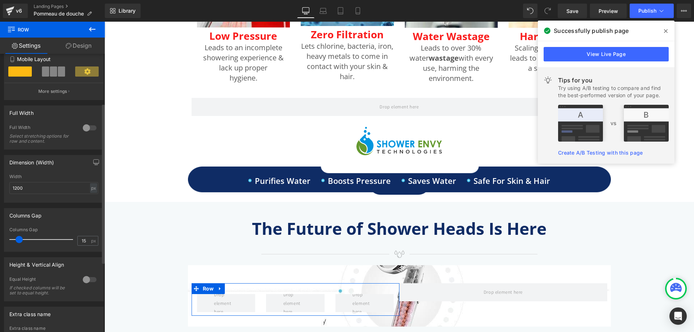
scroll to position [145, 0]
click at [90, 186] on div "px" at bounding box center [93, 186] width 7 height 10
click at [91, 198] on li "%" at bounding box center [93, 197] width 9 height 10
click at [81, 241] on input "15" at bounding box center [84, 238] width 13 height 9
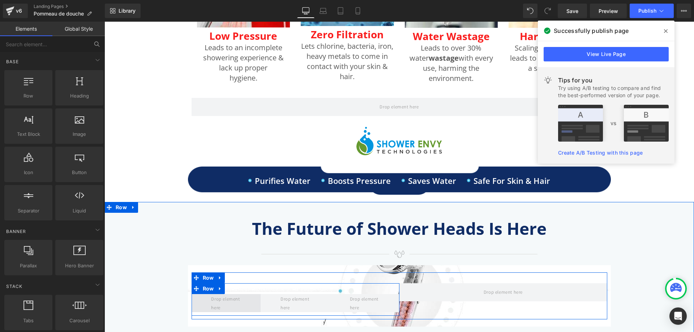
click at [210, 300] on span at bounding box center [226, 303] width 35 height 21
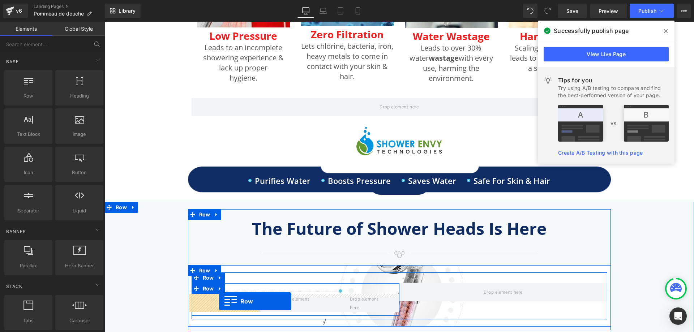
drag, startPoint x: 132, startPoint y: 103, endPoint x: 219, endPoint y: 302, distance: 216.9
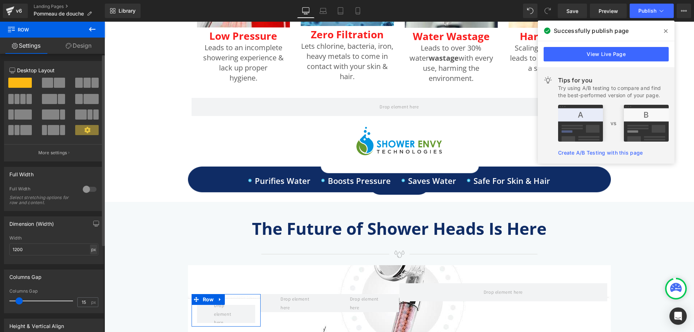
click at [92, 250] on div "px" at bounding box center [93, 250] width 7 height 10
click at [92, 259] on li "%" at bounding box center [93, 261] width 9 height 10
click at [82, 301] on input "15" at bounding box center [84, 302] width 13 height 9
click at [82, 43] on link "Design" at bounding box center [78, 46] width 52 height 16
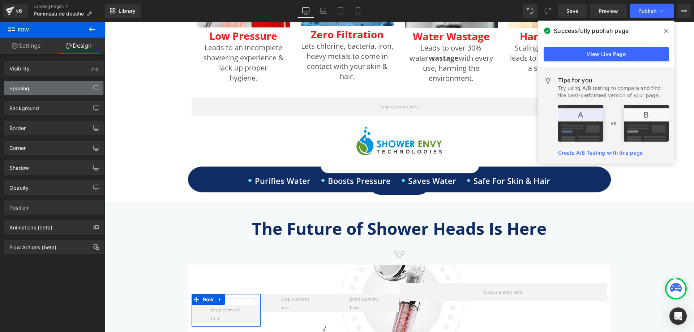
click at [38, 86] on div "Spacing" at bounding box center [53, 88] width 99 height 14
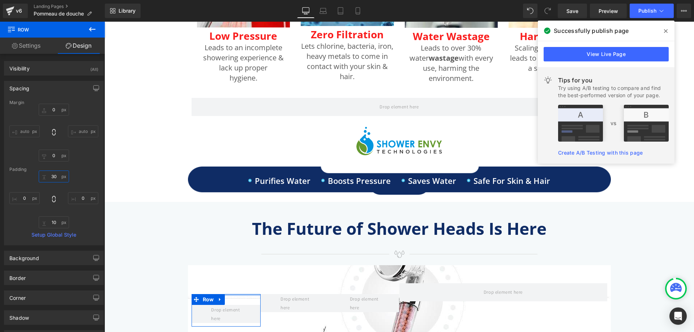
click at [56, 178] on input "30" at bounding box center [54, 177] width 30 height 12
click at [50, 222] on input "10" at bounding box center [54, 223] width 30 height 12
click at [25, 194] on input "0" at bounding box center [24, 198] width 30 height 12
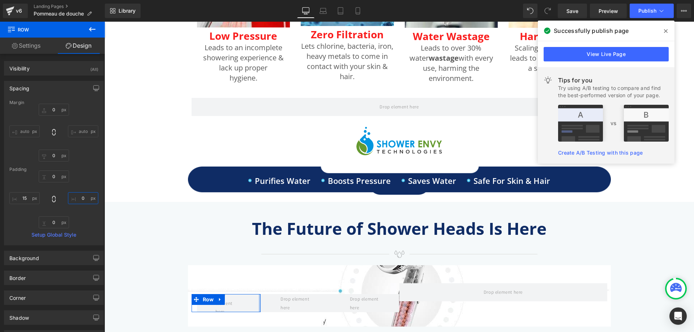
click at [78, 197] on input "0" at bounding box center [83, 198] width 30 height 12
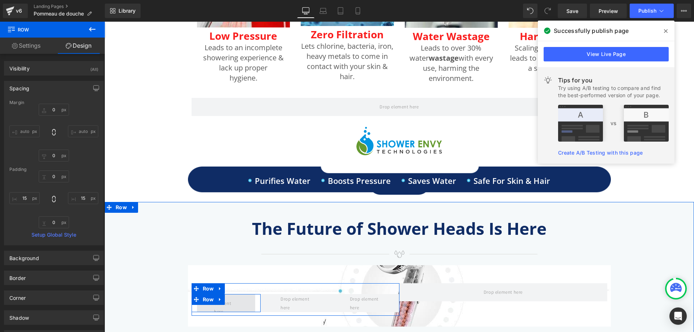
click at [224, 304] on span at bounding box center [225, 303] width 29 height 29
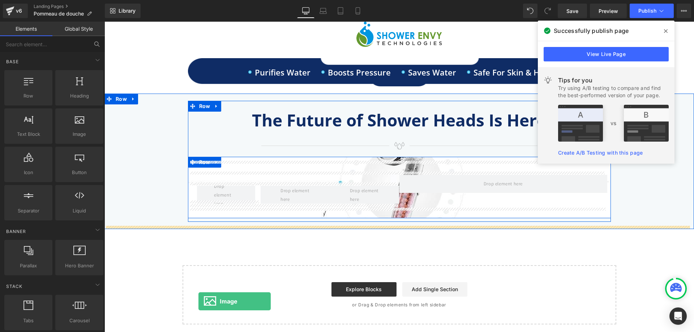
scroll to position [650, 0]
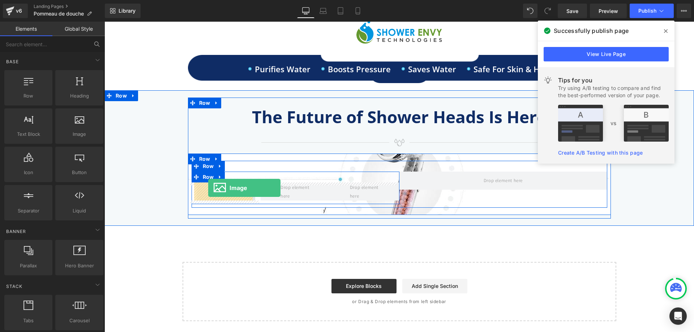
drag, startPoint x: 179, startPoint y: 156, endPoint x: 208, endPoint y: 188, distance: 43.2
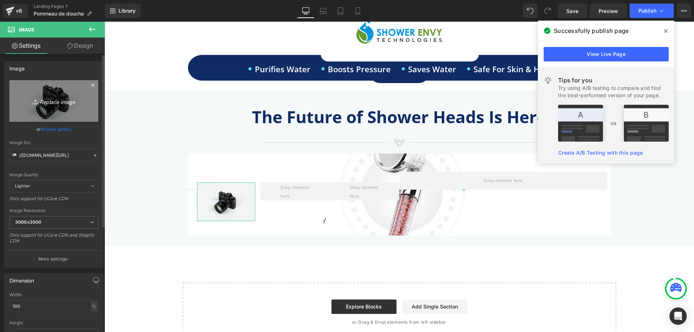
click at [58, 99] on icon "Replace Image" at bounding box center [54, 101] width 58 height 9
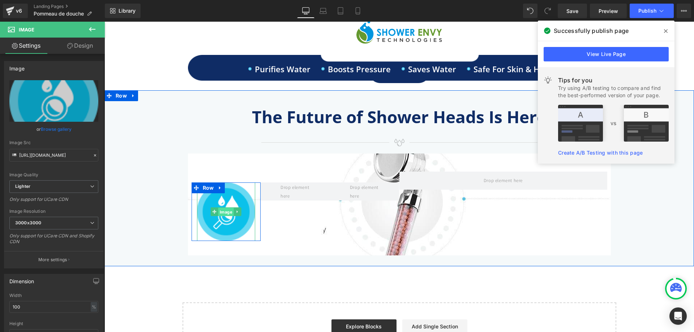
click at [226, 214] on span "Image" at bounding box center [226, 212] width 16 height 9
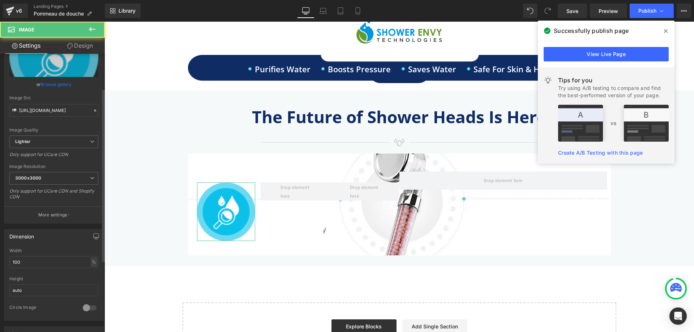
scroll to position [72, 0]
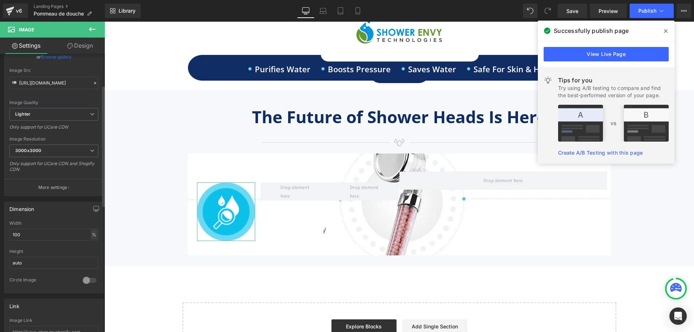
click at [93, 232] on div "%" at bounding box center [94, 235] width 7 height 10
click at [89, 257] on li "px" at bounding box center [93, 256] width 9 height 10
drag, startPoint x: 44, startPoint y: 237, endPoint x: 0, endPoint y: 232, distance: 44.0
click at [0, 232] on div "Dimension 161.66px Width 161.66 px % px auto Height auto 0 Circle Image" at bounding box center [54, 244] width 108 height 97
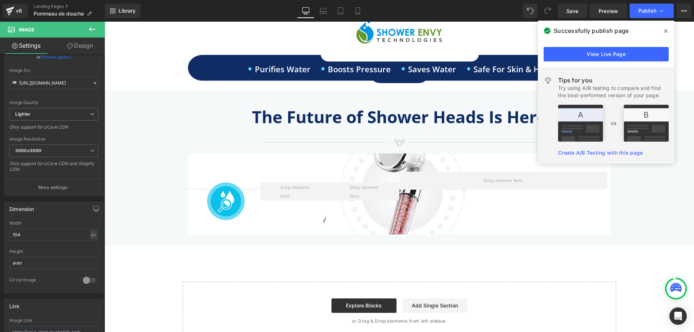
click at [99, 31] on button at bounding box center [92, 30] width 25 height 16
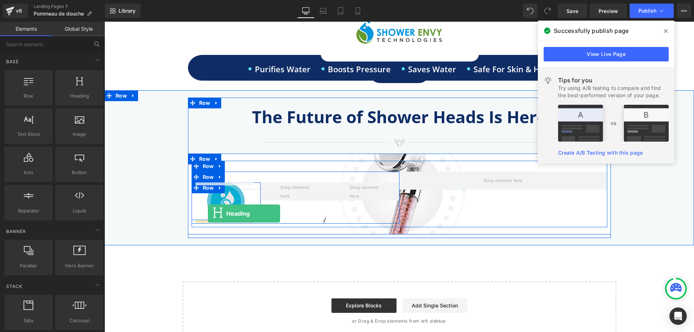
drag, startPoint x: 185, startPoint y: 115, endPoint x: 210, endPoint y: 214, distance: 102.1
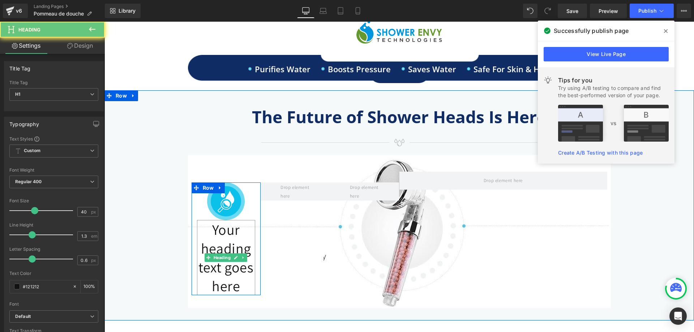
click at [220, 252] on h1 "Your heading text goes here" at bounding box center [226, 257] width 59 height 75
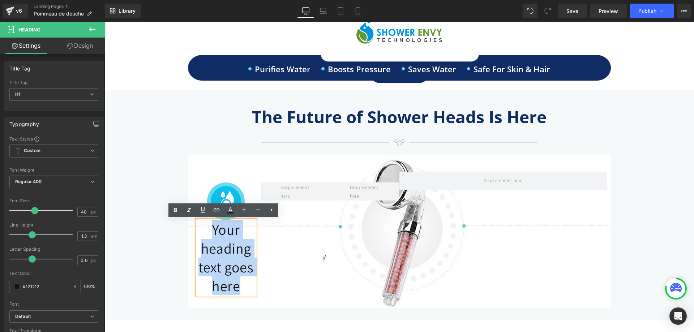
paste div
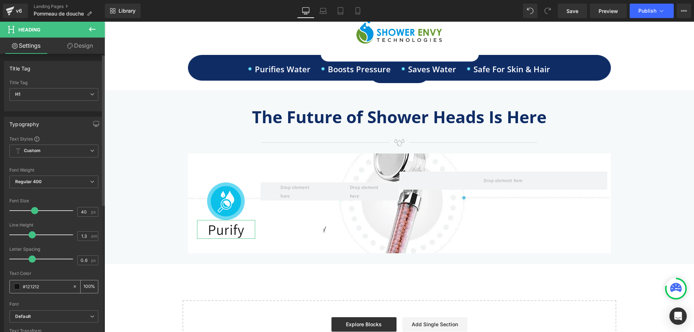
click at [47, 292] on div "#121212" at bounding box center [41, 287] width 63 height 13
drag, startPoint x: 49, startPoint y: 289, endPoint x: 14, endPoint y: 289, distance: 35.4
click at [14, 289] on div "#121212" at bounding box center [41, 287] width 63 height 13
paste input "0f2c65"
drag, startPoint x: 31, startPoint y: 258, endPoint x: 23, endPoint y: 258, distance: 7.2
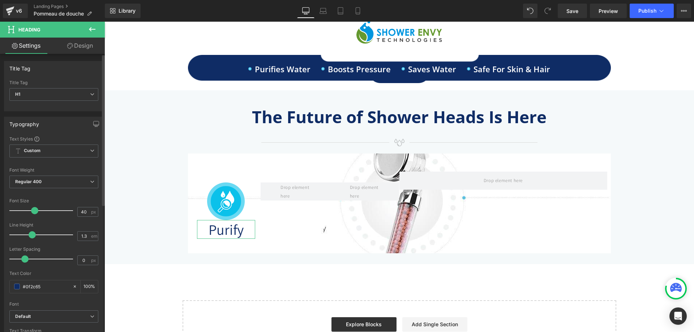
click at [23, 258] on span at bounding box center [24, 259] width 7 height 7
click at [55, 183] on span "Regular 400" at bounding box center [53, 182] width 89 height 13
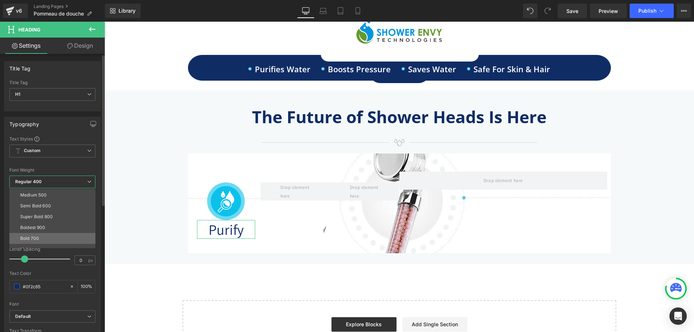
scroll to position [60, 0]
click at [50, 221] on li "Bold 700" at bounding box center [53, 221] width 89 height 11
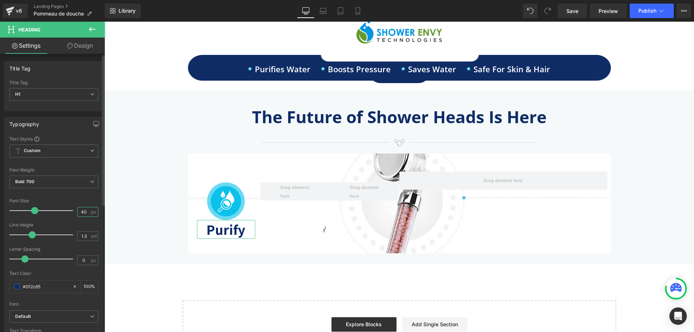
click at [81, 211] on input "40" at bounding box center [84, 212] width 13 height 9
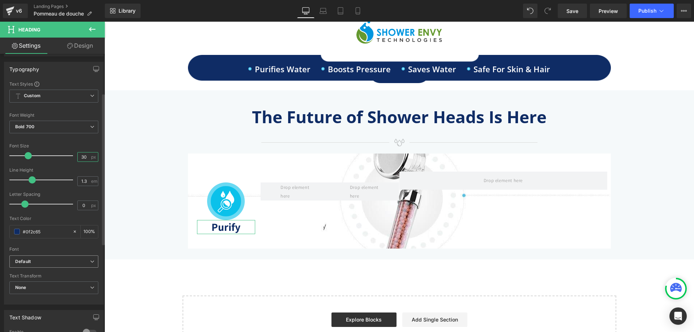
scroll to position [72, 0]
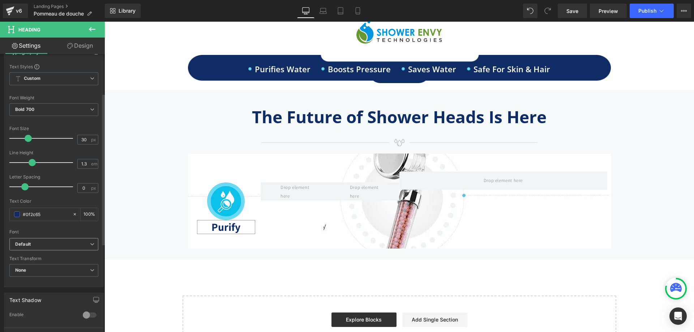
click at [57, 249] on span "Default" at bounding box center [53, 244] width 89 height 13
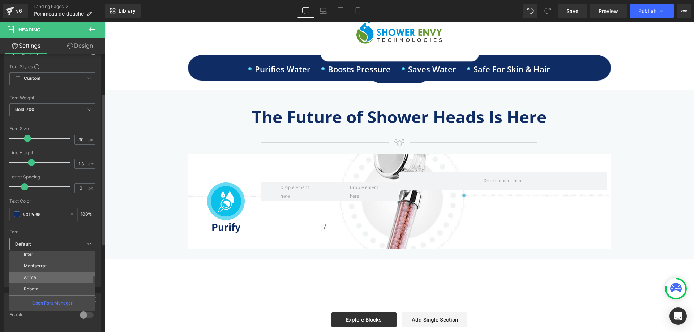
scroll to position [145, 0]
click at [48, 275] on li "Open Sans" at bounding box center [53, 275] width 89 height 12
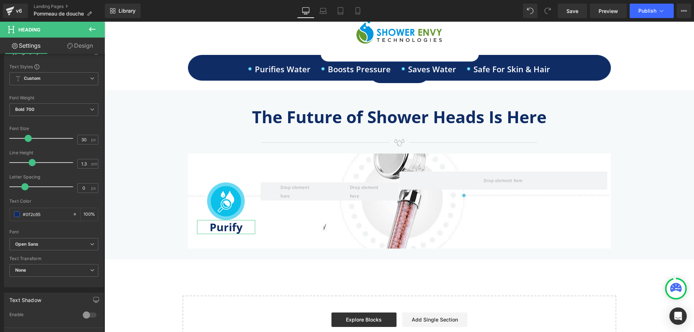
click at [87, 46] on link "Design" at bounding box center [80, 46] width 52 height 16
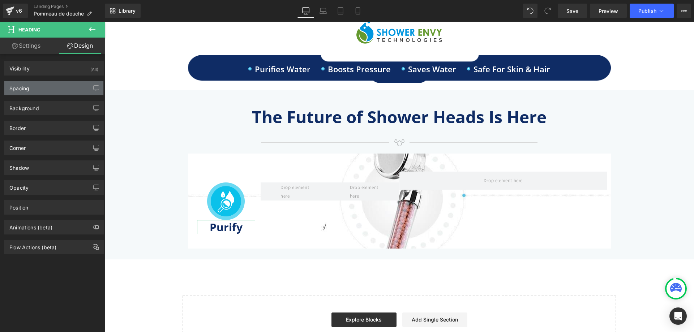
click at [55, 91] on div "Spacing" at bounding box center [53, 88] width 99 height 14
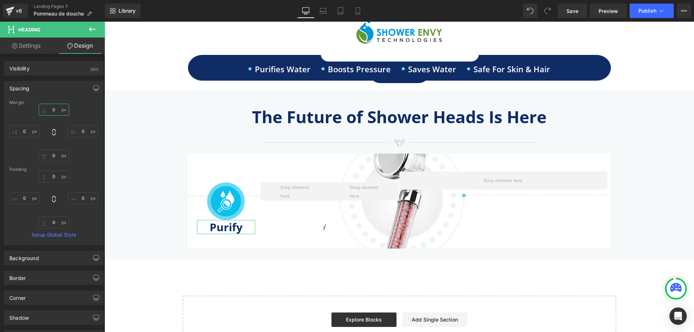
click at [55, 112] on input "0" at bounding box center [54, 110] width 30 height 12
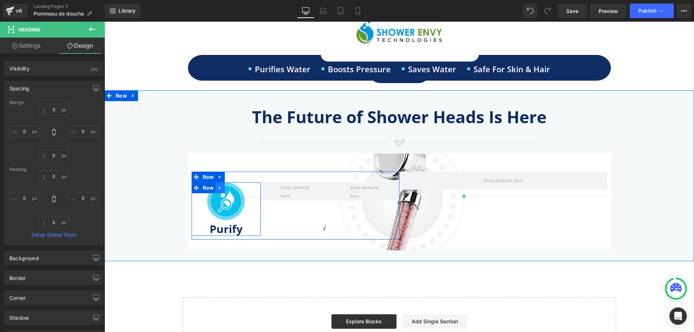
click at [218, 188] on icon at bounding box center [220, 187] width 5 height 5
click at [225, 191] on link at bounding box center [229, 188] width 9 height 11
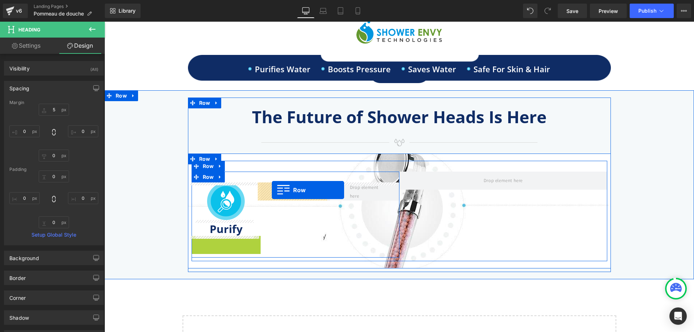
drag, startPoint x: 196, startPoint y: 240, endPoint x: 272, endPoint y: 190, distance: 91.1
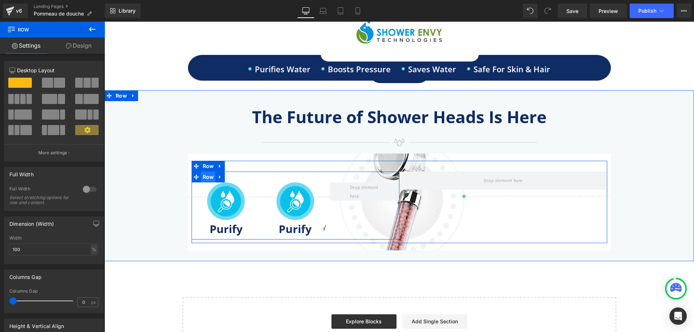
click at [205, 177] on span "Row" at bounding box center [208, 177] width 15 height 11
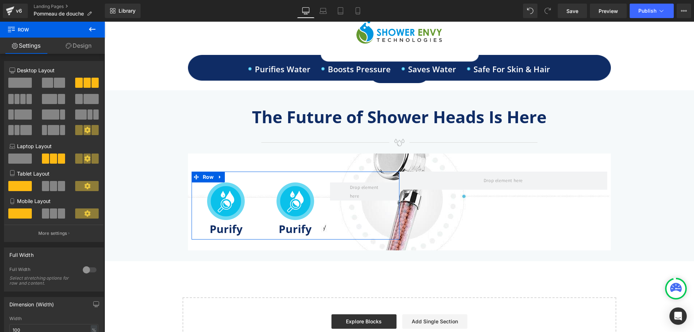
click at [44, 185] on span at bounding box center [45, 186] width 7 height 10
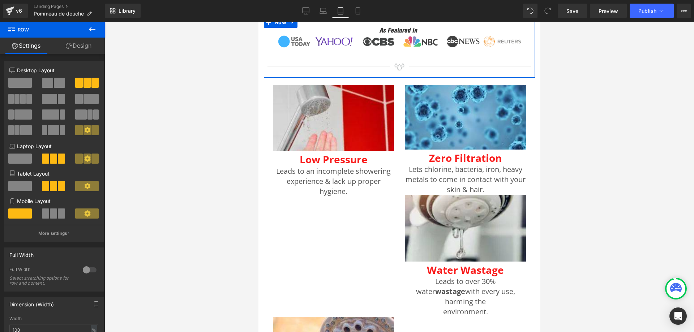
scroll to position [1124, 0]
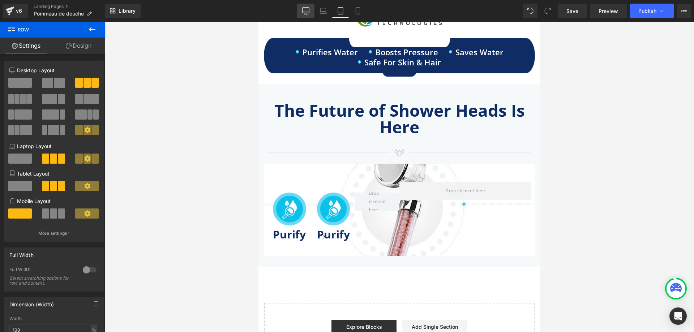
drag, startPoint x: 304, startPoint y: 13, endPoint x: 191, endPoint y: 8, distance: 113.7
click at [304, 13] on icon at bounding box center [305, 10] width 7 height 7
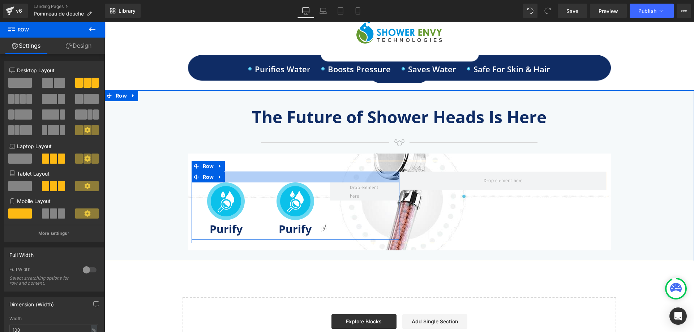
click at [253, 176] on div at bounding box center [296, 177] width 208 height 11
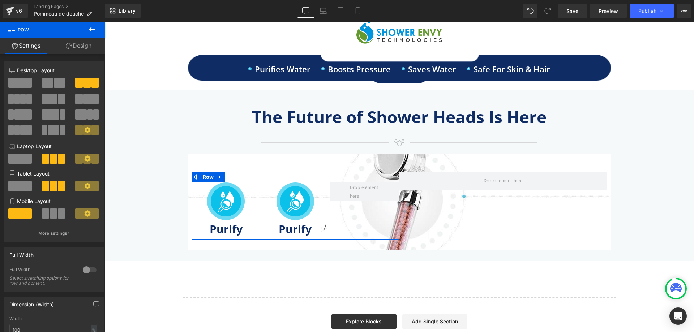
click at [87, 46] on link "Design" at bounding box center [78, 46] width 52 height 16
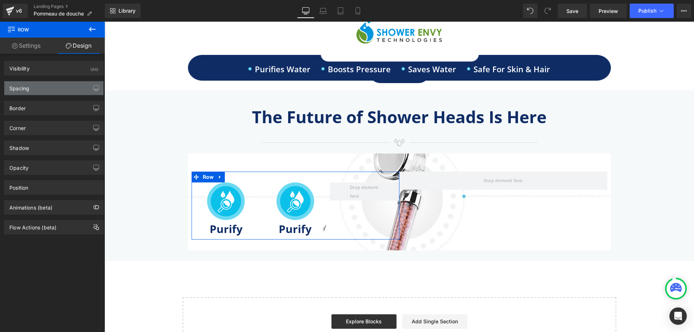
click at [45, 86] on div "Spacing" at bounding box center [53, 88] width 99 height 14
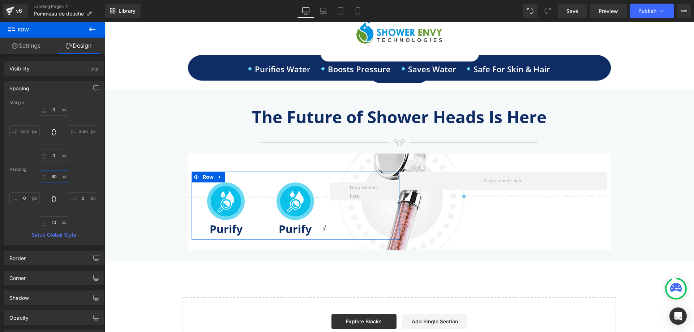
click at [54, 174] on input "30" at bounding box center [54, 177] width 30 height 12
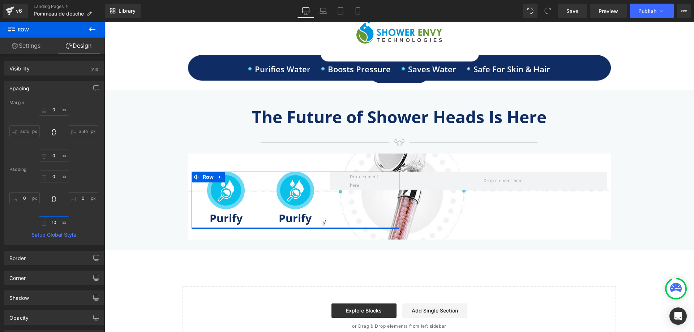
click at [53, 225] on input "10" at bounding box center [54, 223] width 30 height 12
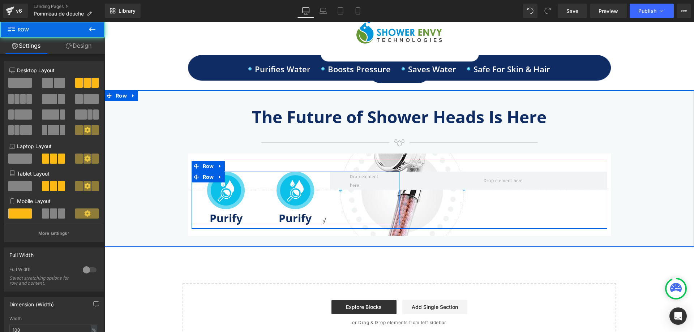
click at [369, 198] on div "Image Purify Heading Row Image Purify Heading Row Row" at bounding box center [296, 199] width 208 height 54
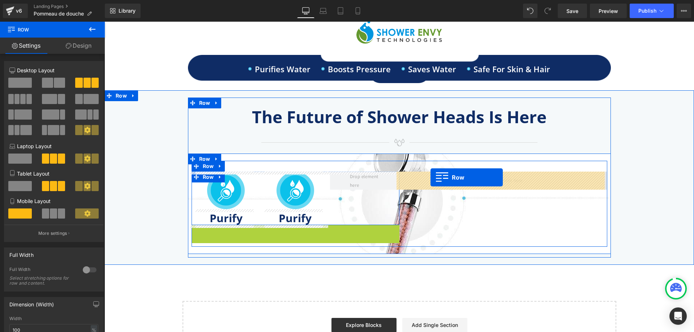
drag, startPoint x: 194, startPoint y: 231, endPoint x: 431, endPoint y: 178, distance: 242.7
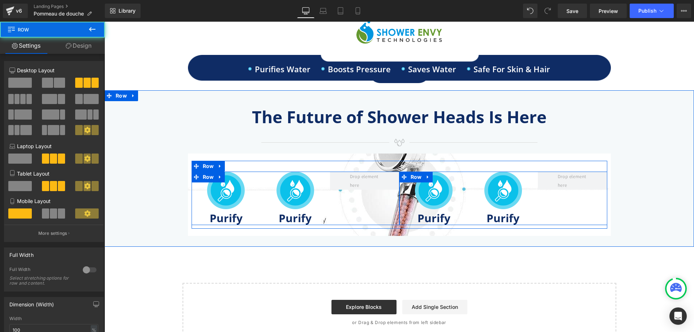
click at [567, 199] on div "Image Purify Heading Row Image Purify Heading Row Row" at bounding box center [503, 199] width 208 height 54
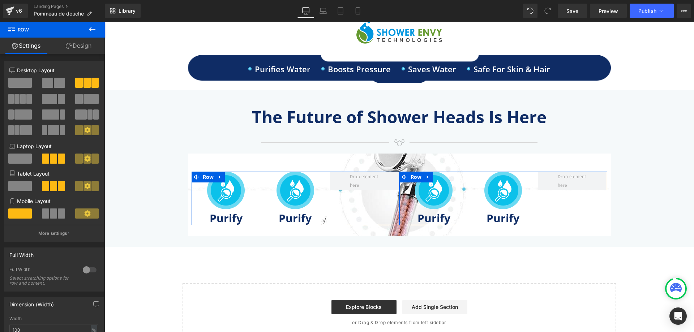
click at [77, 46] on link "Design" at bounding box center [78, 46] width 52 height 16
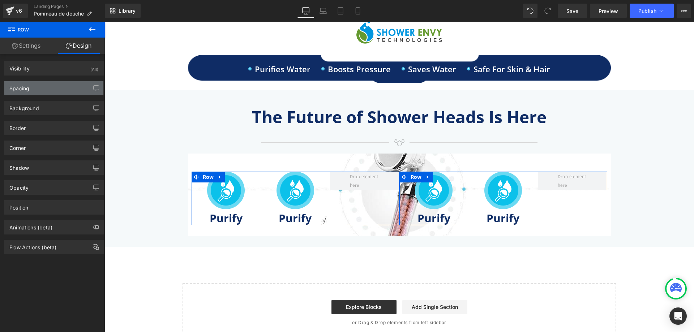
click at [59, 93] on div "Spacing" at bounding box center [53, 88] width 99 height 14
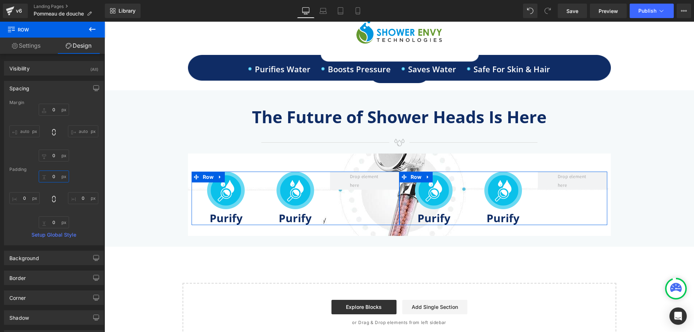
click at [55, 176] on input "0" at bounding box center [54, 177] width 30 height 12
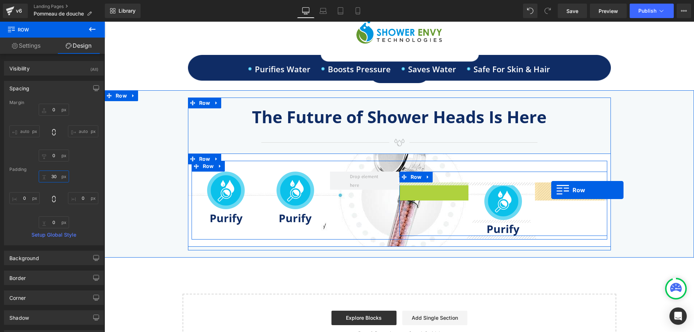
drag, startPoint x: 401, startPoint y: 188, endPoint x: 551, endPoint y: 190, distance: 150.0
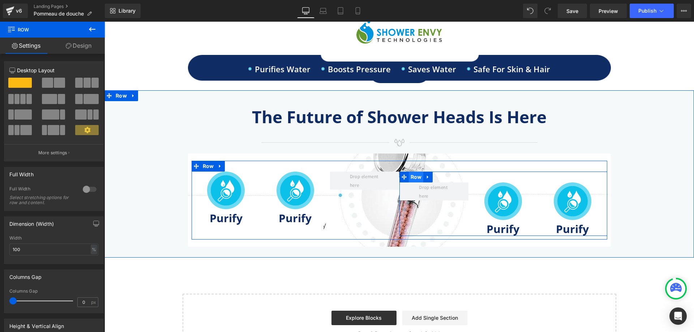
click at [409, 174] on span "Row" at bounding box center [416, 177] width 15 height 11
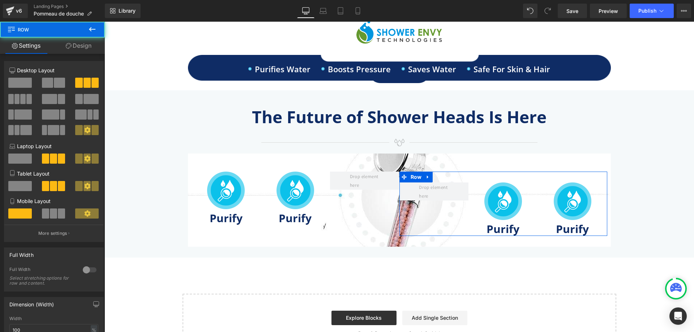
click at [87, 44] on link "Design" at bounding box center [78, 46] width 52 height 16
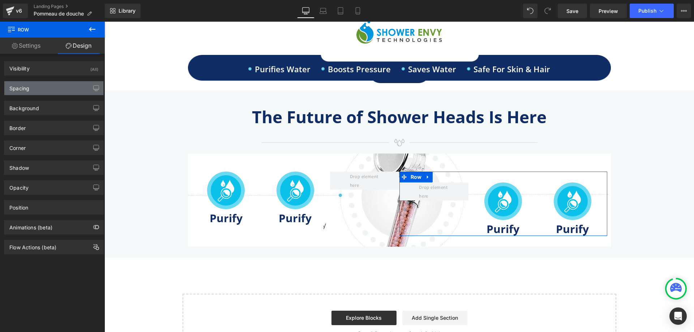
click at [77, 89] on div "Spacing" at bounding box center [53, 88] width 99 height 14
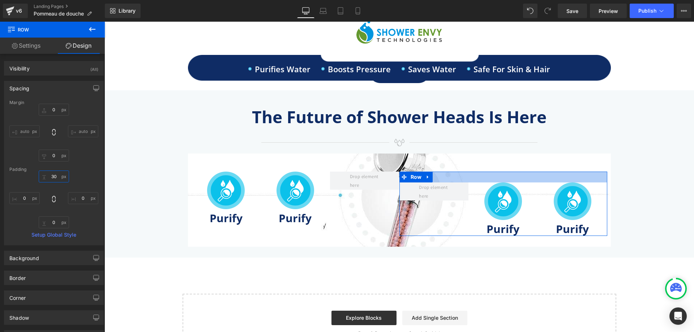
click at [61, 176] on input "30" at bounding box center [54, 177] width 30 height 12
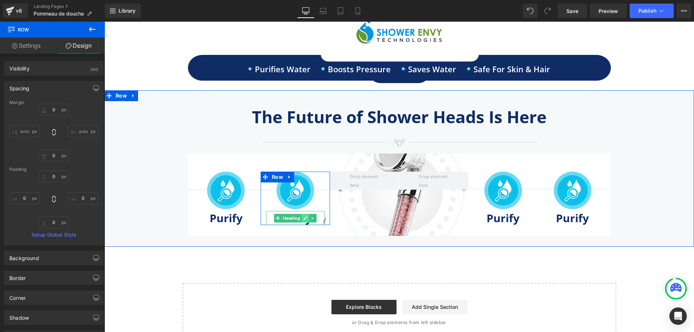
click at [303, 217] on icon at bounding box center [305, 218] width 4 height 4
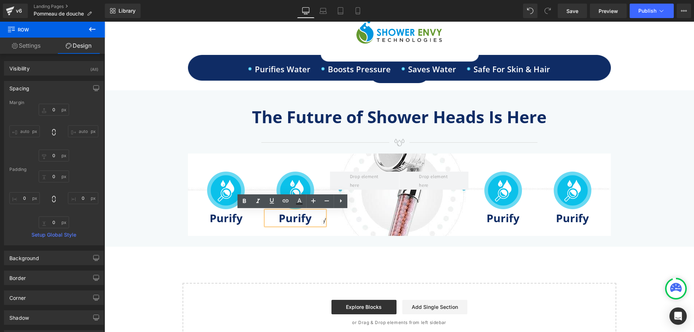
click at [290, 219] on h1 "Purify" at bounding box center [295, 218] width 59 height 14
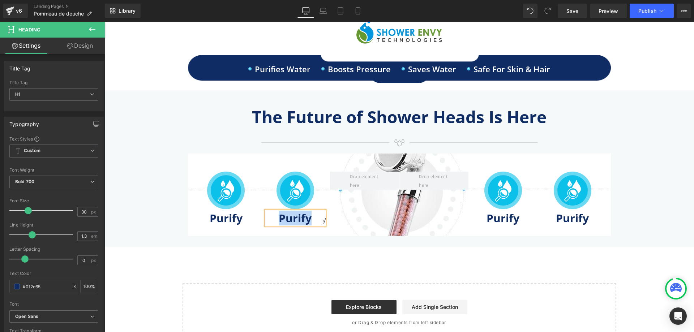
paste div
click at [291, 184] on img at bounding box center [296, 191] width 38 height 38
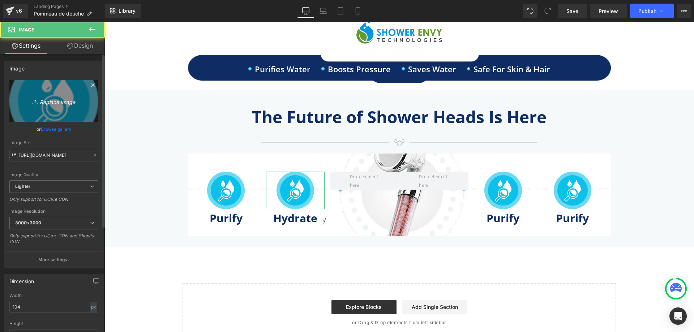
click at [44, 98] on icon "Replace Image" at bounding box center [54, 101] width 58 height 9
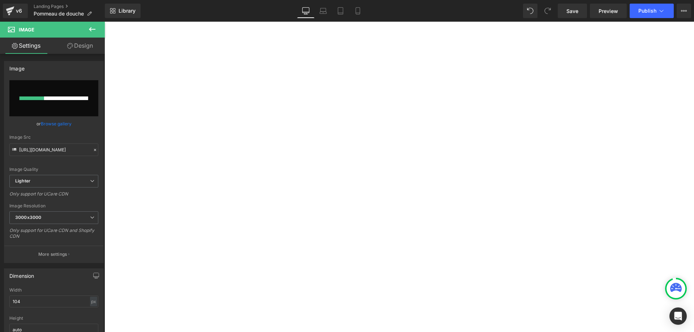
type input "[URL][DOMAIN_NAME]"
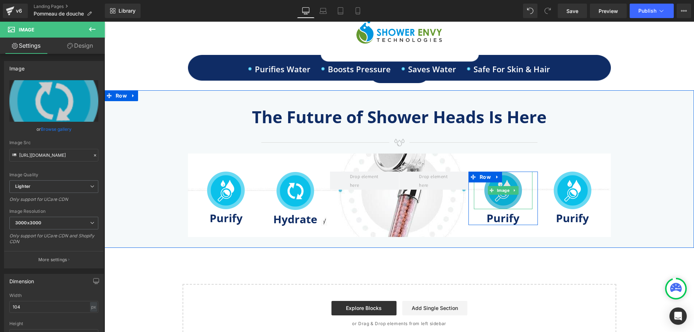
click at [498, 196] on img at bounding box center [503, 191] width 38 height 38
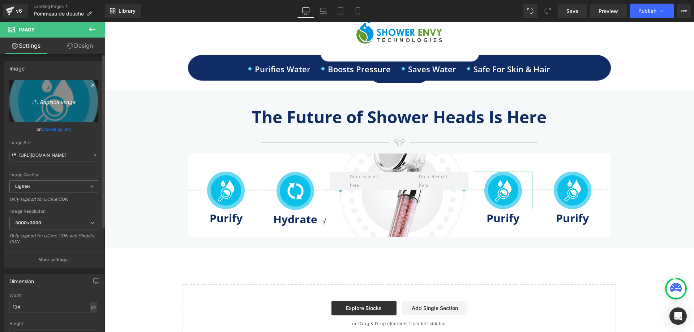
click at [47, 95] on link "Replace Image" at bounding box center [53, 101] width 89 height 42
type input "C:\fakepath\s2-img-2.png"
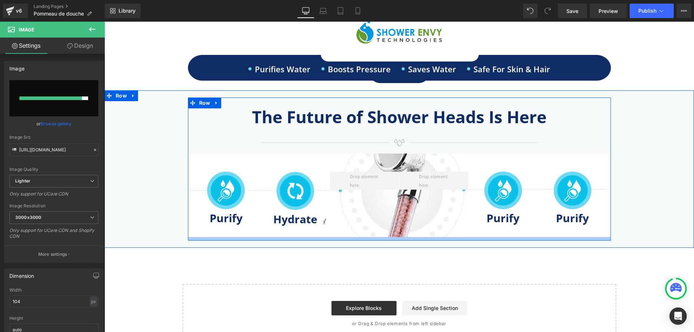
type input "https://ucarecdn.com/b46d2f0f-3f32-4117-9ec9-59c912eee41a/-/format/auto/-/previ…"
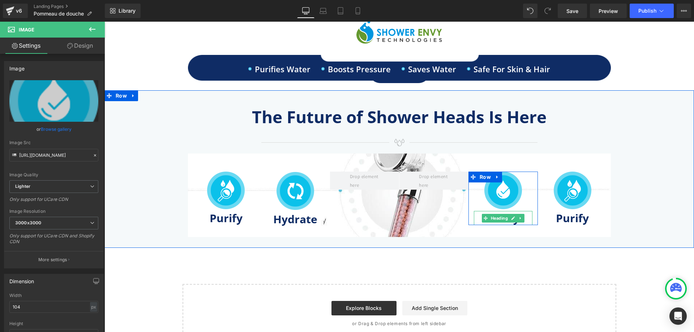
click at [509, 218] on link at bounding box center [513, 218] width 8 height 9
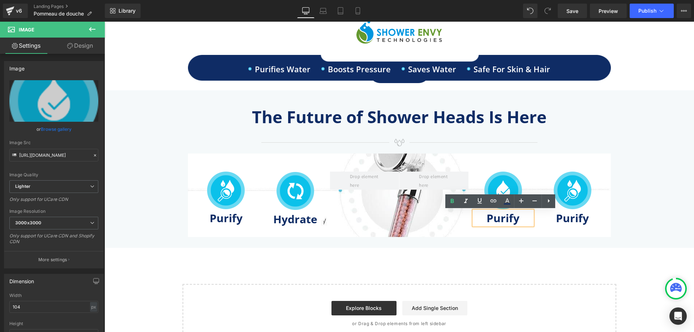
click at [495, 220] on h1 "Purify" at bounding box center [503, 218] width 59 height 14
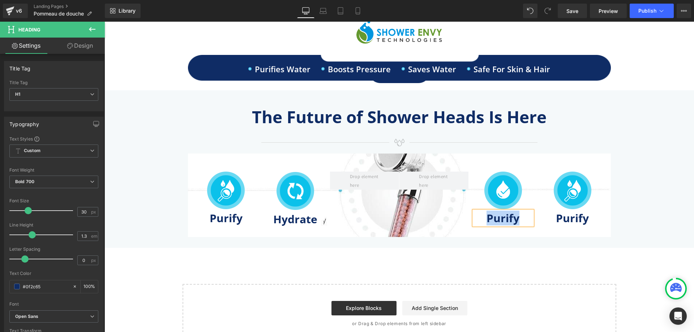
paste div
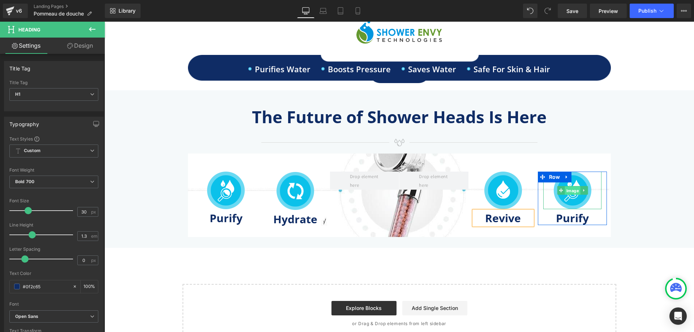
click at [568, 192] on span "Image" at bounding box center [573, 191] width 16 height 9
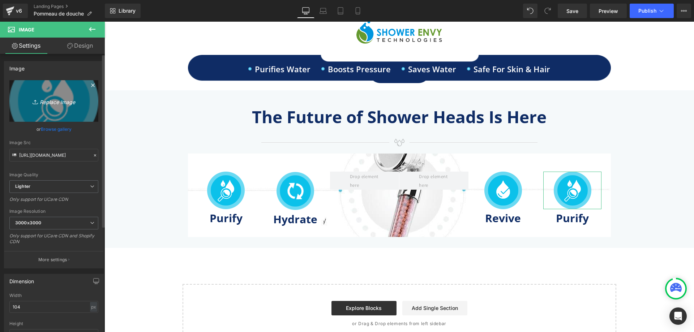
click at [65, 96] on link "Replace Image" at bounding box center [53, 101] width 89 height 42
type input "C:\fakepath\s2-icon4.png"
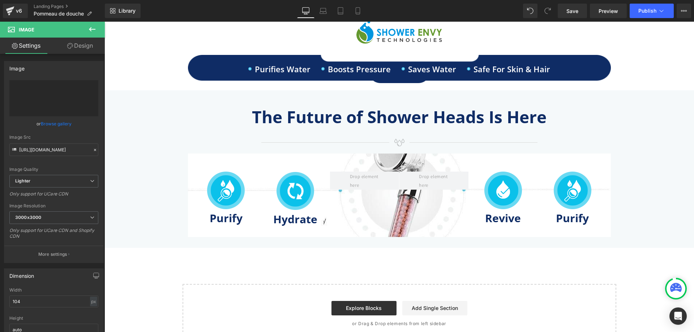
type input "https://ucarecdn.com/ec836911-8745-4ddf-82a4-b6701c891fec/-/format/auto/-/previ…"
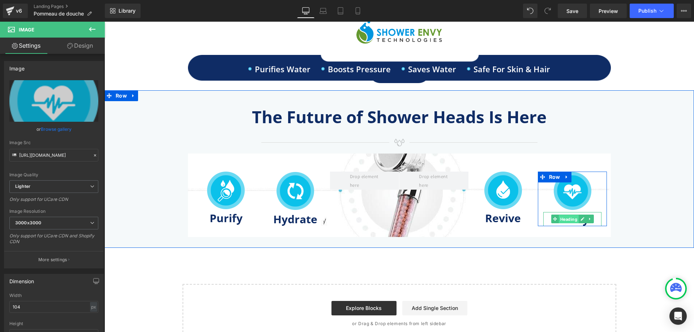
click at [564, 217] on span "Heading" at bounding box center [569, 219] width 20 height 9
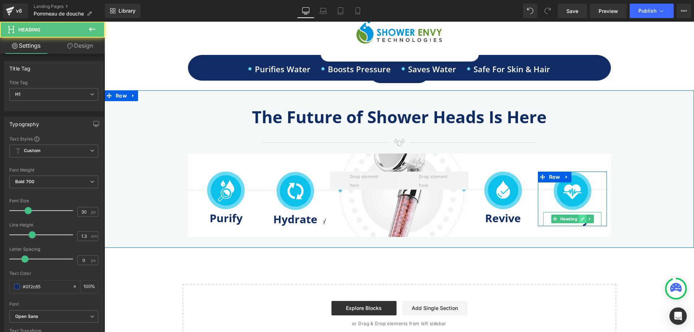
click at [579, 221] on link at bounding box center [583, 219] width 8 height 9
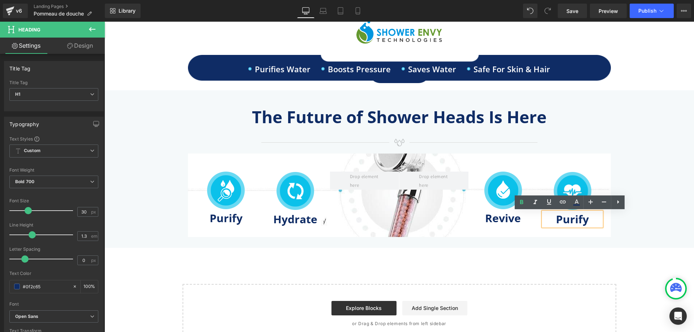
click at [567, 222] on h1 "Purify" at bounding box center [572, 219] width 59 height 14
click at [559, 219] on h1 "Purify" at bounding box center [572, 219] width 59 height 14
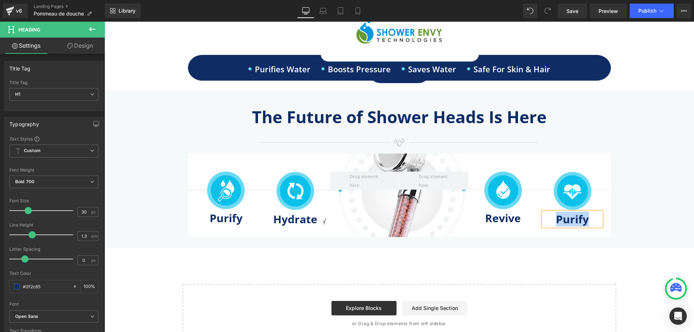
paste div
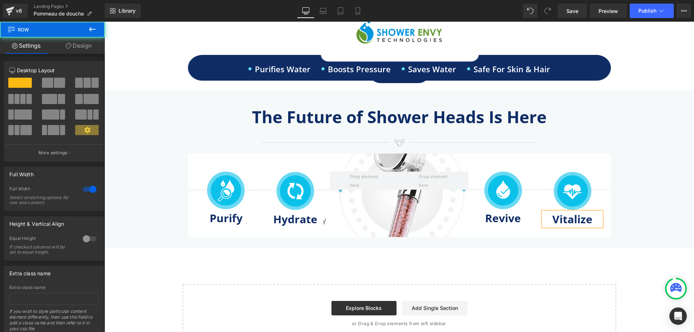
click at [549, 242] on div "The Future of Shower Heads Is Here Heading Image Row Image Purify Heading Row I…" at bounding box center [399, 169] width 590 height 158
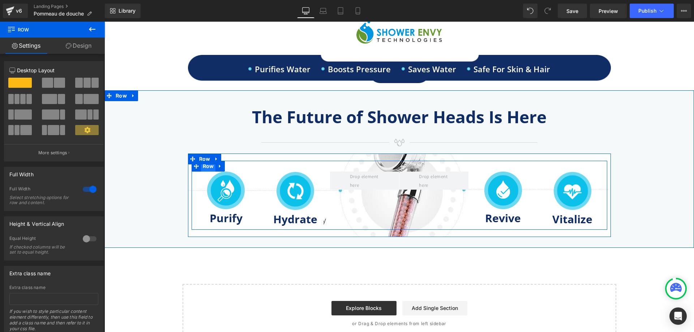
click at [206, 165] on span "Row" at bounding box center [208, 166] width 15 height 11
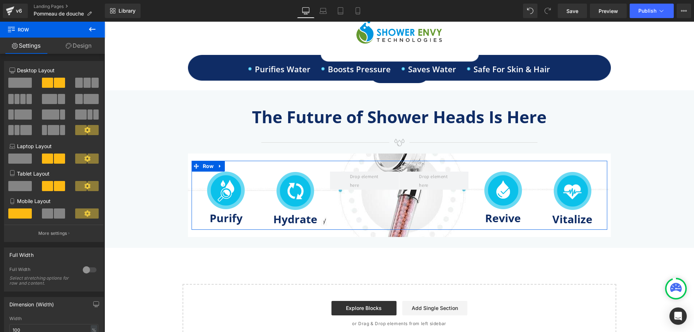
click at [83, 43] on link "Design" at bounding box center [78, 46] width 52 height 16
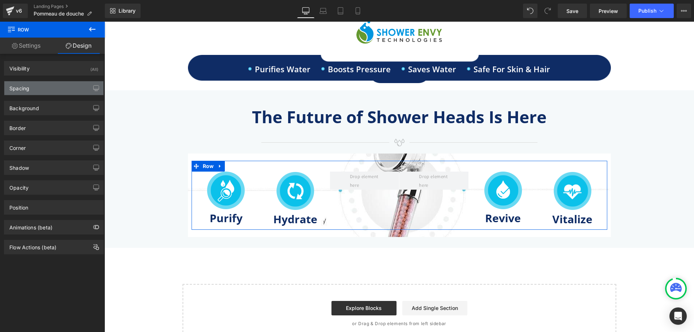
click at [63, 93] on div "Spacing" at bounding box center [53, 88] width 99 height 14
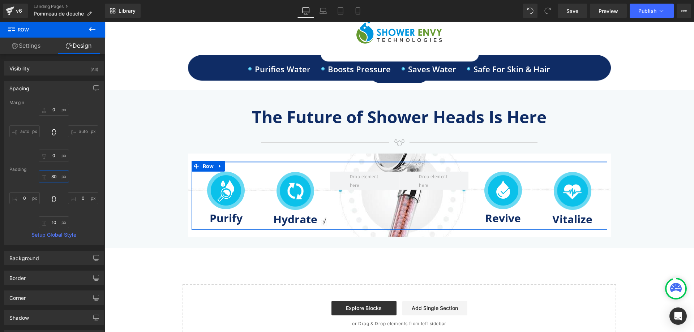
click at [57, 178] on input "30" at bounding box center [54, 177] width 30 height 12
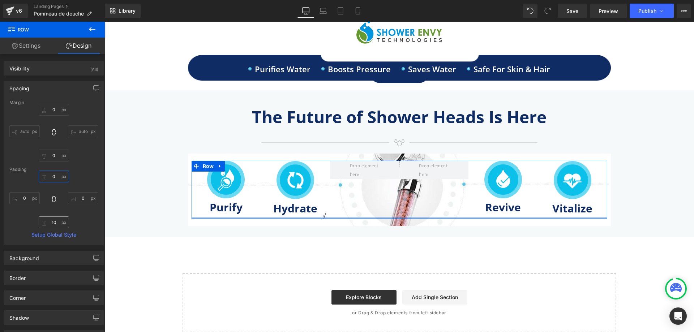
type input "0"
click at [54, 220] on input "10" at bounding box center [54, 223] width 30 height 12
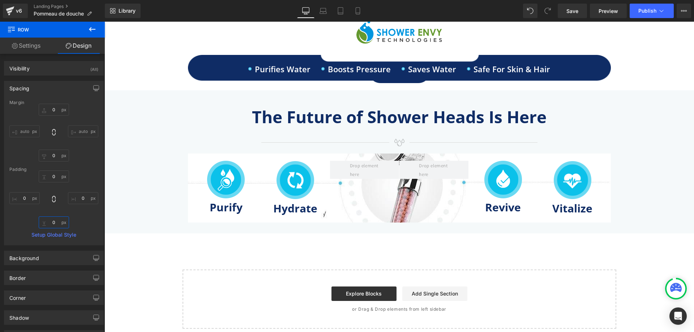
type input "0"
click at [642, 13] on span "Publish" at bounding box center [647, 11] width 18 height 6
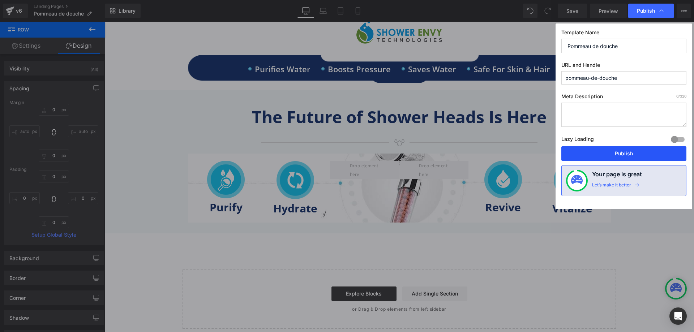
click at [621, 150] on button "Publish" at bounding box center [623, 153] width 125 height 14
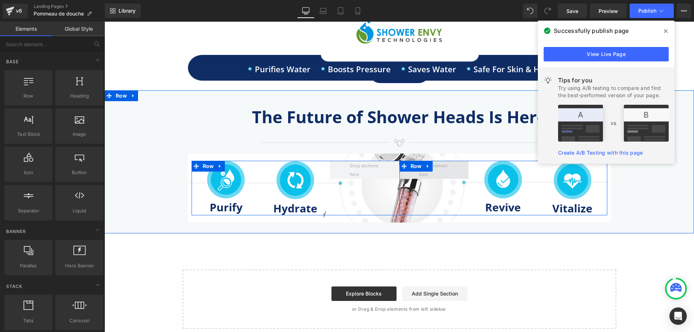
click at [437, 173] on span at bounding box center [433, 170] width 35 height 21
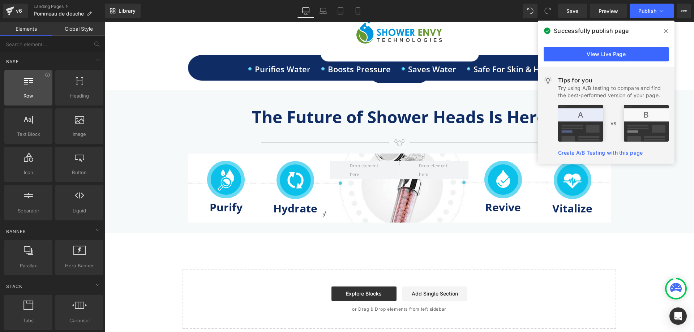
click at [34, 93] on span "Row" at bounding box center [29, 96] width 44 height 8
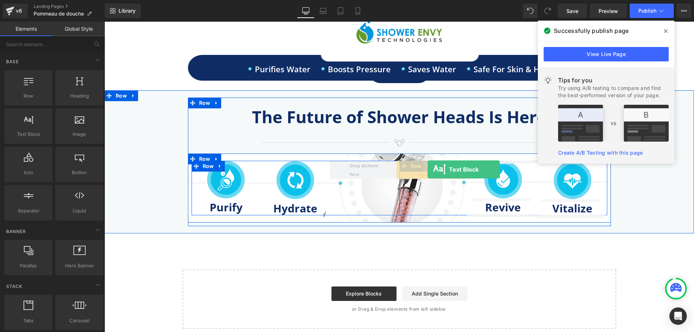
drag, startPoint x: 140, startPoint y: 155, endPoint x: 428, endPoint y: 170, distance: 288.5
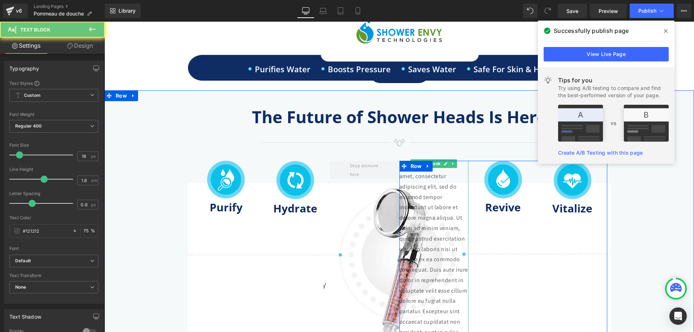
click at [439, 219] on p "Lorem ipsum dolor sit amet, consectetur adipiscing elit, sed do eiusmod tempor …" at bounding box center [433, 260] width 69 height 198
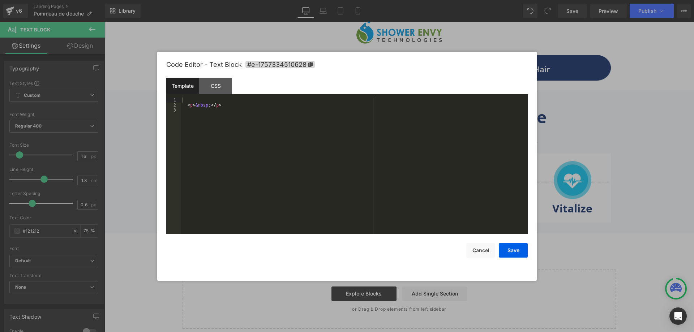
click at [429, 0] on div "Text Block You are previewing how the will restyle your page. You can not edit …" at bounding box center [347, 0] width 694 height 0
click at [511, 249] on button "Save" at bounding box center [513, 250] width 29 height 14
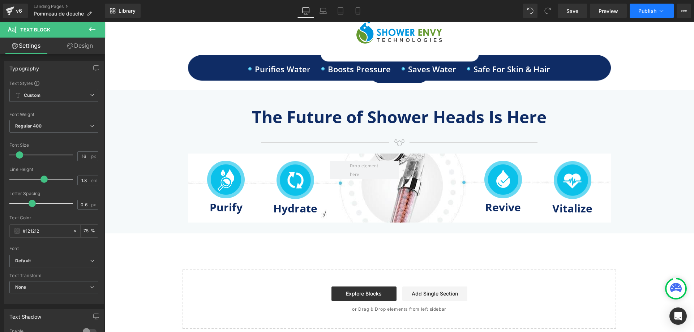
click at [646, 13] on span "Publish" at bounding box center [647, 11] width 18 height 6
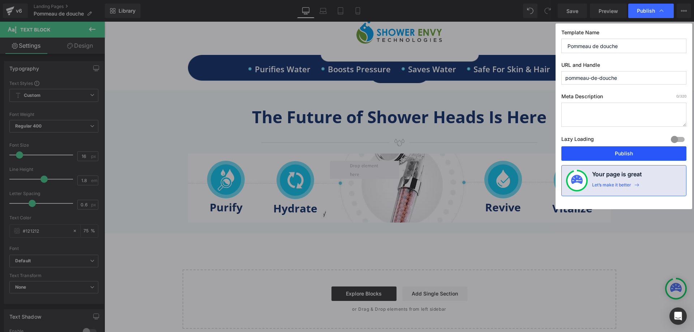
click at [618, 154] on button "Publish" at bounding box center [623, 153] width 125 height 14
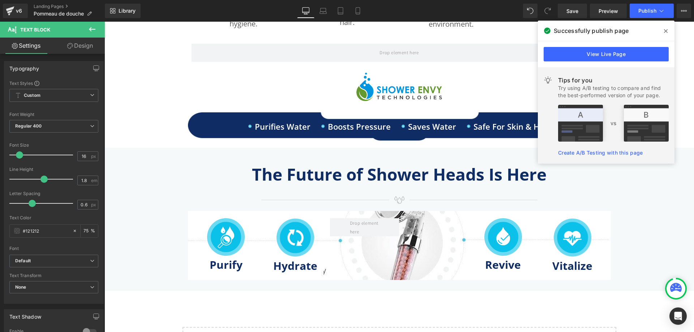
scroll to position [513, 0]
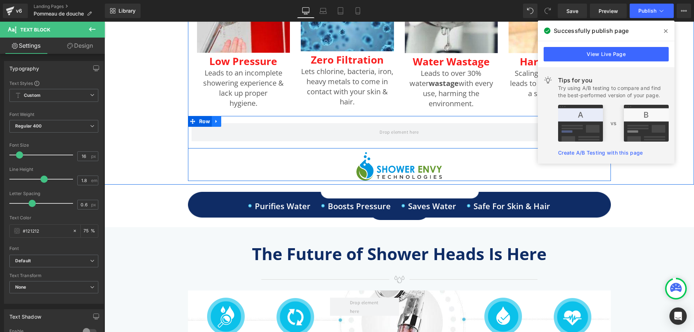
click at [215, 121] on icon at bounding box center [216, 121] width 5 height 5
click at [226, 123] on icon at bounding box center [225, 121] width 5 height 5
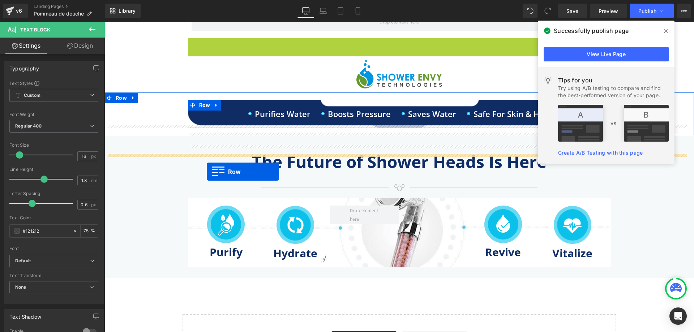
scroll to position [675, 0]
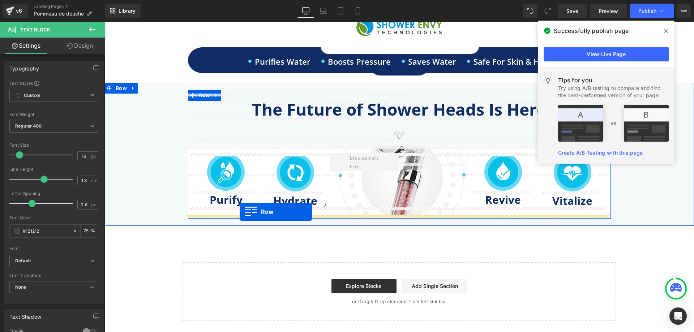
drag, startPoint x: 191, startPoint y: 155, endPoint x: 240, endPoint y: 212, distance: 75.4
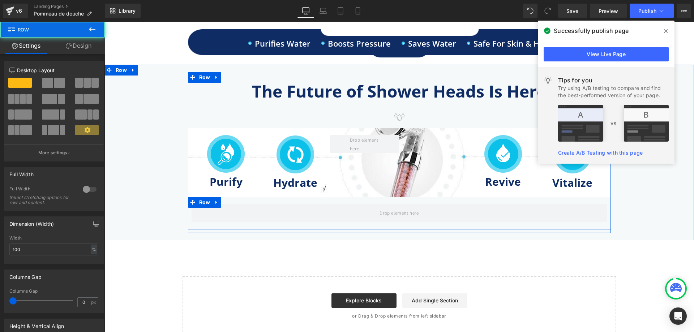
scroll to position [657, 0]
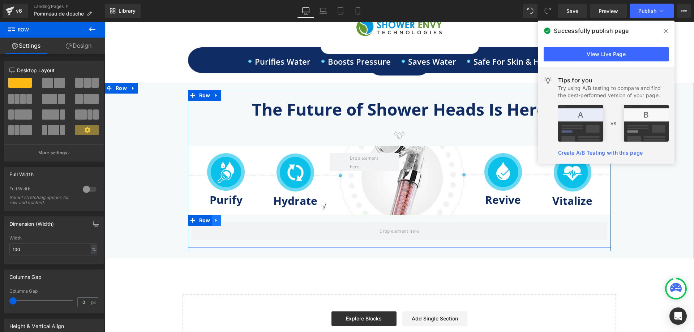
click at [214, 222] on icon at bounding box center [216, 220] width 5 height 5
click at [222, 224] on link at bounding box center [225, 220] width 9 height 11
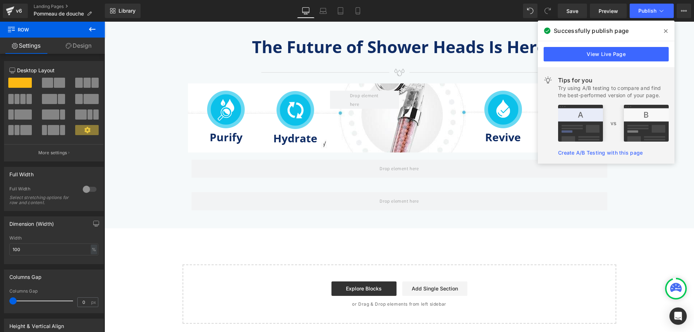
scroll to position [722, 0]
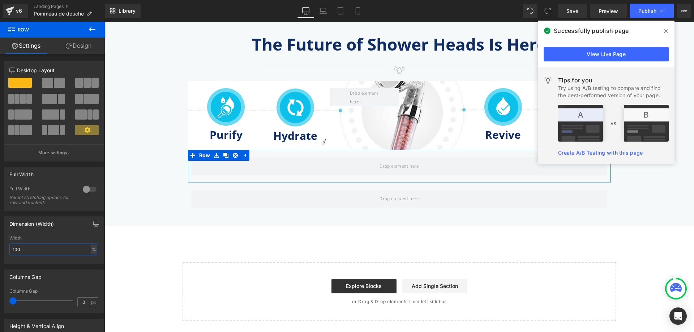
click at [23, 255] on input "100" at bounding box center [53, 250] width 89 height 12
type input "45"
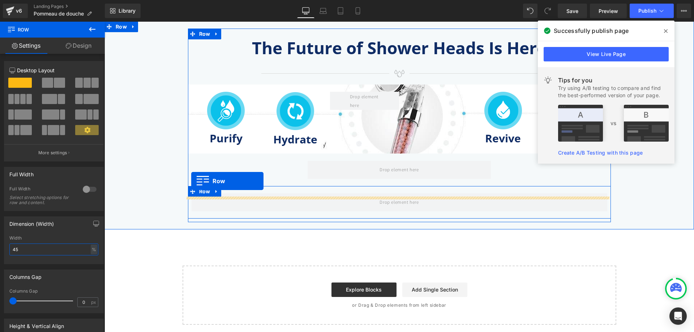
scroll to position [708, 0]
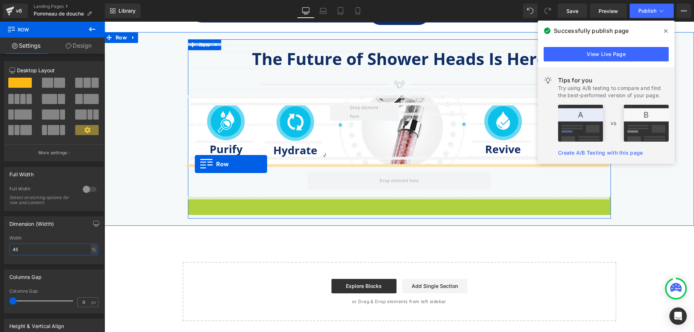
drag, startPoint x: 191, startPoint y: 194, endPoint x: 195, endPoint y: 164, distance: 29.9
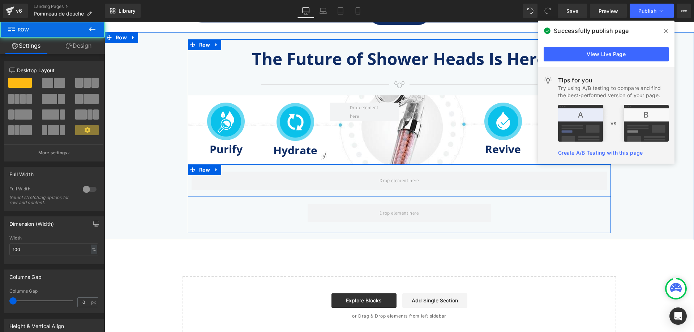
scroll to position [719, 0]
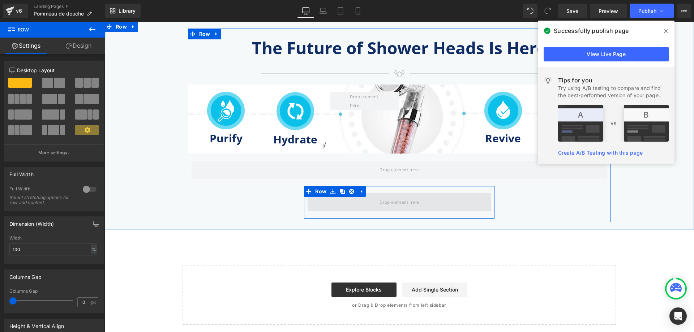
click at [397, 205] on span at bounding box center [399, 202] width 44 height 12
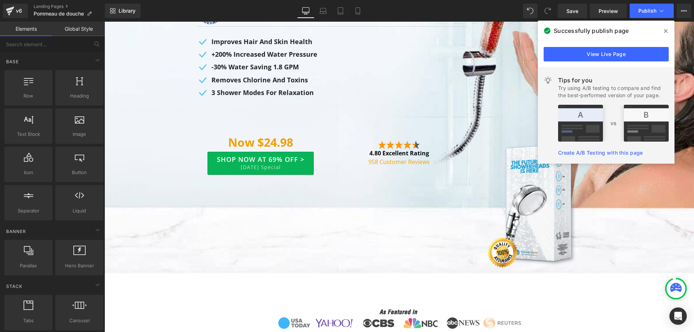
scroll to position [140, 0]
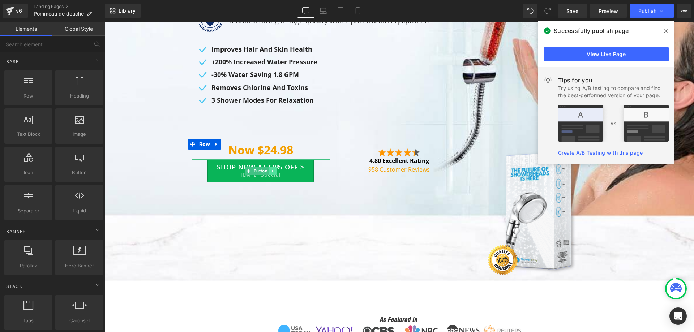
click at [271, 172] on icon at bounding box center [273, 171] width 4 height 4
click at [267, 173] on link at bounding box center [269, 171] width 8 height 9
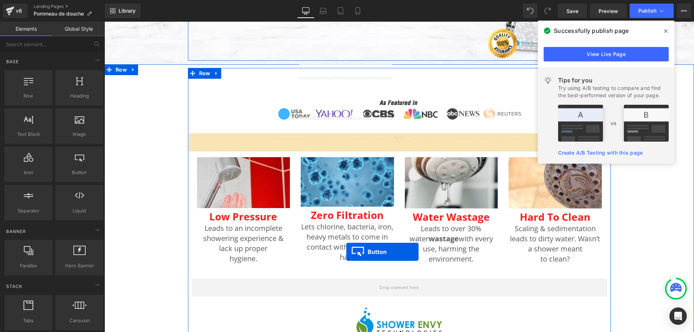
scroll to position [646, 0]
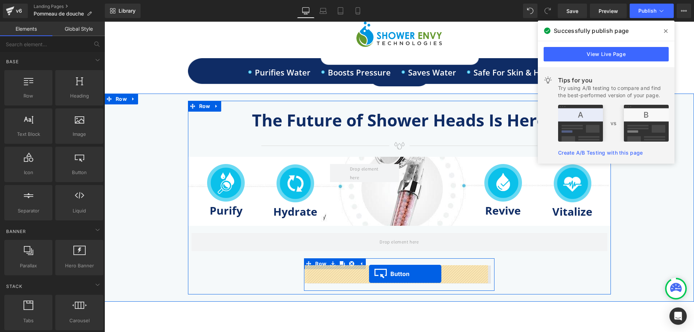
drag, startPoint x: 245, startPoint y: 195, endPoint x: 369, endPoint y: 274, distance: 147.4
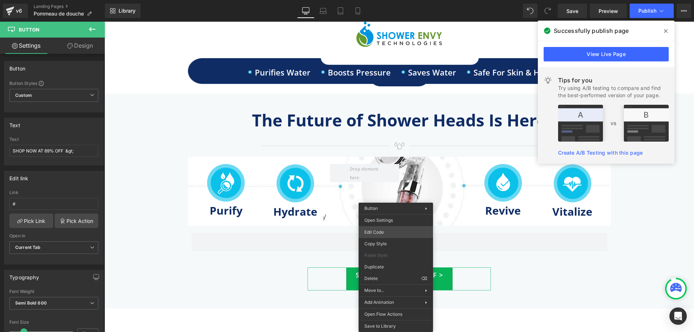
click at [391, 0] on div "Button You are previewing how the will restyle your page. You can not edit Elem…" at bounding box center [347, 0] width 694 height 0
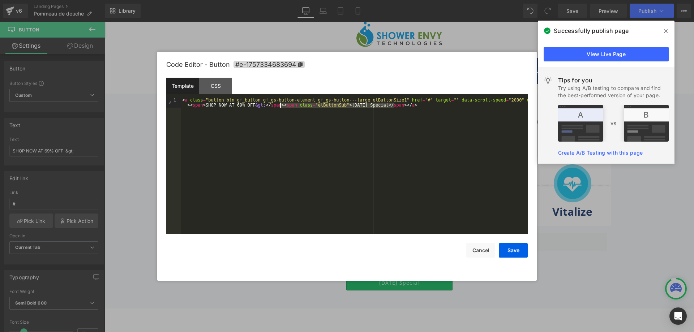
drag, startPoint x: 394, startPoint y: 105, endPoint x: 281, endPoint y: 104, distance: 113.2
click at [281, 104] on div "< a class = "button btn gf_button gf_gs-button-element gf_gs-button---large elB…" at bounding box center [354, 176] width 347 height 157
click at [507, 246] on button "Save" at bounding box center [513, 250] width 29 height 14
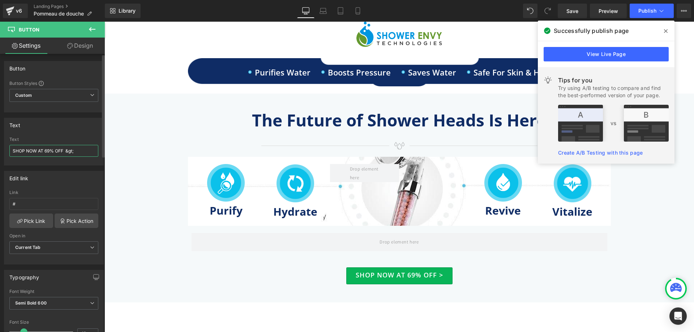
drag, startPoint x: 64, startPoint y: 148, endPoint x: 0, endPoint y: 153, distance: 64.2
click at [0, 153] on div "Text SHOP NOW AT 69% OFF &gt; Text SHOP NOW AT 69% OFF &gt;" at bounding box center [54, 138] width 108 height 53
paste input "YES, I WANT UP TO 69% OFFER"
type input "YES, I WANT UP TO 69% OFFER &gt;"
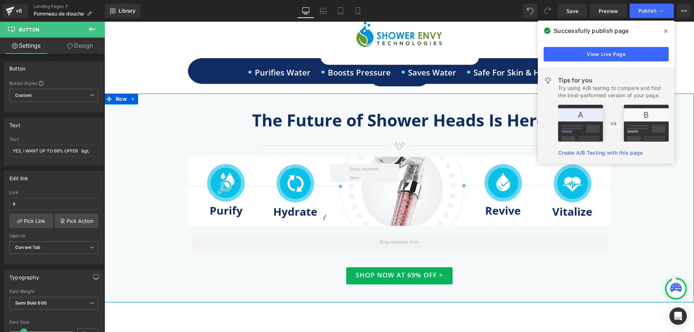
click at [124, 197] on div "The Future of Shower Heads Is Here Heading Image Row Image Purify Heading Row I…" at bounding box center [399, 198] width 579 height 194
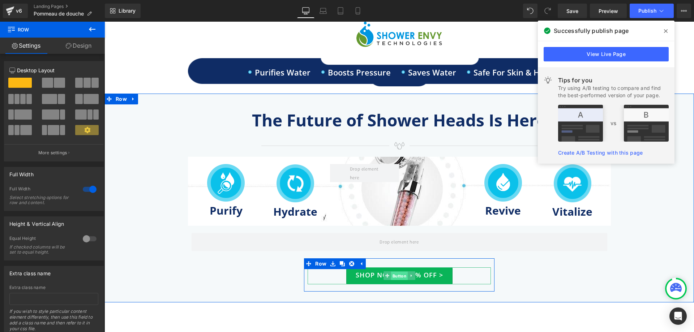
click at [391, 275] on span "Button" at bounding box center [399, 276] width 17 height 9
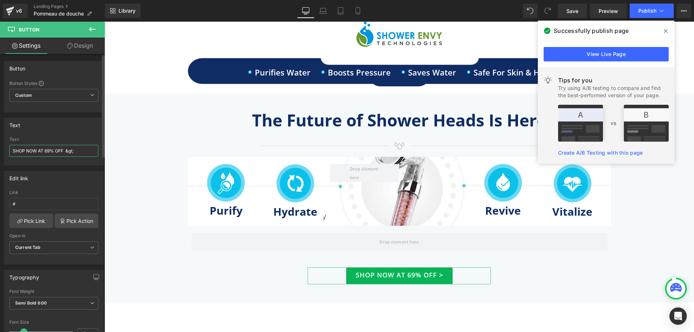
click at [64, 150] on input "SHOP NOW AT 69% OFF &gt;" at bounding box center [53, 151] width 89 height 12
type input "SHOP NOW AT 69% OFFER &gt;"
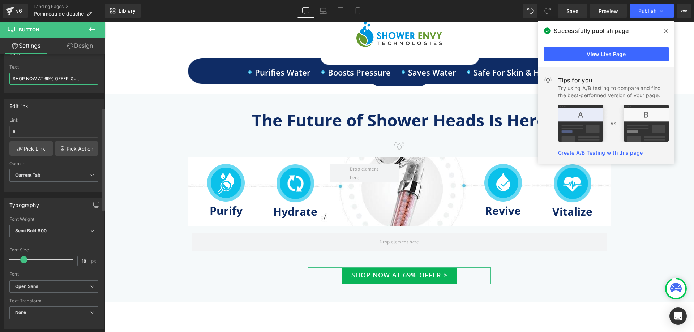
scroll to position [145, 0]
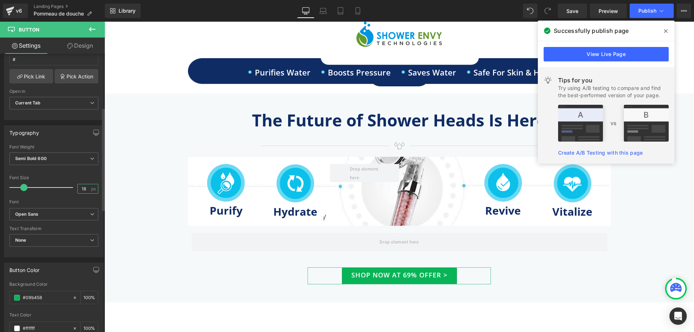
click at [81, 189] on input "18" at bounding box center [84, 188] width 13 height 9
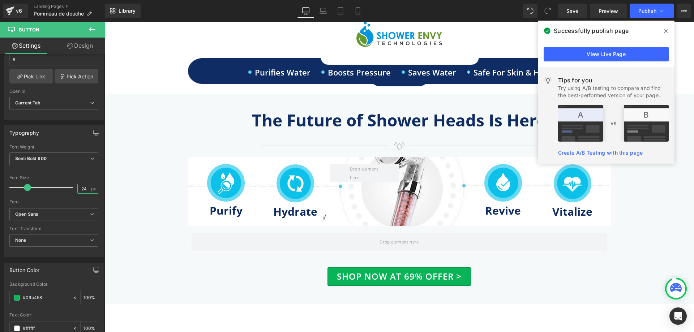
type input "24"
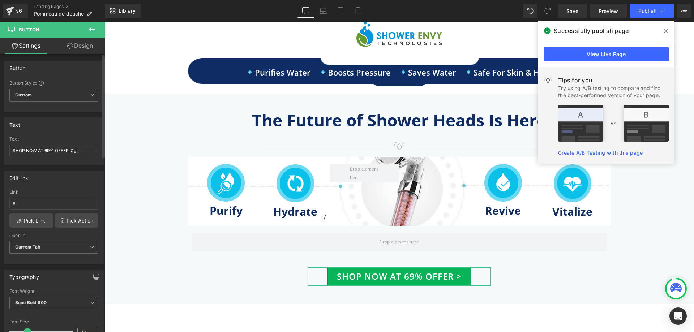
scroll to position [0, 0]
click at [69, 151] on input "SHOP NOW AT 69% OFFER &gt;" at bounding box center [53, 151] width 89 height 12
drag, startPoint x: 69, startPoint y: 151, endPoint x: 0, endPoint y: 146, distance: 68.9
click at [0, 146] on div "Text SHOP NOW AT 69% OFFER &gt; Text SHOP NOW AT 69% OFFER &gt;" at bounding box center [54, 138] width 108 height 53
paste input "YES, I WANT UP TO 69% OFFER"
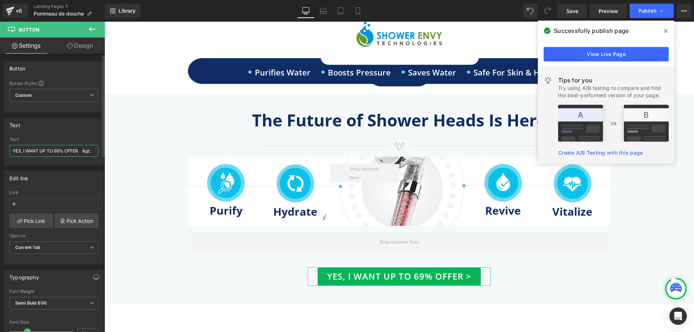
type input "YES, I WANT UP TO 69% OFFER &gt;"
click at [612, 261] on div "The Future of Shower Heads Is Here Heading Image Row Image Purify Heading Row I…" at bounding box center [399, 199] width 579 height 196
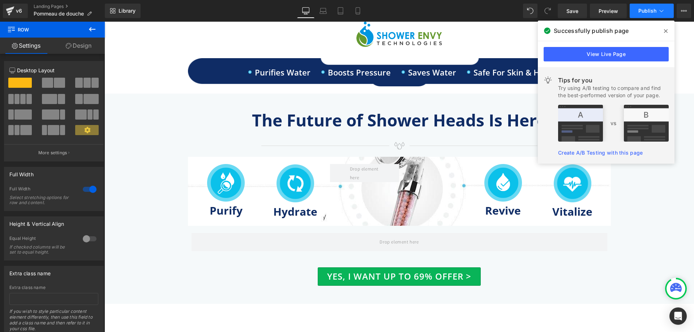
click at [645, 9] on span "Publish" at bounding box center [647, 11] width 18 height 6
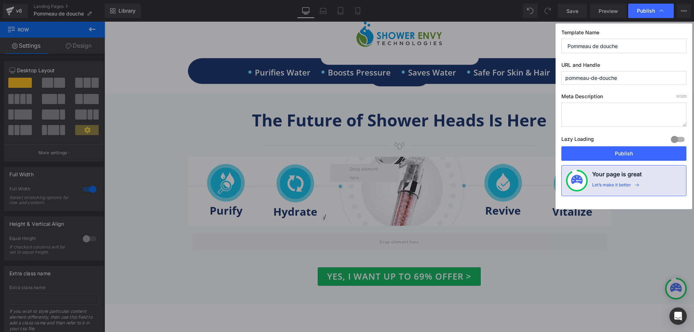
drag, startPoint x: 626, startPoint y: 151, endPoint x: 543, endPoint y: 9, distance: 164.9
click at [625, 151] on button "Publish" at bounding box center [623, 153] width 125 height 14
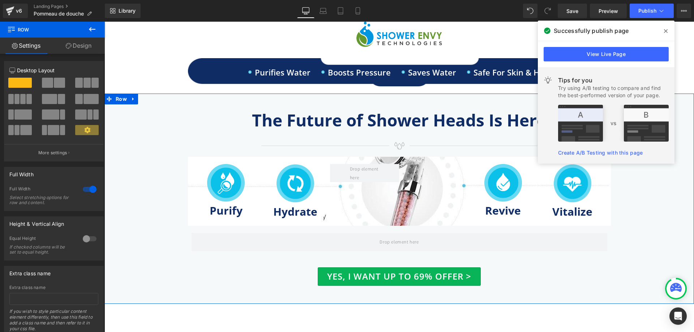
click at [90, 45] on link "Design" at bounding box center [78, 46] width 52 height 16
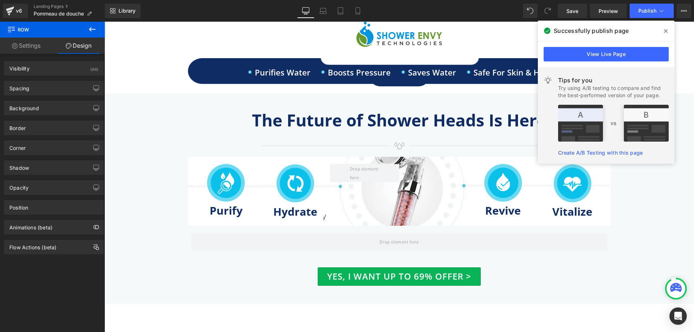
click at [87, 34] on button at bounding box center [92, 30] width 25 height 16
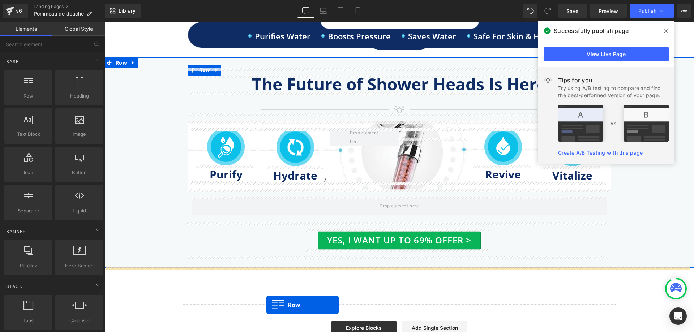
scroll to position [724, 0]
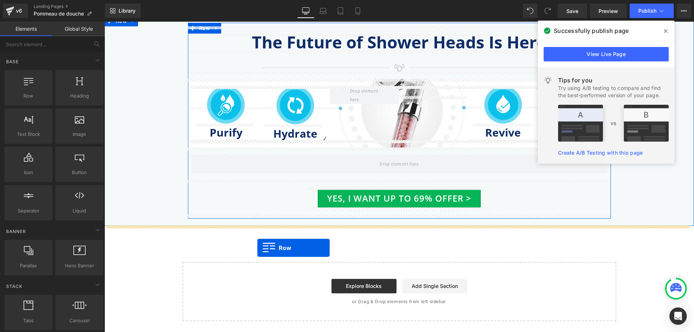
drag, startPoint x: 143, startPoint y: 109, endPoint x: 257, endPoint y: 248, distance: 180.0
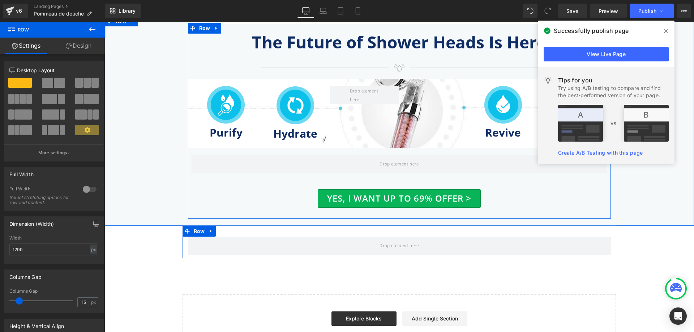
click at [92, 188] on div at bounding box center [89, 190] width 17 height 12
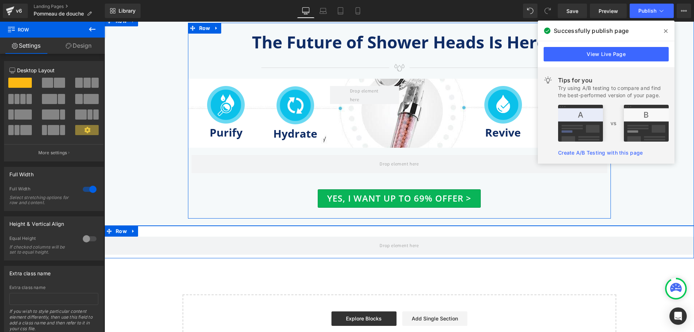
click at [82, 42] on link "Design" at bounding box center [78, 46] width 52 height 16
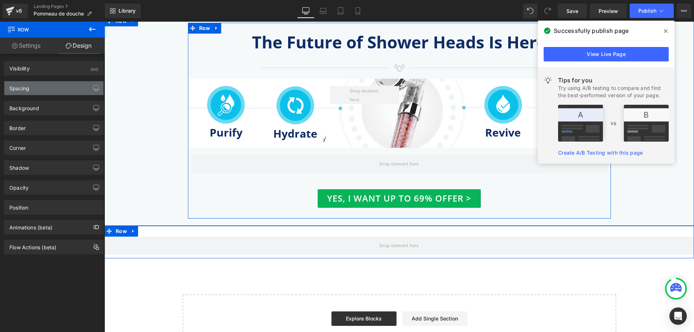
type input "0"
type input "30"
type input "0"
type input "10"
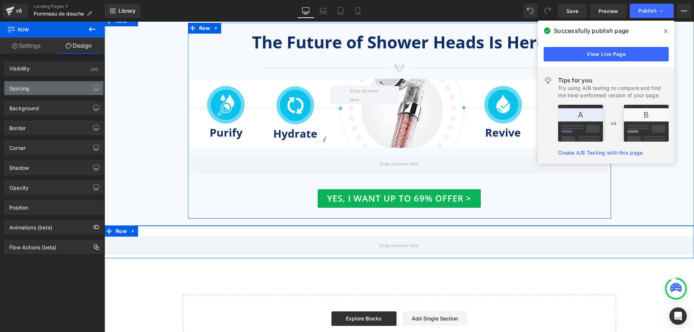
type input "0"
click at [58, 87] on div "Spacing" at bounding box center [53, 88] width 99 height 14
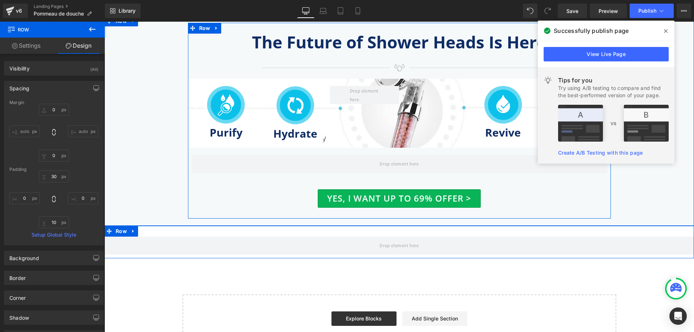
click at [54, 171] on div "Padding" at bounding box center [53, 169] width 89 height 5
click at [52, 176] on input "30" at bounding box center [54, 177] width 30 height 12
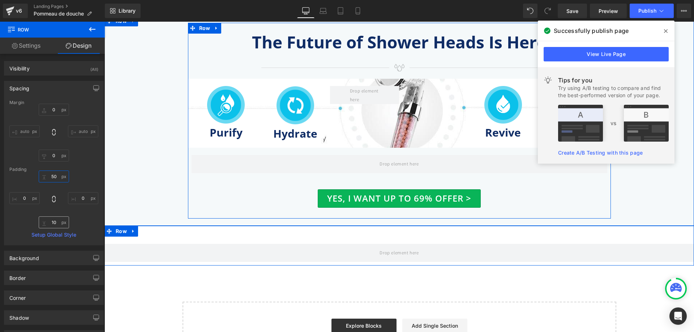
type input "50"
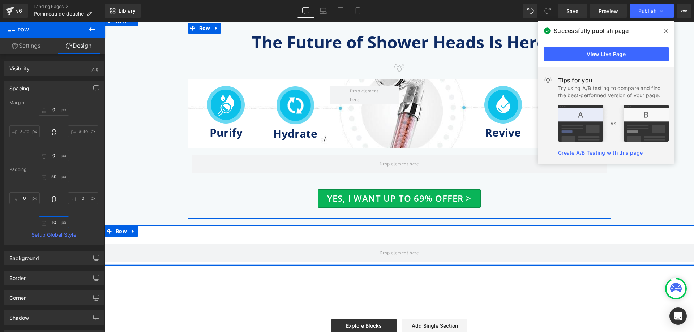
click at [52, 222] on input "10" at bounding box center [54, 223] width 30 height 12
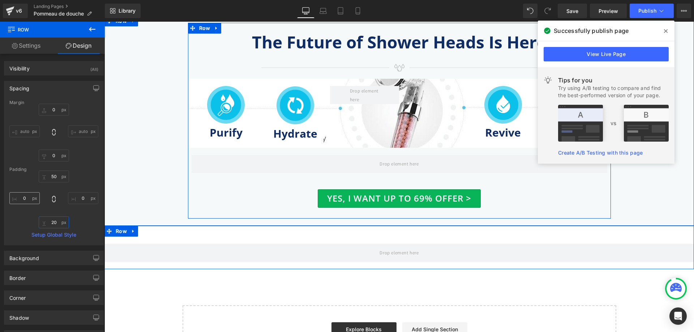
type input "20"
click at [27, 201] on input "0" at bounding box center [24, 198] width 30 height 12
type input "15"
click at [80, 199] on input "0" at bounding box center [83, 198] width 30 height 12
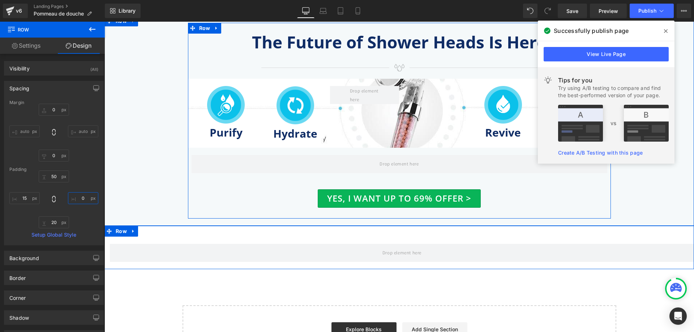
click at [80, 199] on input "0" at bounding box center [83, 198] width 30 height 12
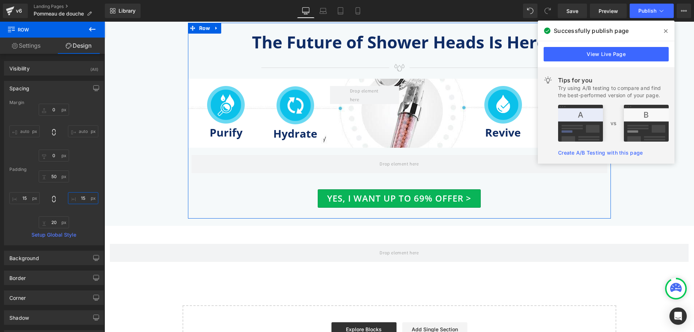
type input "15"
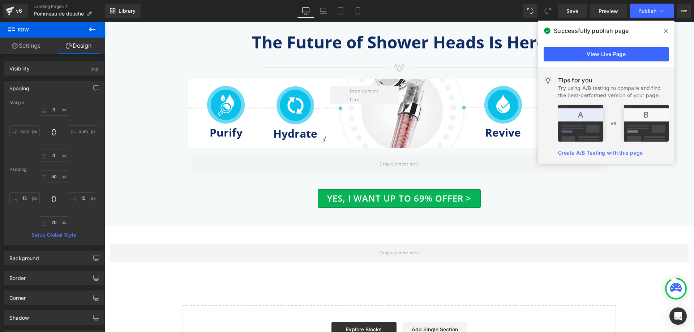
click at [96, 29] on icon at bounding box center [92, 29] width 9 height 9
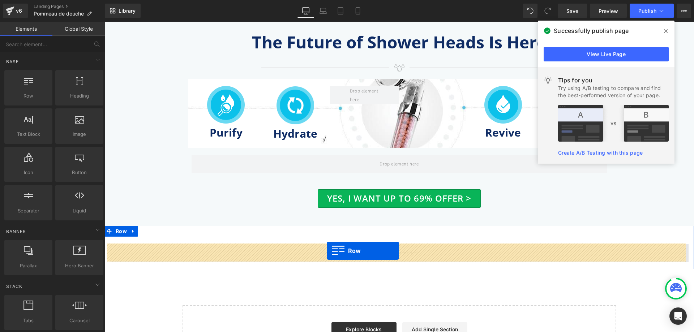
drag, startPoint x: 141, startPoint y: 114, endPoint x: 327, endPoint y: 251, distance: 231.2
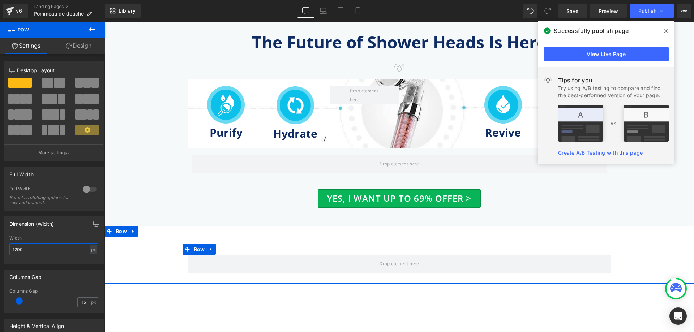
click at [48, 250] on input "1200" at bounding box center [53, 250] width 89 height 12
type input "1170"
click at [81, 299] on input "15" at bounding box center [84, 302] width 13 height 9
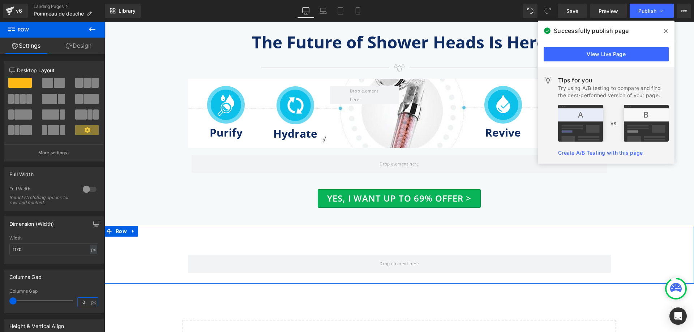
type input "0"
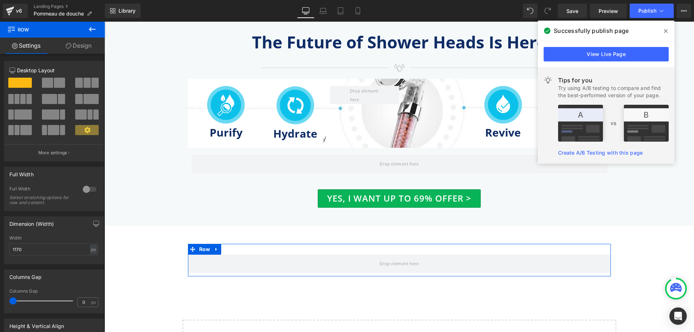
click at [90, 44] on link "Design" at bounding box center [78, 46] width 52 height 16
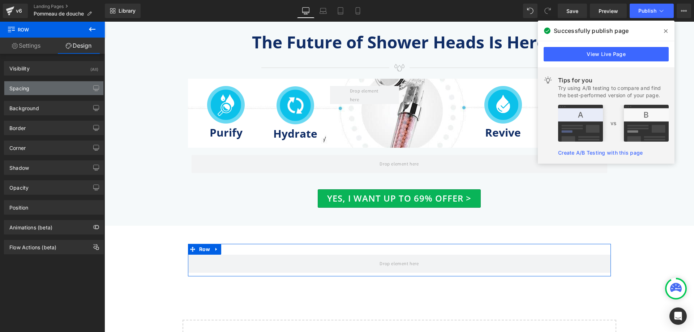
click at [68, 87] on div "Spacing" at bounding box center [53, 88] width 99 height 14
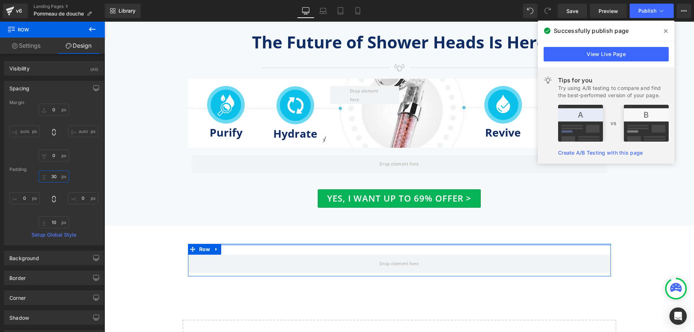
click at [57, 178] on input "30" at bounding box center [54, 177] width 30 height 12
type input "20"
click at [55, 222] on input "10" at bounding box center [54, 223] width 30 height 12
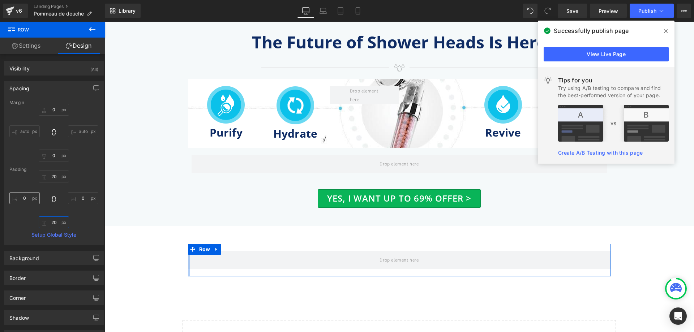
type input "20"
click at [22, 199] on input "0" at bounding box center [24, 198] width 30 height 12
type input "10"
click at [79, 199] on input "0" at bounding box center [83, 198] width 30 height 12
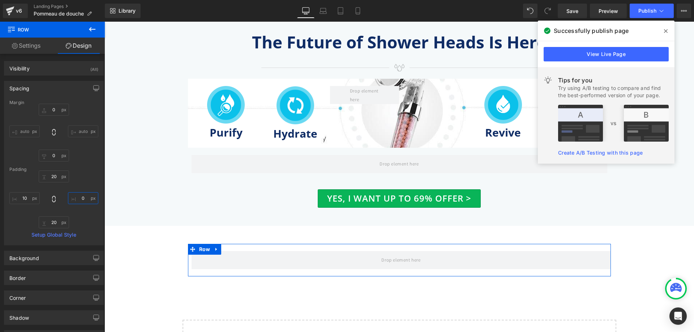
click at [79, 199] on input "0" at bounding box center [83, 198] width 30 height 12
type input "10"
click at [95, 25] on button at bounding box center [92, 30] width 25 height 16
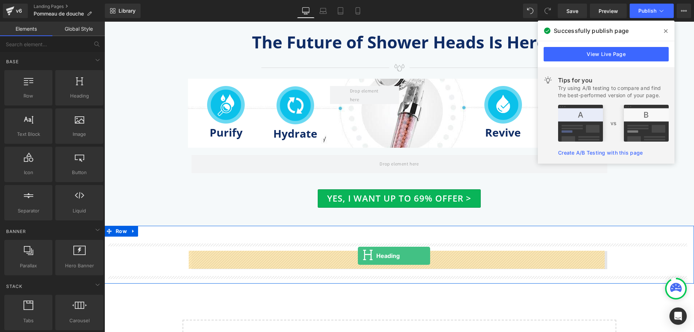
drag, startPoint x: 187, startPoint y: 108, endPoint x: 358, endPoint y: 256, distance: 226.3
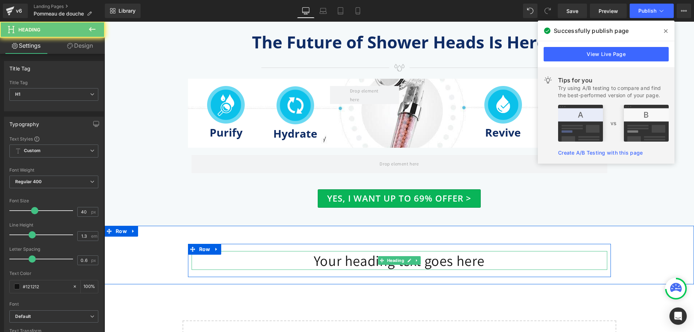
click at [358, 262] on h1 "Your heading text goes here" at bounding box center [400, 260] width 416 height 19
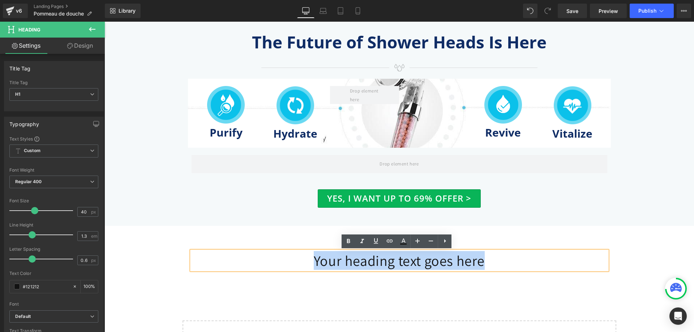
paste div
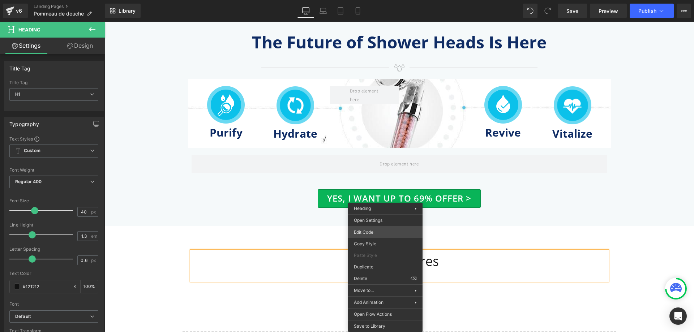
click at [388, 0] on div "Heading You are previewing how the will restyle your page. You can not edit Ele…" at bounding box center [347, 0] width 694 height 0
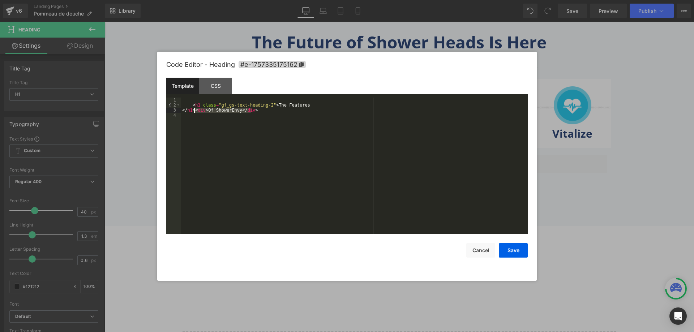
drag, startPoint x: 253, startPoint y: 111, endPoint x: 194, endPoint y: 110, distance: 58.6
click at [194, 110] on div "< h1 class = "gf_gs-text-heading-2" > The Features </ h1 > < div > Of ShowerEnv…" at bounding box center [354, 171] width 347 height 147
click at [302, 104] on div "< h1 class = "gf_gs-text-heading-2" > The Features </ h1 >" at bounding box center [354, 171] width 347 height 147
click at [305, 103] on div "< h1 class = "gf_gs-text-heading-2" > The Features < div > Of ShowerEnvy </ div…" at bounding box center [354, 171] width 347 height 147
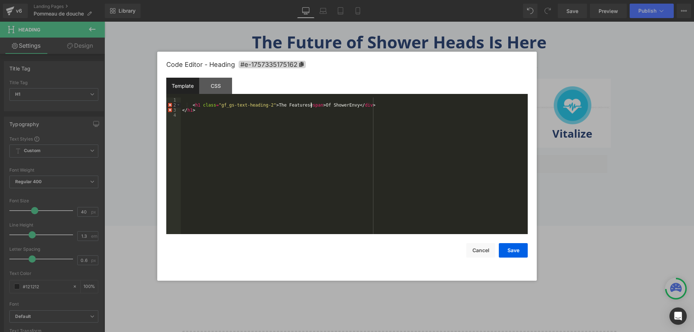
click at [354, 107] on div "< h1 class = "gf_gs-text-heading-2" > The Features < span > Of ShowerEnvy </ di…" at bounding box center [354, 171] width 347 height 147
click at [300, 105] on div "< h1 class = "gf_gs-text-heading-2" > The Features < span > Of ShowerEnvy </ sp…" at bounding box center [354, 171] width 347 height 147
click at [511, 249] on button "Save" at bounding box center [513, 250] width 29 height 14
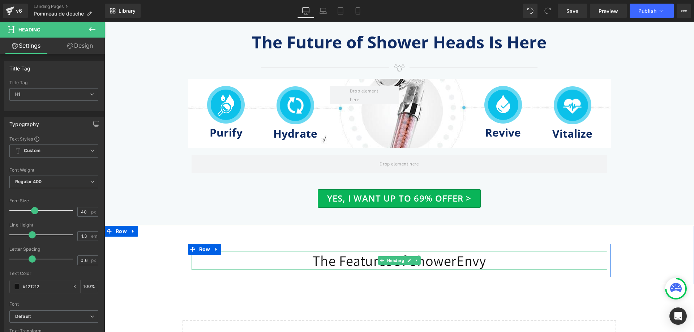
click at [348, 264] on h1 "The Features Of ShowerEnvy" at bounding box center [400, 260] width 416 height 19
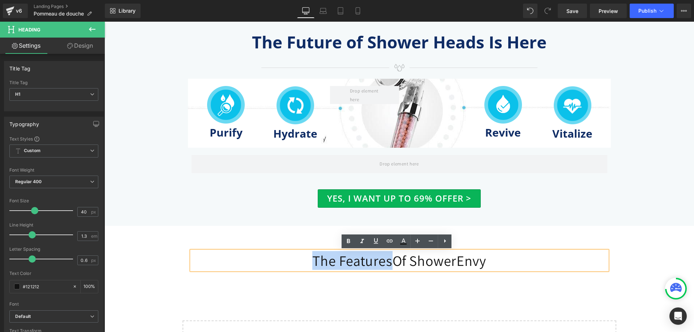
drag, startPoint x: 303, startPoint y: 259, endPoint x: 386, endPoint y: 261, distance: 82.8
click at [386, 261] on h1 "The Features Of ShowerEnvy" at bounding box center [400, 260] width 416 height 19
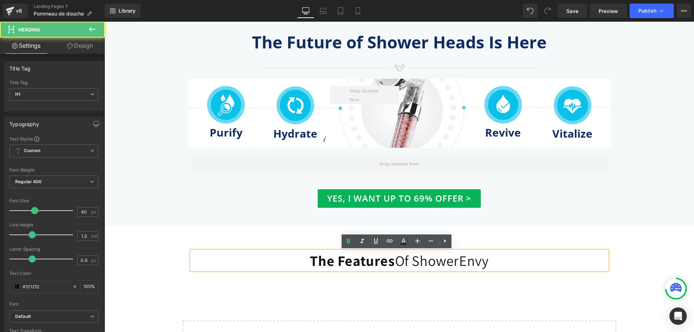
click at [390, 259] on strong "The Features" at bounding box center [352, 260] width 85 height 19
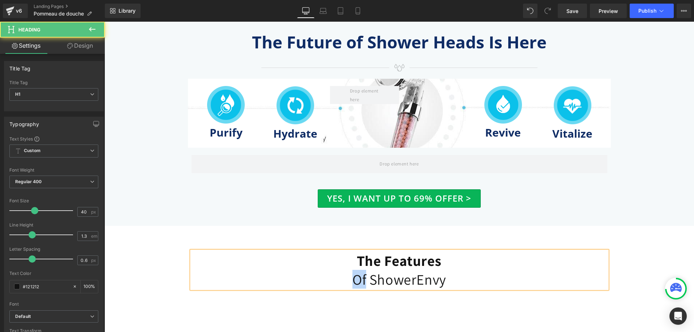
drag, startPoint x: 359, startPoint y: 279, endPoint x: 347, endPoint y: 279, distance: 11.6
click at [352, 279] on span "Of ShowerEnvy" at bounding box center [399, 279] width 94 height 19
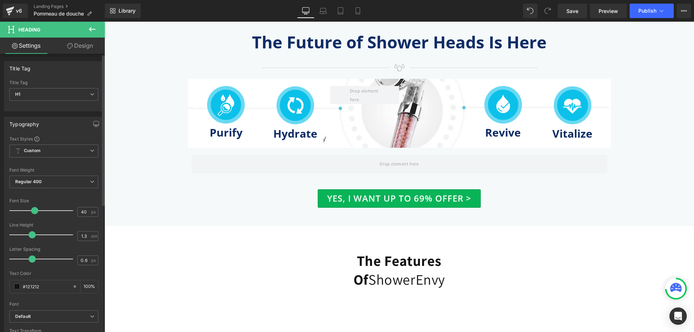
drag, startPoint x: 54, startPoint y: 289, endPoint x: 0, endPoint y: 288, distance: 53.5
click at [0, 288] on div "Typography Text Styles Custom Custom Setup Global Style Custom Setup Global Sty…" at bounding box center [54, 235] width 108 height 248
type input "#0f2c65"
click at [80, 211] on input "40" at bounding box center [84, 212] width 13 height 9
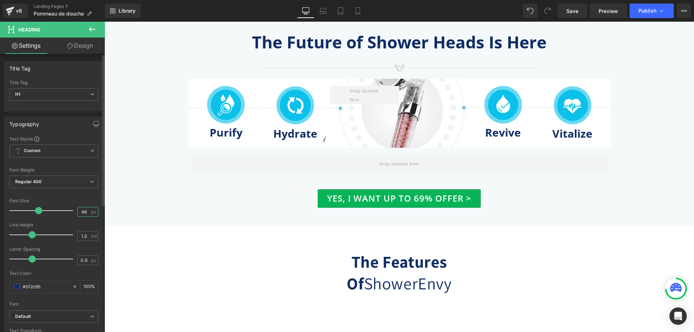
type input "46"
type input "0"
drag, startPoint x: 29, startPoint y: 261, endPoint x: 22, endPoint y: 262, distance: 7.0
click at [22, 262] on span at bounding box center [24, 259] width 7 height 7
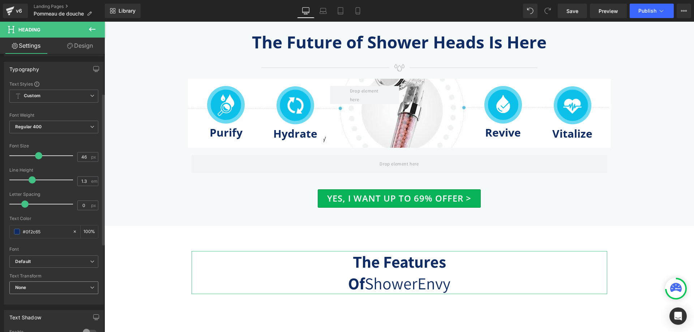
scroll to position [72, 0]
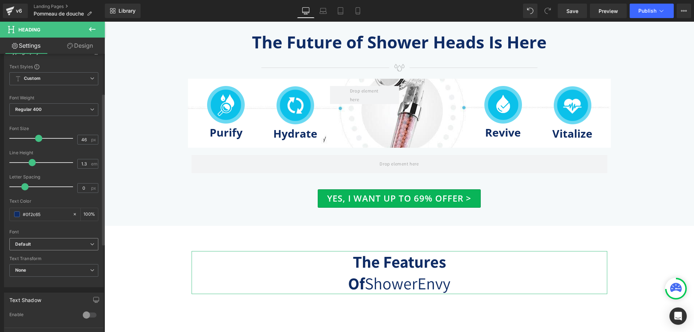
click at [74, 249] on span "Default" at bounding box center [53, 244] width 89 height 13
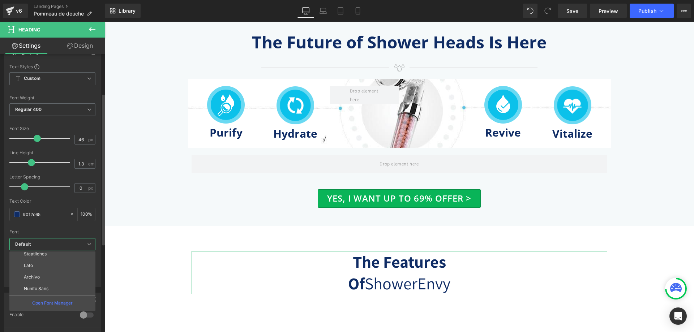
scroll to position [145, 0]
click at [46, 272] on p "Open Sans" at bounding box center [35, 274] width 22 height 5
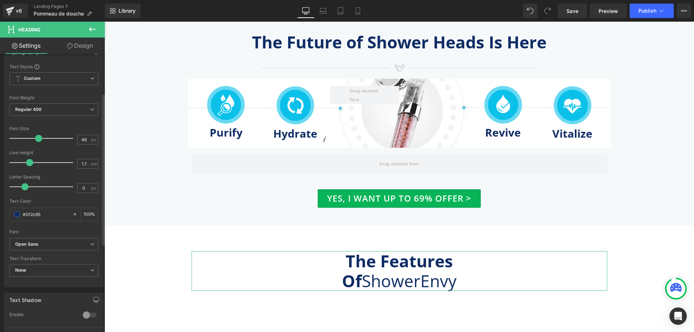
type input "1"
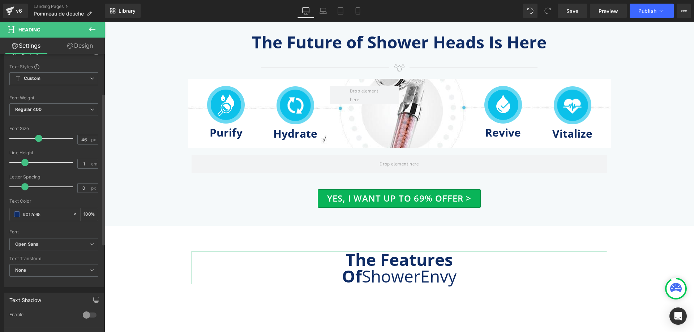
drag, startPoint x: 32, startPoint y: 164, endPoint x: 25, endPoint y: 162, distance: 7.5
click at [25, 162] on span at bounding box center [24, 162] width 7 height 7
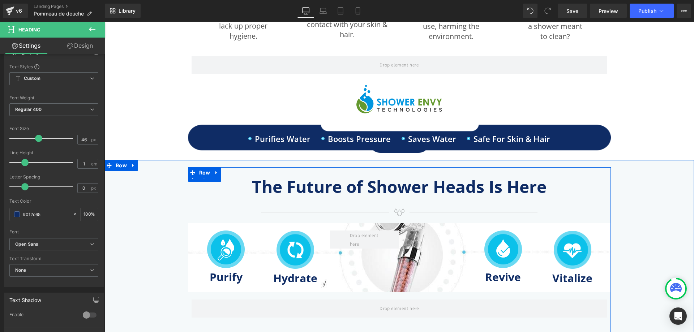
scroll to position [652, 0]
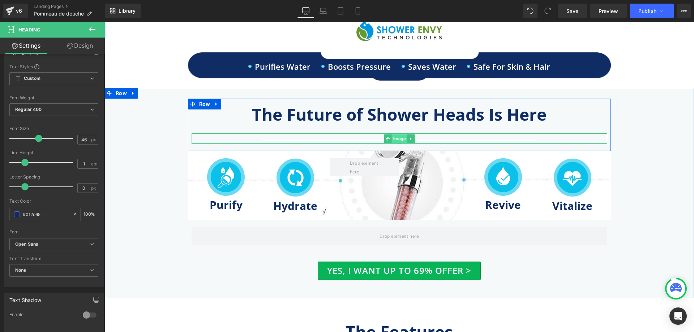
click at [399, 137] on span "Image" at bounding box center [400, 138] width 16 height 9
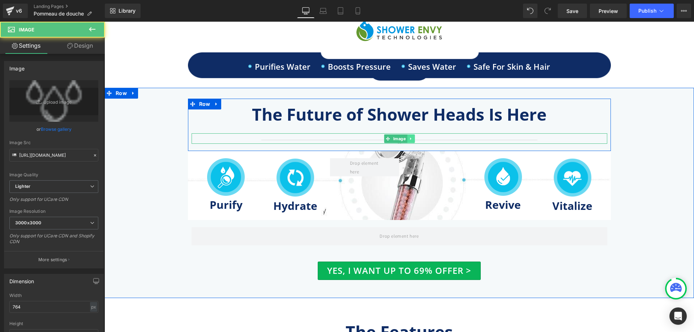
click at [410, 141] on icon at bounding box center [411, 139] width 4 height 4
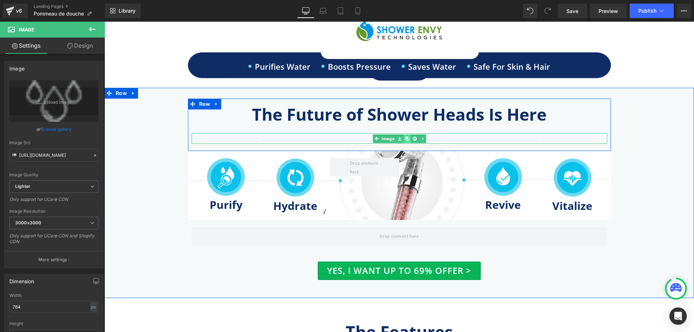
click at [406, 139] on icon at bounding box center [407, 139] width 4 height 4
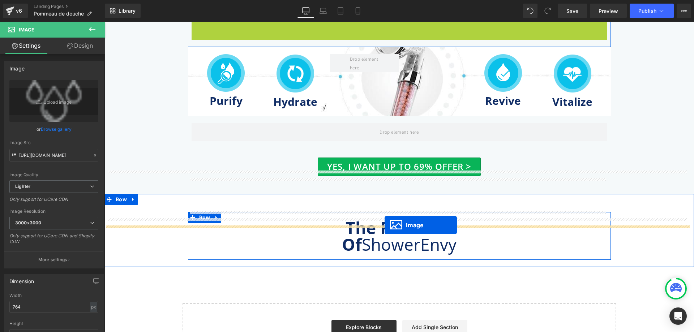
scroll to position [826, 0]
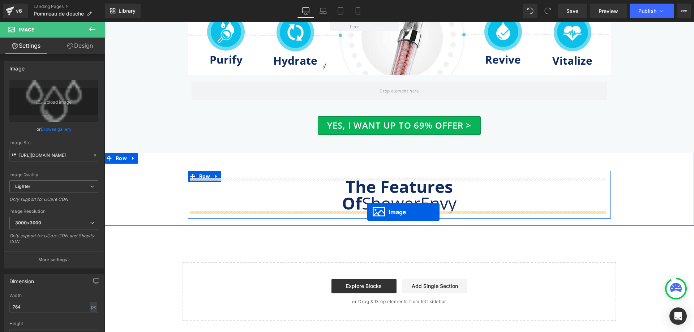
drag, startPoint x: 387, startPoint y: 159, endPoint x: 367, endPoint y: 212, distance: 56.4
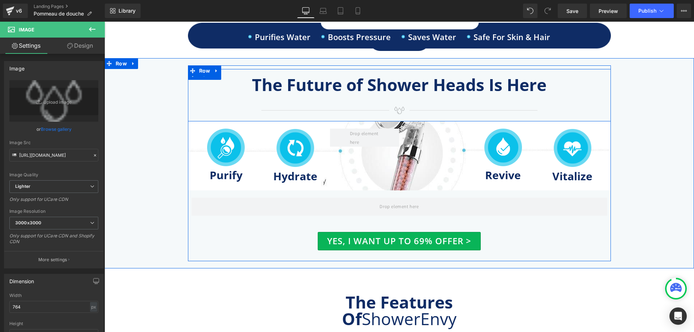
scroll to position [653, 0]
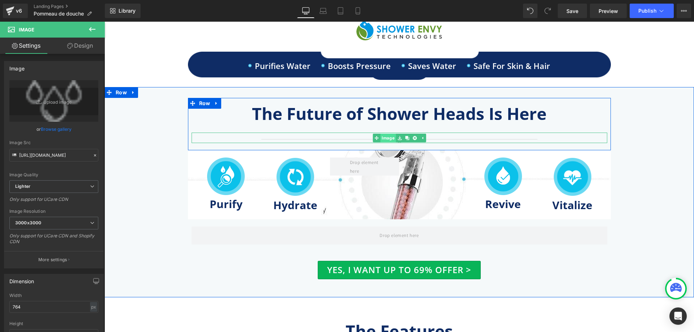
click at [387, 137] on link "Image" at bounding box center [384, 138] width 23 height 9
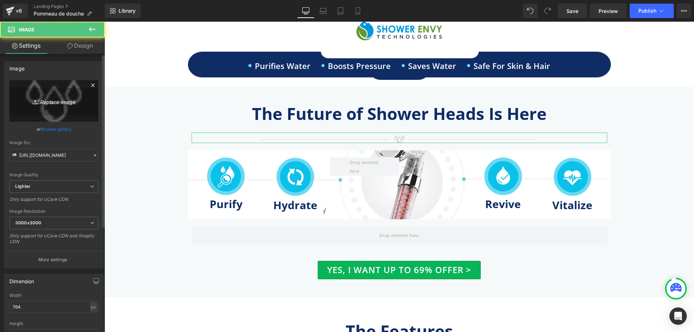
click at [60, 101] on icon "Replace Image" at bounding box center [54, 101] width 58 height 9
type input "C:\fakepath\heading-img-2.png"
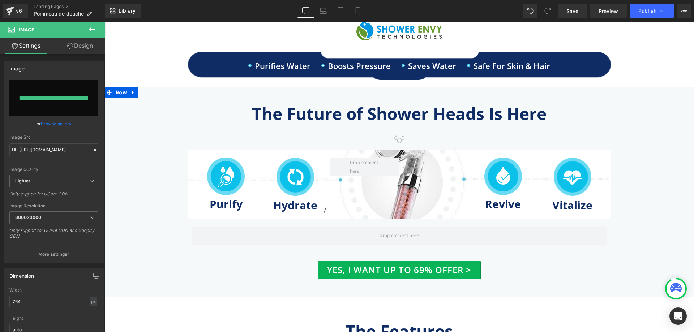
type input "https://ucarecdn.com/33b01e83-87e6-4f9a-bfc4-800ad68ac5c4/-/format/auto/-/previ…"
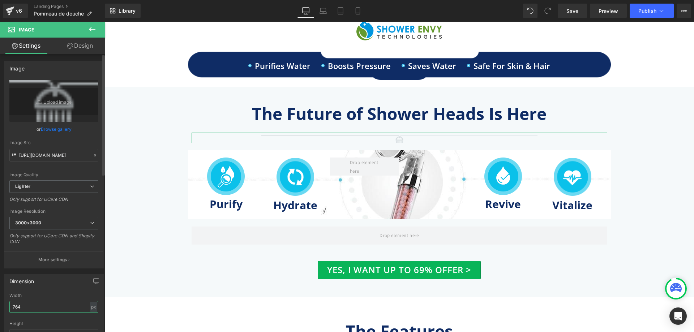
click at [28, 307] on input "764" at bounding box center [53, 307] width 89 height 12
type input "627"
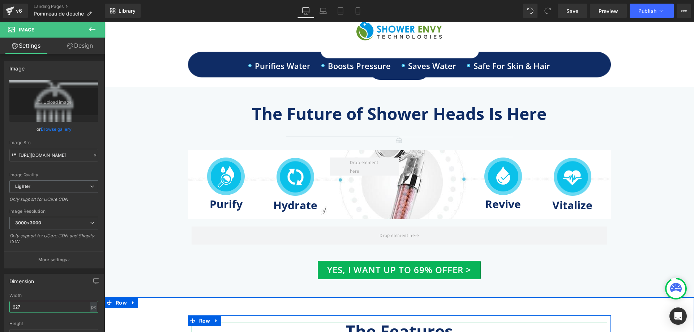
scroll to position [725, 0]
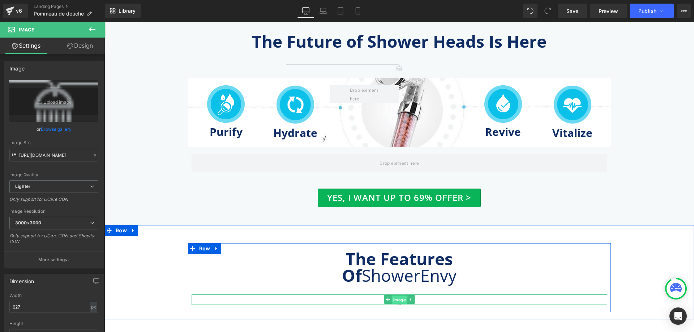
click at [397, 301] on span "Image" at bounding box center [400, 300] width 16 height 9
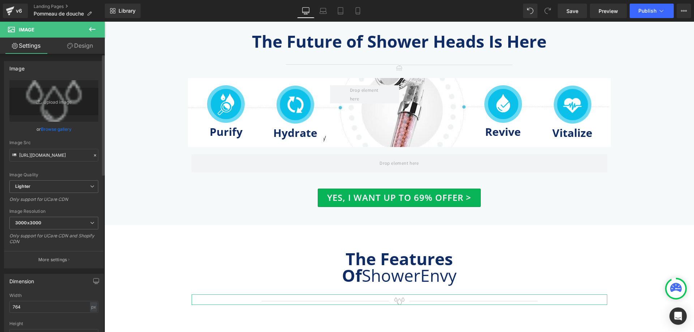
click at [65, 128] on link "Browse gallery" at bounding box center [56, 129] width 31 height 13
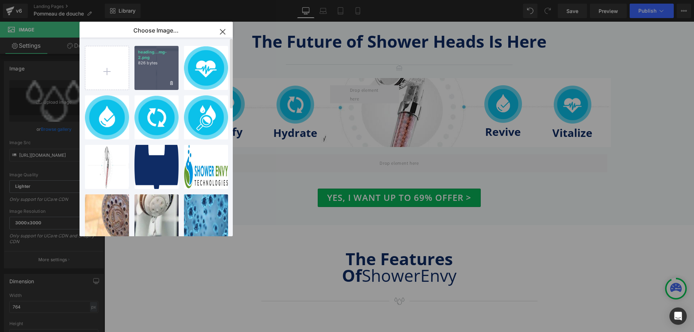
click at [153, 65] on p "826 bytes" at bounding box center [156, 62] width 37 height 5
type input "https://ucarecdn.com/33b01e83-87e6-4f9a-bfc4-800ad68ac5c4/-/format/auto/-/previ…"
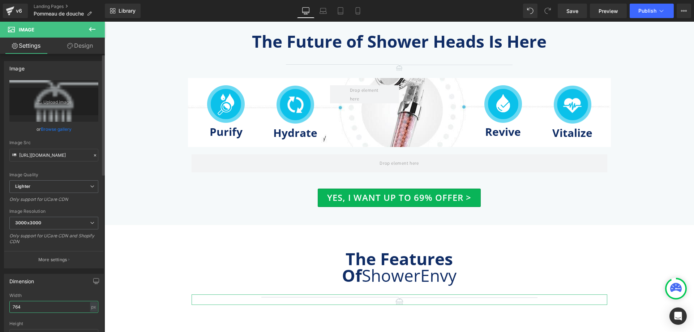
drag, startPoint x: 22, startPoint y: 301, endPoint x: 0, endPoint y: 299, distance: 21.8
click at [0, 299] on div "Dimension 764px Width 764 px % px auto Height auto 0 Circle Image" at bounding box center [54, 317] width 108 height 97
type input "627"
click at [637, 8] on button "Publish" at bounding box center [652, 11] width 44 height 14
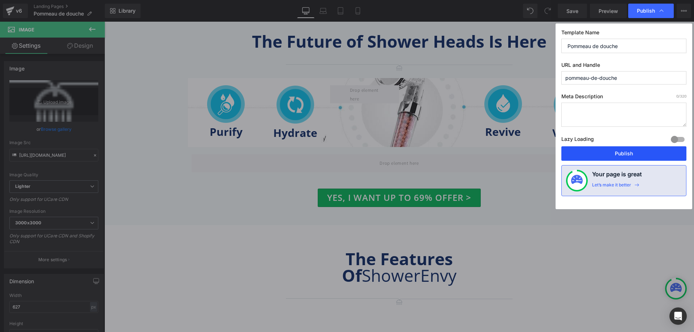
click at [619, 154] on button "Publish" at bounding box center [623, 153] width 125 height 14
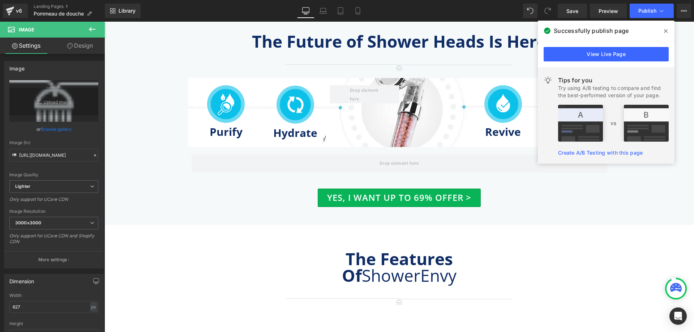
click at [88, 31] on icon at bounding box center [92, 29] width 9 height 9
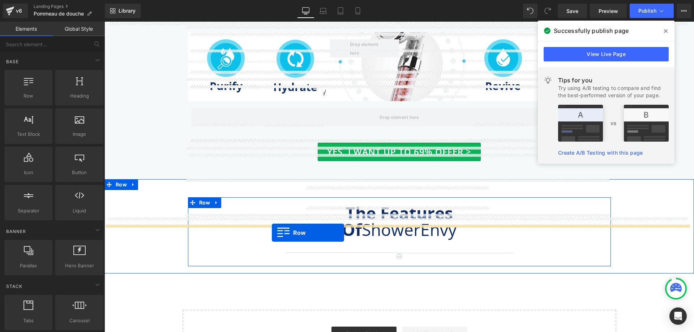
scroll to position [819, 0]
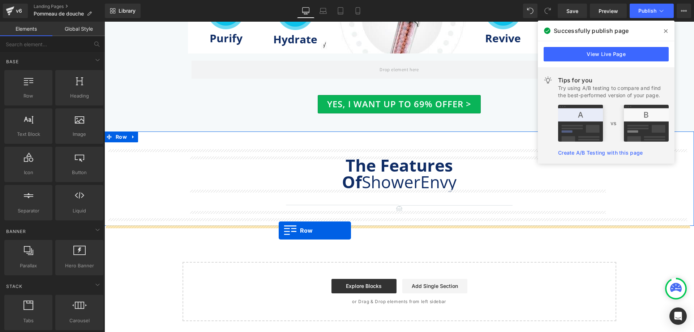
drag, startPoint x: 147, startPoint y: 111, endPoint x: 279, endPoint y: 231, distance: 177.4
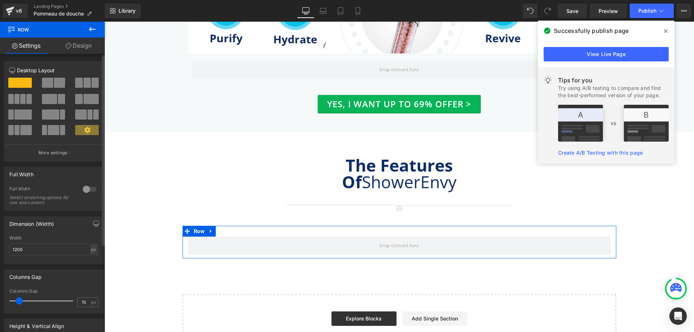
click at [89, 189] on div at bounding box center [89, 190] width 17 height 12
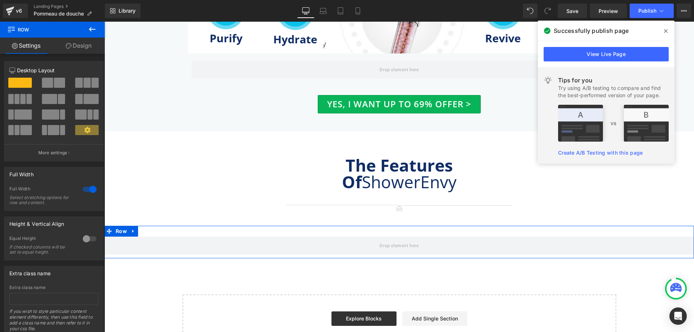
click at [76, 47] on link "Design" at bounding box center [78, 46] width 52 height 16
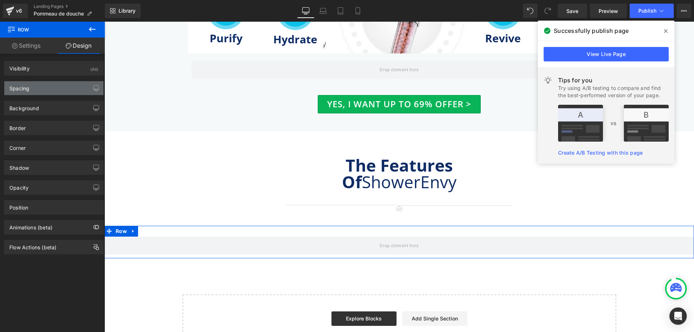
click at [59, 90] on div "Spacing" at bounding box center [53, 88] width 99 height 14
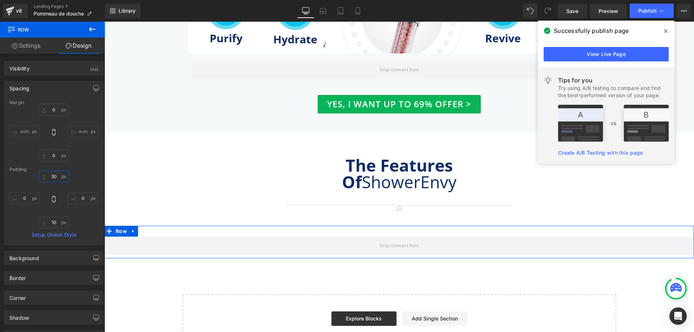
click at [57, 176] on input "30" at bounding box center [54, 177] width 30 height 12
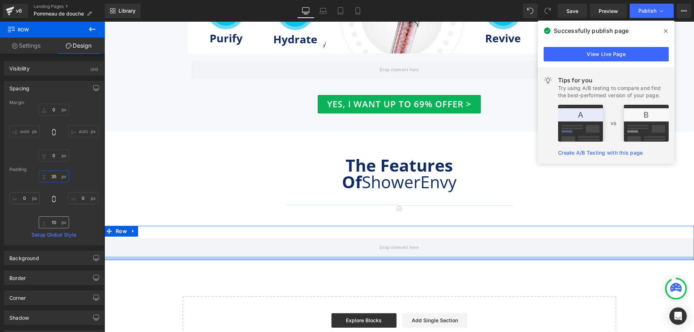
type input "35"
click at [50, 223] on input "10" at bounding box center [54, 223] width 30 height 12
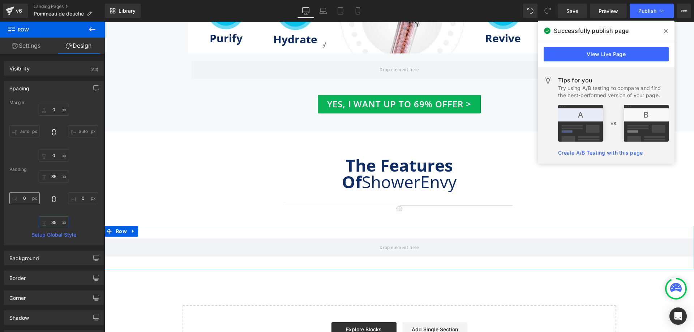
type input "35"
click at [21, 196] on input "0" at bounding box center [24, 198] width 30 height 12
type input "15"
click at [80, 196] on input "0" at bounding box center [83, 198] width 30 height 12
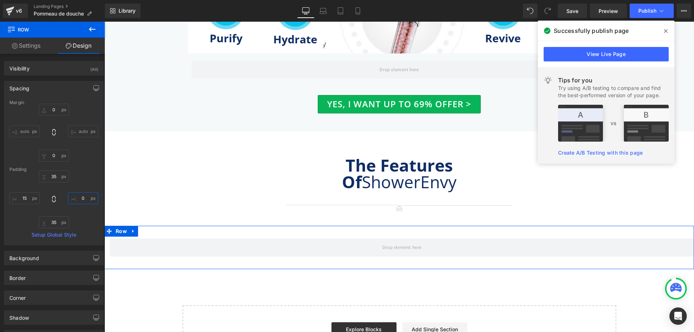
click at [80, 196] on input "0" at bounding box center [83, 198] width 30 height 12
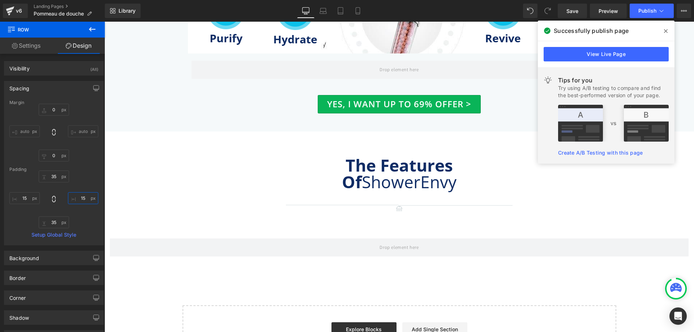
type input "15"
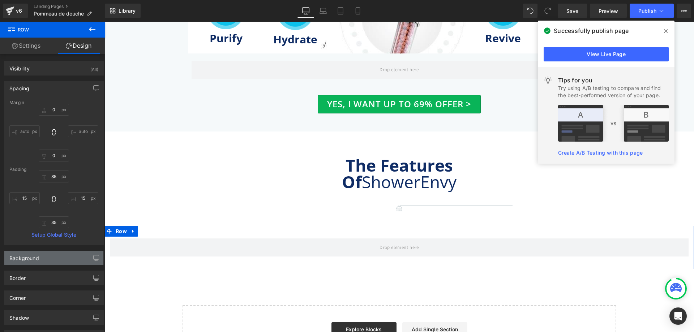
click at [50, 259] on div "Background" at bounding box center [53, 258] width 99 height 14
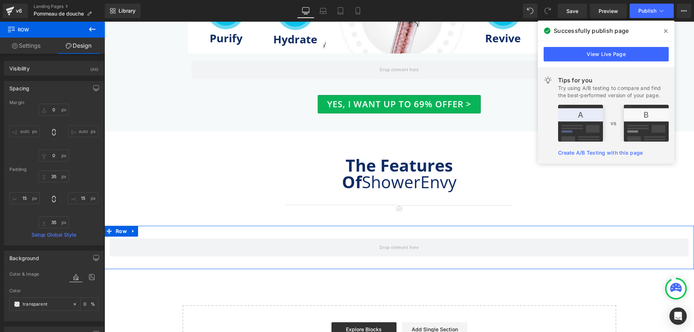
click at [89, 282] on div at bounding box center [83, 284] width 29 height 5
click at [89, 278] on icon at bounding box center [91, 277] width 13 height 9
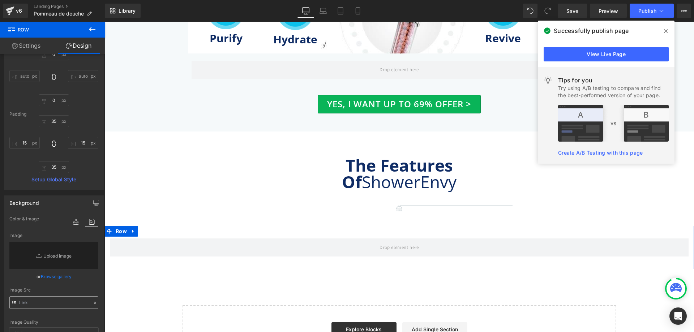
scroll to position [72, 0]
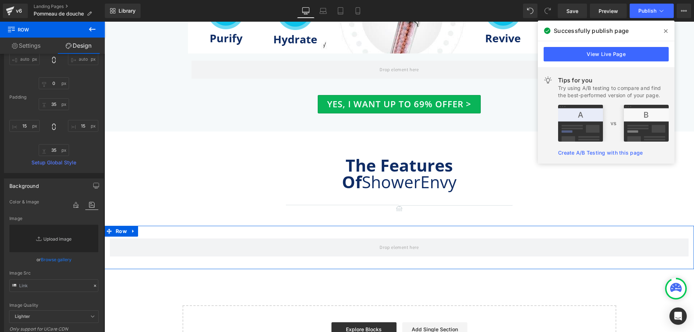
click at [61, 240] on link "Replace Image" at bounding box center [53, 238] width 89 height 27
type input "C:\fakepath\bg.jpg"
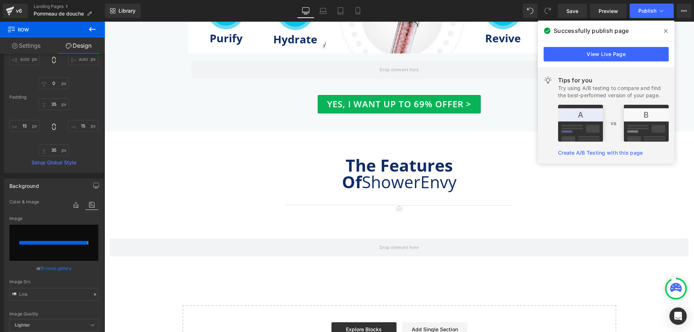
type input "https://ucarecdn.com/1d0958cf-c624-4401-99f1-6632c3129dca/-/format/auto/-/previ…"
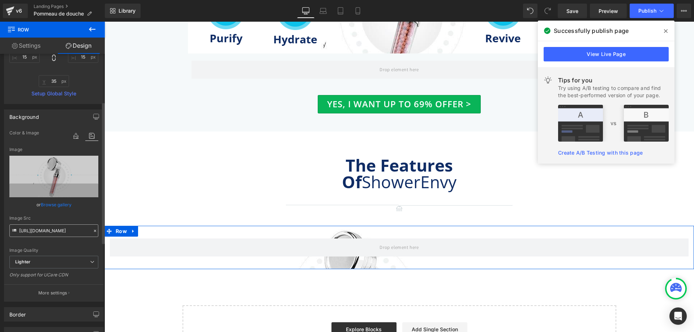
scroll to position [145, 0]
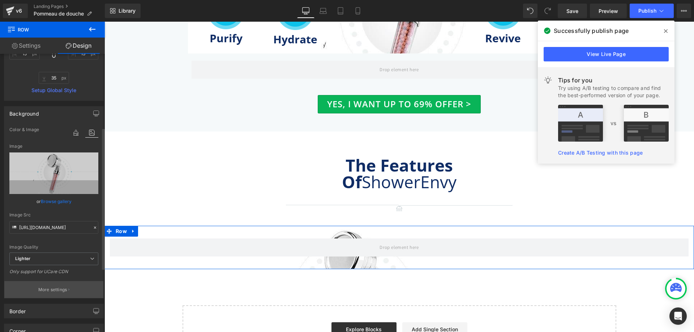
click at [60, 291] on p "More settings" at bounding box center [52, 290] width 29 height 7
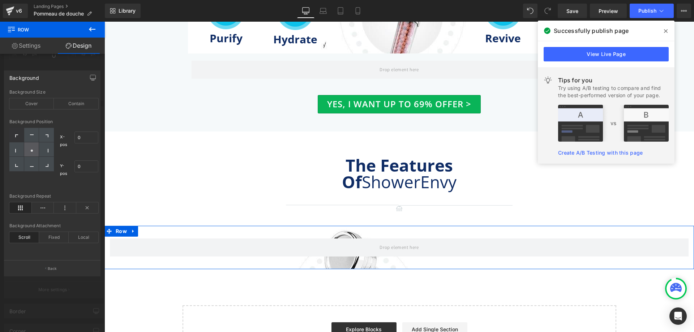
click at [38, 150] on div at bounding box center [31, 149] width 15 height 14
type input "50"
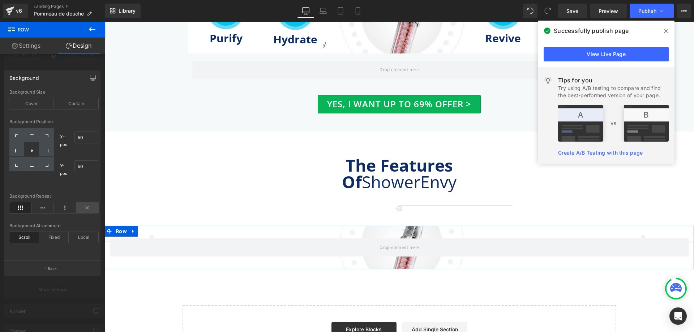
click at [88, 206] on icon at bounding box center [87, 207] width 22 height 11
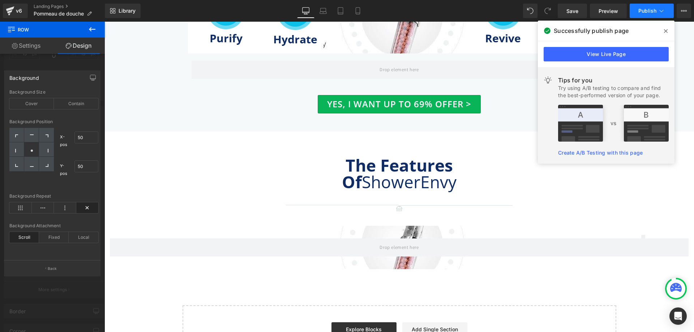
click at [649, 6] on button "Publish" at bounding box center [652, 11] width 44 height 14
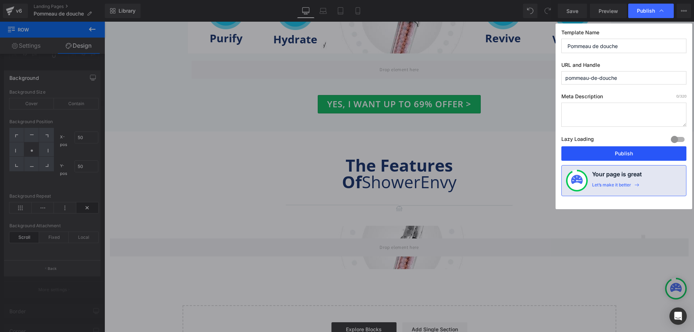
click at [625, 150] on button "Publish" at bounding box center [623, 153] width 125 height 14
